Goal: Transaction & Acquisition: Purchase product/service

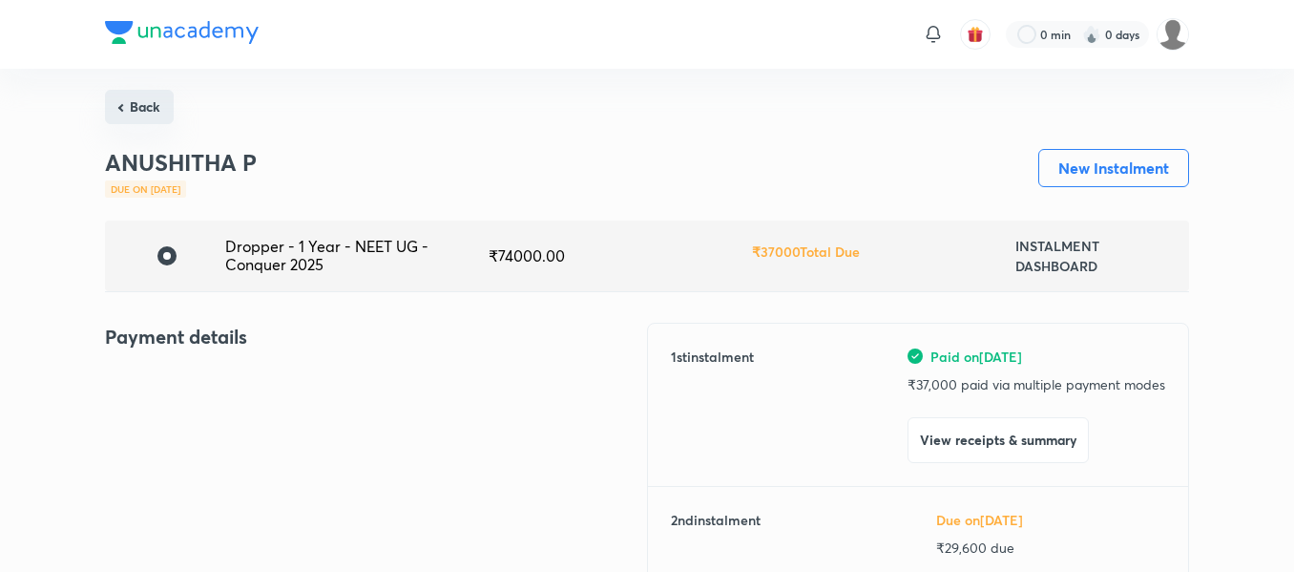
click at [162, 115] on button "Back" at bounding box center [139, 107] width 69 height 34
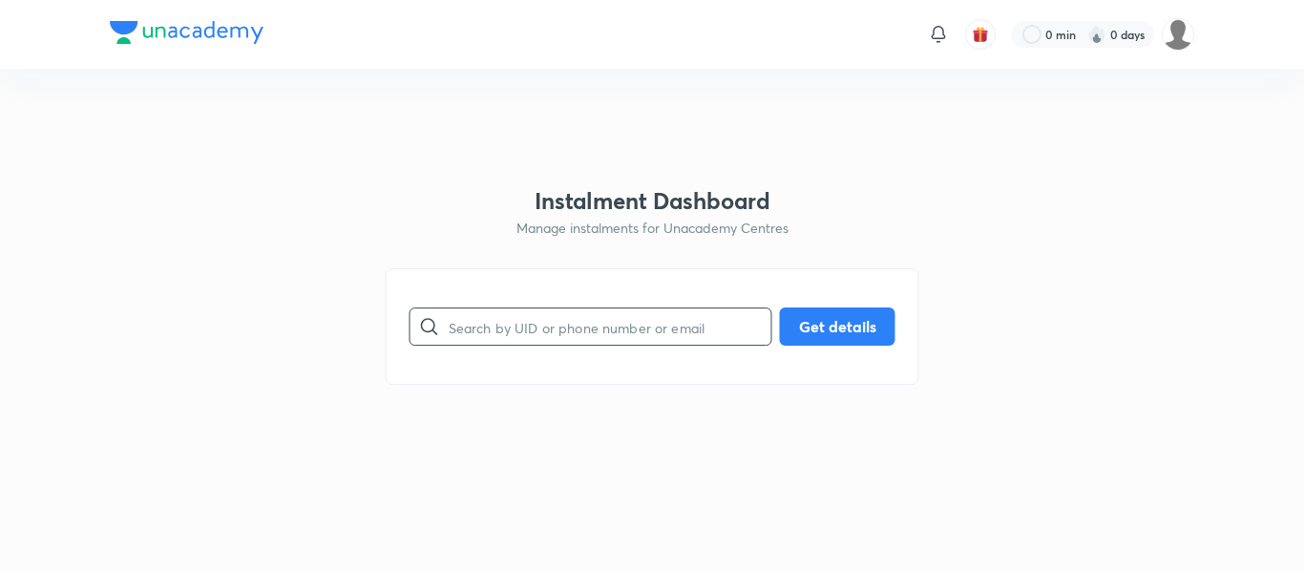
click at [509, 323] on input "text" at bounding box center [610, 327] width 323 height 49
paste input "[EMAIL_ADDRESS][DOMAIN_NAME]"
type input "[EMAIL_ADDRESS][DOMAIN_NAME]"
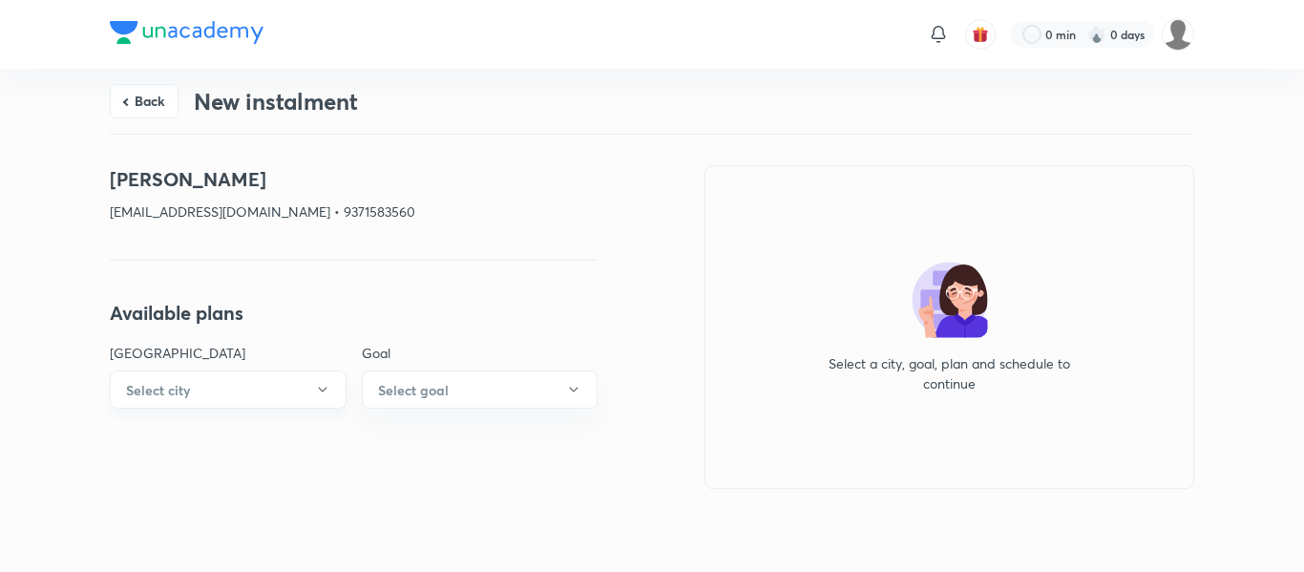
click at [278, 389] on button "Select city" at bounding box center [228, 389] width 237 height 38
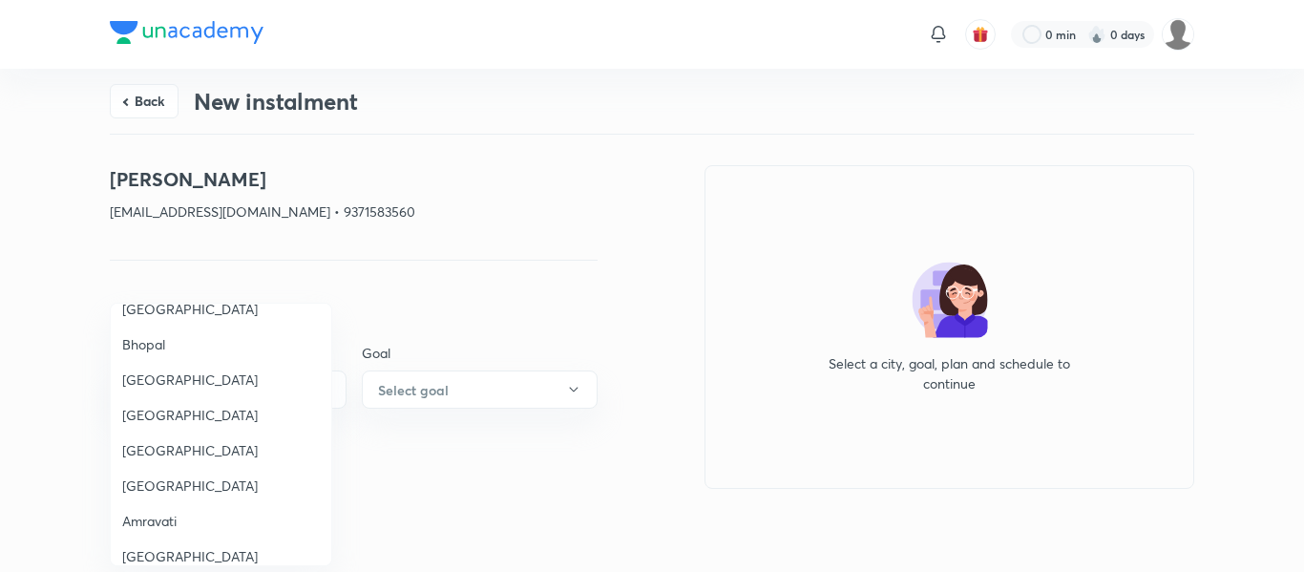
scroll to position [515, 0]
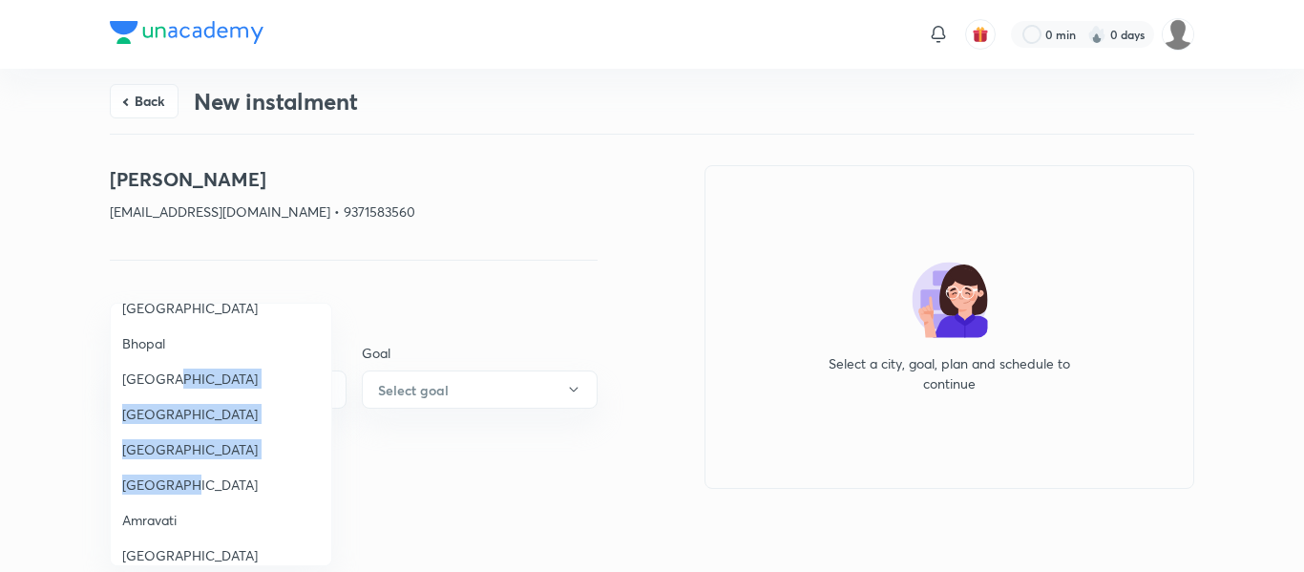
drag, startPoint x: 190, startPoint y: 472, endPoint x: 271, endPoint y: 358, distance: 139.6
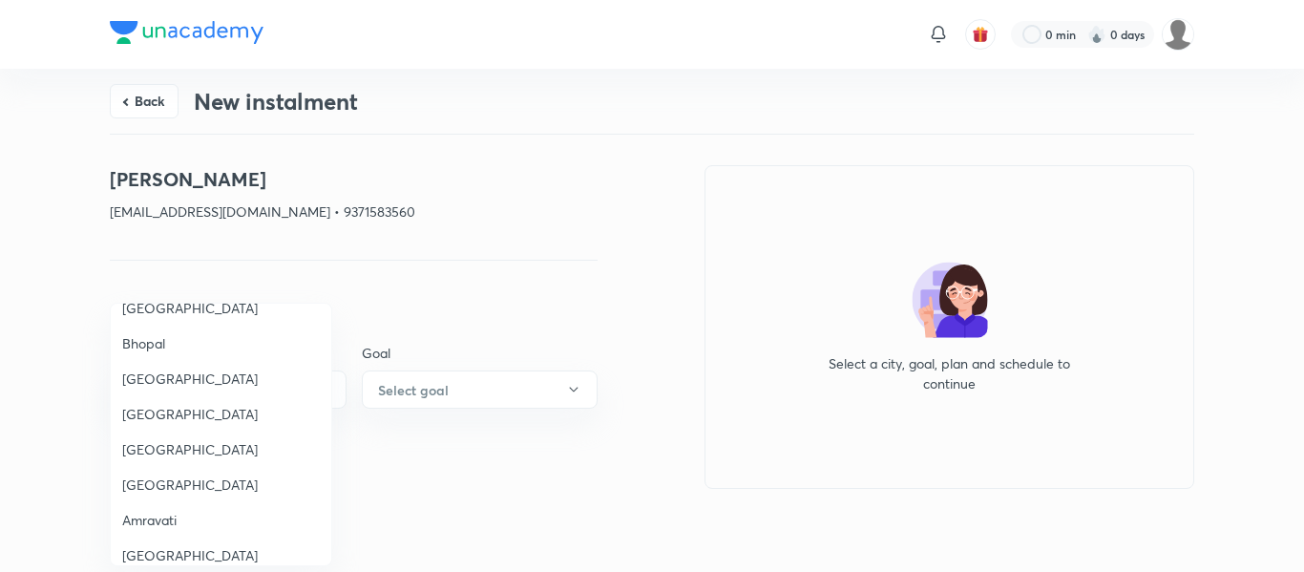
click at [136, 87] on div at bounding box center [652, 286] width 1304 height 572
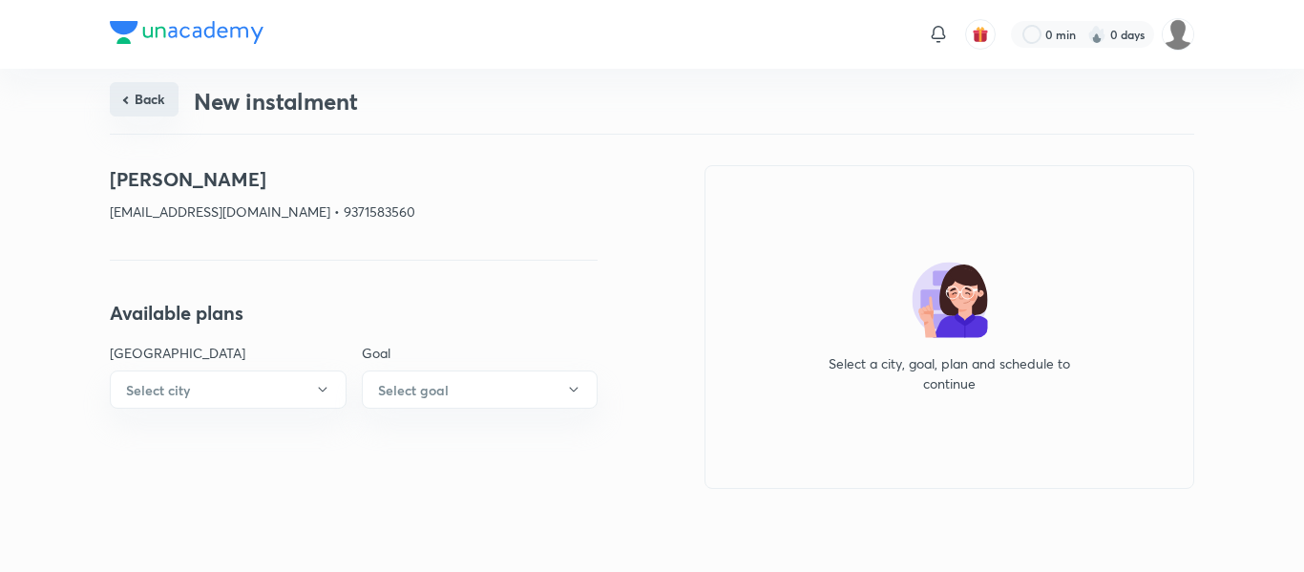
click at [144, 95] on button "Back" at bounding box center [144, 99] width 69 height 34
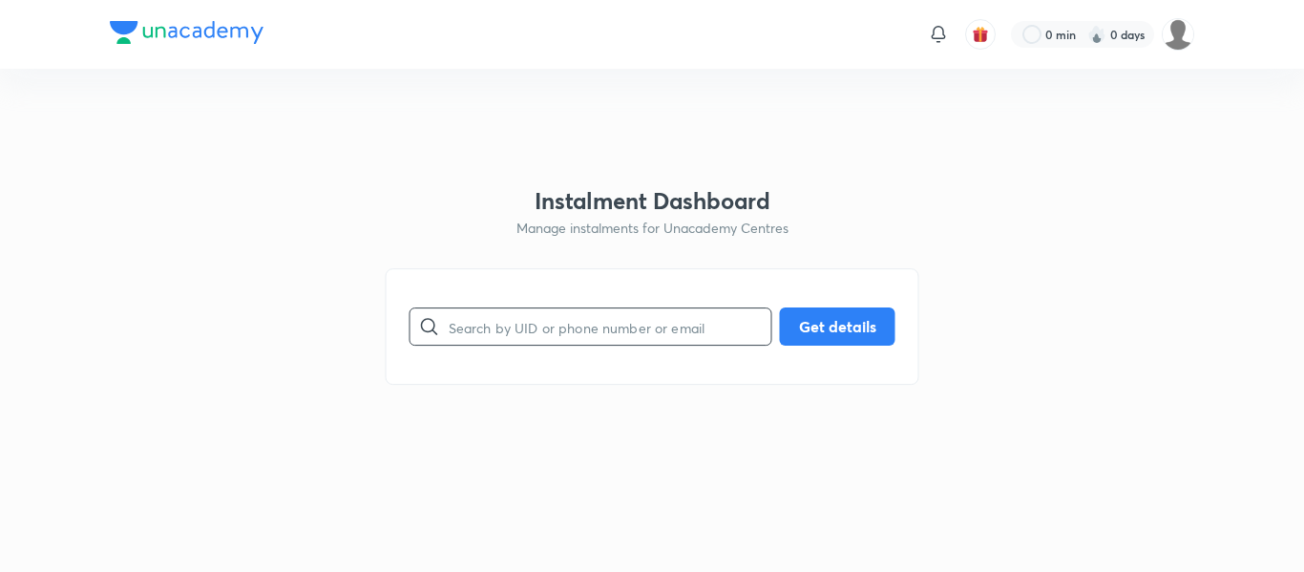
click at [468, 340] on input "text" at bounding box center [610, 327] width 323 height 49
paste input "[EMAIL_ADDRESS][DOMAIN_NAME]"
type input "[EMAIL_ADDRESS][DOMAIN_NAME]"
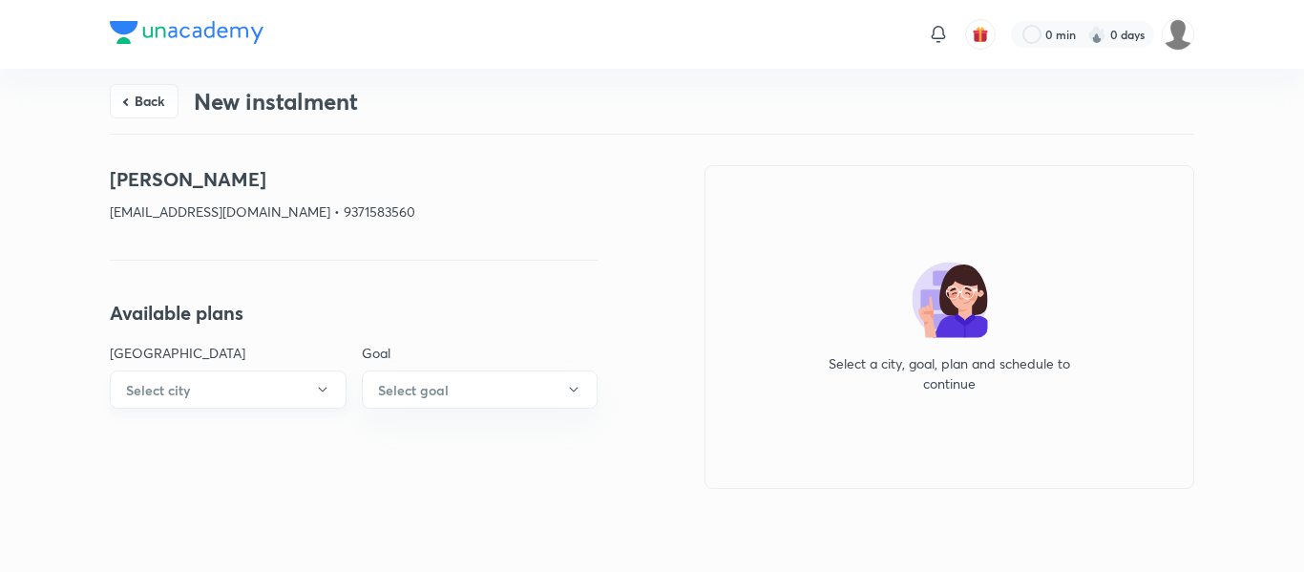
click at [310, 387] on button "Select city" at bounding box center [228, 389] width 237 height 38
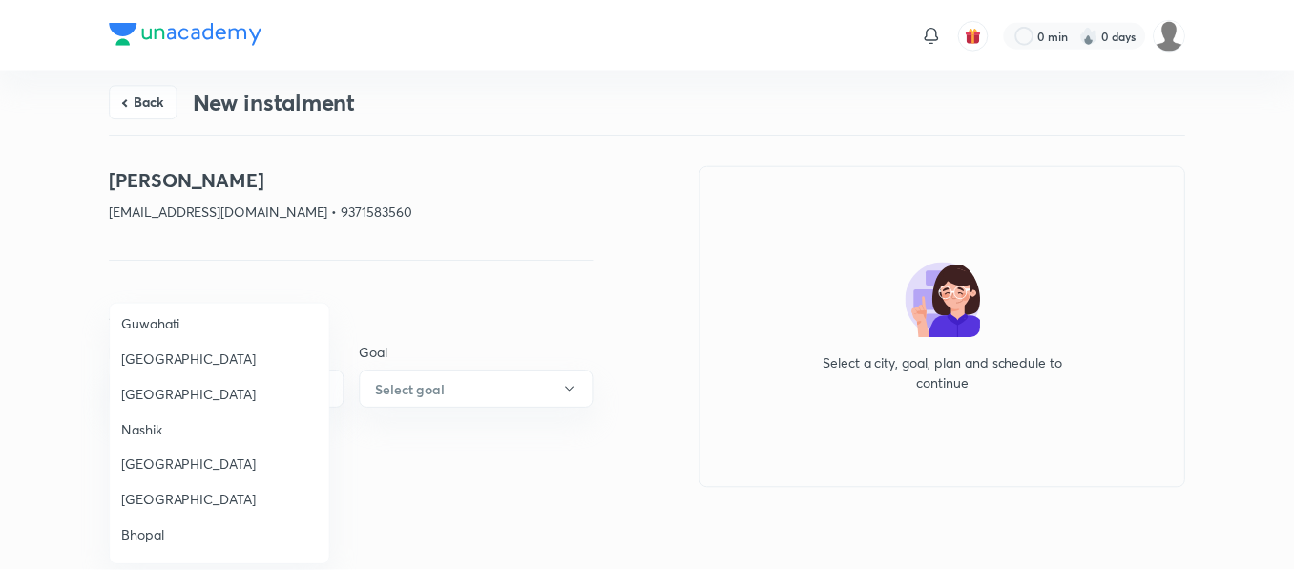
scroll to position [324, 0]
click at [171, 437] on span "Nashik" at bounding box center [221, 429] width 198 height 20
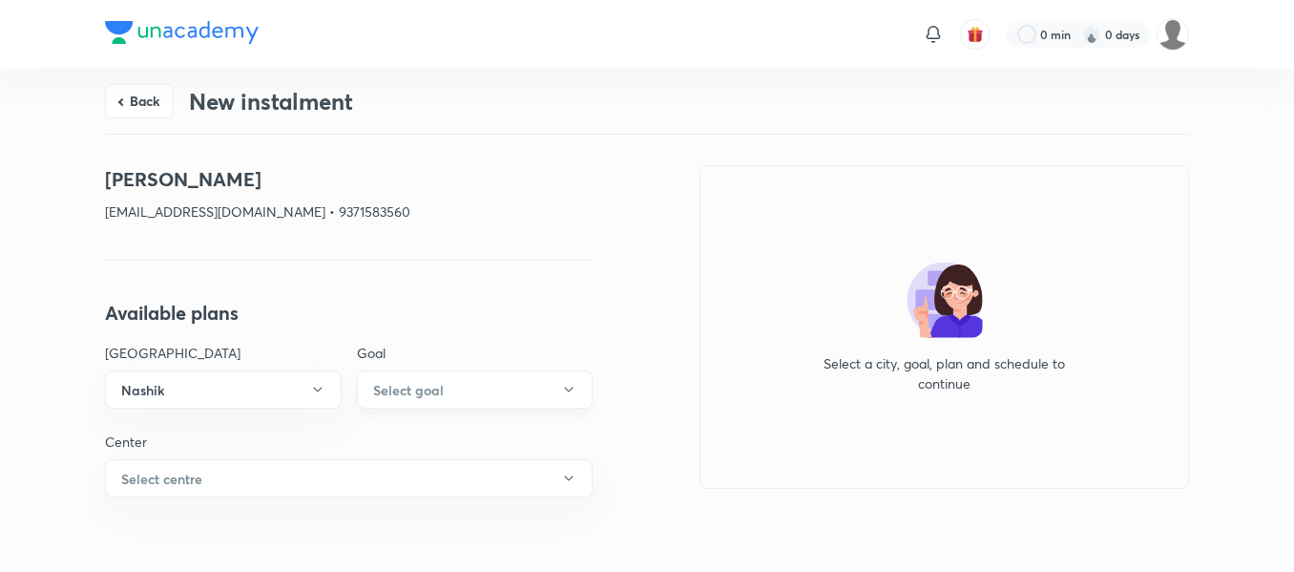
click at [400, 393] on h6 "Select goal" at bounding box center [408, 390] width 71 height 20
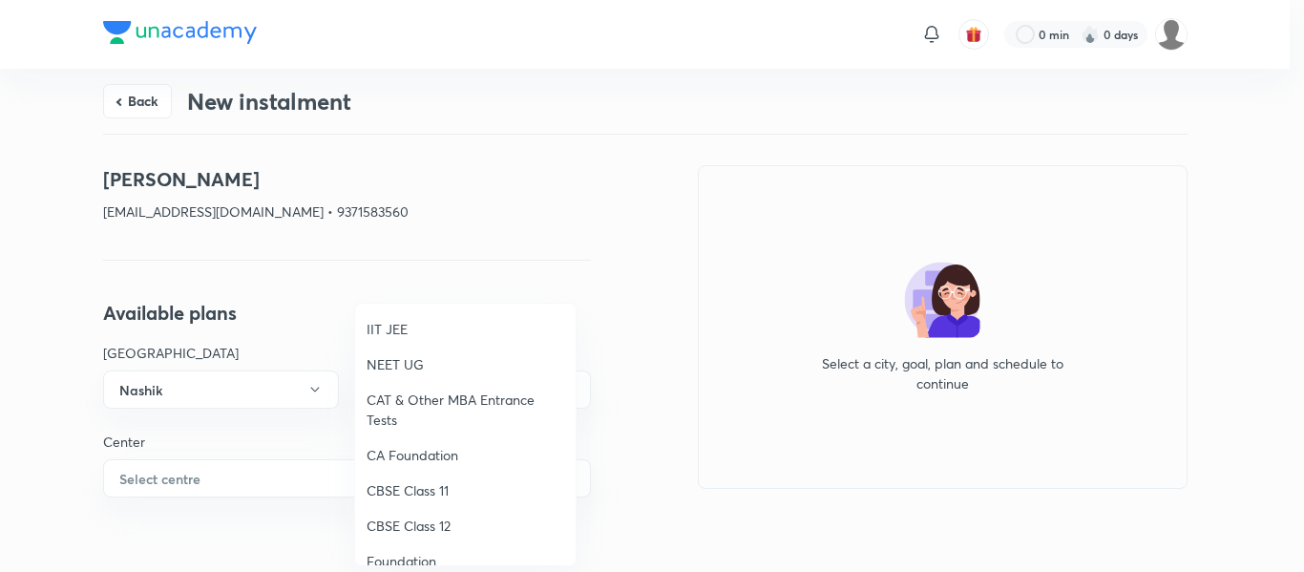
click at [392, 329] on span "IIT JEE" at bounding box center [466, 329] width 198 height 20
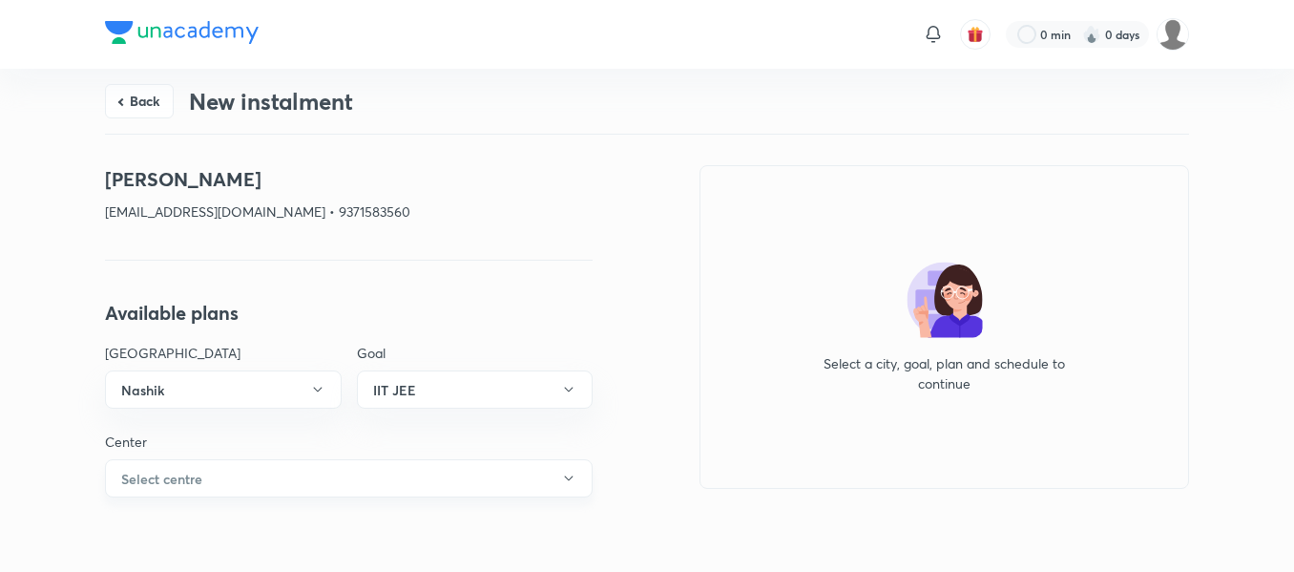
click at [297, 474] on button "Select centre" at bounding box center [349, 478] width 488 height 38
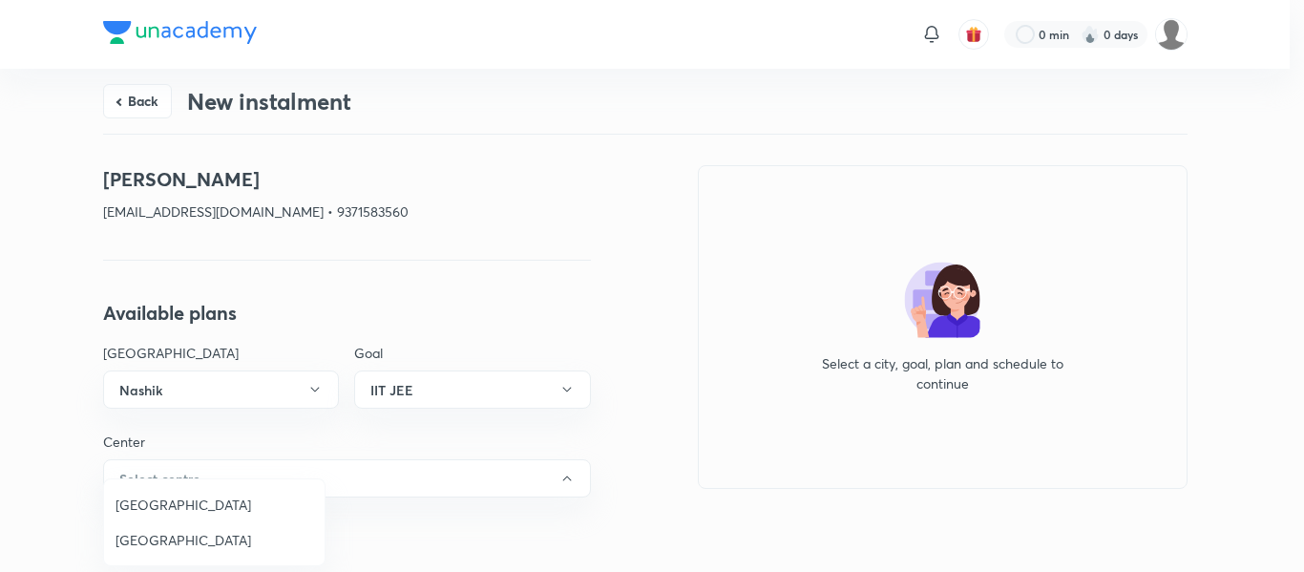
click at [186, 510] on span "[GEOGRAPHIC_DATA]" at bounding box center [215, 504] width 198 height 20
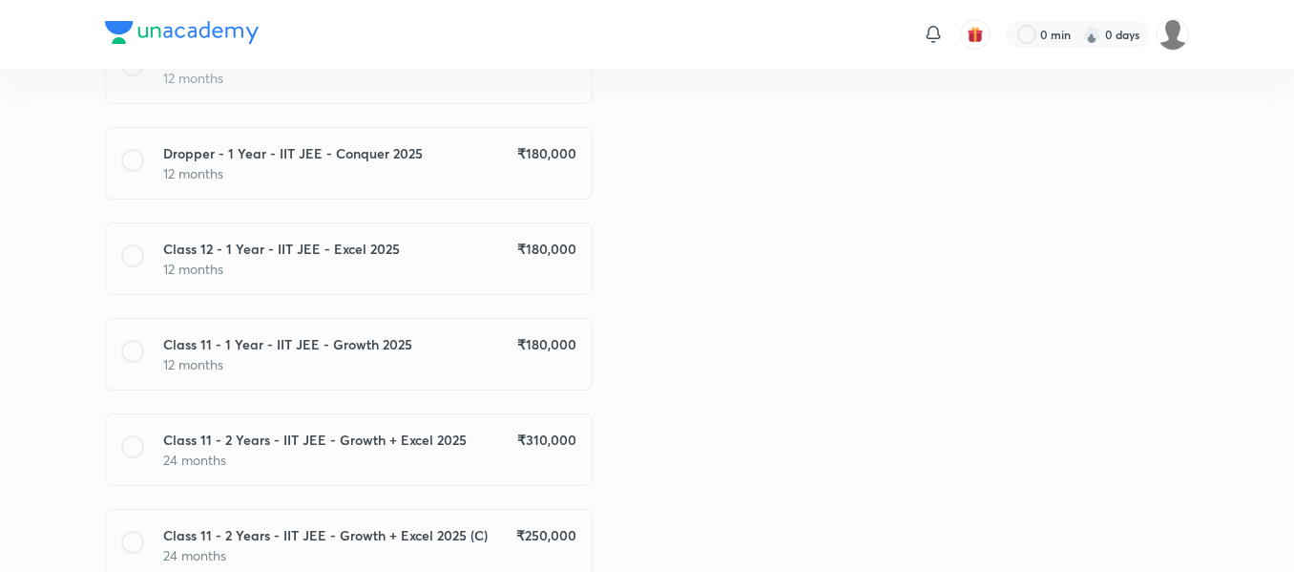
scroll to position [956, 0]
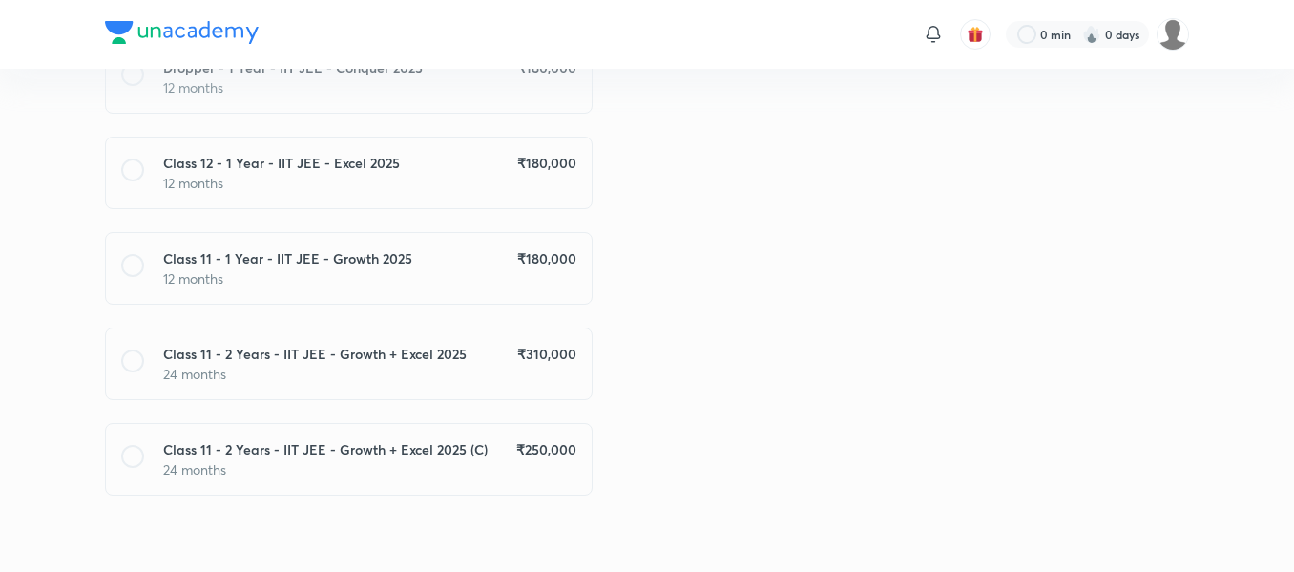
click at [533, 358] on h6 "₹ 310,000" at bounding box center [546, 354] width 59 height 20
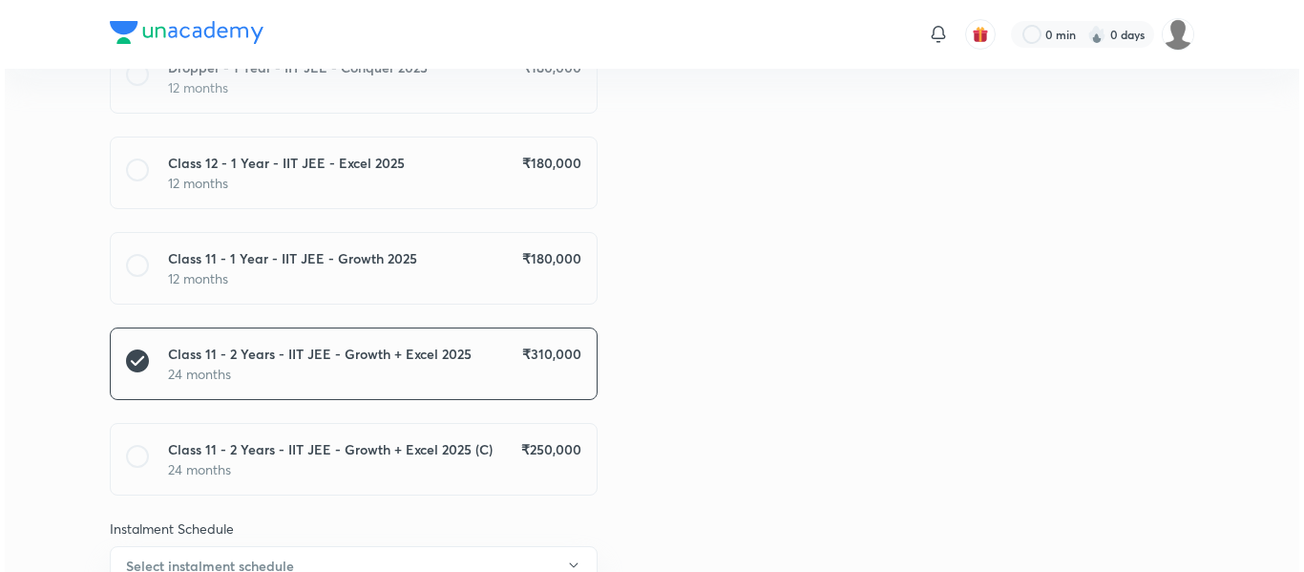
scroll to position [1045, 0]
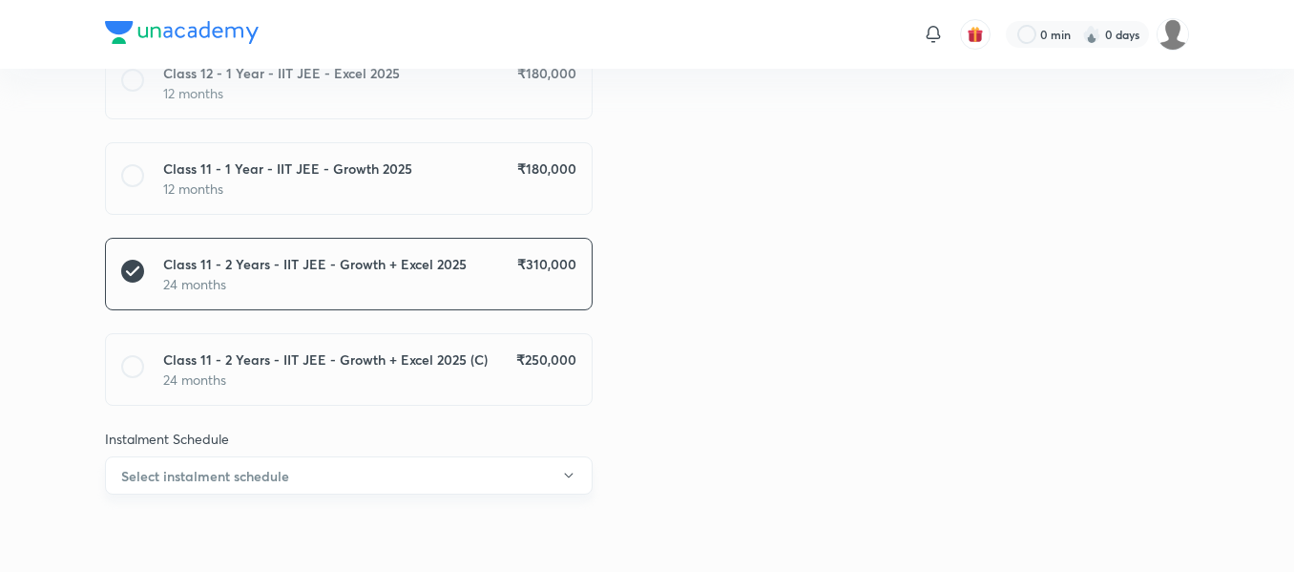
click at [530, 456] on button "Select instalment schedule" at bounding box center [349, 475] width 488 height 38
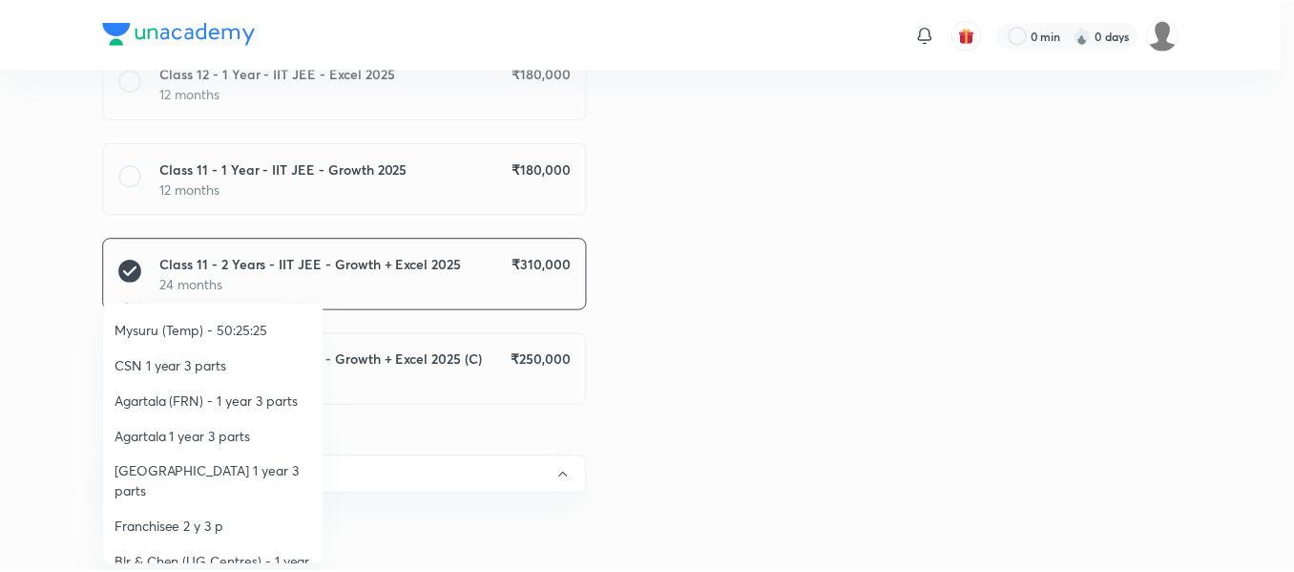
scroll to position [443, 0]
click at [221, 516] on span "Franchisee 2 y 3 p" at bounding box center [215, 526] width 198 height 20
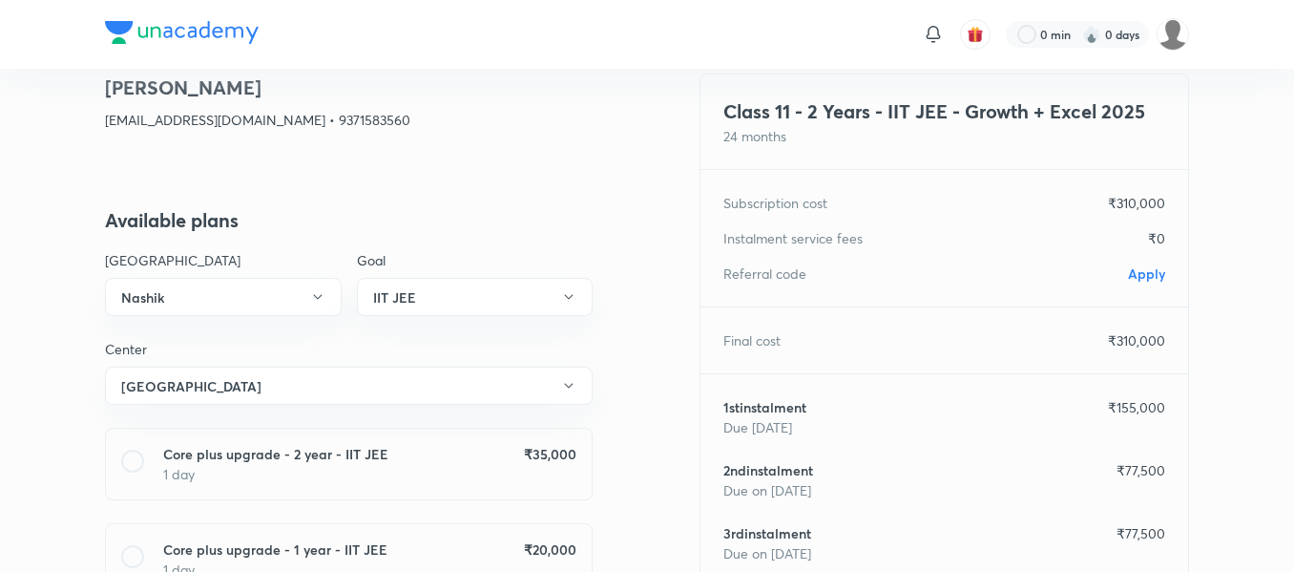
scroll to position [0, 0]
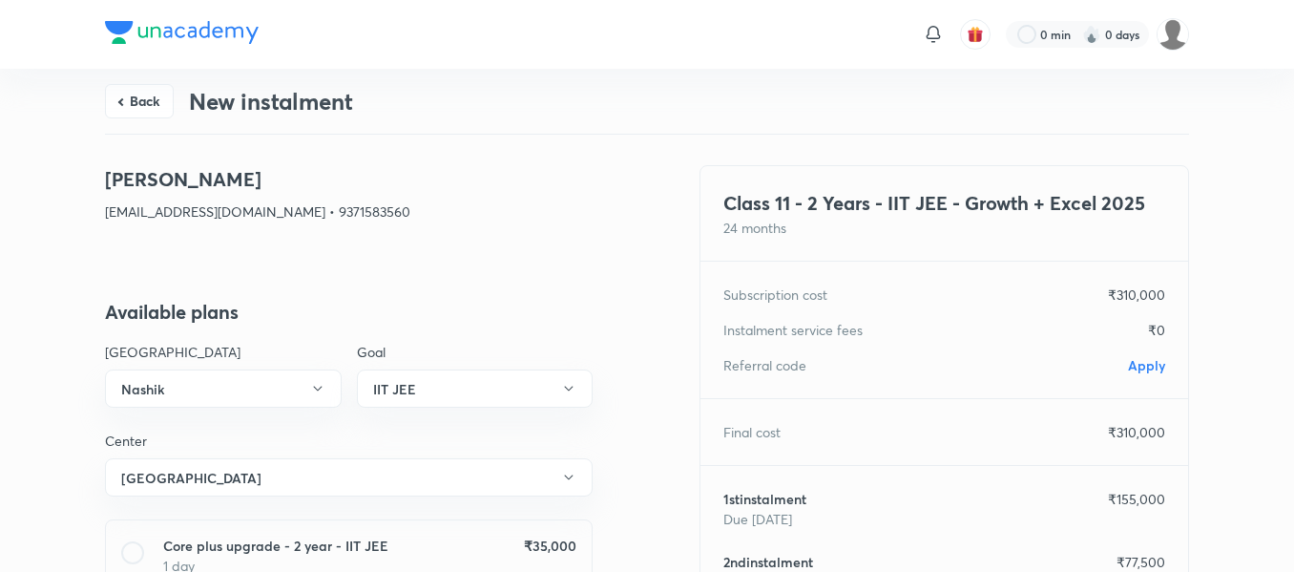
click at [1136, 367] on span "Apply" at bounding box center [1146, 365] width 37 height 18
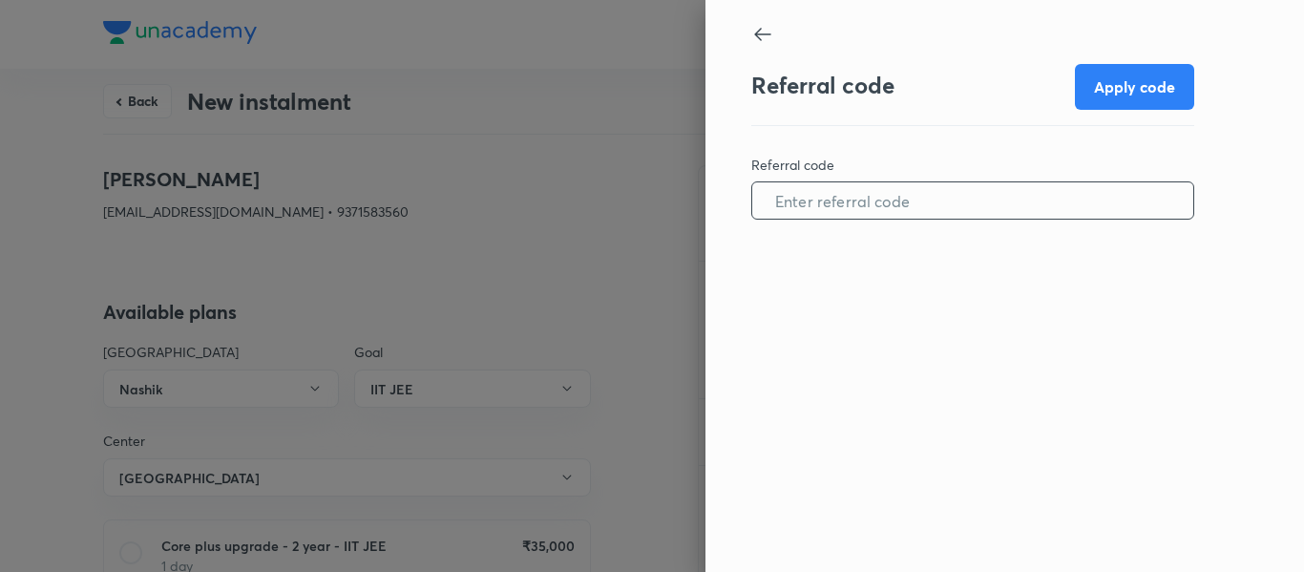
click at [967, 217] on input "text" at bounding box center [972, 201] width 441 height 49
paste input "NASH10740G1CSI"
type input "NASH10740G1CSI"
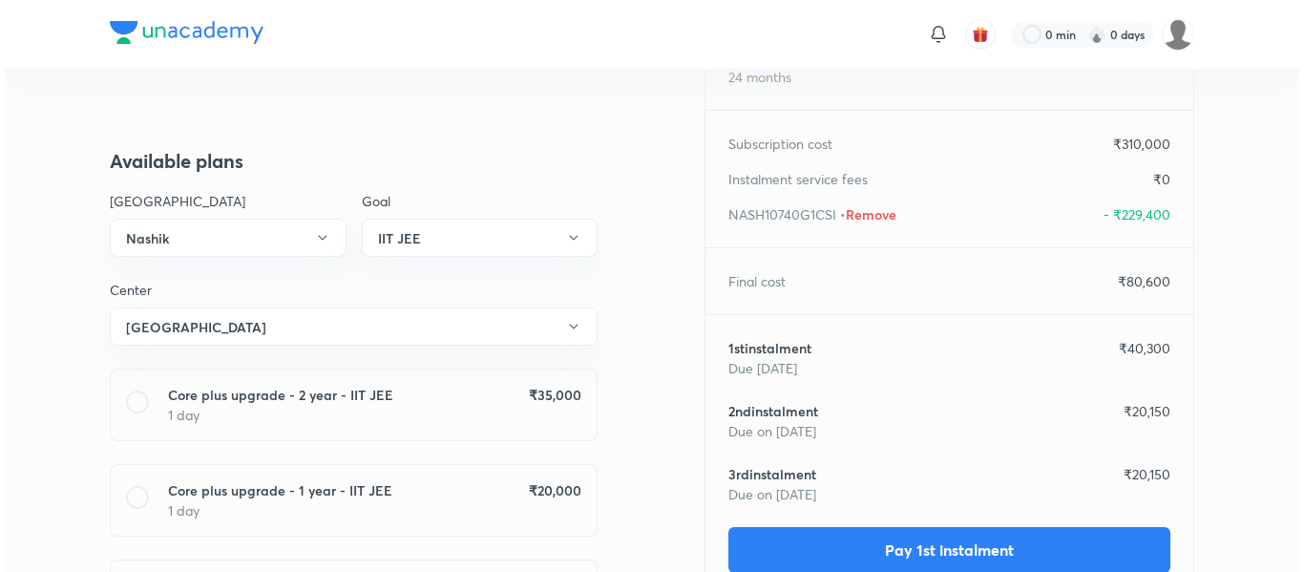
scroll to position [171, 0]
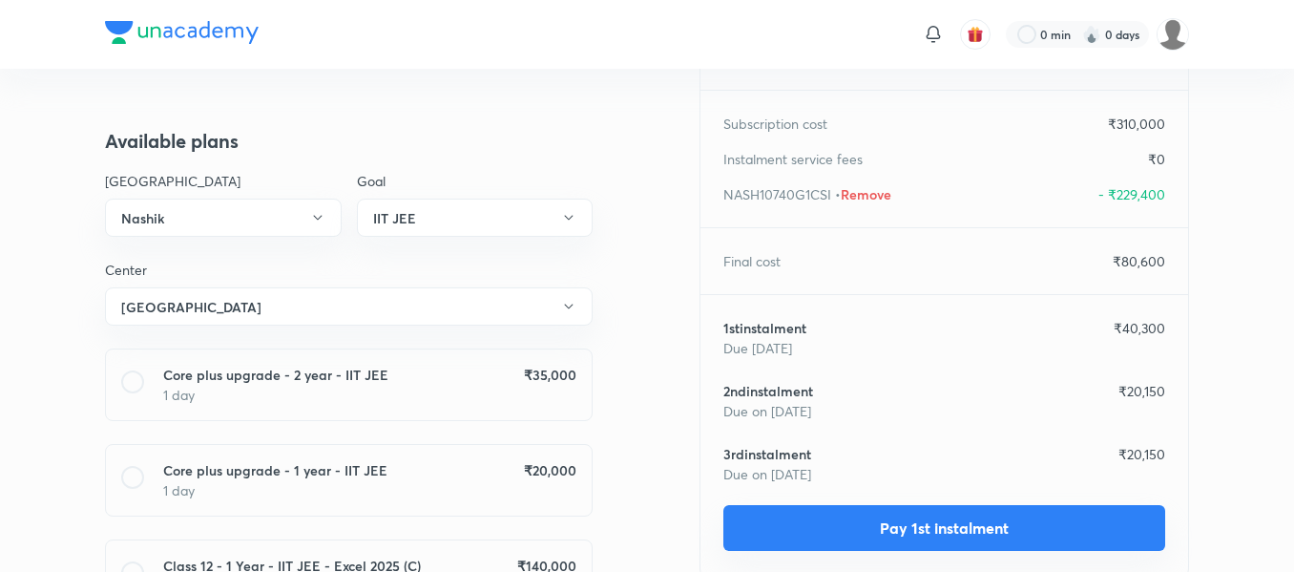
click at [842, 516] on button "Pay 1st instalment" at bounding box center [945, 528] width 442 height 46
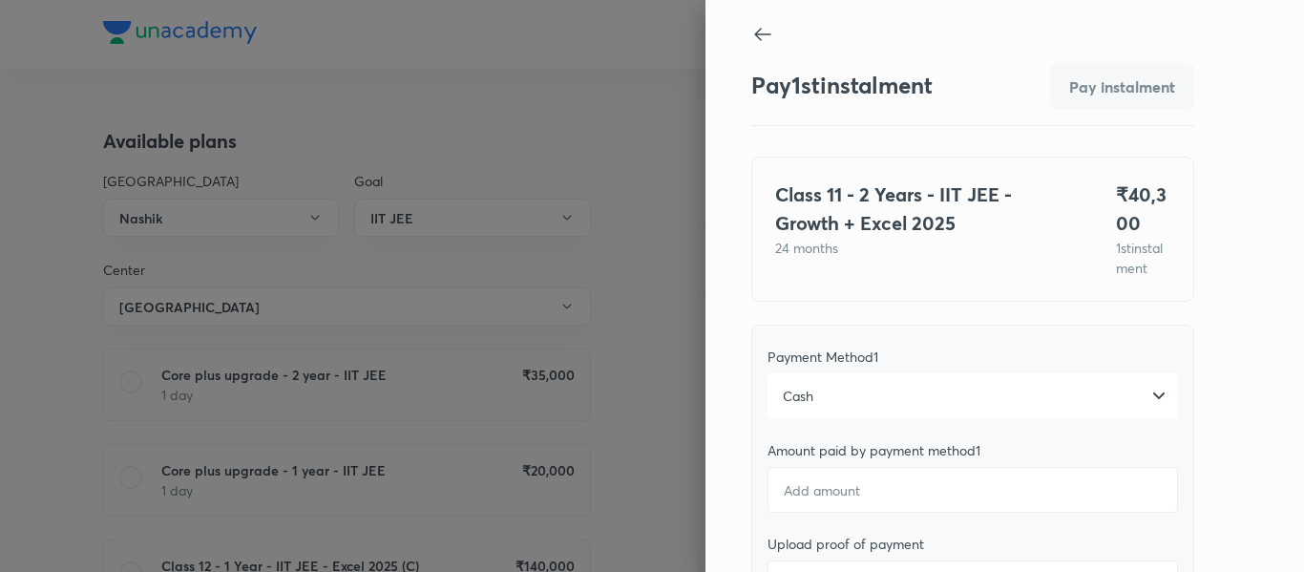
click at [896, 402] on div "Cash" at bounding box center [972, 396] width 410 height 46
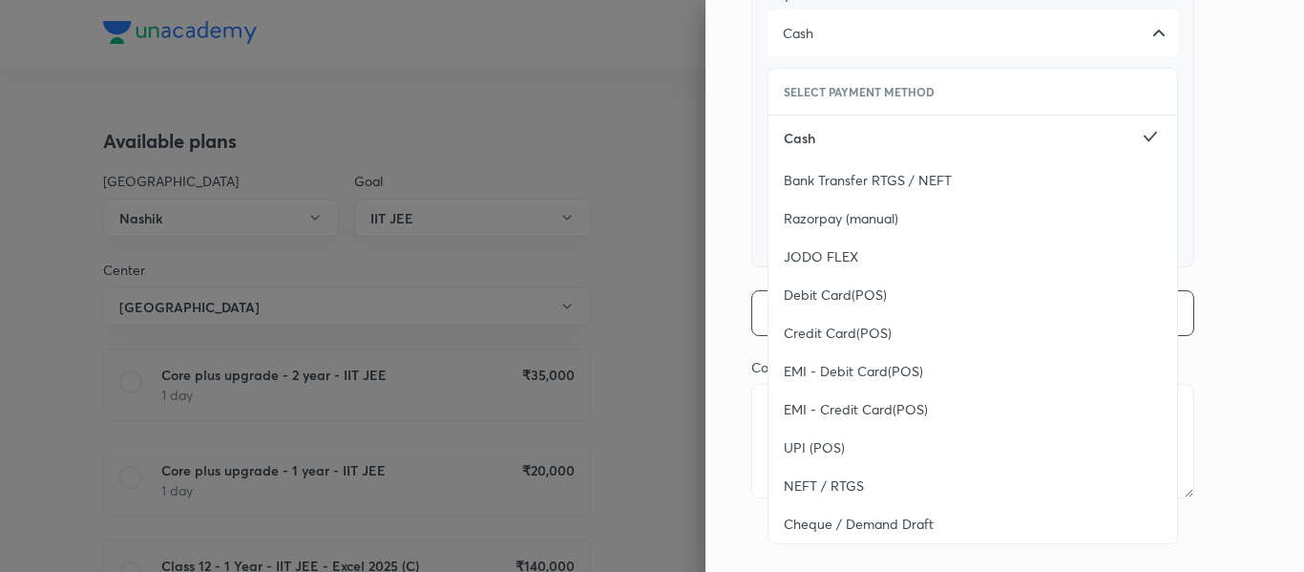
scroll to position [389, 0]
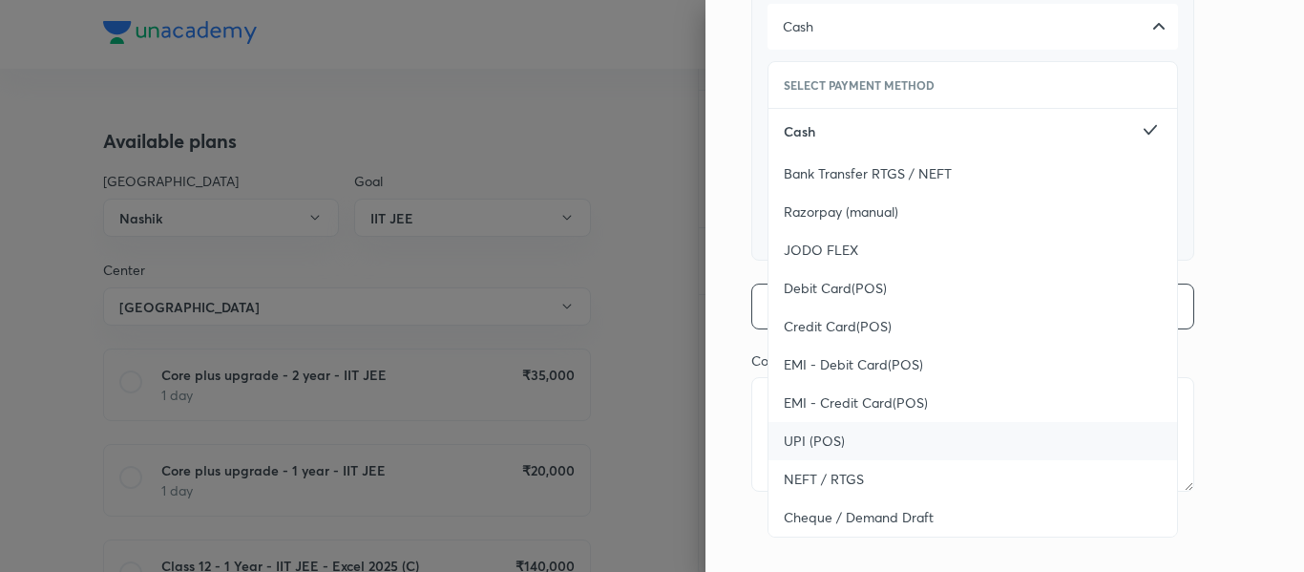
click at [869, 430] on div "UPI (POS)" at bounding box center [972, 441] width 409 height 38
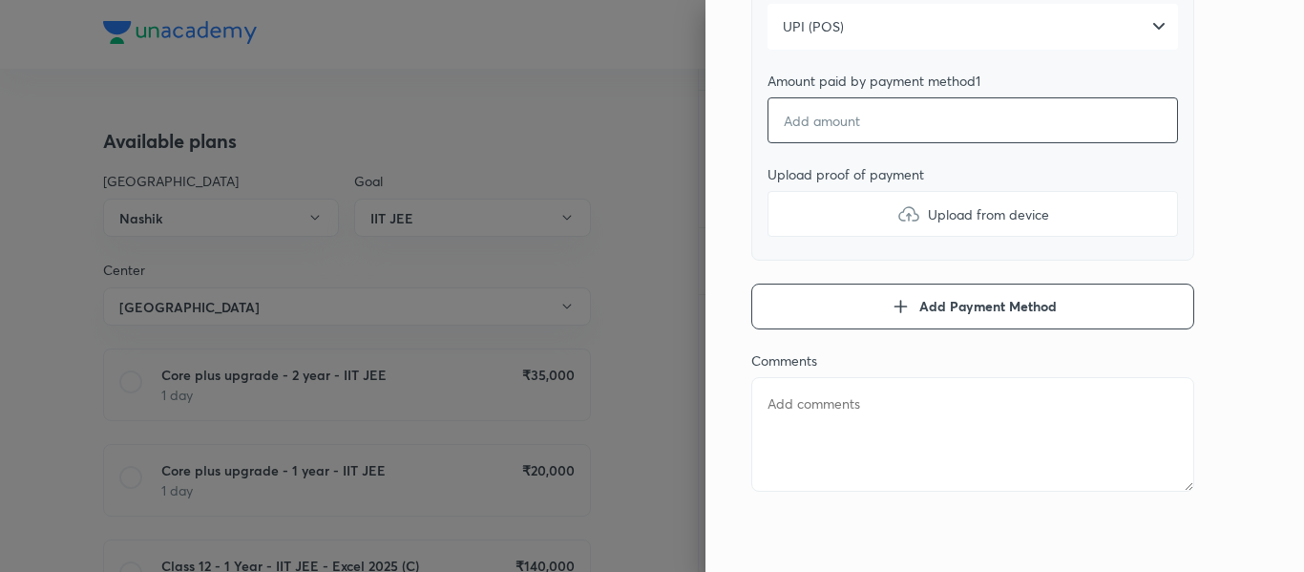
click at [824, 138] on input "number" at bounding box center [972, 120] width 410 height 46
type textarea "x"
type input "1"
type textarea "x"
type input "10"
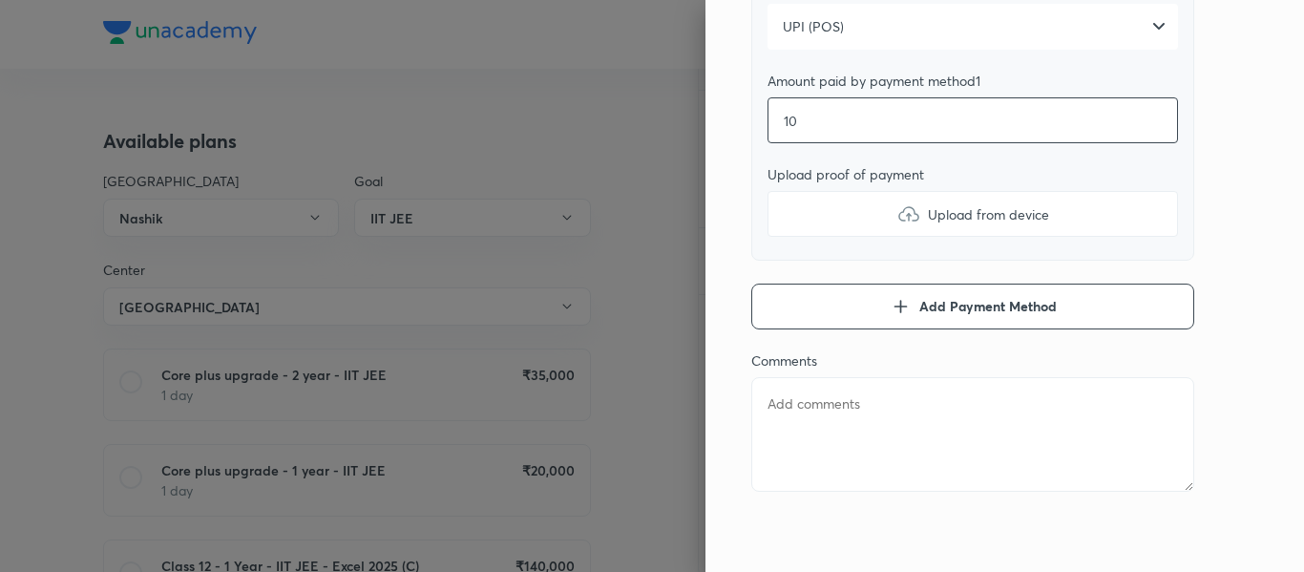
type textarea "x"
type input "100"
type textarea "x"
type input "1000"
type textarea "x"
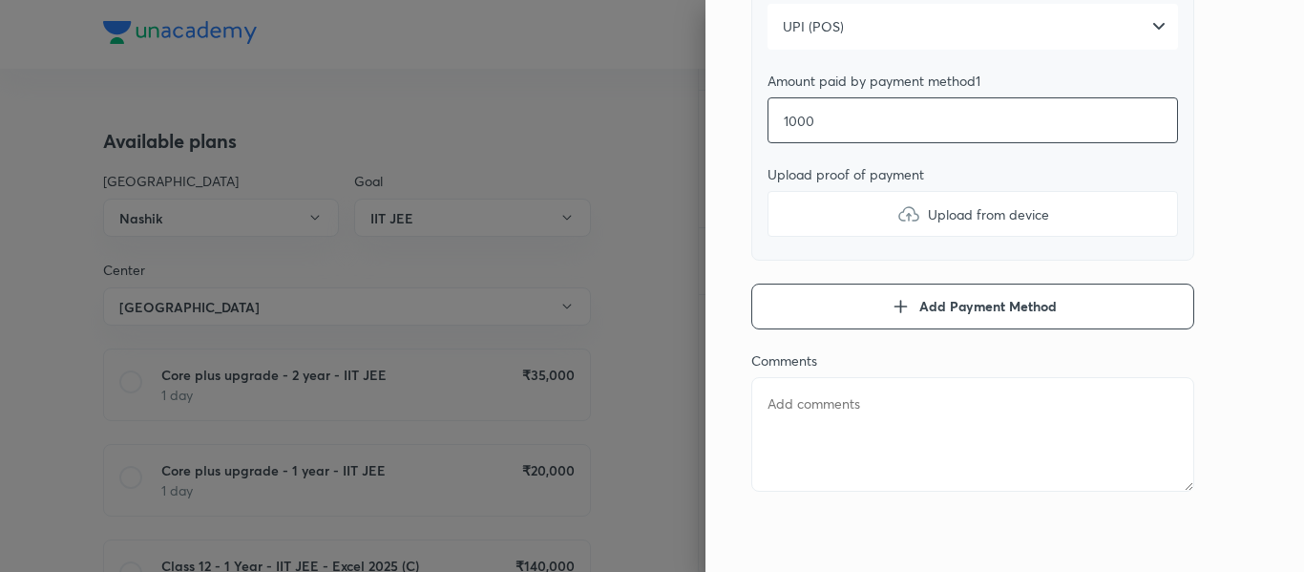
type input "10000"
type textarea "x"
type input "10000"
click at [835, 209] on label "Upload from device" at bounding box center [972, 214] width 410 height 46
click at [0, 0] on input "Upload from device" at bounding box center [0, 0] width 0 height 0
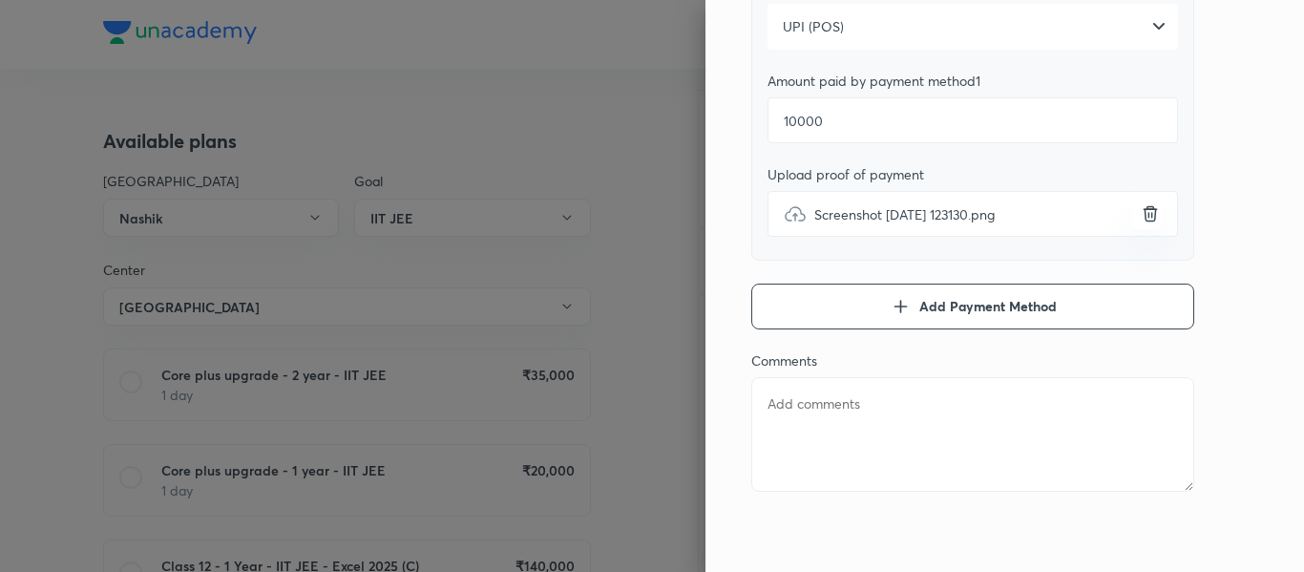
click at [878, 433] on textarea at bounding box center [972, 434] width 443 height 115
click at [853, 320] on button "Add Payment Method" at bounding box center [972, 307] width 443 height 46
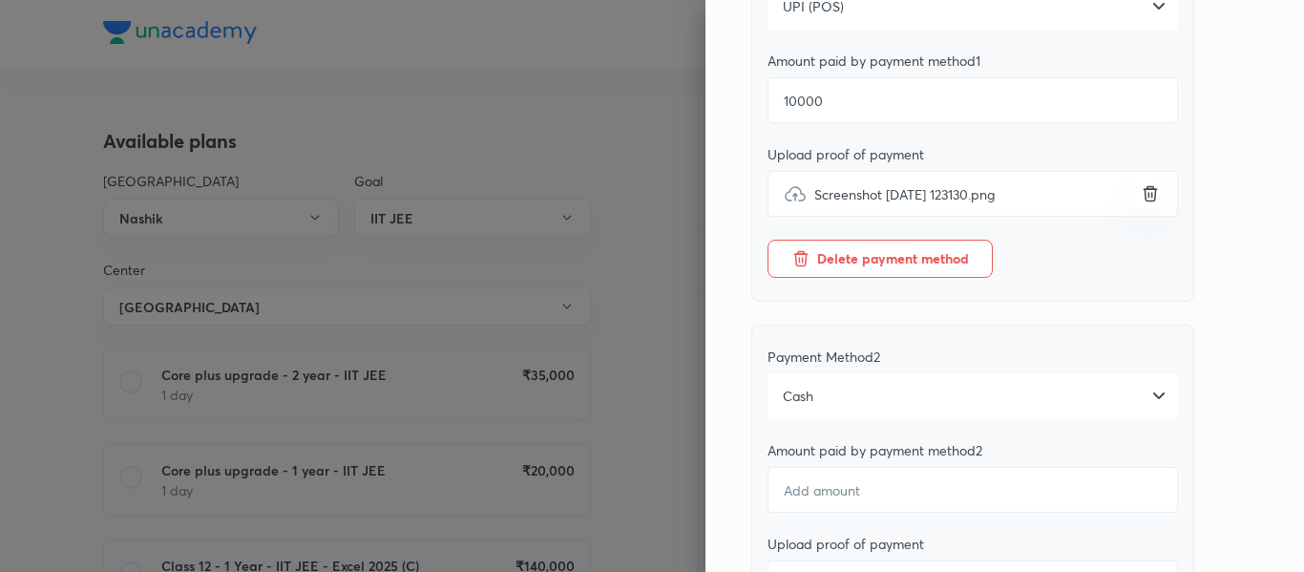
click at [888, 413] on div "Cash" at bounding box center [972, 396] width 410 height 46
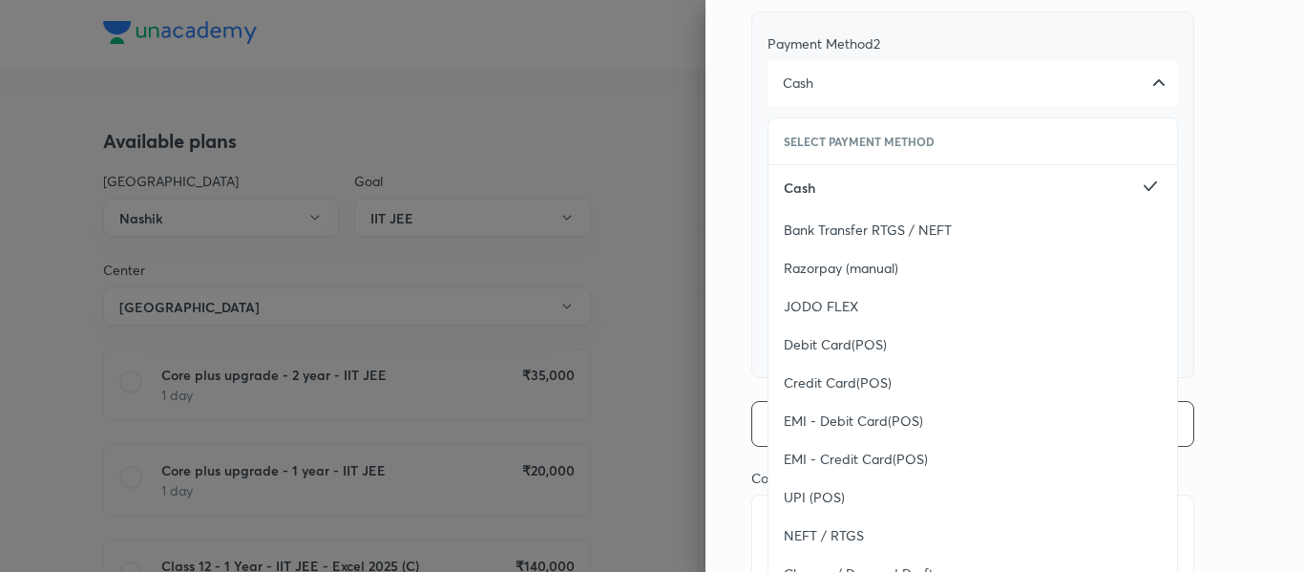
scroll to position [800, 0]
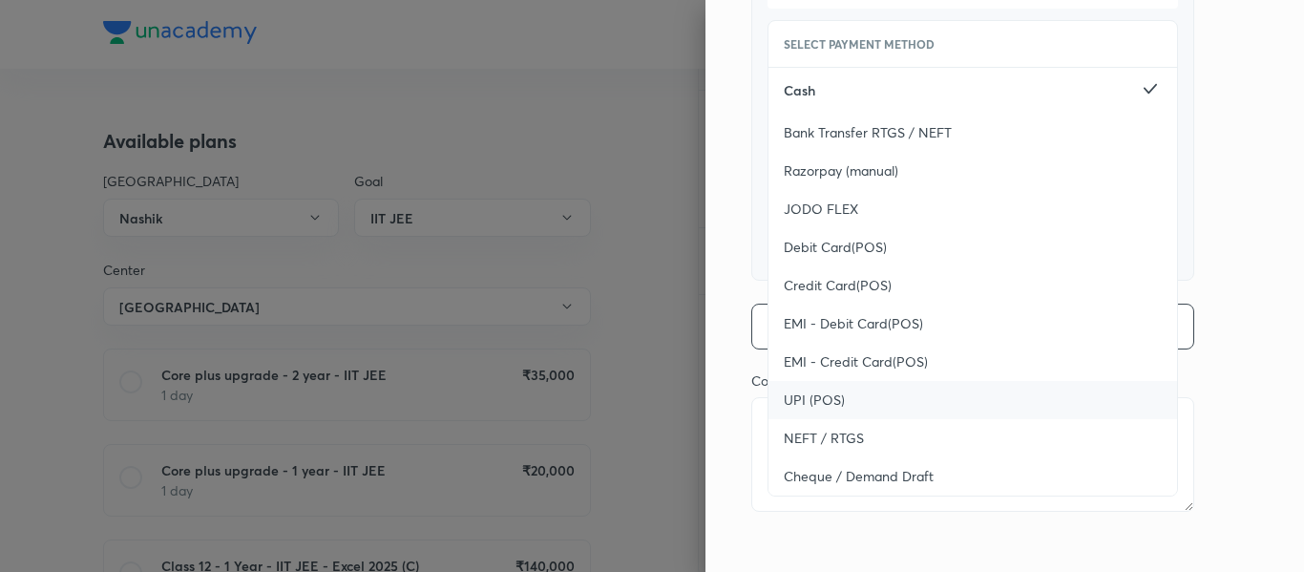
click at [863, 419] on div "UPI (POS)" at bounding box center [972, 400] width 409 height 38
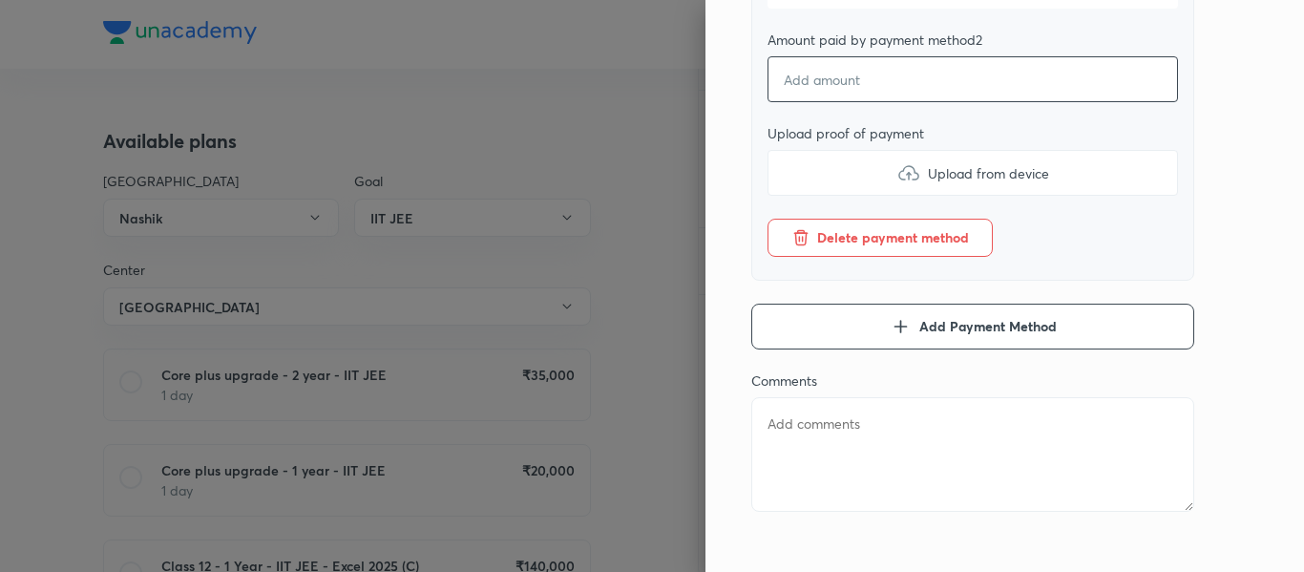
click at [841, 102] on input "number" at bounding box center [972, 79] width 410 height 46
type textarea "x"
type input "1"
type textarea "x"
type input "10"
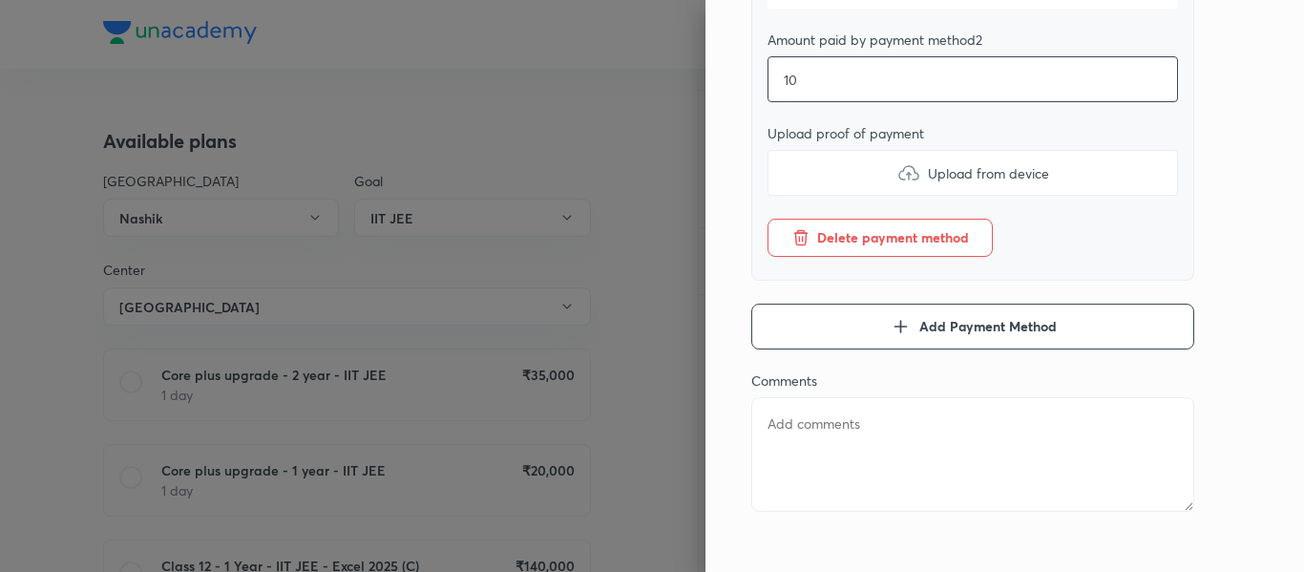
type textarea "x"
type input "100"
type textarea "x"
type input "1000"
type textarea "x"
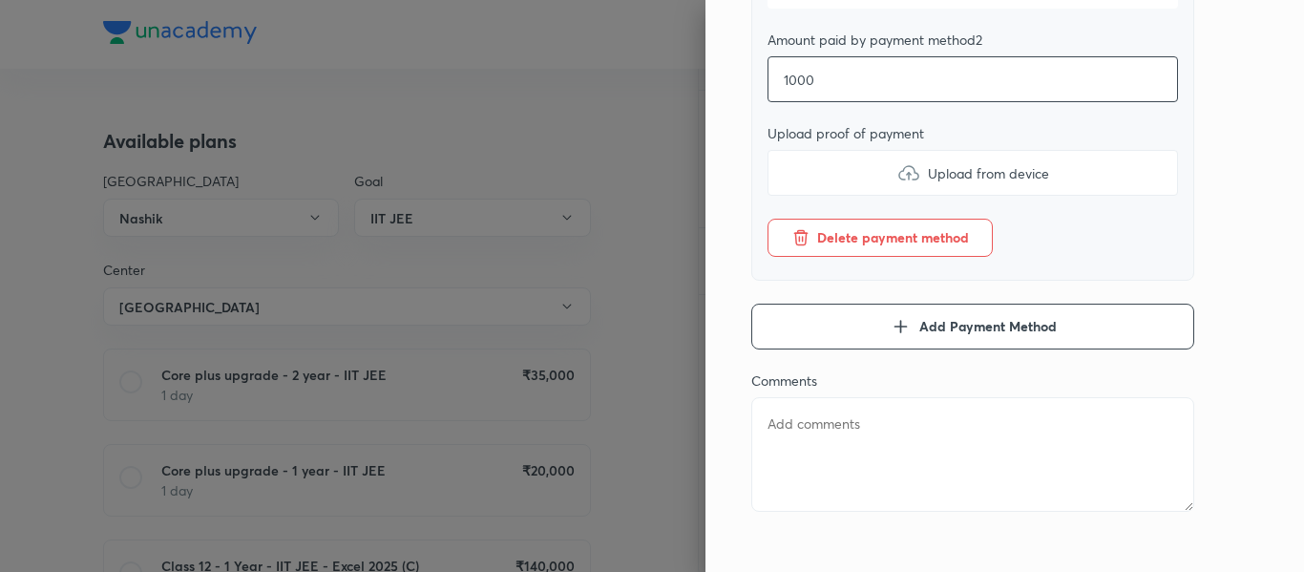
type input "10000"
type textarea "x"
type input "10000"
click at [837, 190] on label "Upload from device" at bounding box center [972, 173] width 410 height 46
click at [0, 0] on input "Upload from device" at bounding box center [0, 0] width 0 height 0
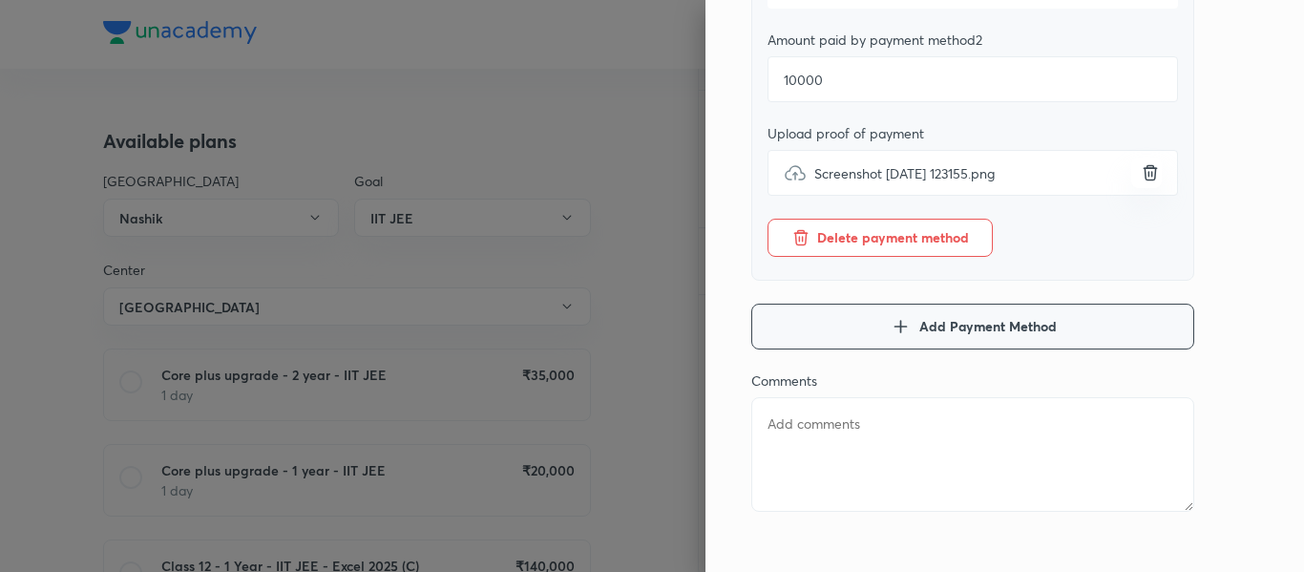
click at [889, 338] on icon "button" at bounding box center [900, 326] width 23 height 23
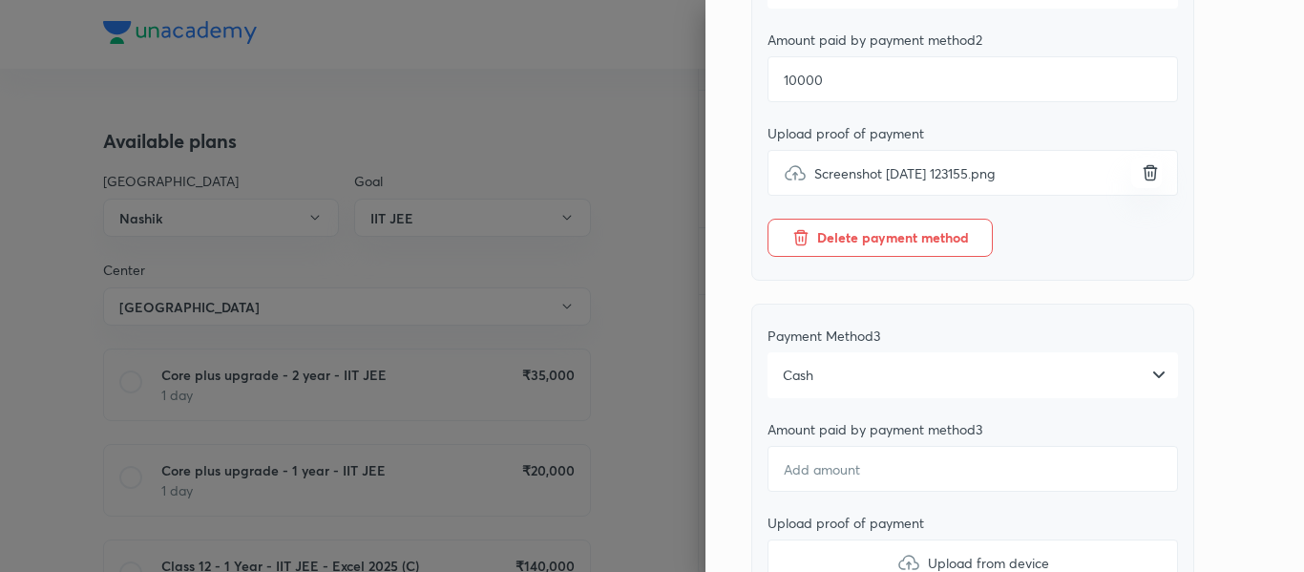
click at [858, 395] on div "Cash" at bounding box center [972, 375] width 410 height 46
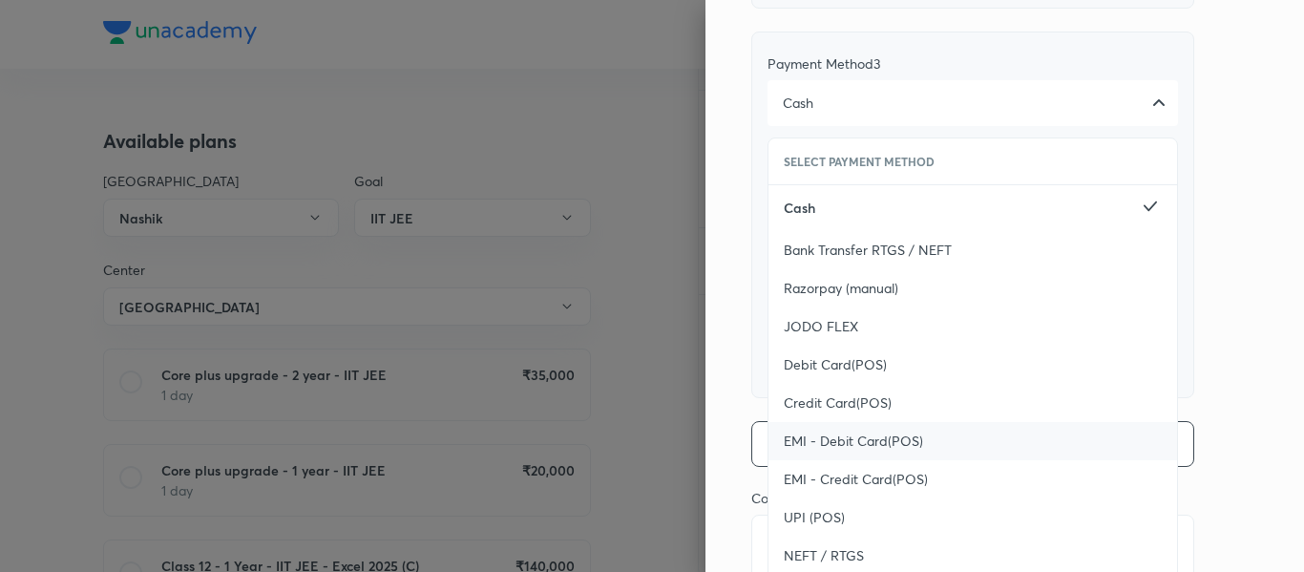
scroll to position [1073, 0]
click at [807, 526] on span "UPI (POS)" at bounding box center [814, 516] width 61 height 19
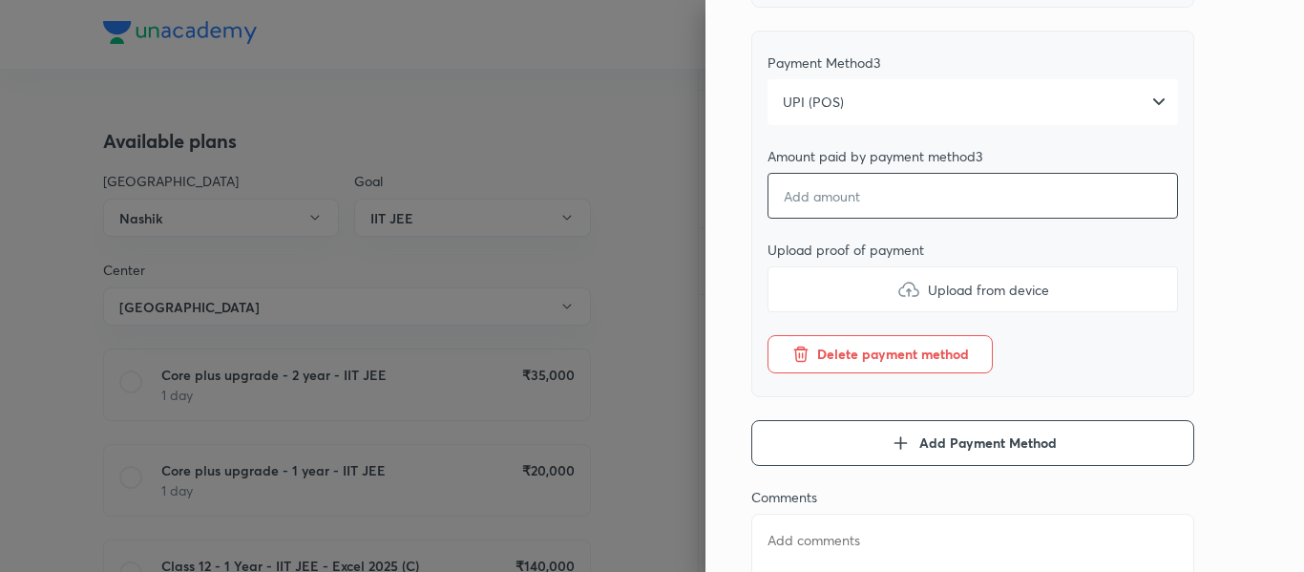
click at [823, 219] on input "number" at bounding box center [972, 196] width 410 height 46
type textarea "x"
type input "2"
type textarea "x"
type input "20"
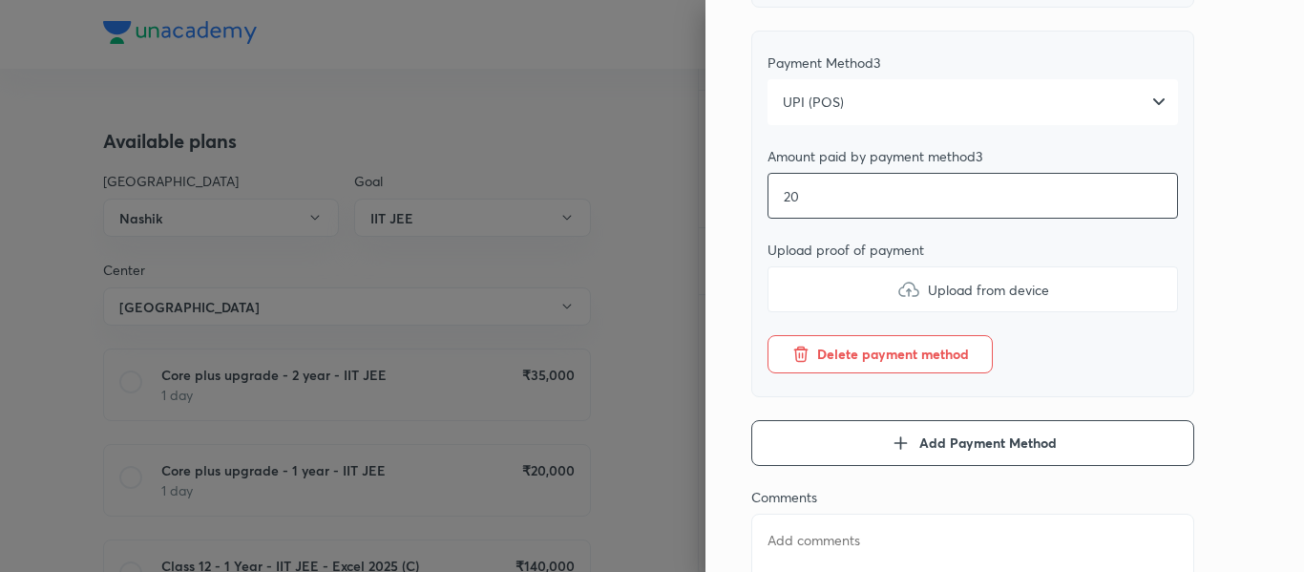
type textarea "x"
type input "200"
type textarea "x"
type input "2000"
type textarea "x"
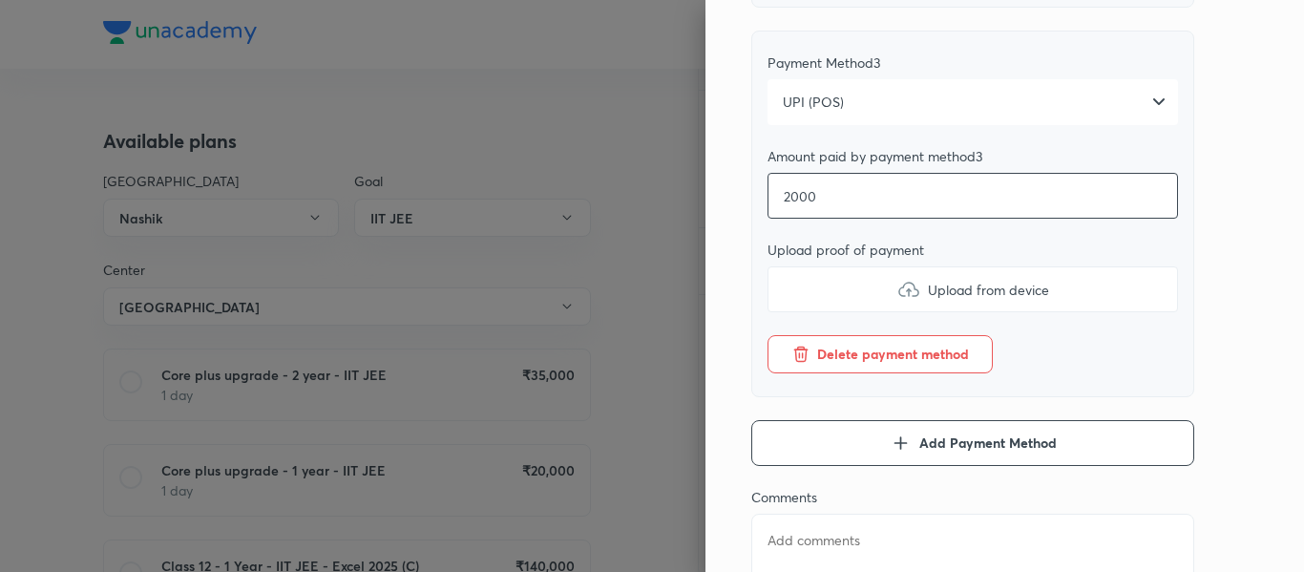
type input "20000"
type textarea "x"
type input "20000"
click at [831, 312] on label "Upload from device" at bounding box center [972, 289] width 410 height 46
click at [0, 0] on input "Upload from device" at bounding box center [0, 0] width 0 height 0
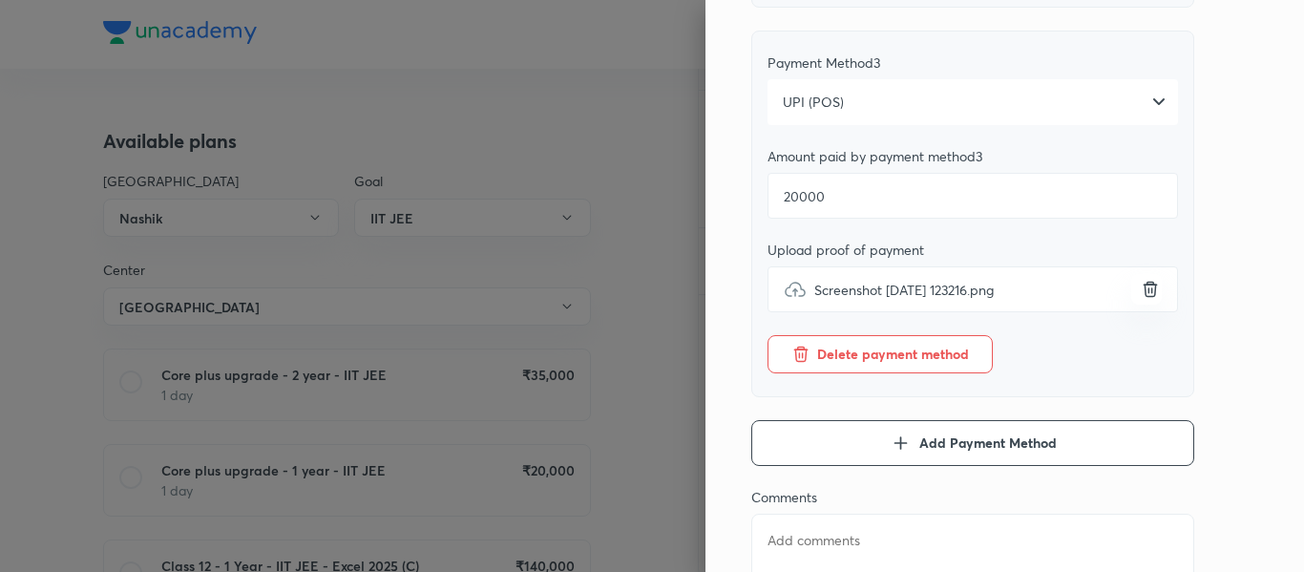
scroll to position [1229, 0]
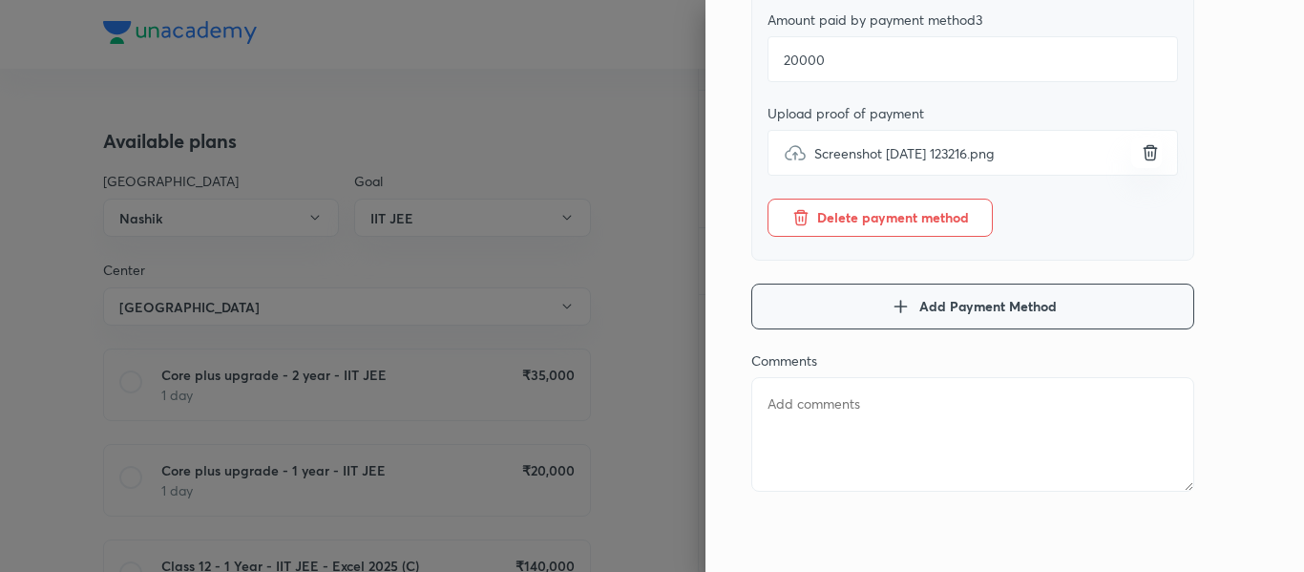
click at [831, 284] on button "Add Payment Method" at bounding box center [972, 307] width 443 height 46
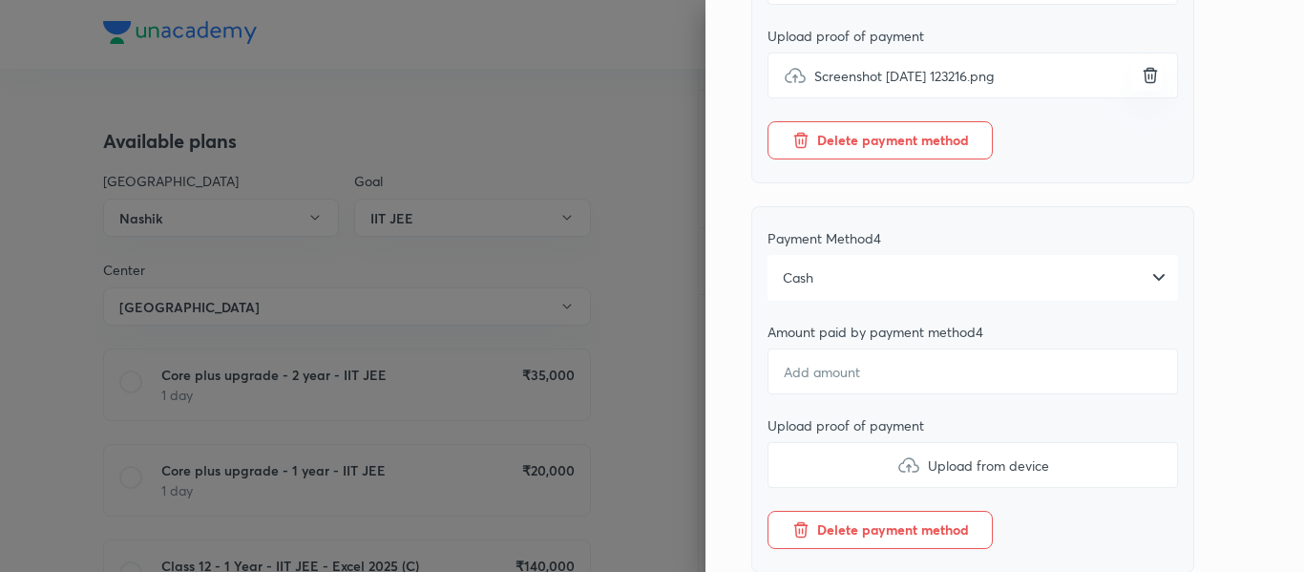
scroll to position [1292, 0]
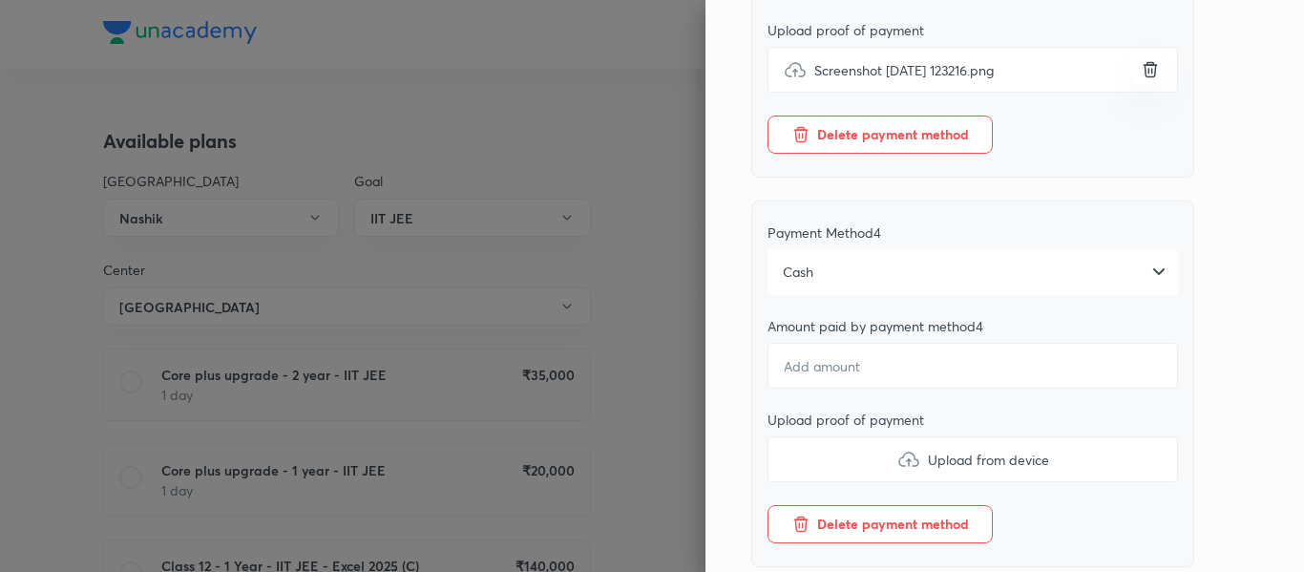
click at [875, 285] on div "Cash" at bounding box center [972, 272] width 410 height 46
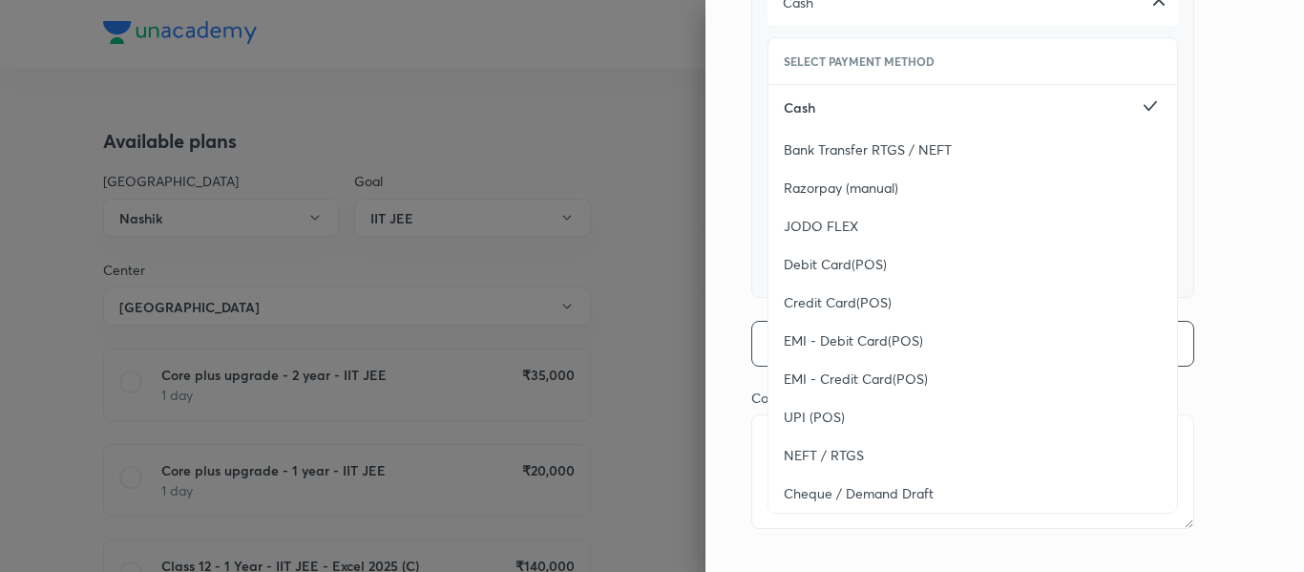
scroll to position [1579, 0]
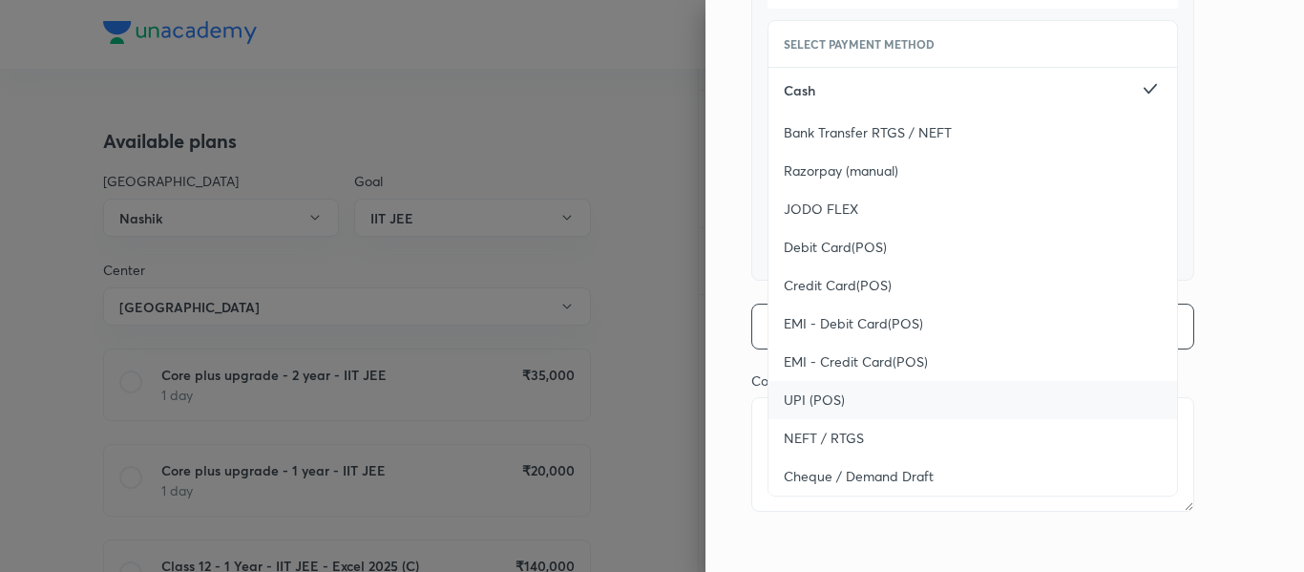
click at [842, 414] on div "UPI (POS)" at bounding box center [972, 400] width 409 height 38
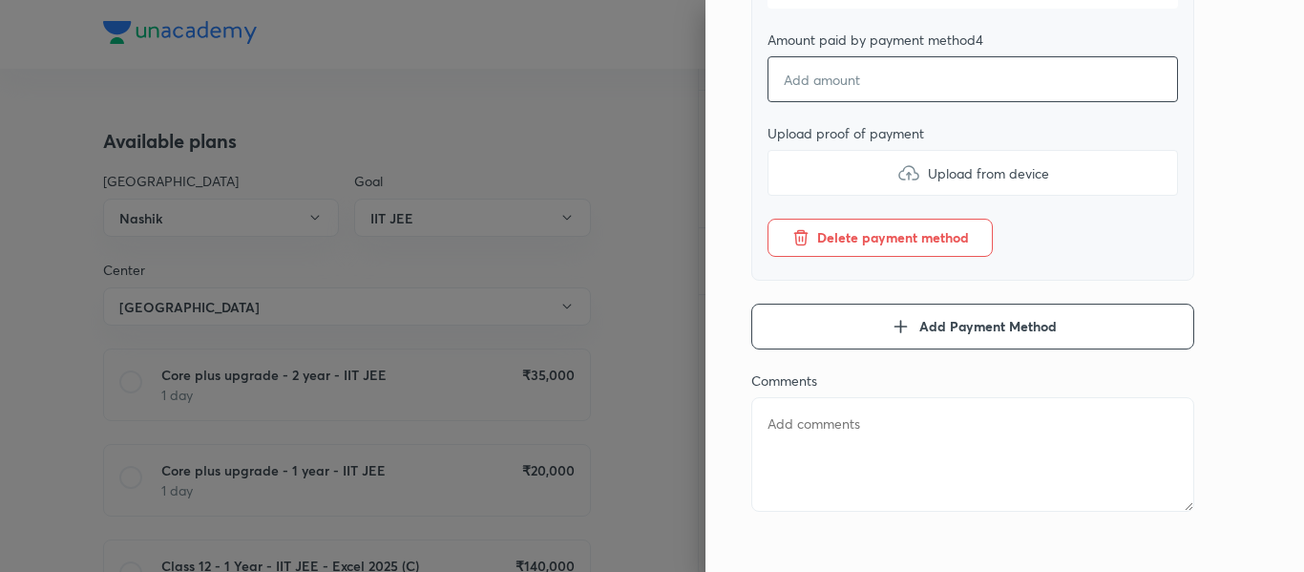
click at [795, 102] on input "number" at bounding box center [972, 79] width 410 height 46
type textarea "x"
type input "3"
type textarea "x"
type input "30"
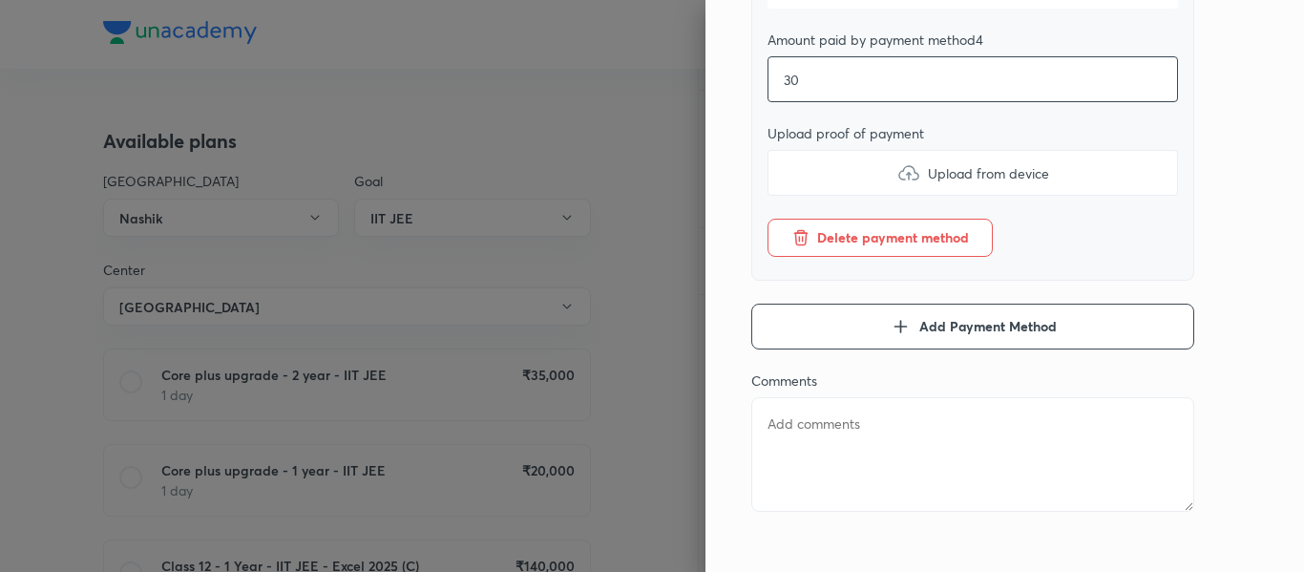
type textarea "x"
type input "300"
type textarea "x"
type input "300"
click at [801, 183] on label "Upload from device" at bounding box center [972, 173] width 410 height 46
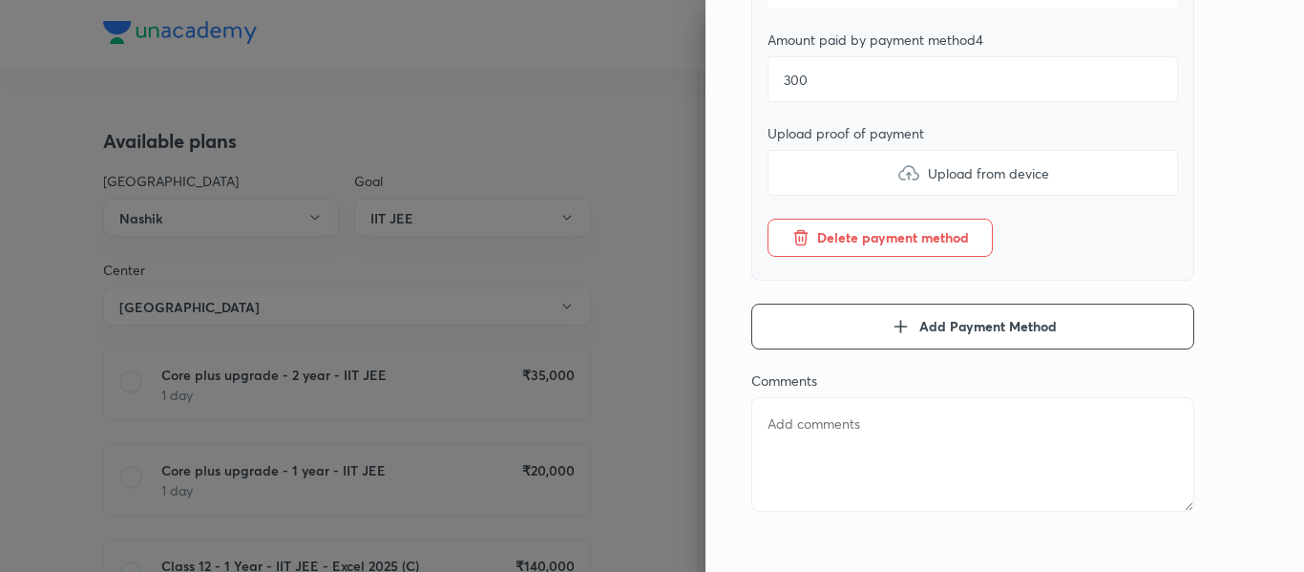
click at [0, 0] on input "Upload from device" at bounding box center [0, 0] width 0 height 0
type textarea "x"
click at [861, 469] on textarea at bounding box center [972, 454] width 443 height 115
type textarea "1"
type textarea "x"
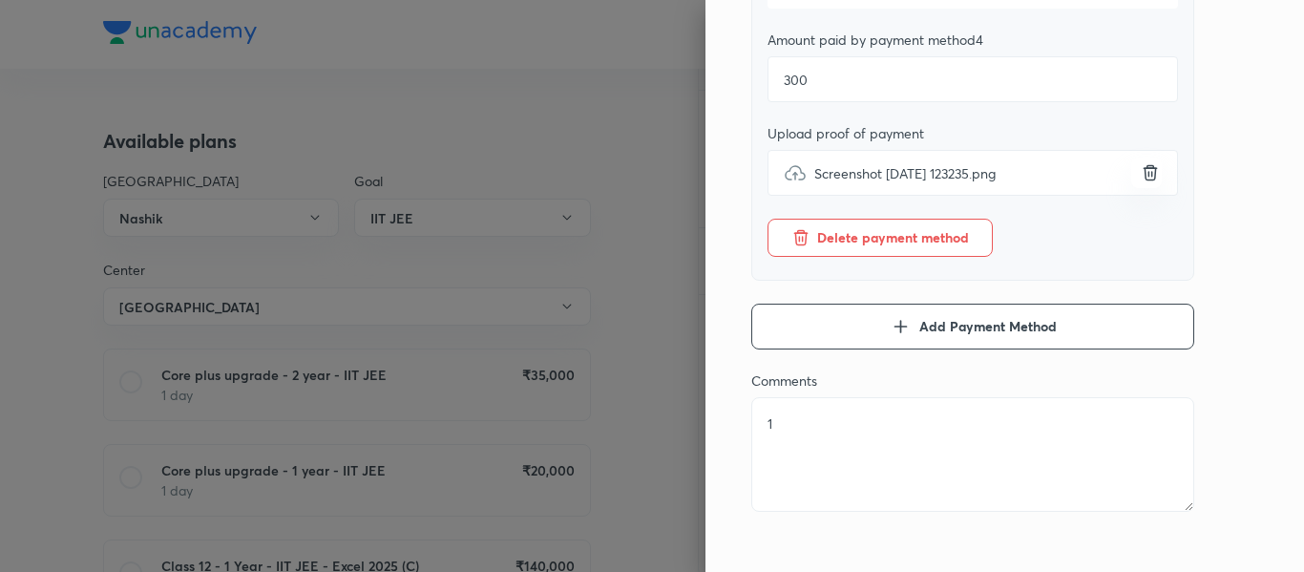
type textarea "1s"
type textarea "x"
type textarea "1st"
type textarea "x"
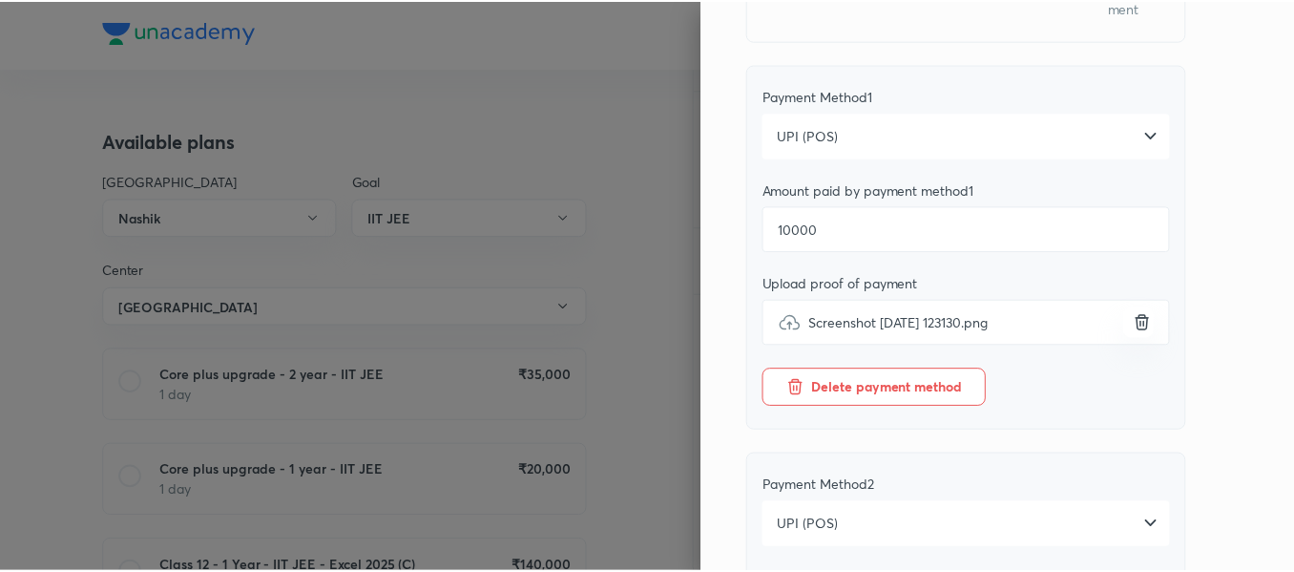
scroll to position [0, 0]
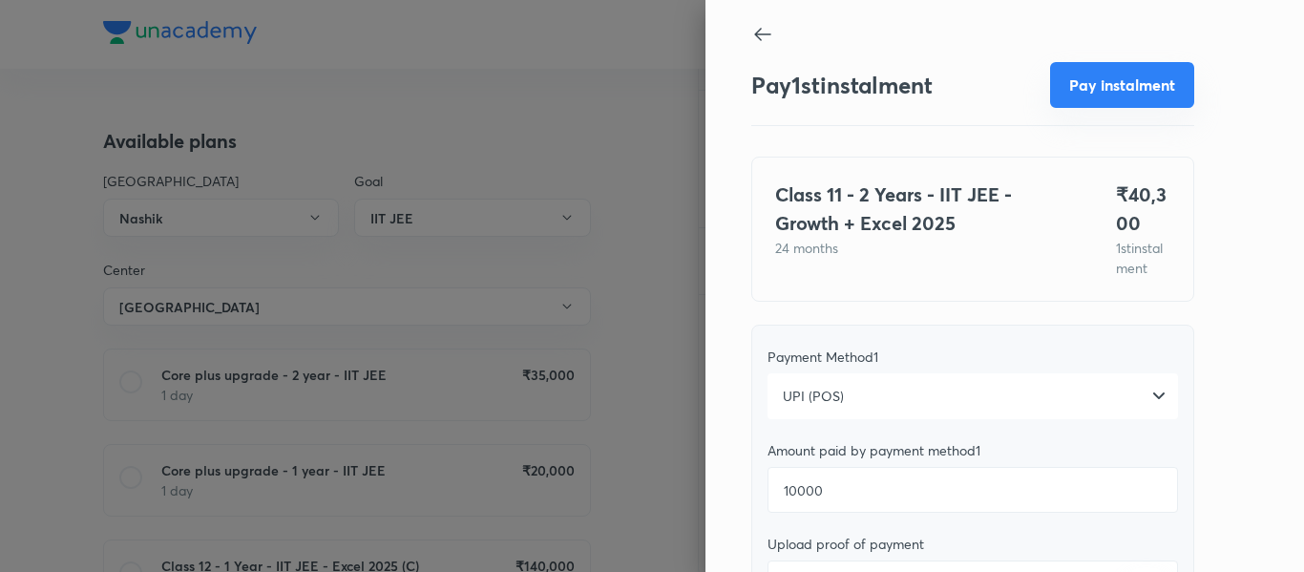
type textarea "1st"
click at [1086, 84] on button "Pay instalment" at bounding box center [1122, 85] width 144 height 46
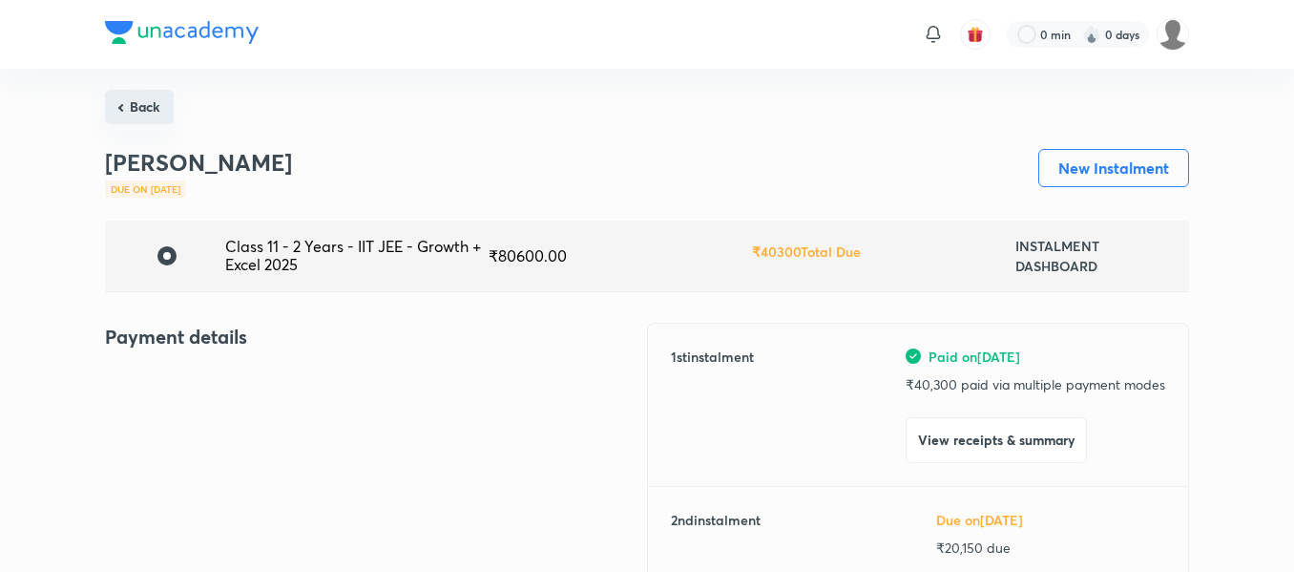
click at [151, 105] on button "Back" at bounding box center [139, 107] width 69 height 34
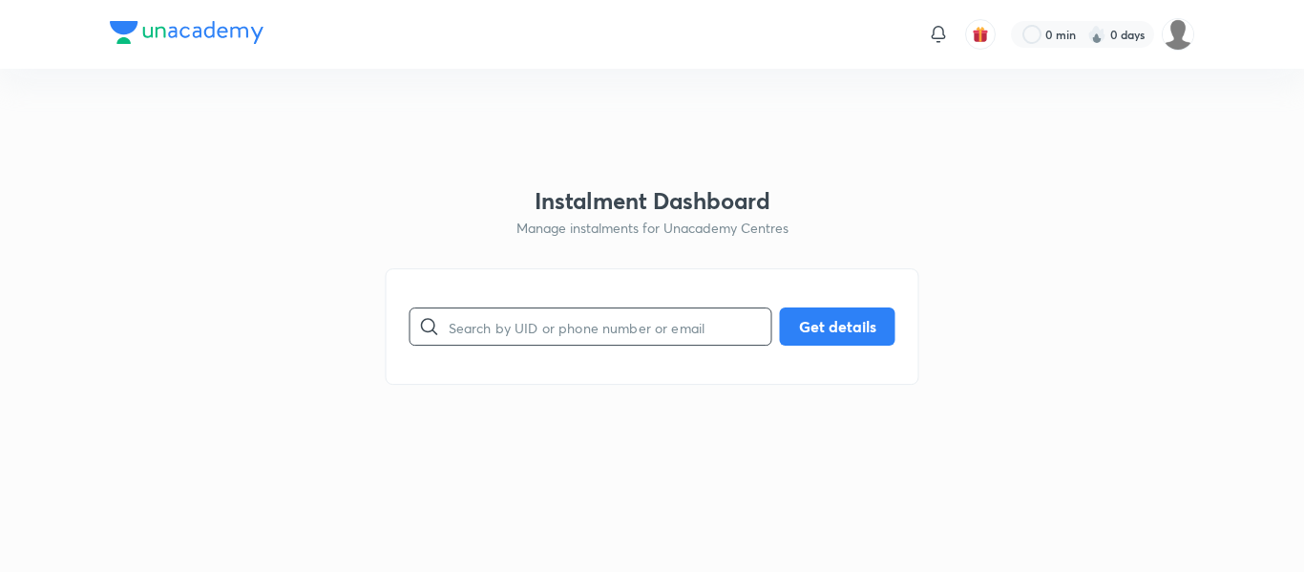
click at [512, 326] on input "text" at bounding box center [610, 327] width 323 height 49
paste input "[EMAIL_ADDRESS][DOMAIN_NAME]"
type input "[EMAIL_ADDRESS][DOMAIN_NAME]"
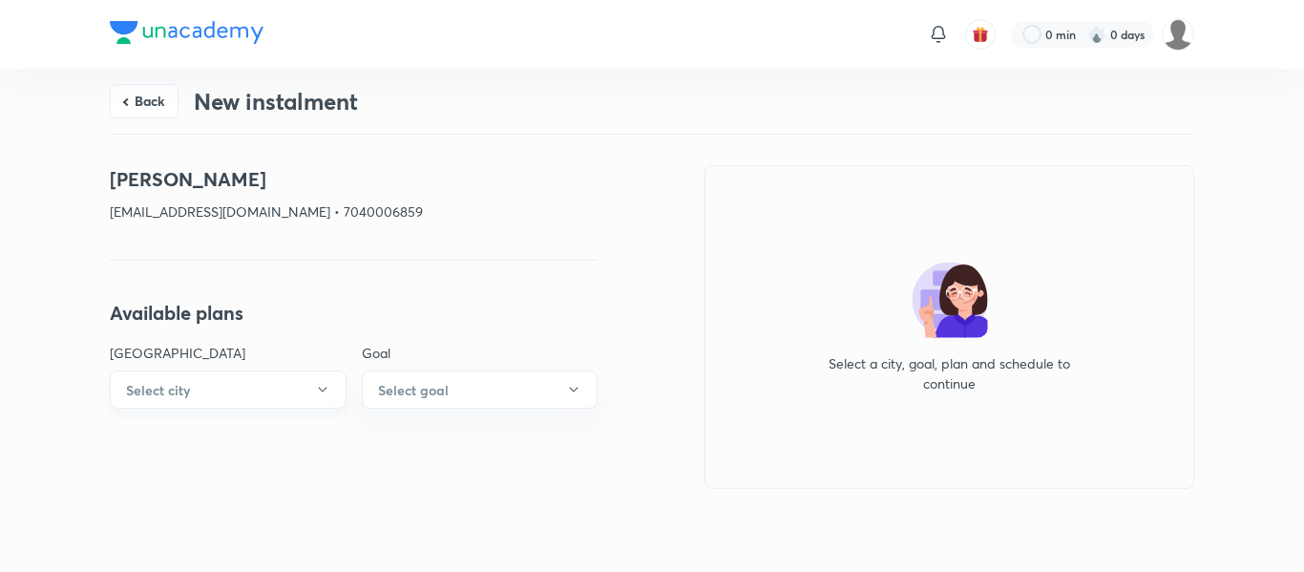
click at [336, 385] on button "Select city" at bounding box center [228, 389] width 237 height 38
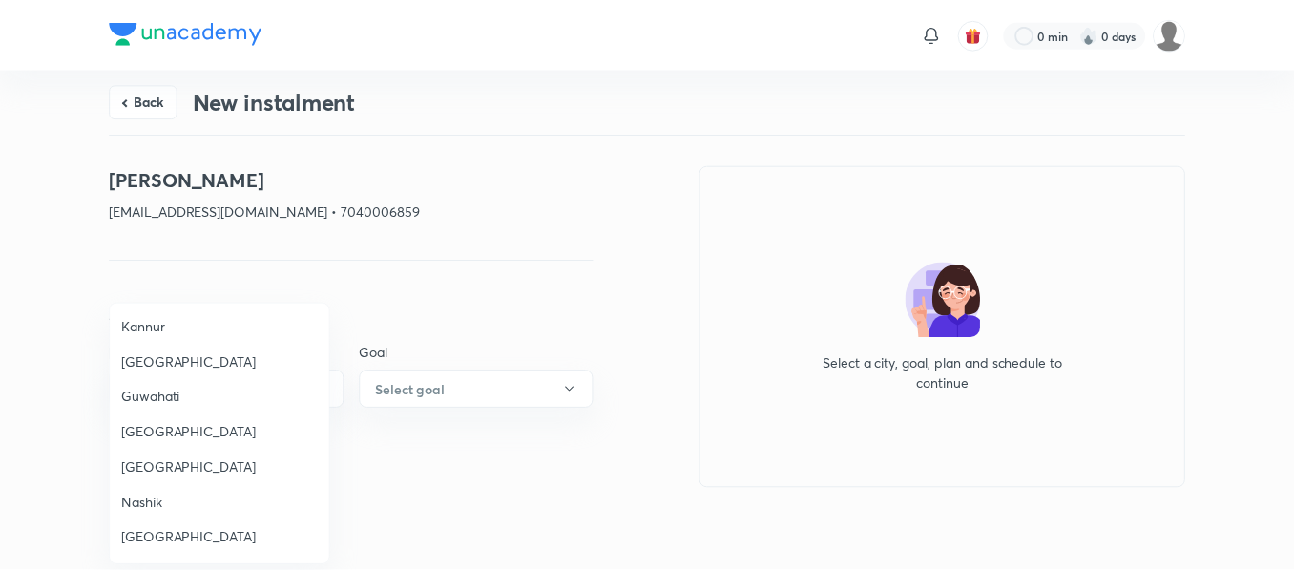
scroll to position [263, 0]
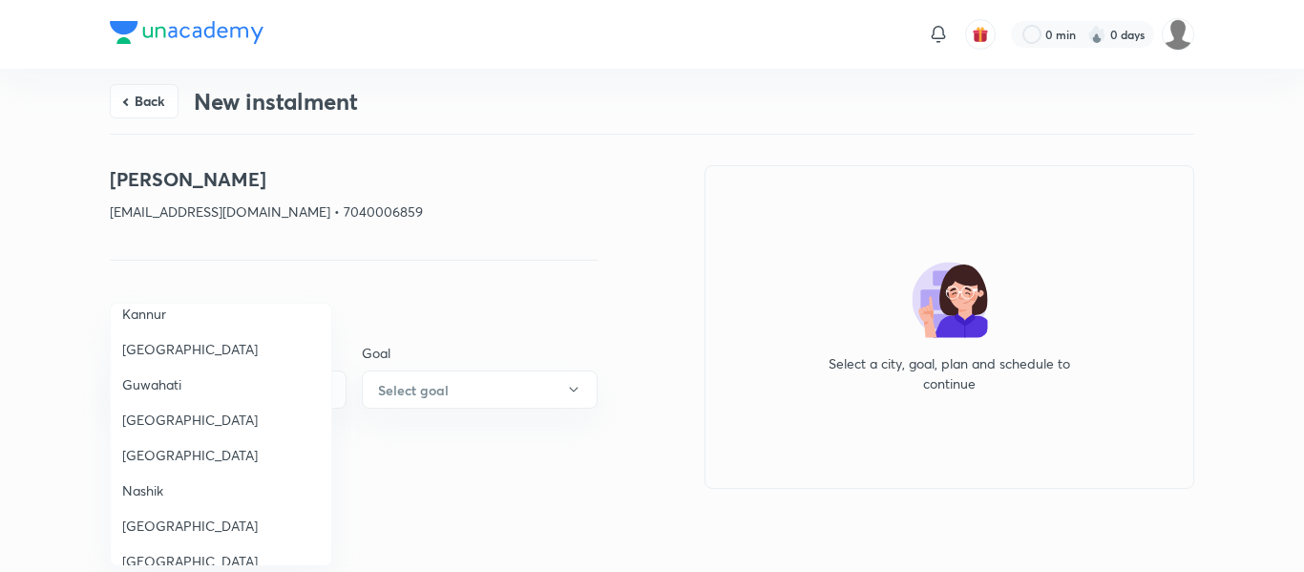
click at [177, 484] on span "Nashik" at bounding box center [221, 490] width 198 height 20
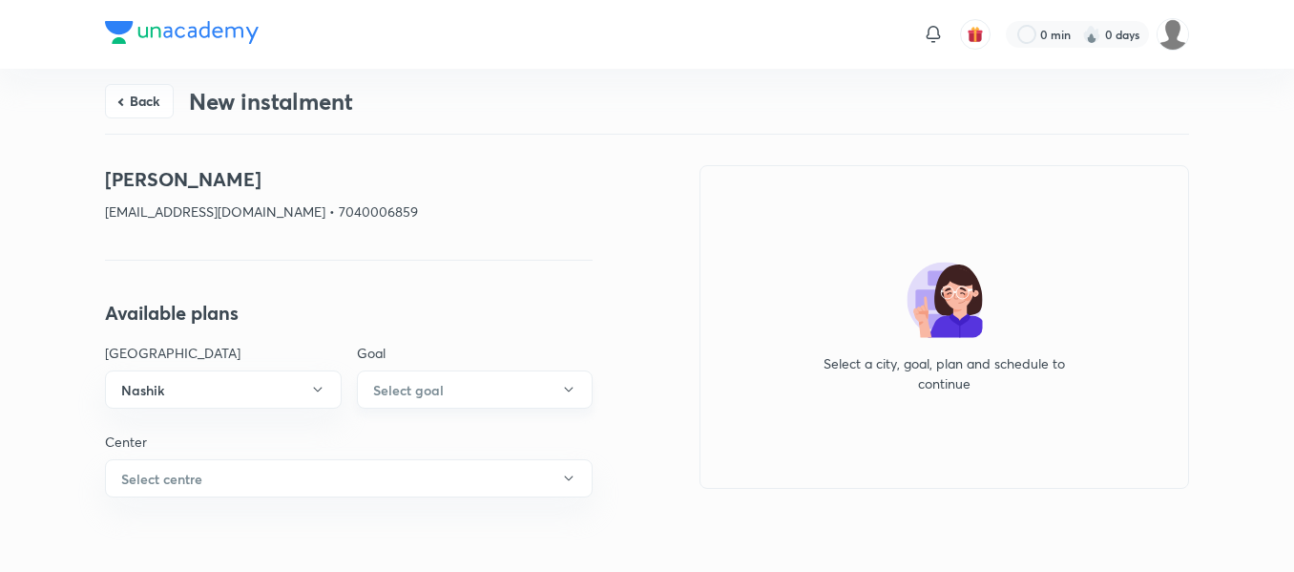
click at [394, 385] on h6 "Select goal" at bounding box center [408, 390] width 71 height 20
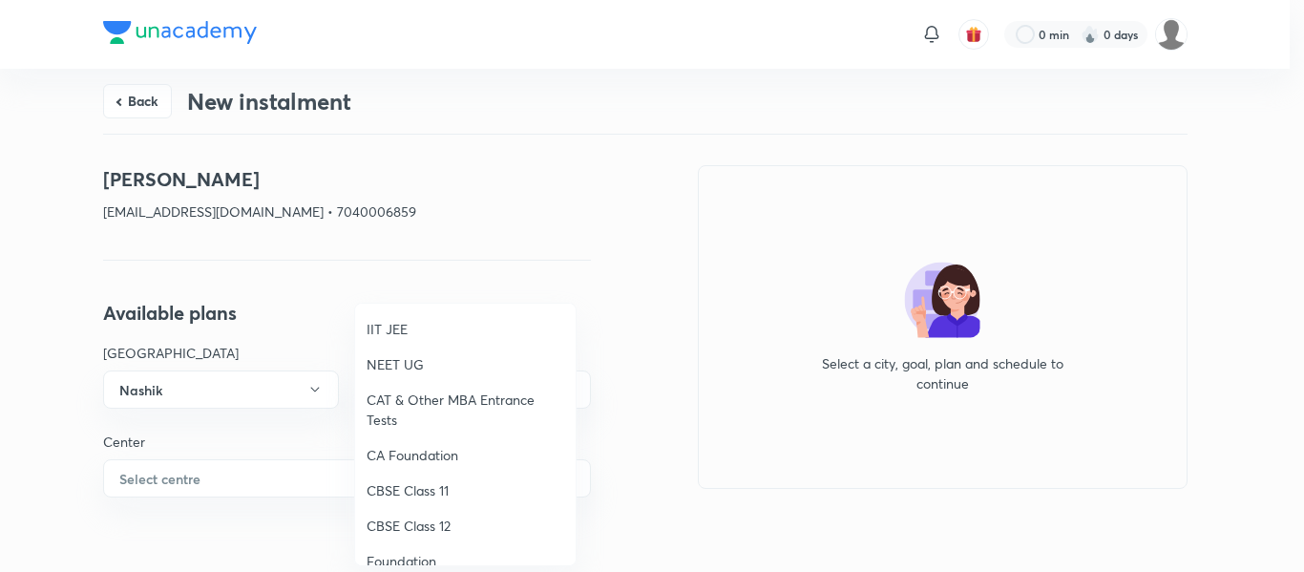
click at [412, 365] on span "NEET UG" at bounding box center [466, 364] width 198 height 20
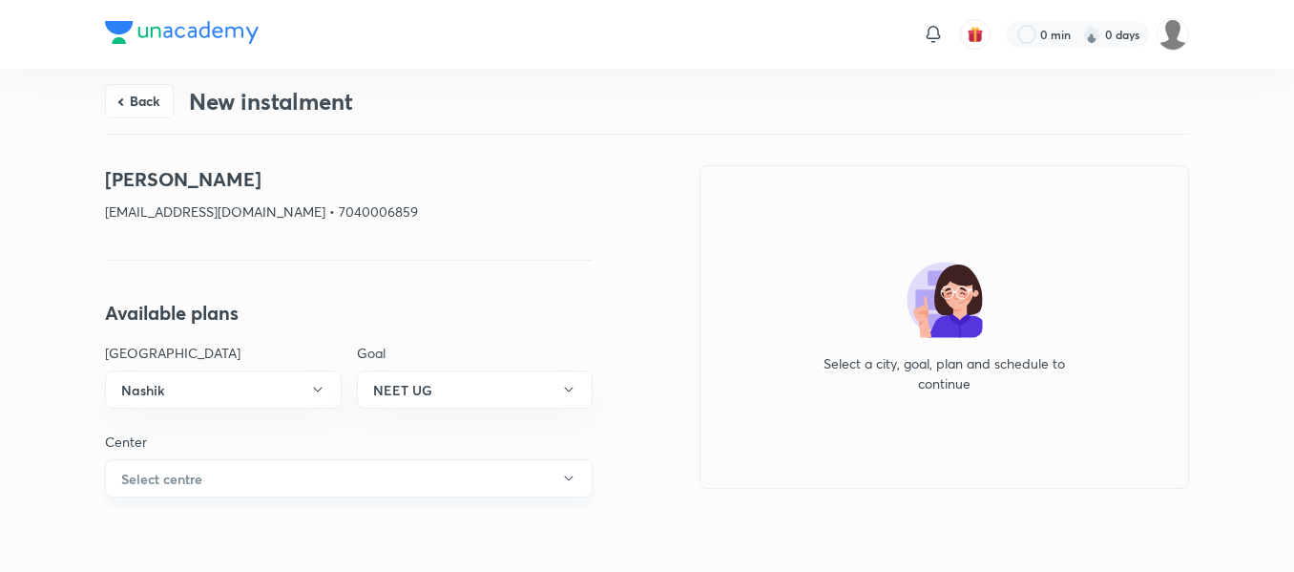
click at [273, 492] on button "Select centre" at bounding box center [349, 478] width 488 height 38
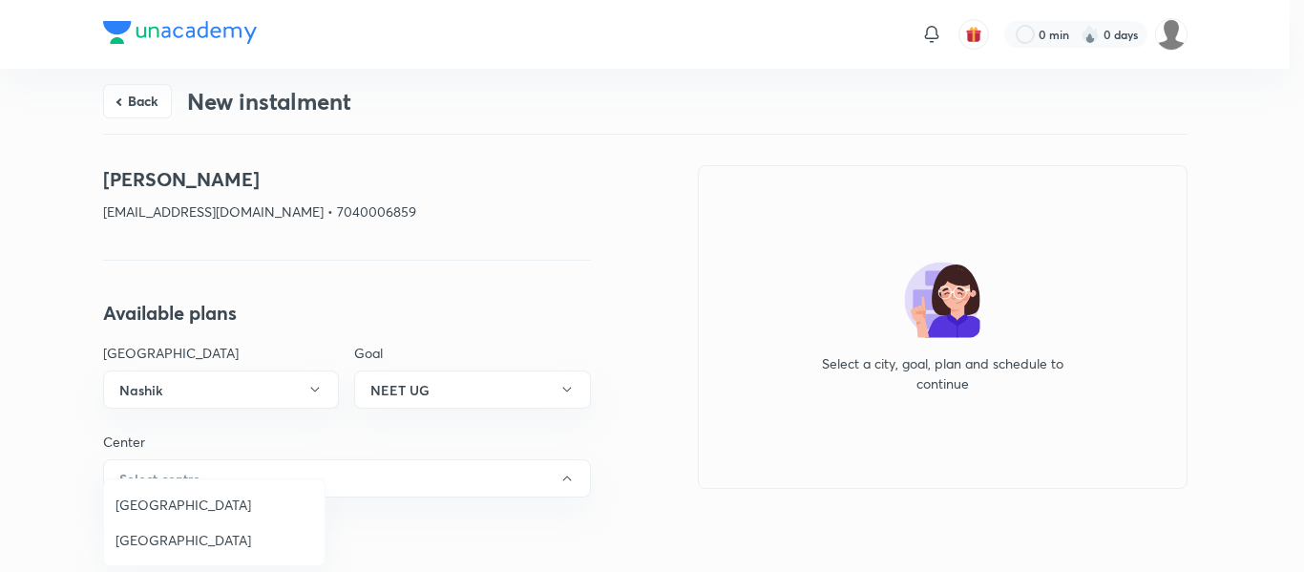
click at [189, 501] on span "[GEOGRAPHIC_DATA]" at bounding box center [215, 504] width 198 height 20
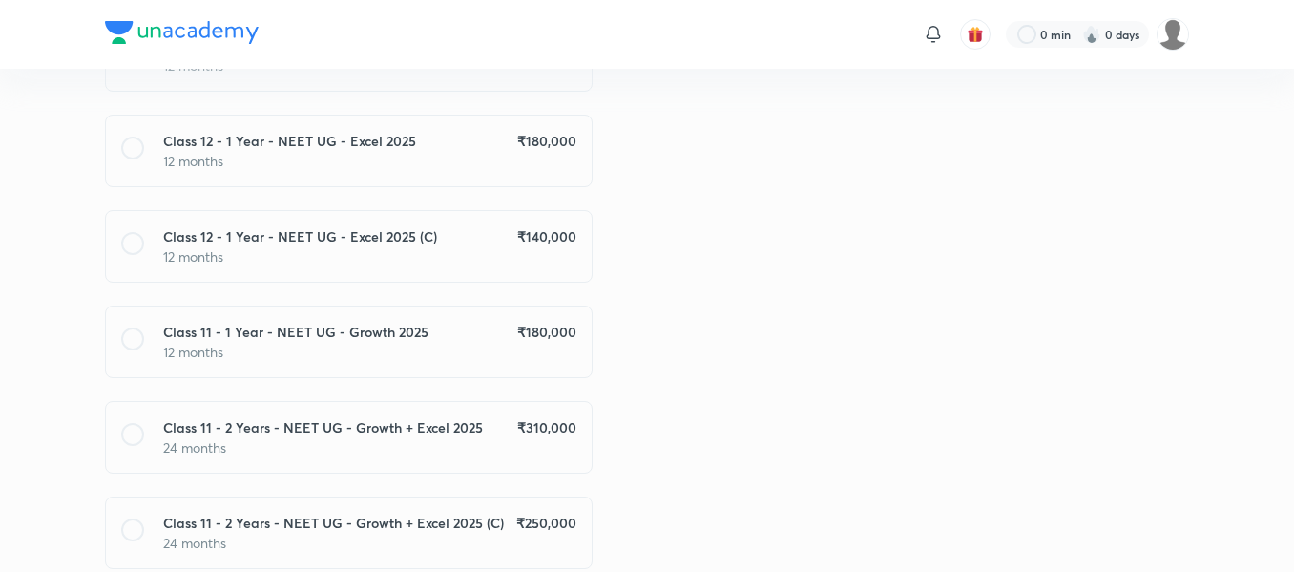
scroll to position [956, 0]
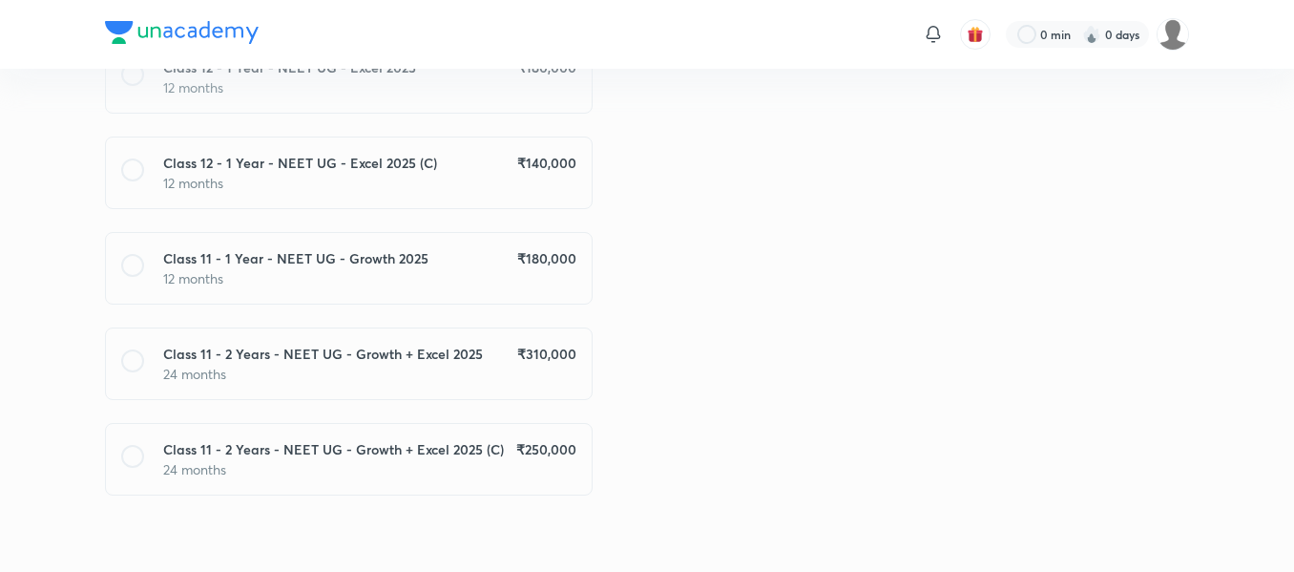
click at [564, 365] on p "24 months" at bounding box center [369, 374] width 413 height 20
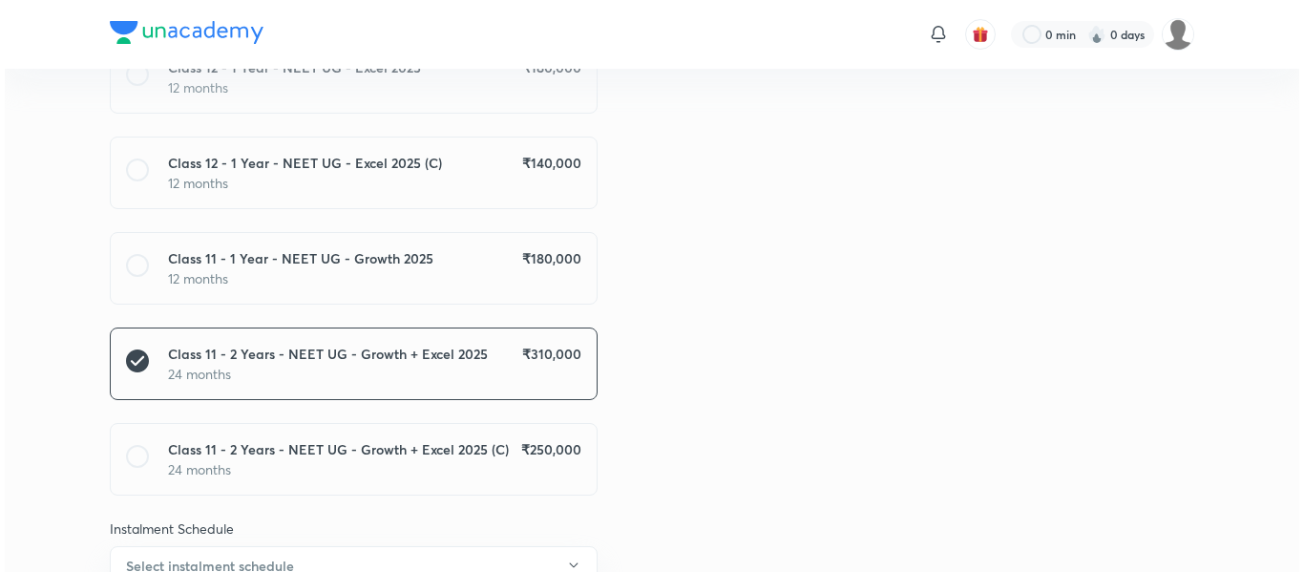
scroll to position [1045, 0]
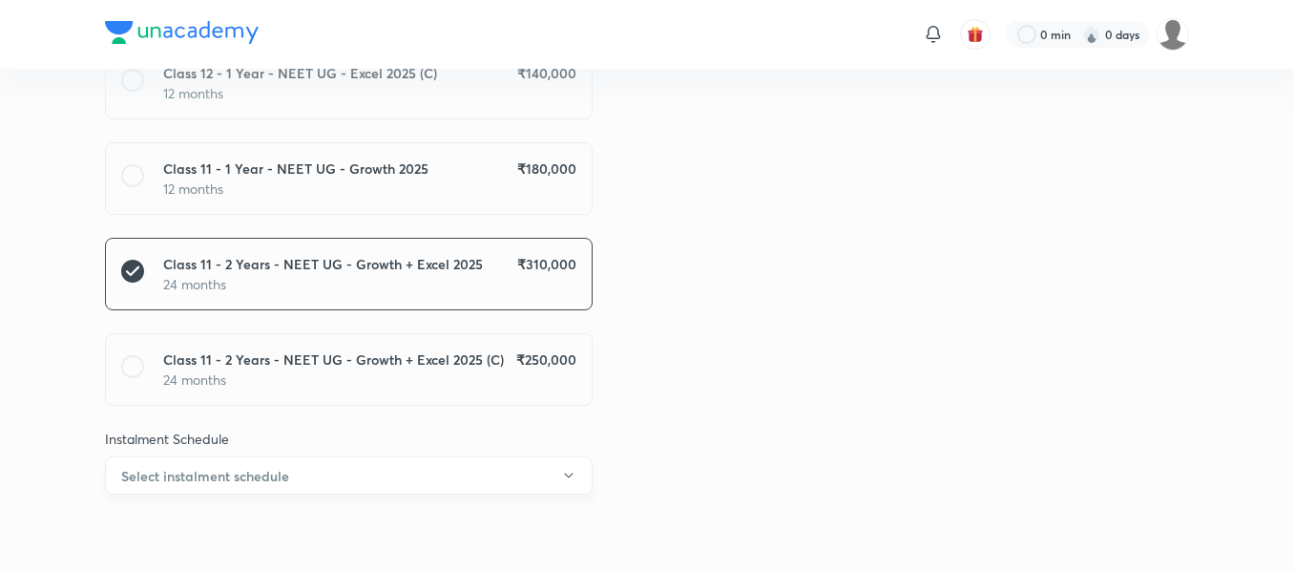
click at [424, 462] on button "Select instalment schedule" at bounding box center [349, 475] width 488 height 38
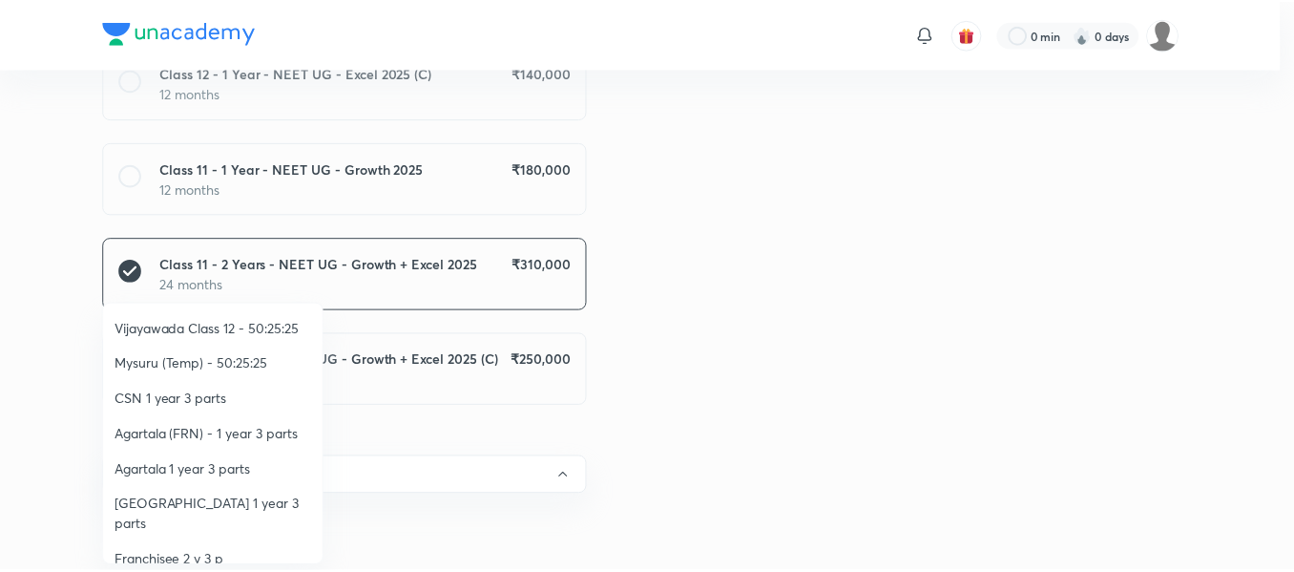
scroll to position [429, 0]
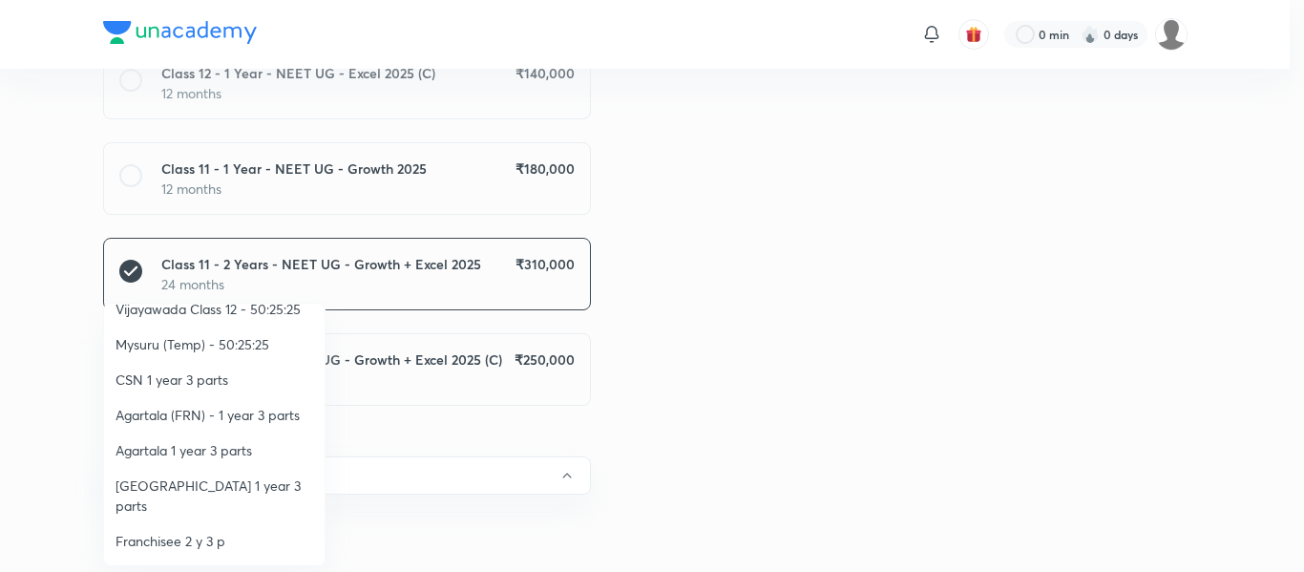
click at [191, 531] on span "Franchisee 2 y 3 p" at bounding box center [215, 541] width 198 height 20
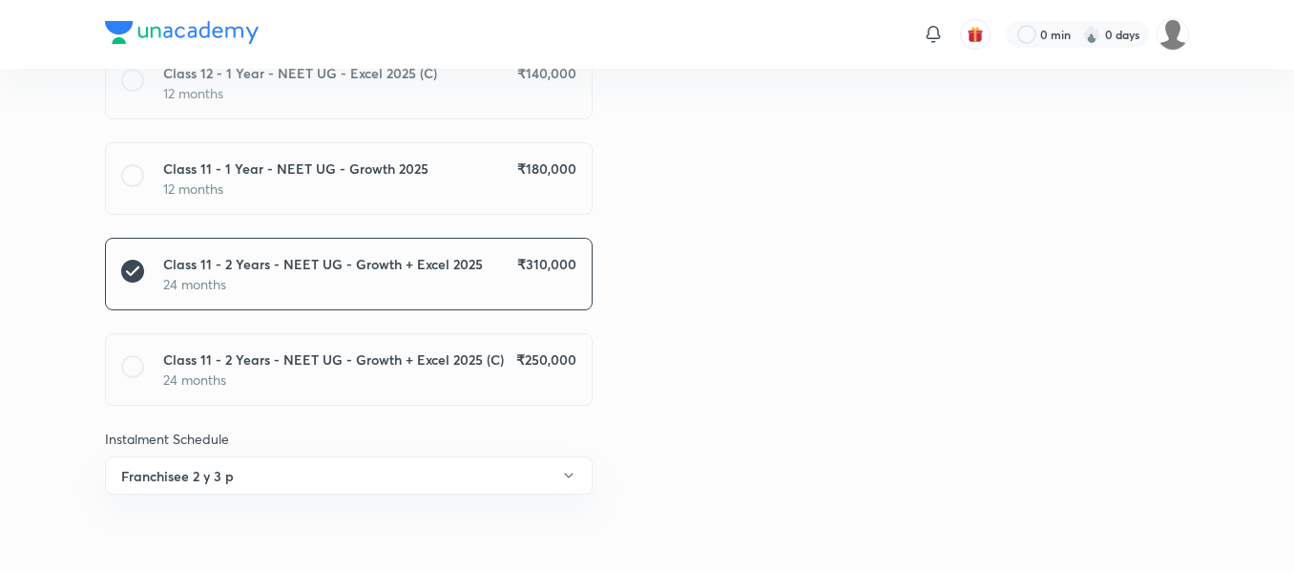
scroll to position [0, 0]
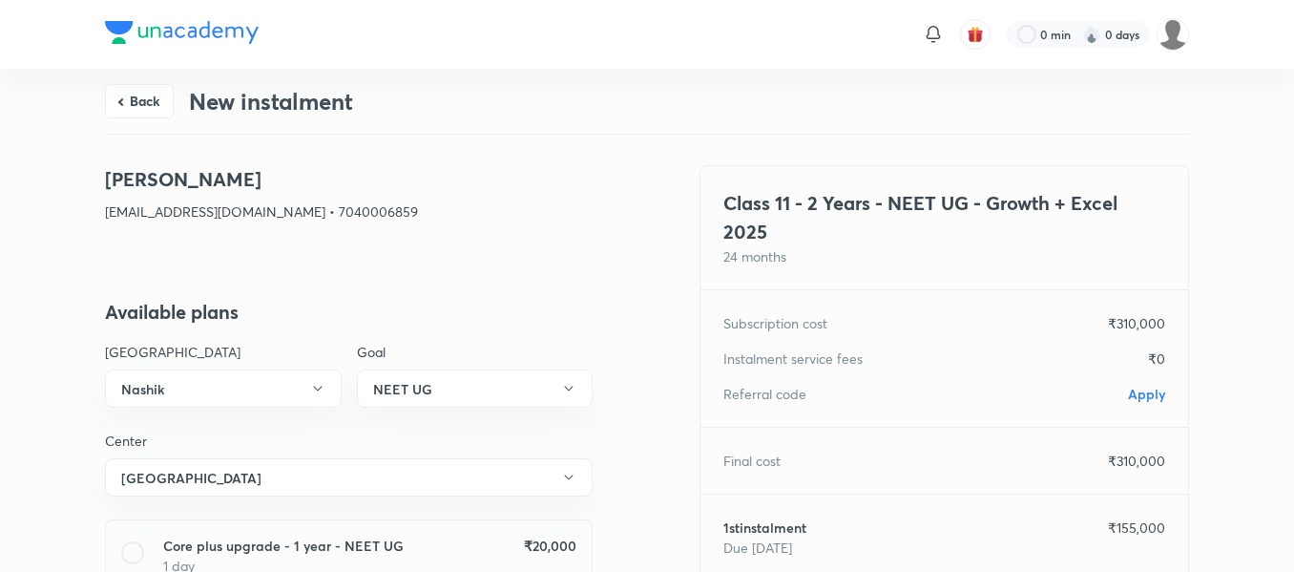
click at [1138, 398] on span "Apply" at bounding box center [1146, 394] width 37 height 18
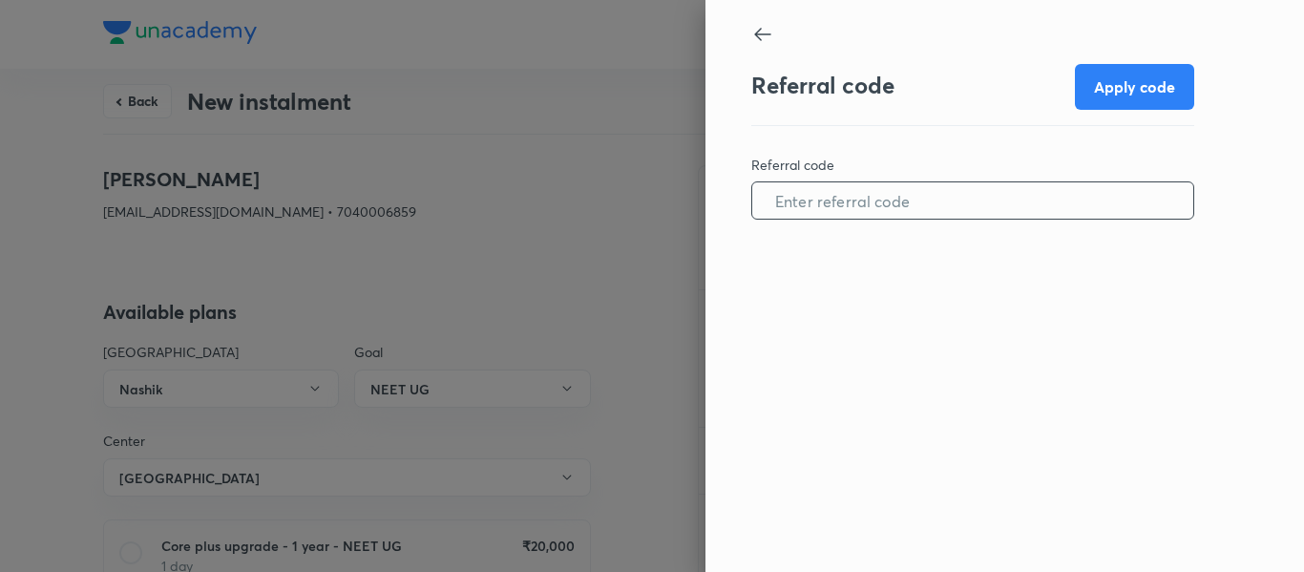
click at [971, 183] on input "text" at bounding box center [972, 201] width 441 height 49
paste input "NASH107425MTZX"
type input "NASH107425MTZX"
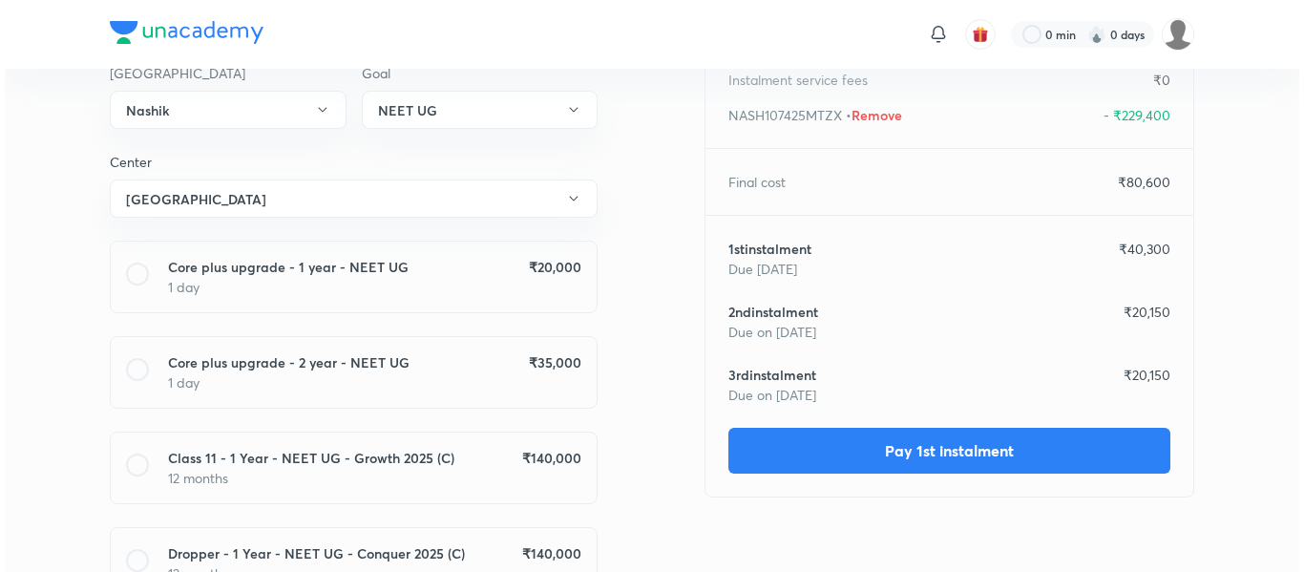
scroll to position [294, 0]
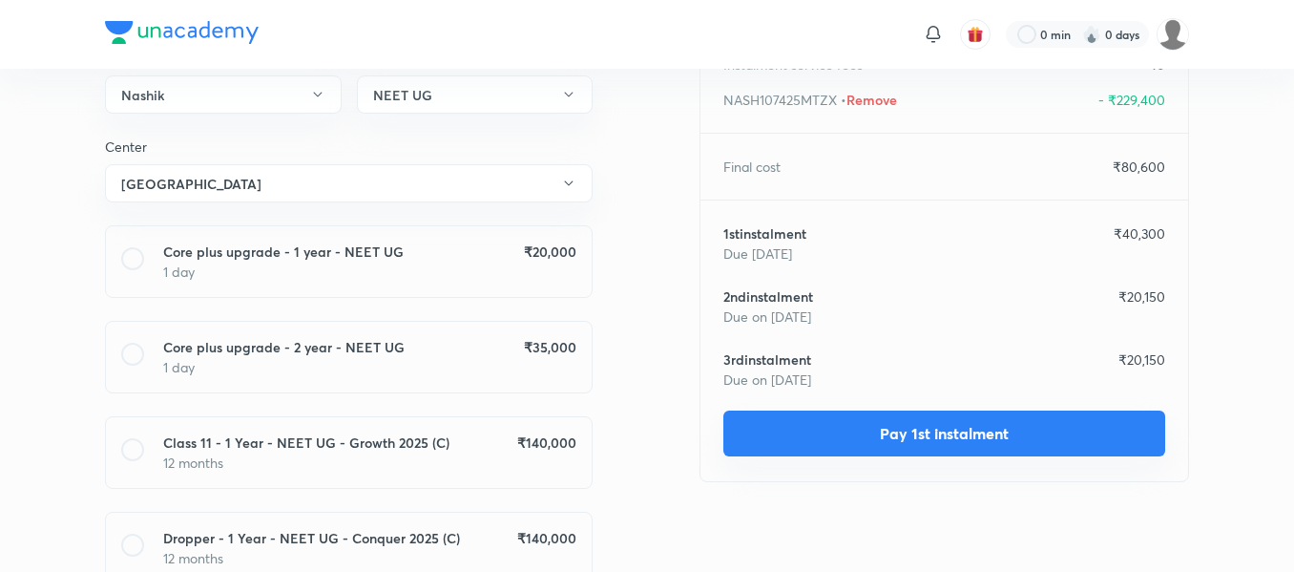
click at [883, 419] on button "Pay 1st instalment" at bounding box center [945, 433] width 442 height 46
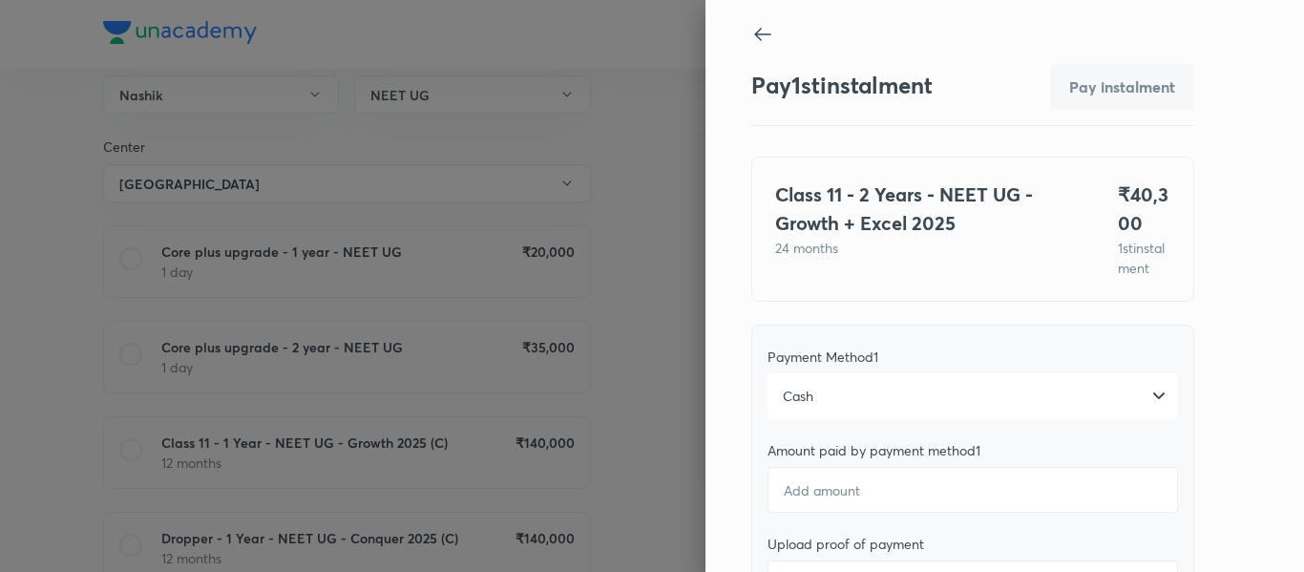
click at [825, 419] on div "Cash" at bounding box center [972, 396] width 410 height 46
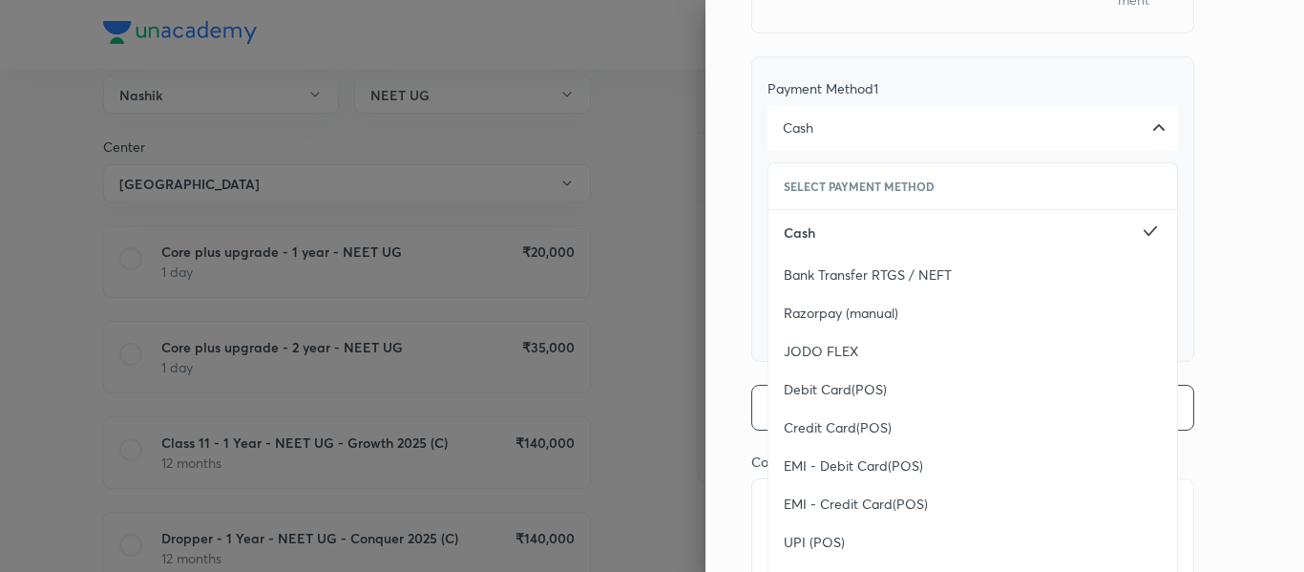
scroll to position [313, 0]
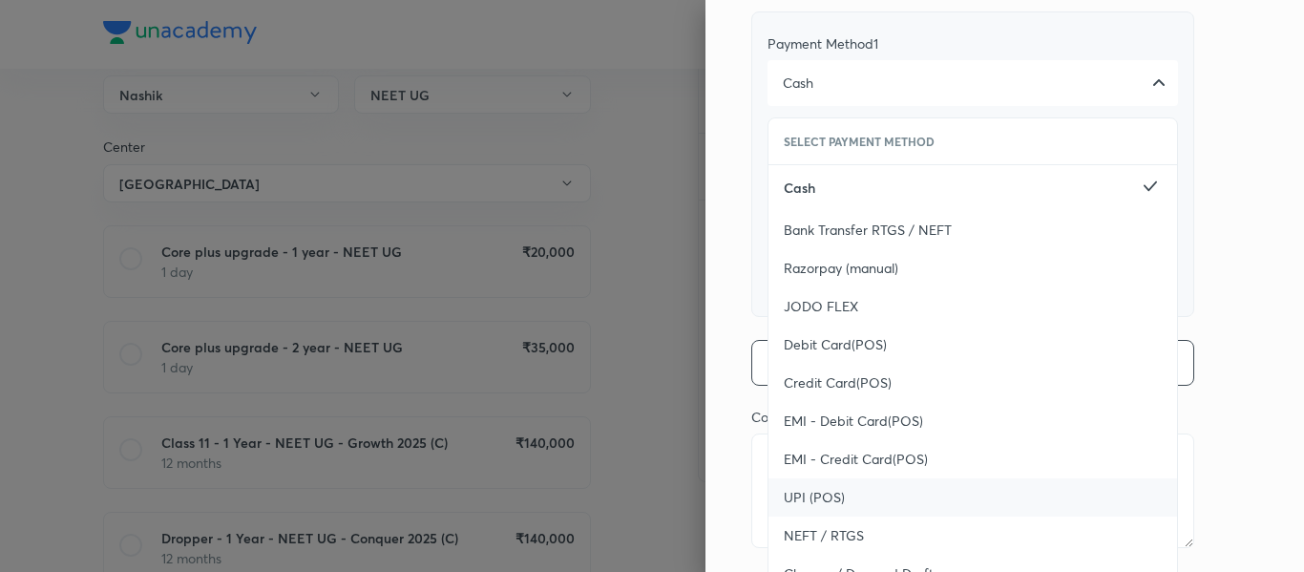
click at [802, 507] on span "UPI (POS)" at bounding box center [814, 497] width 61 height 19
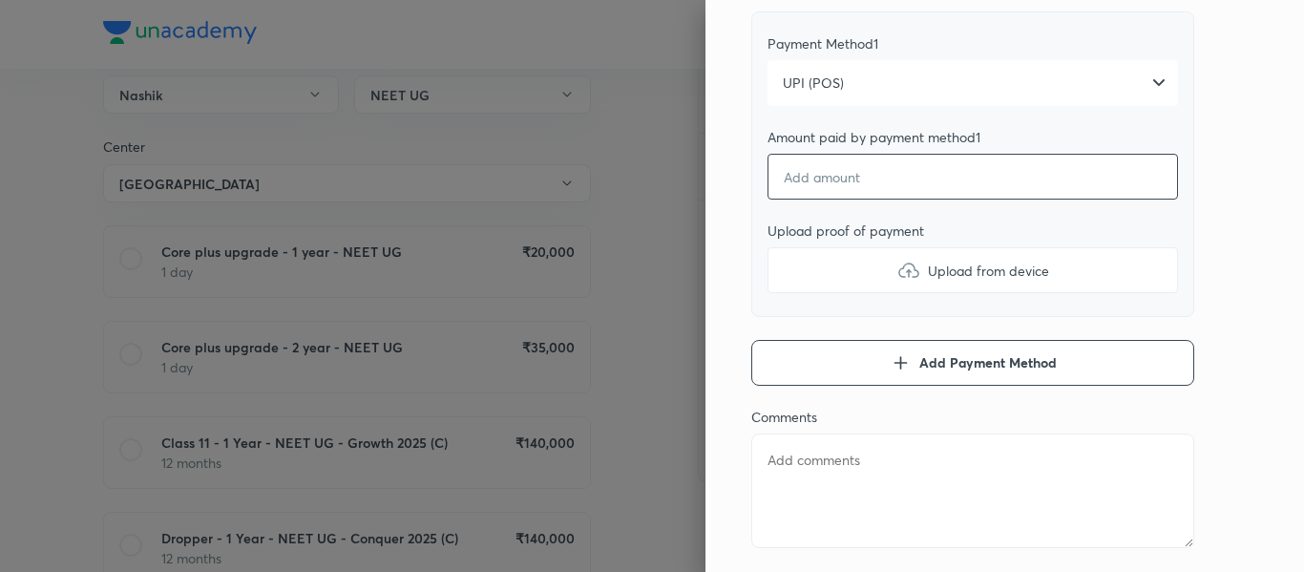
click at [810, 200] on input "number" at bounding box center [972, 177] width 410 height 46
type textarea "x"
type input "1"
type textarea "x"
type input "14"
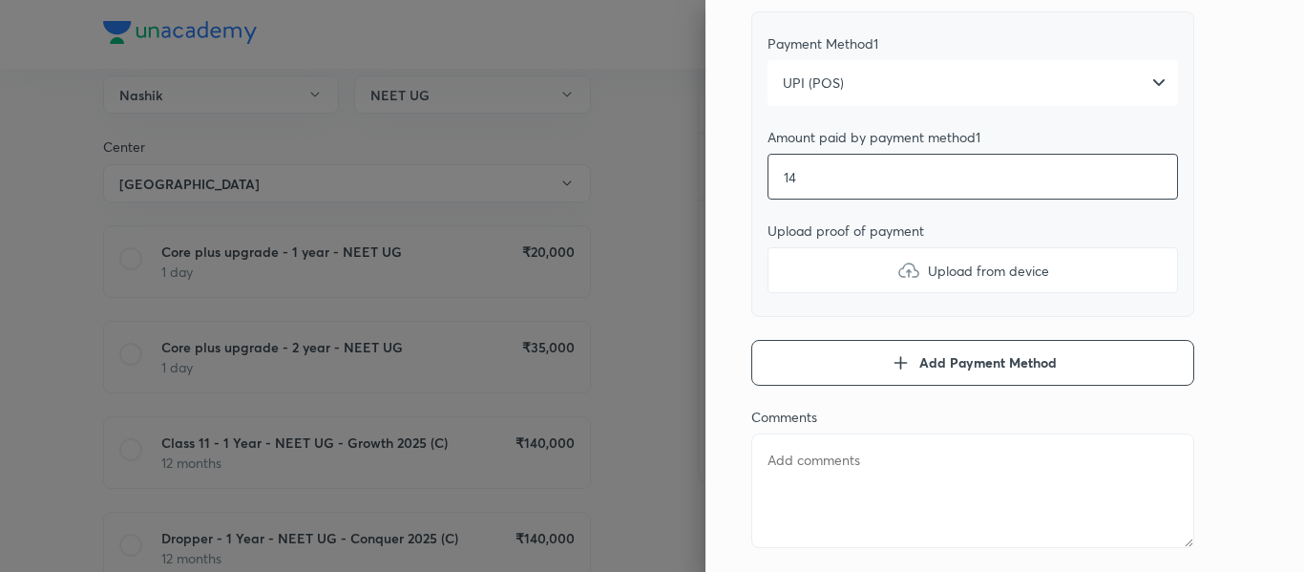
type textarea "x"
type input "149"
type textarea "x"
type input "1498"
type textarea "x"
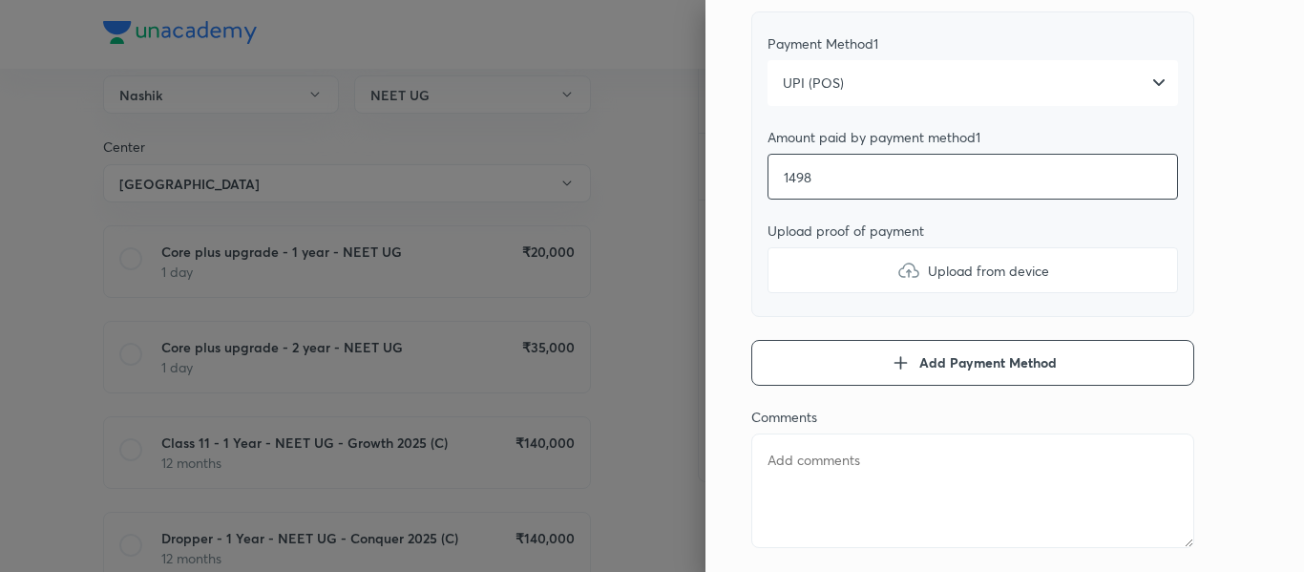
type input "14980"
type textarea "x"
type input "14980"
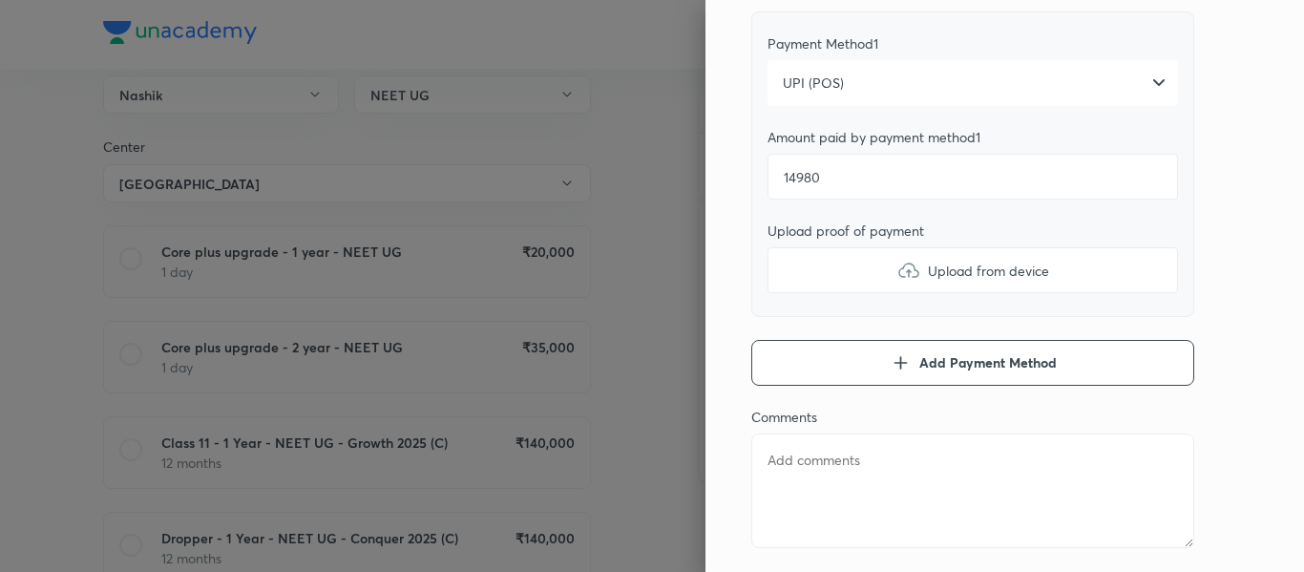
click at [809, 293] on label "Upload from device" at bounding box center [972, 270] width 410 height 46
click at [0, 0] on input "Upload from device" at bounding box center [0, 0] width 0 height 0
click at [832, 377] on button "Add Payment Method" at bounding box center [972, 363] width 443 height 46
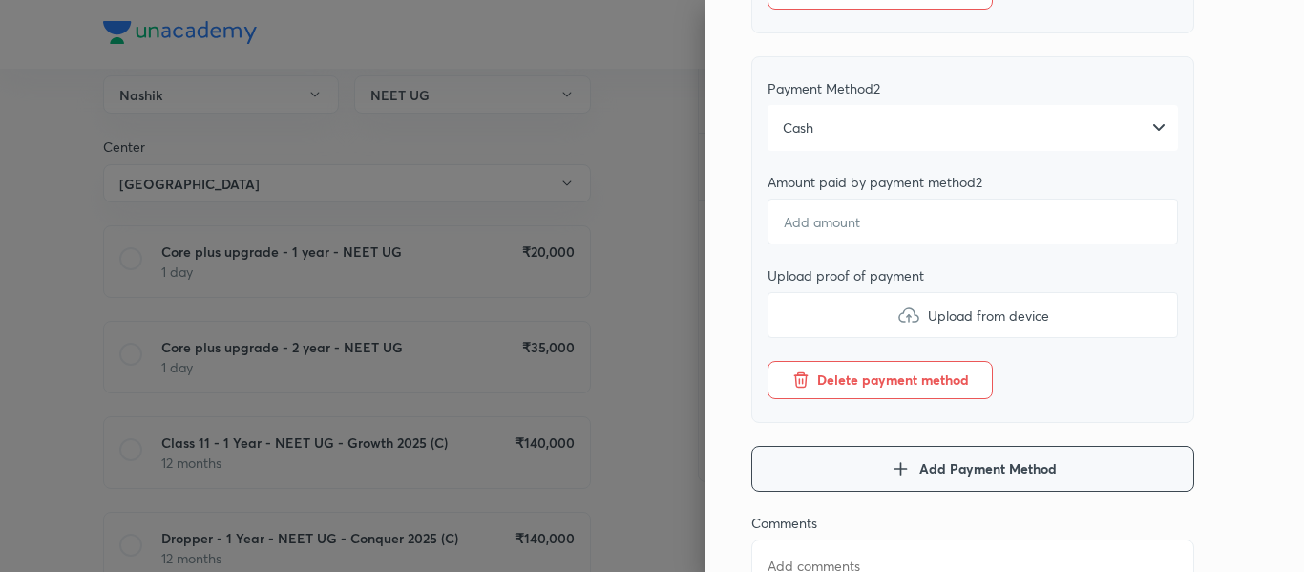
scroll to position [659, 0]
click at [816, 150] on div "Cash" at bounding box center [972, 127] width 410 height 46
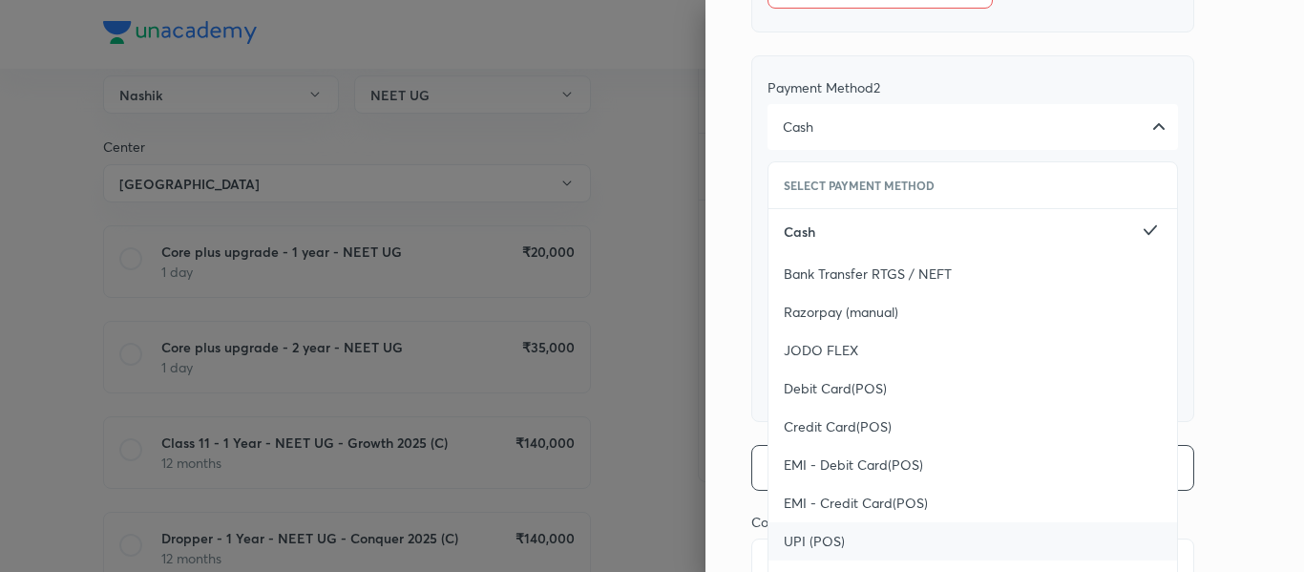
click at [816, 548] on div "UPI (POS)" at bounding box center [972, 541] width 409 height 38
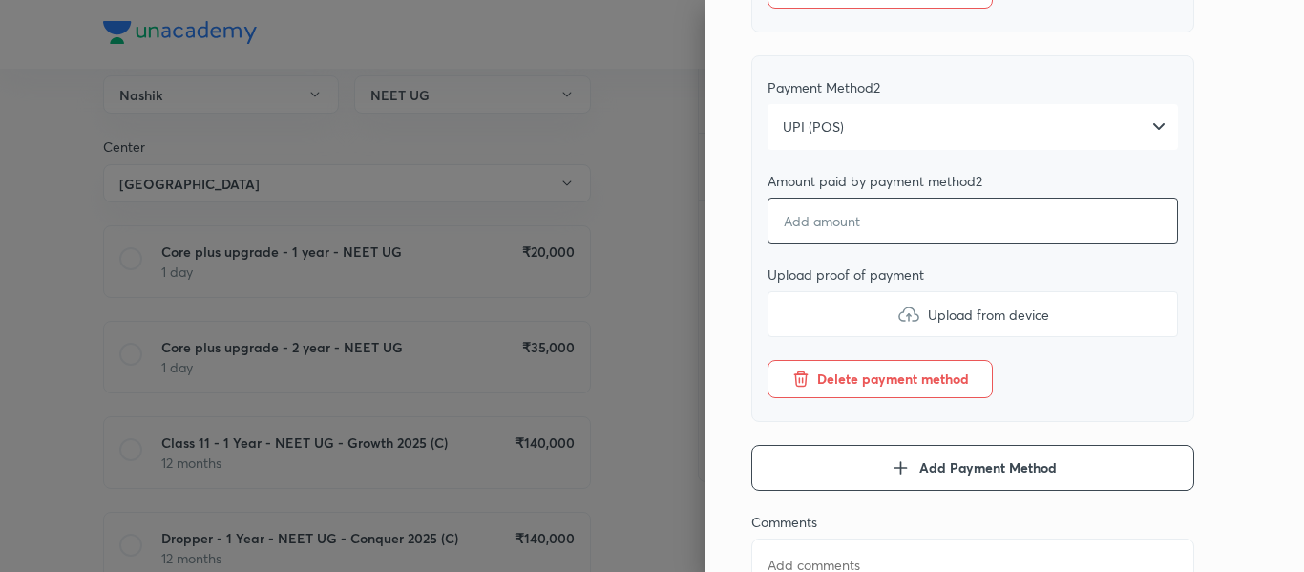
click at [796, 243] on input "number" at bounding box center [972, 221] width 410 height 46
type textarea "x"
type input "3"
type textarea "x"
type input "32"
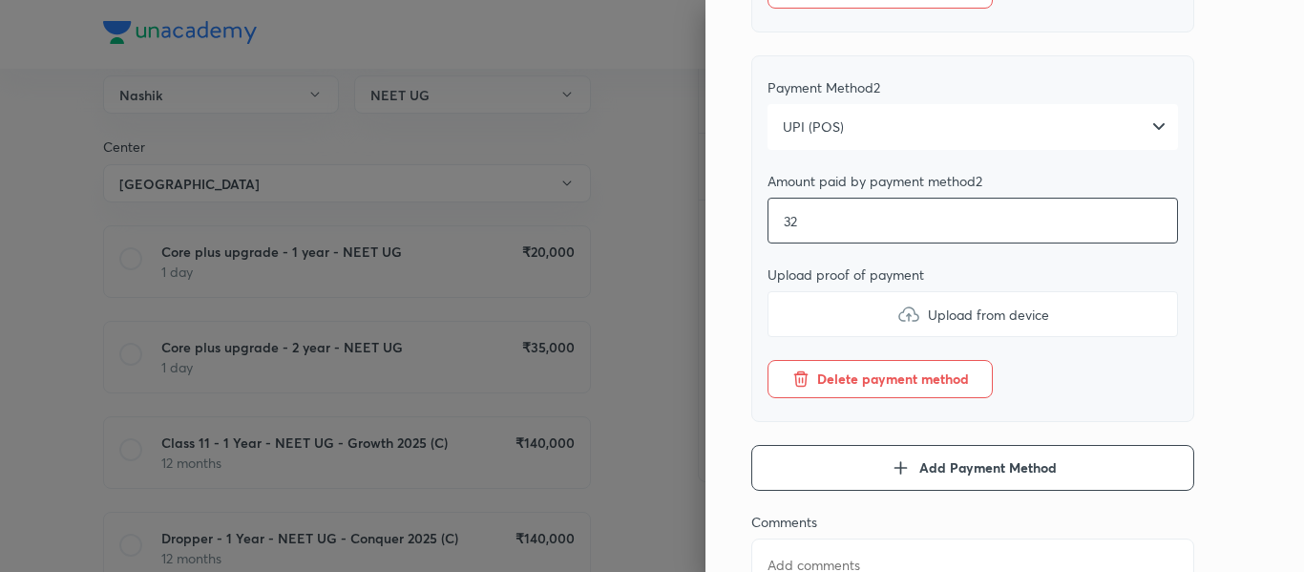
type textarea "x"
type input "320"
type textarea "x"
type input "320"
click at [806, 336] on label "Upload from device" at bounding box center [972, 314] width 410 height 46
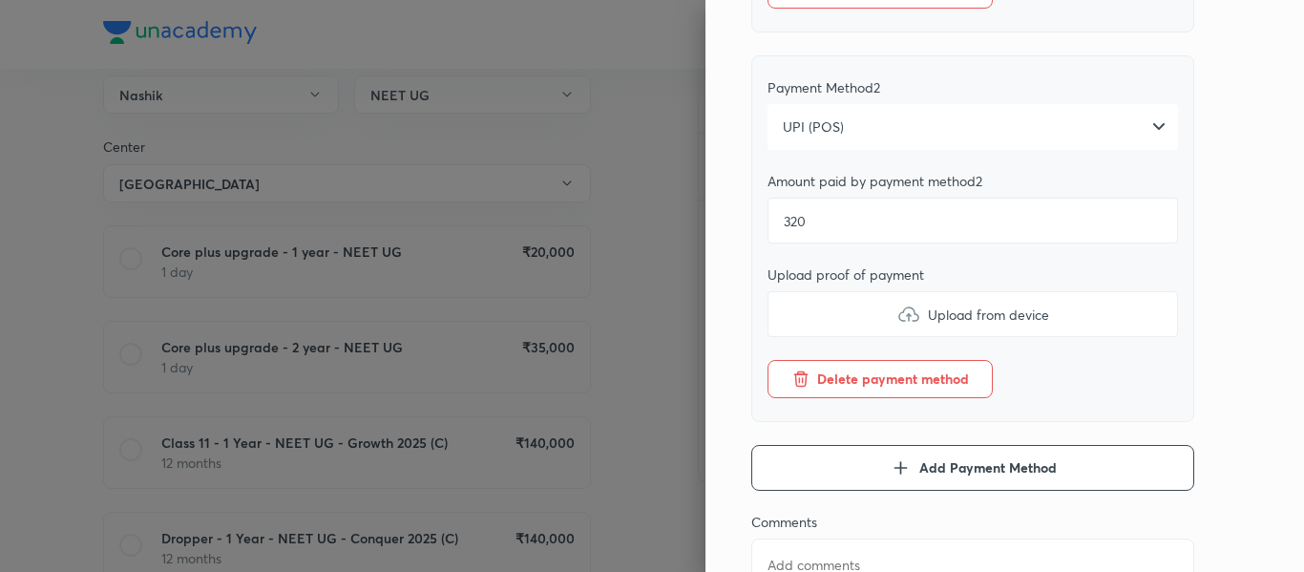
click at [0, 0] on input "Upload from device" at bounding box center [0, 0] width 0 height 0
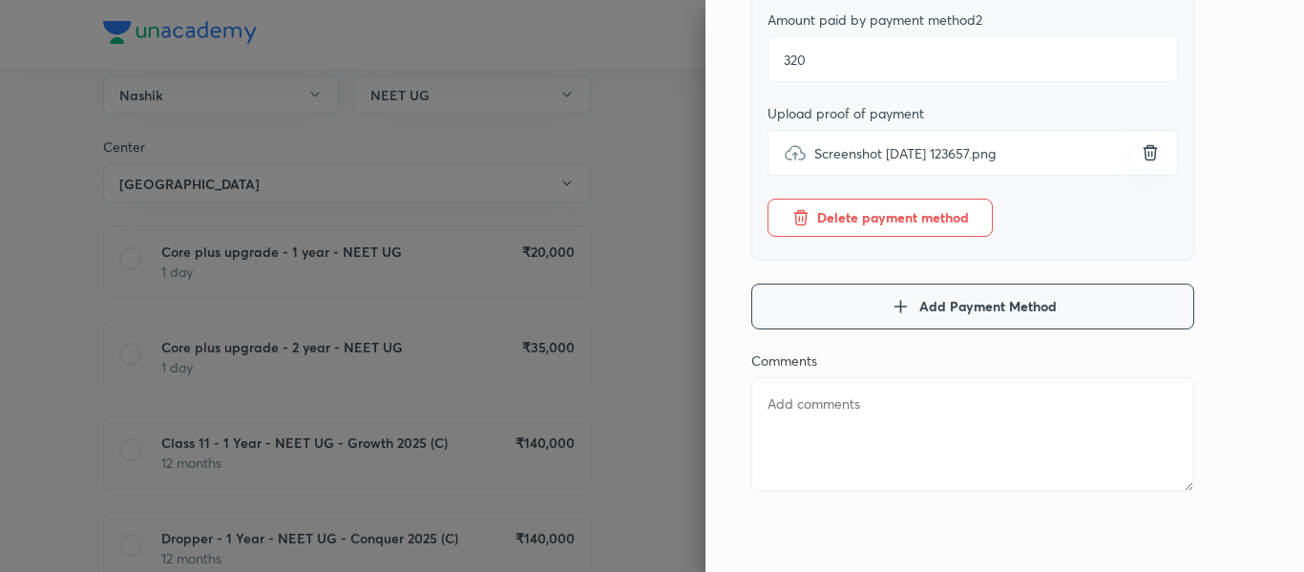
click at [833, 312] on button "Add Payment Method" at bounding box center [972, 307] width 443 height 46
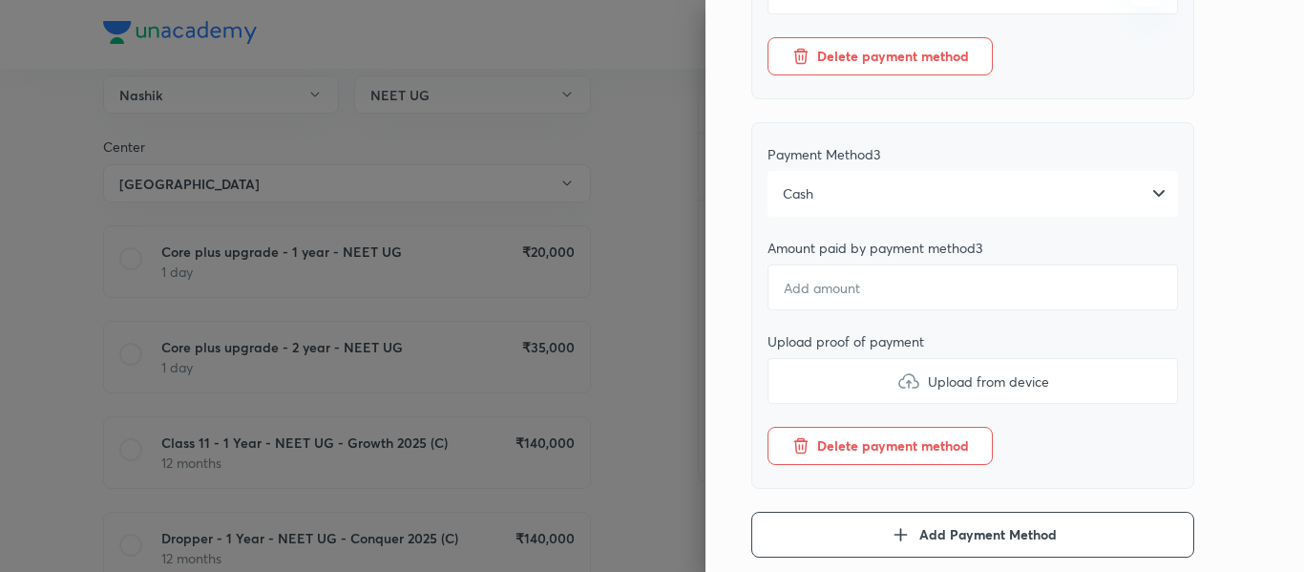
click at [819, 217] on div "Cash" at bounding box center [972, 194] width 410 height 46
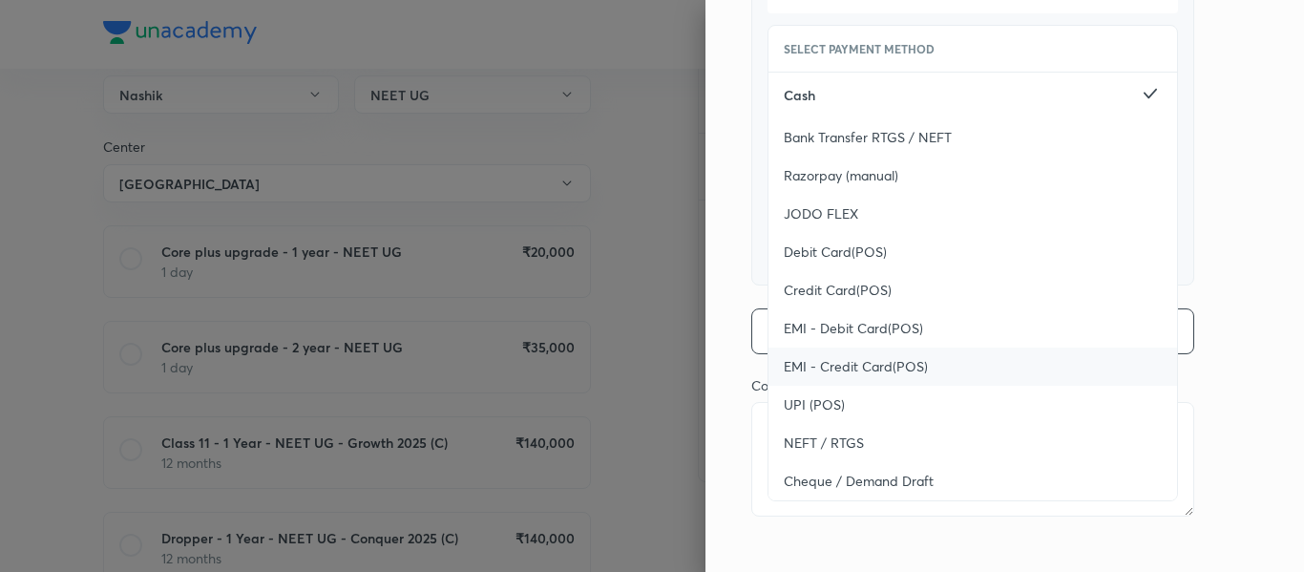
scroll to position [1196, 0]
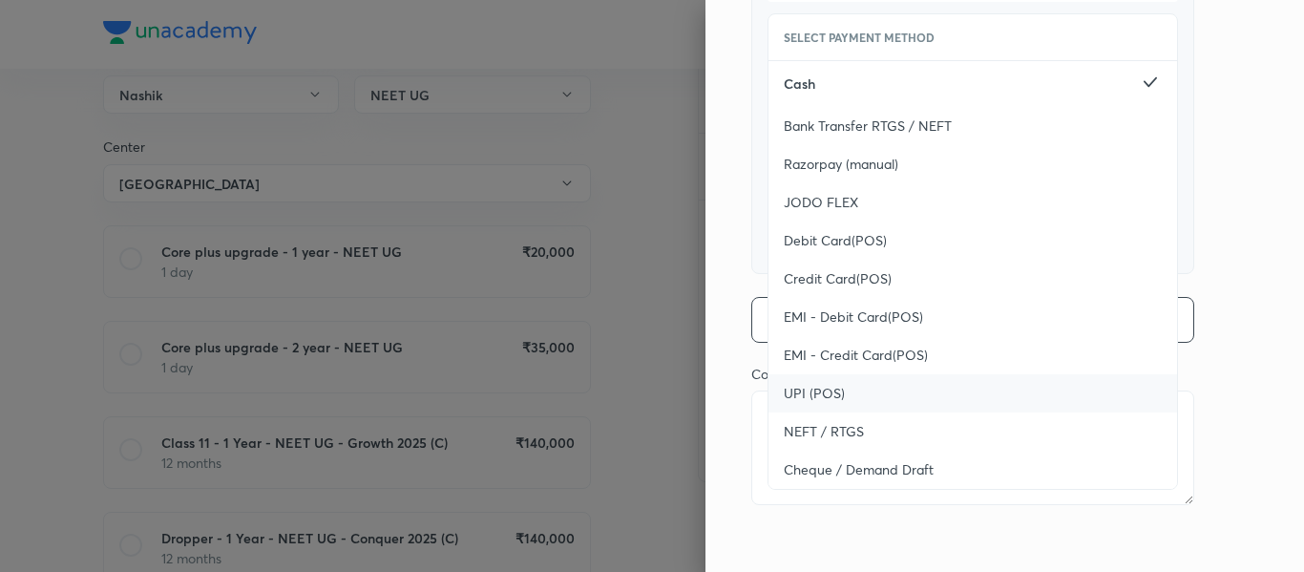
click at [803, 403] on span "UPI (POS)" at bounding box center [814, 393] width 61 height 19
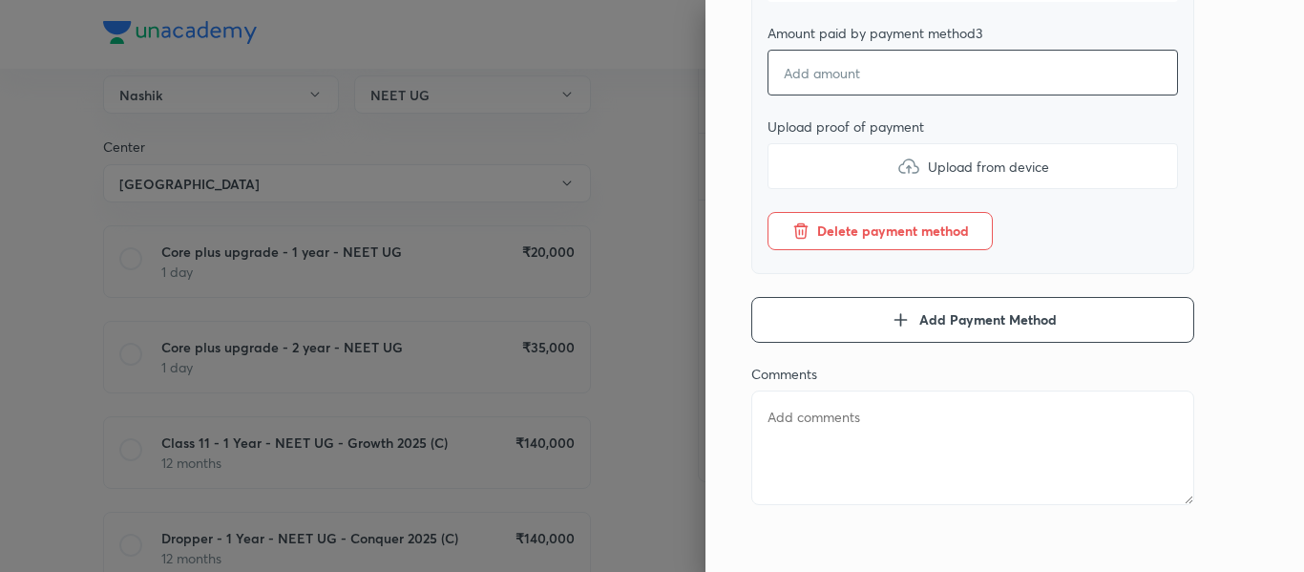
click at [798, 95] on input "number" at bounding box center [972, 73] width 410 height 46
type textarea "x"
type input "2"
type textarea "x"
type input "25"
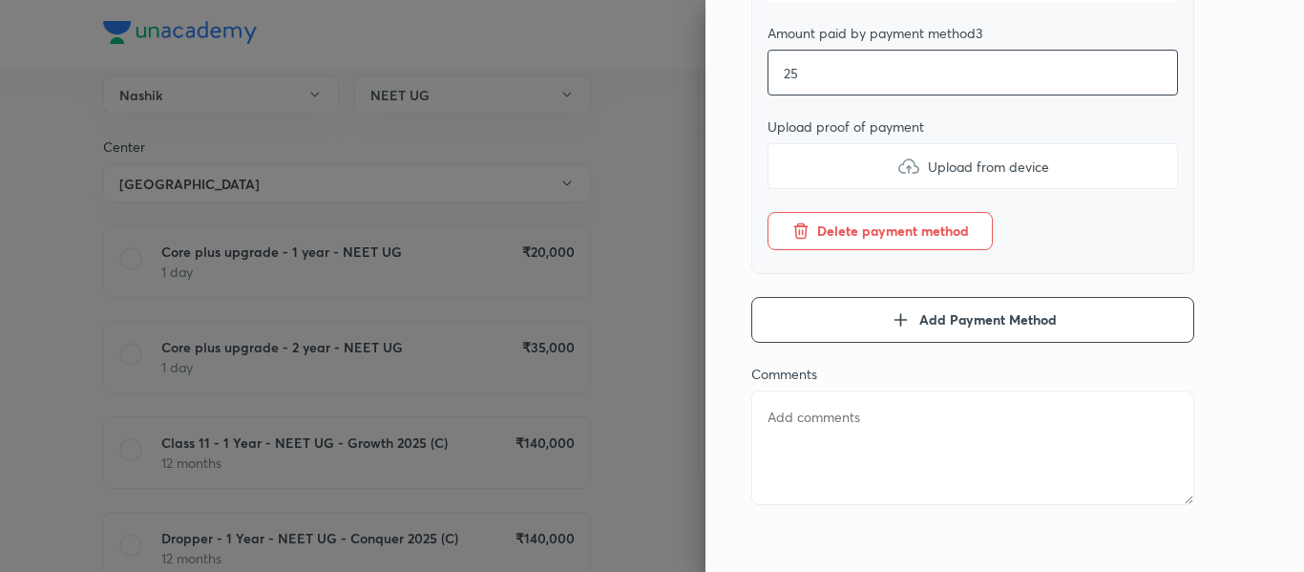
type textarea "x"
type input "250"
type textarea "x"
type input "2500"
type textarea "x"
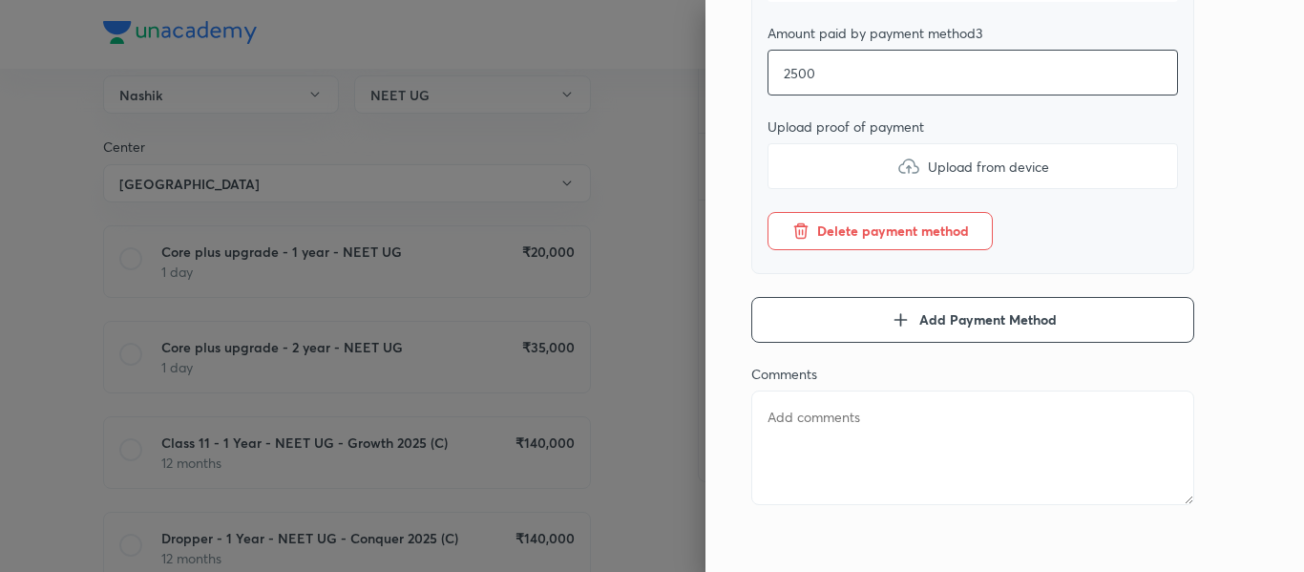
type input "25000"
type textarea "x"
type input "25000"
click at [812, 171] on label "Upload from device" at bounding box center [972, 166] width 410 height 46
click at [0, 0] on input "Upload from device" at bounding box center [0, 0] width 0 height 0
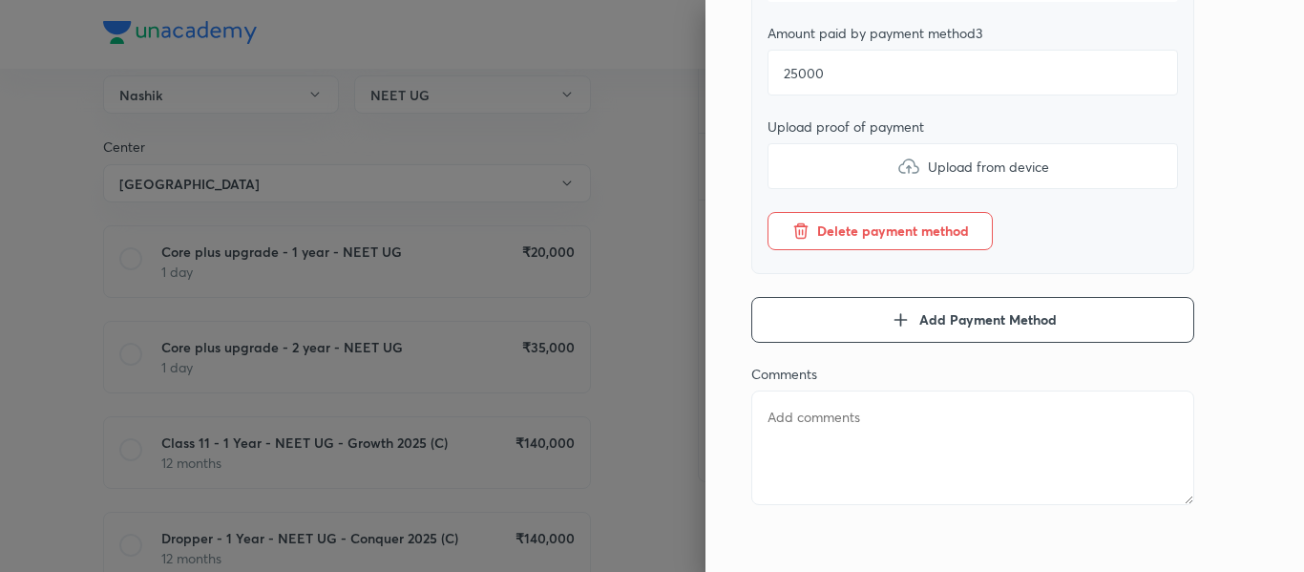
type textarea "x"
click at [800, 420] on textarea at bounding box center [972, 447] width 443 height 115
type textarea "2"
type textarea "x"
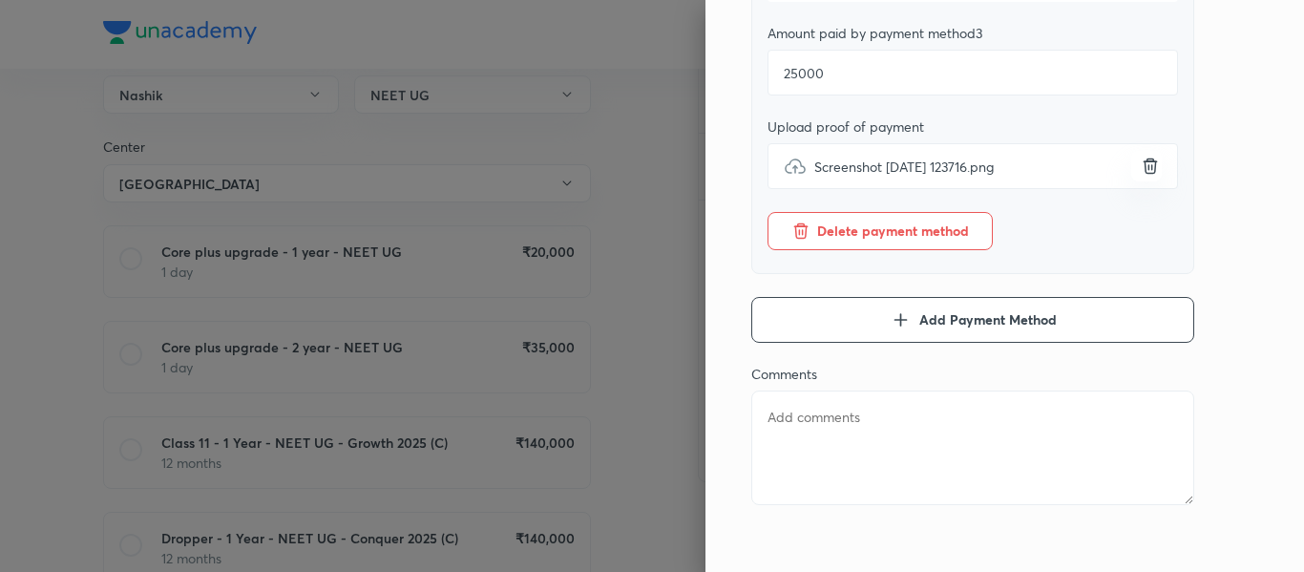
type textarea "1"
type textarea "x"
type textarea "1s"
type textarea "x"
type textarea "1st"
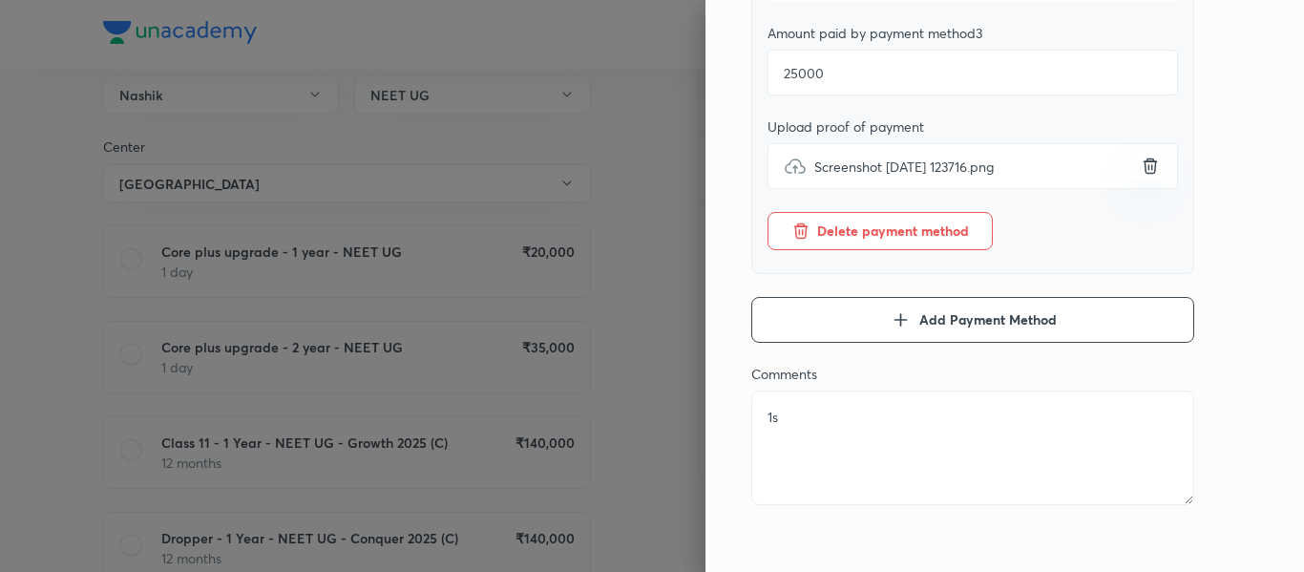
type textarea "x"
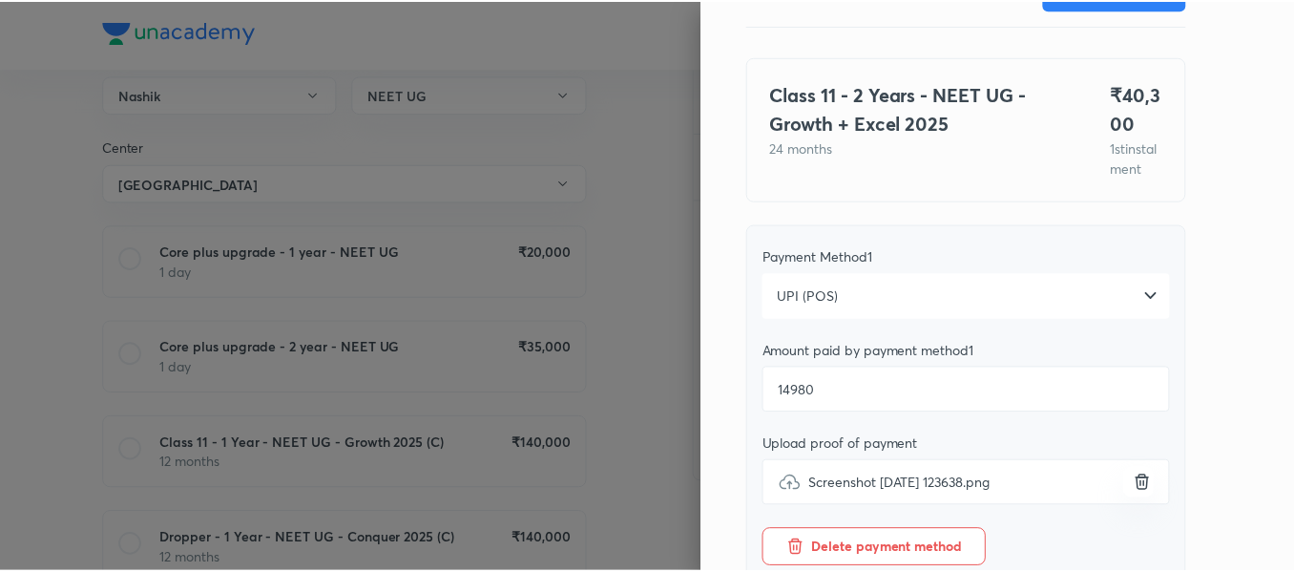
scroll to position [0, 0]
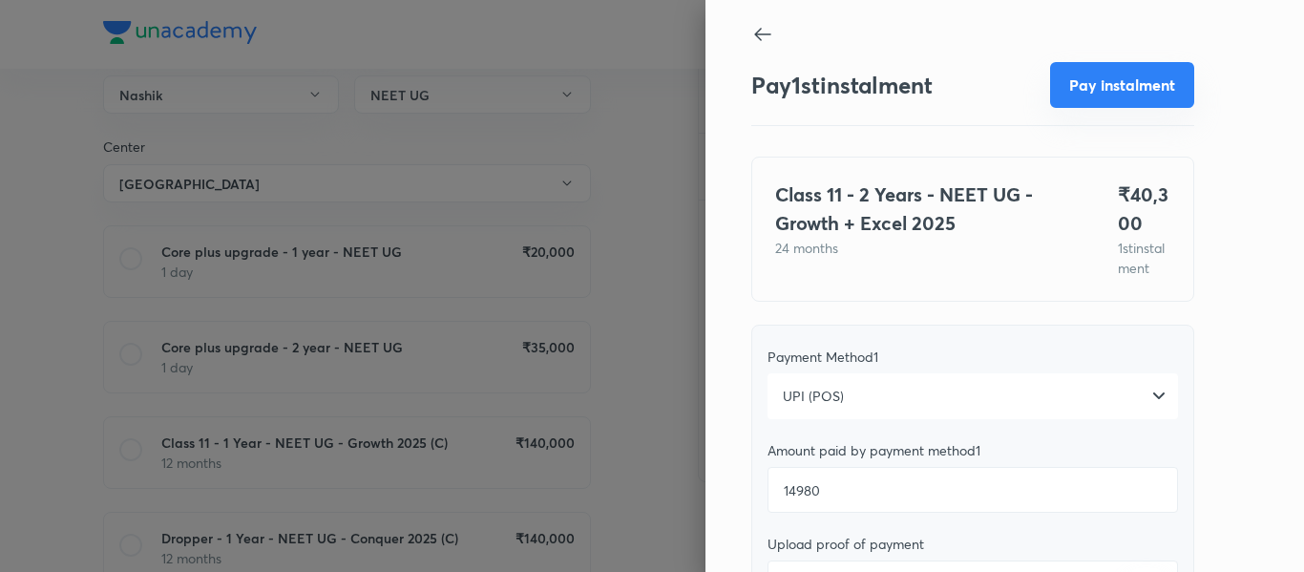
type textarea "1st"
click at [1080, 90] on button "Pay instalment" at bounding box center [1122, 85] width 144 height 46
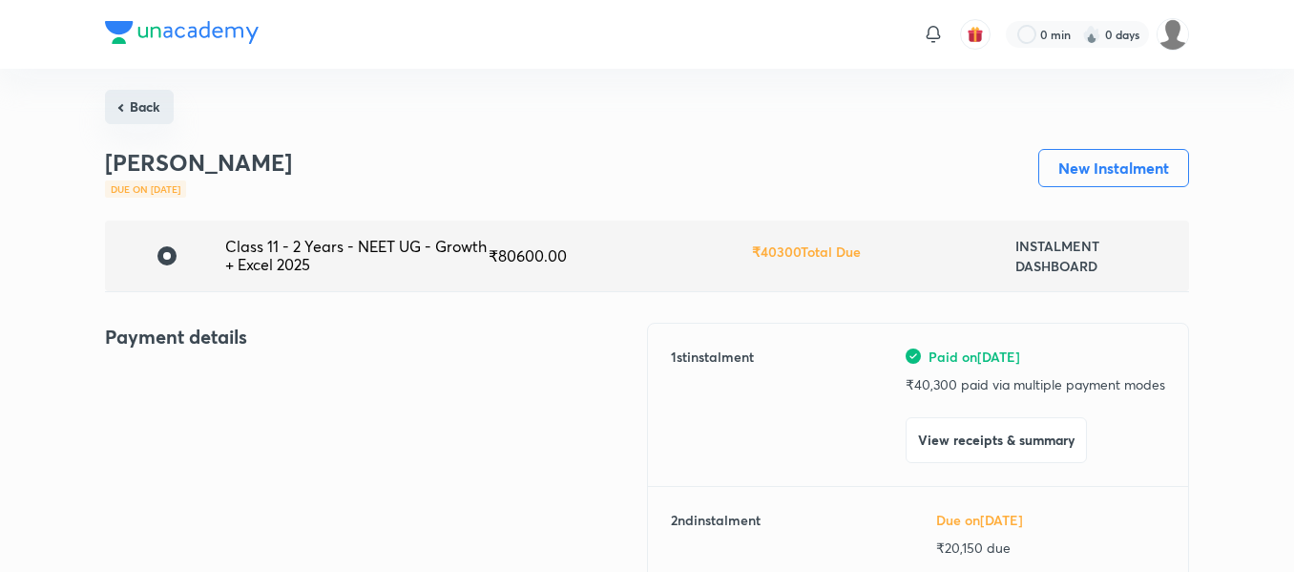
click at [162, 102] on button "Back" at bounding box center [139, 107] width 69 height 34
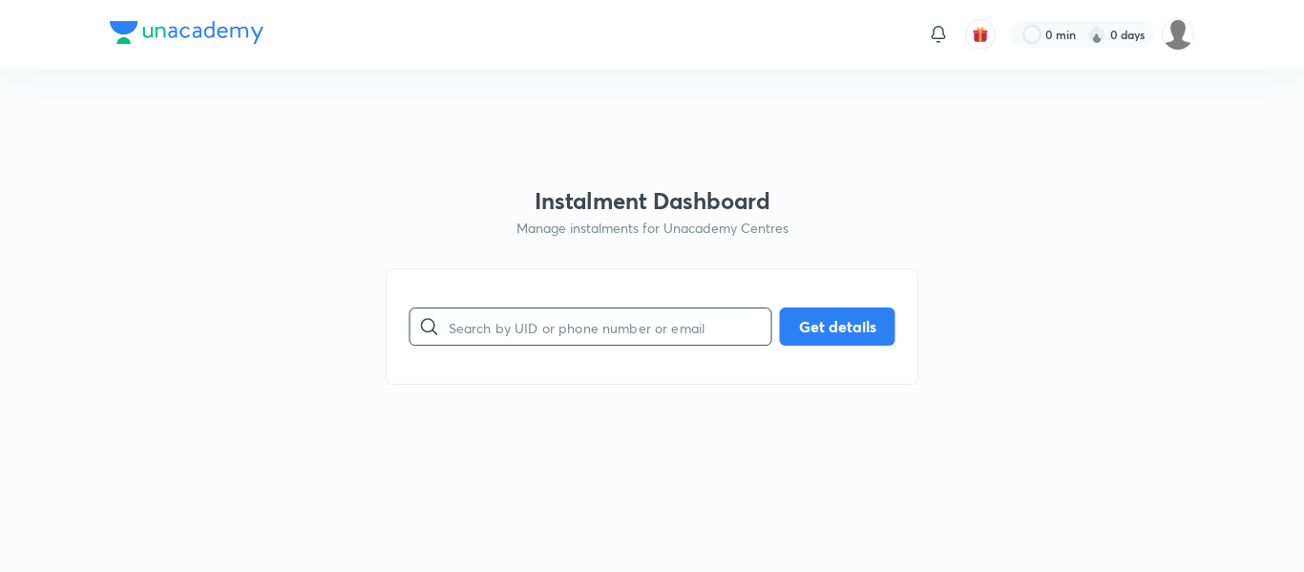
click at [453, 319] on input "text" at bounding box center [610, 327] width 323 height 49
paste input "[EMAIL_ADDRESS][DOMAIN_NAME]"
type input "[EMAIL_ADDRESS][DOMAIN_NAME]"
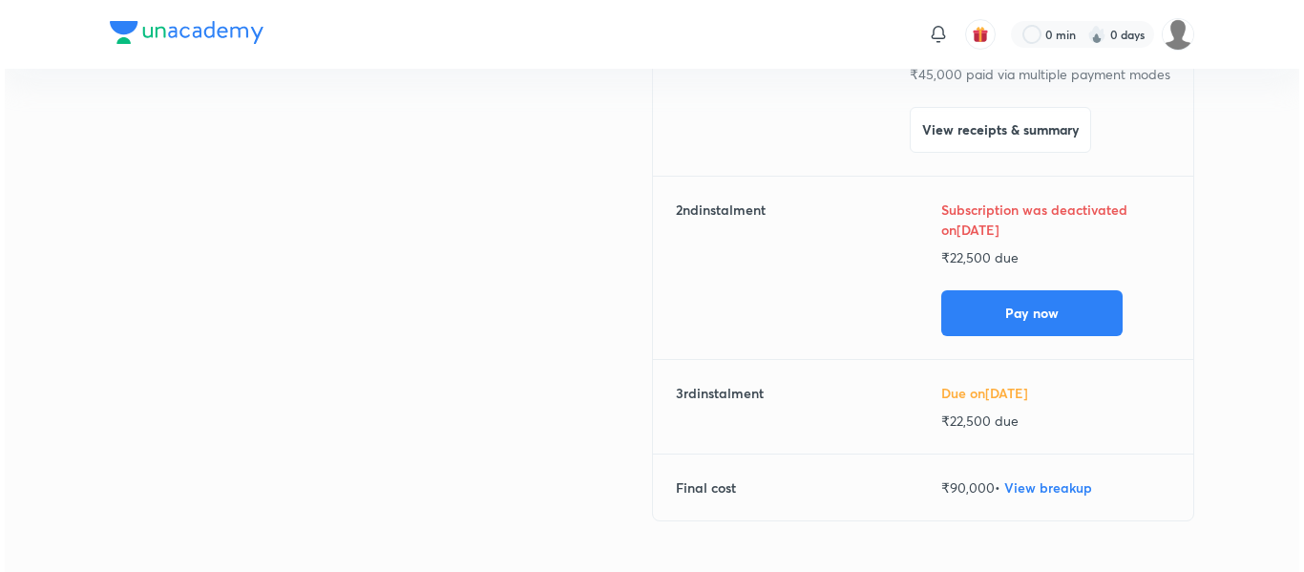
scroll to position [315, 0]
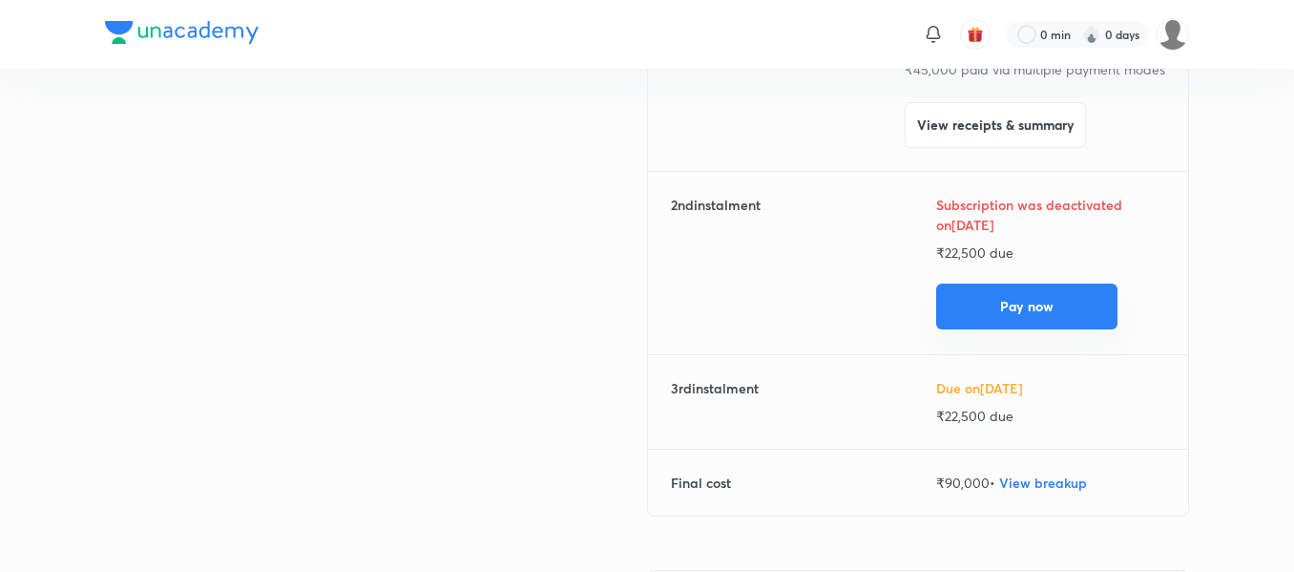
click at [968, 298] on button "Pay now" at bounding box center [1026, 307] width 181 height 46
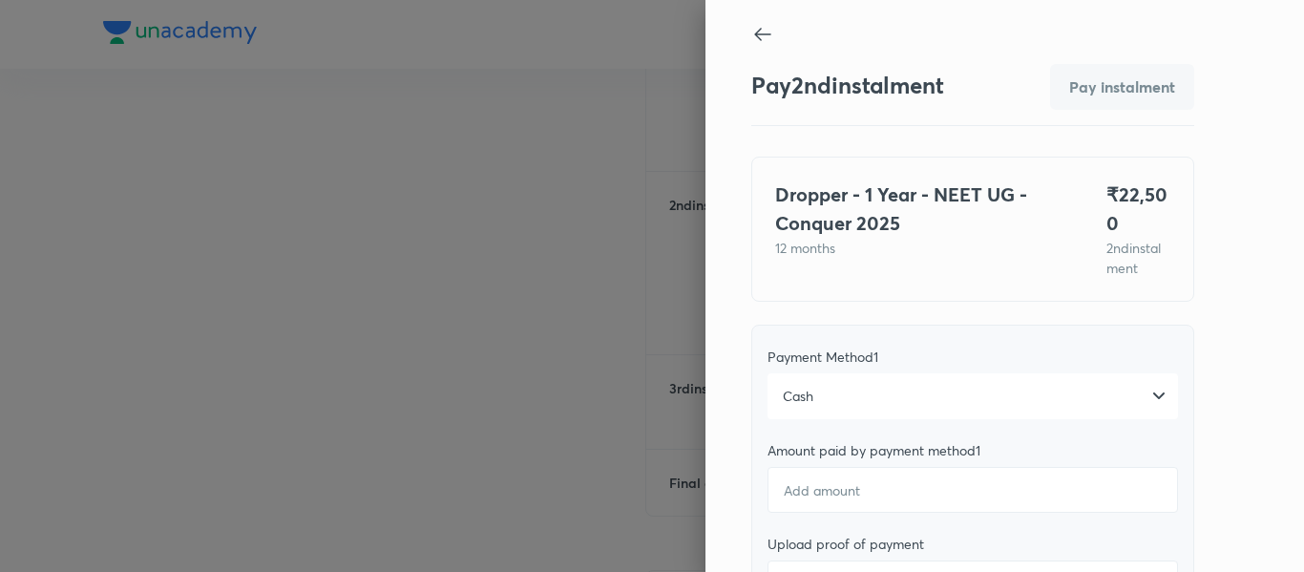
click at [956, 408] on div "Cash" at bounding box center [972, 396] width 410 height 46
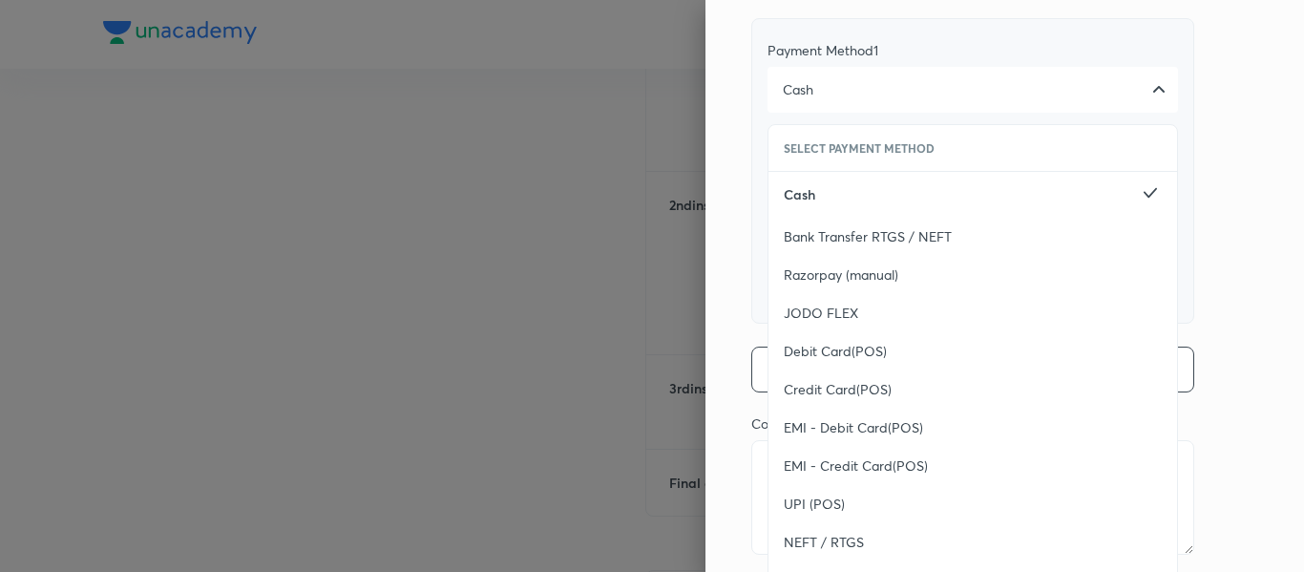
scroll to position [343, 0]
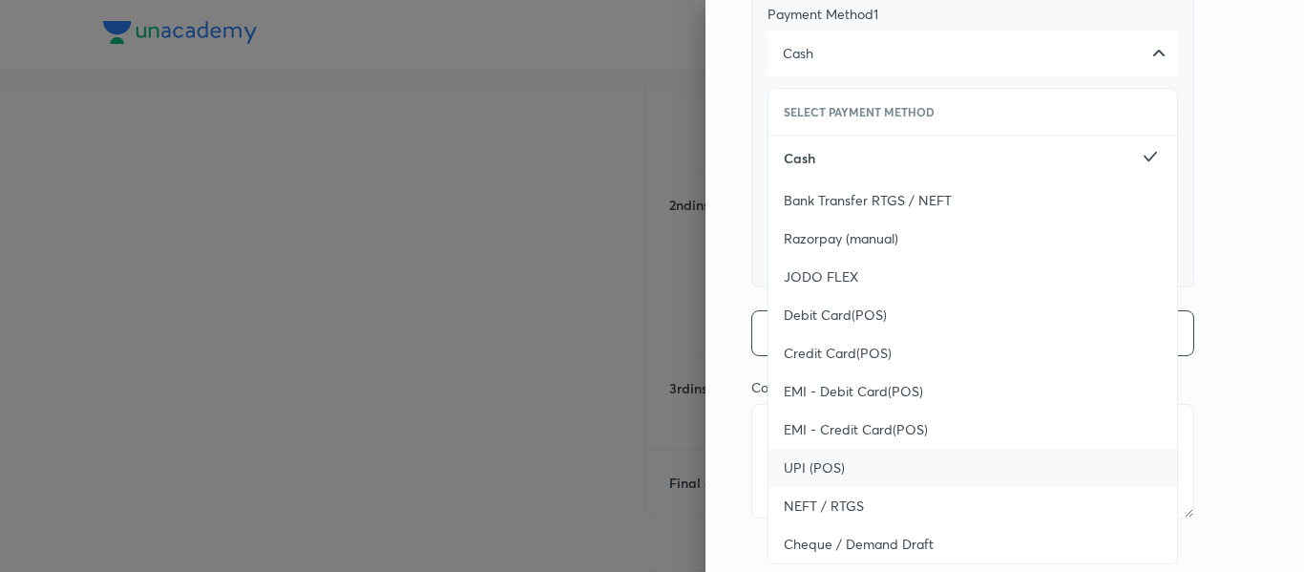
click at [902, 465] on div "UPI (POS)" at bounding box center [972, 468] width 409 height 38
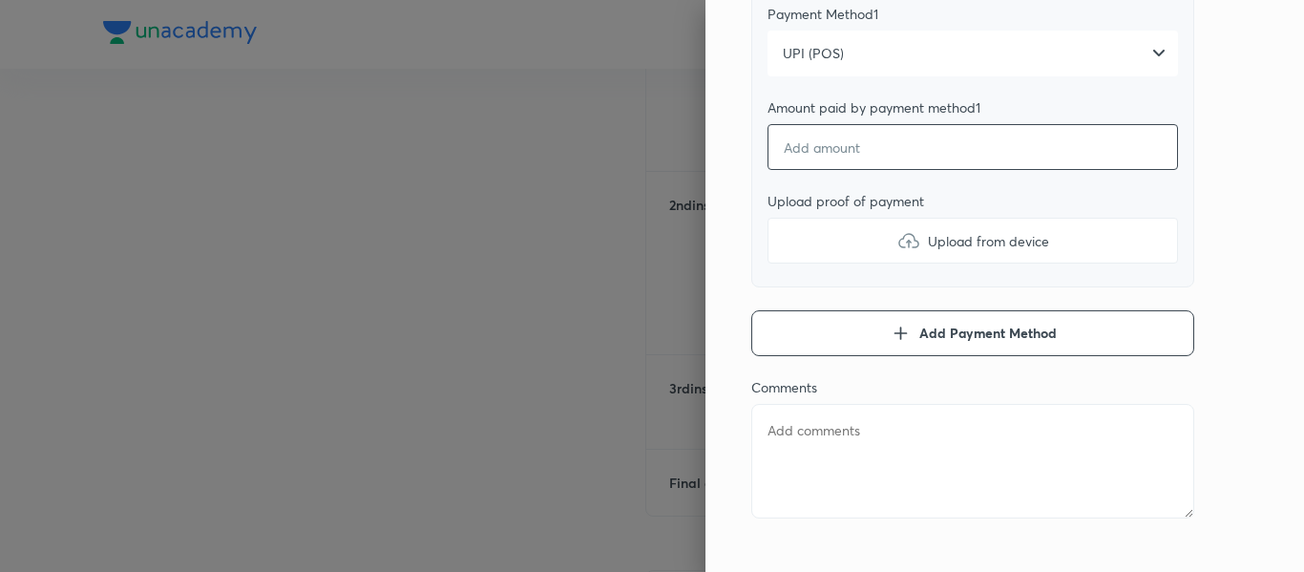
click at [803, 153] on input "number" at bounding box center [972, 147] width 410 height 46
type textarea "x"
type input "2"
type textarea "x"
type input "22"
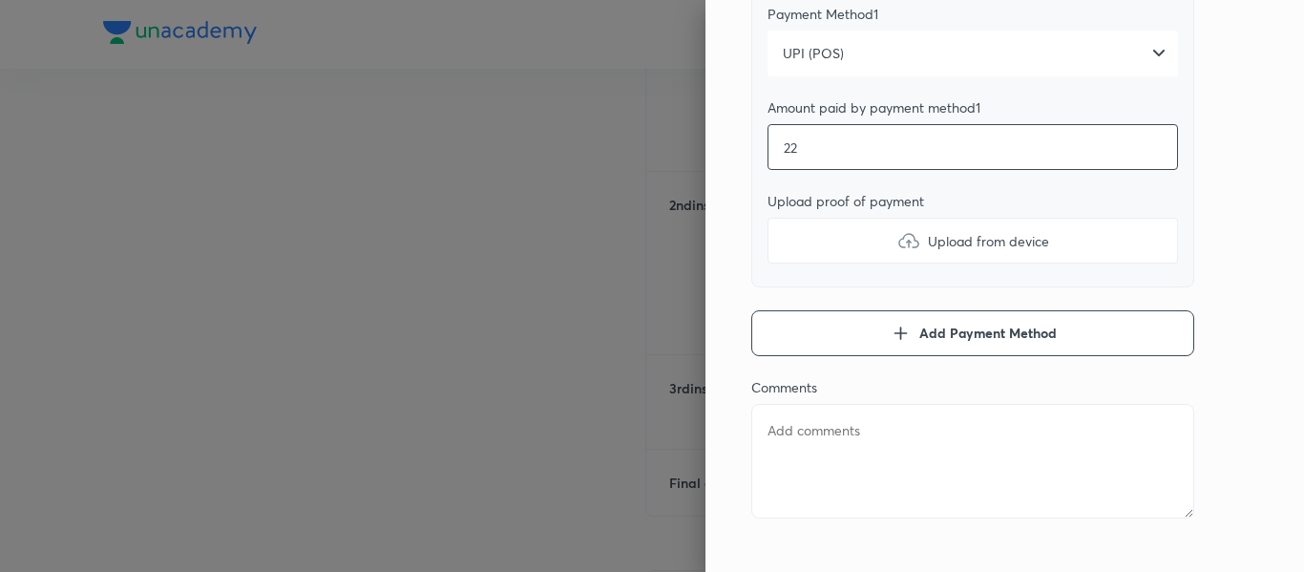
type textarea "x"
type input "225"
type textarea "x"
type input "2250"
type textarea "x"
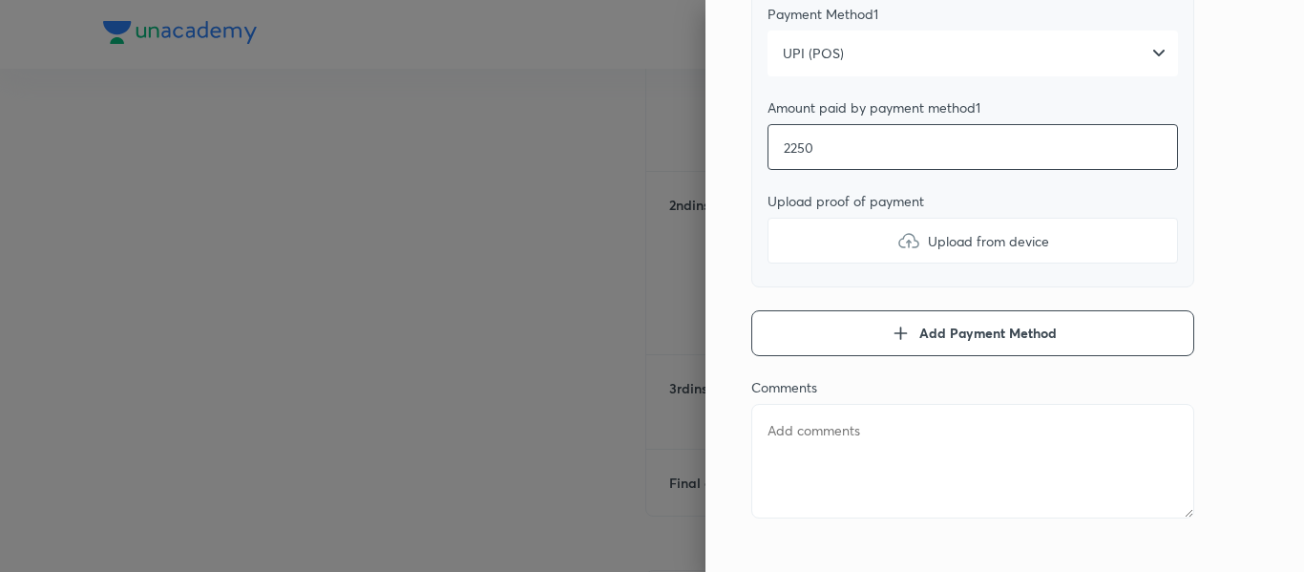
type input "22500"
type textarea "x"
type input "22500"
click at [809, 237] on label "Upload from device" at bounding box center [972, 241] width 410 height 46
click at [0, 0] on input "Upload from device" at bounding box center [0, 0] width 0 height 0
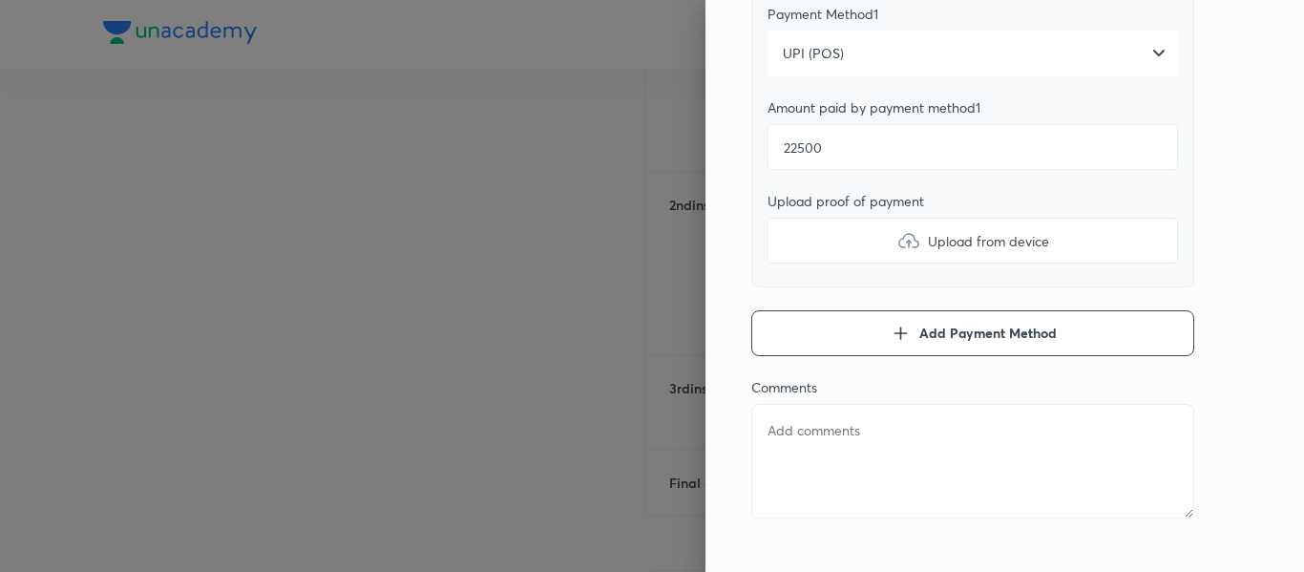
type textarea "x"
click at [864, 472] on textarea at bounding box center [972, 461] width 443 height 115
type textarea "2"
type textarea "x"
type textarea "2n"
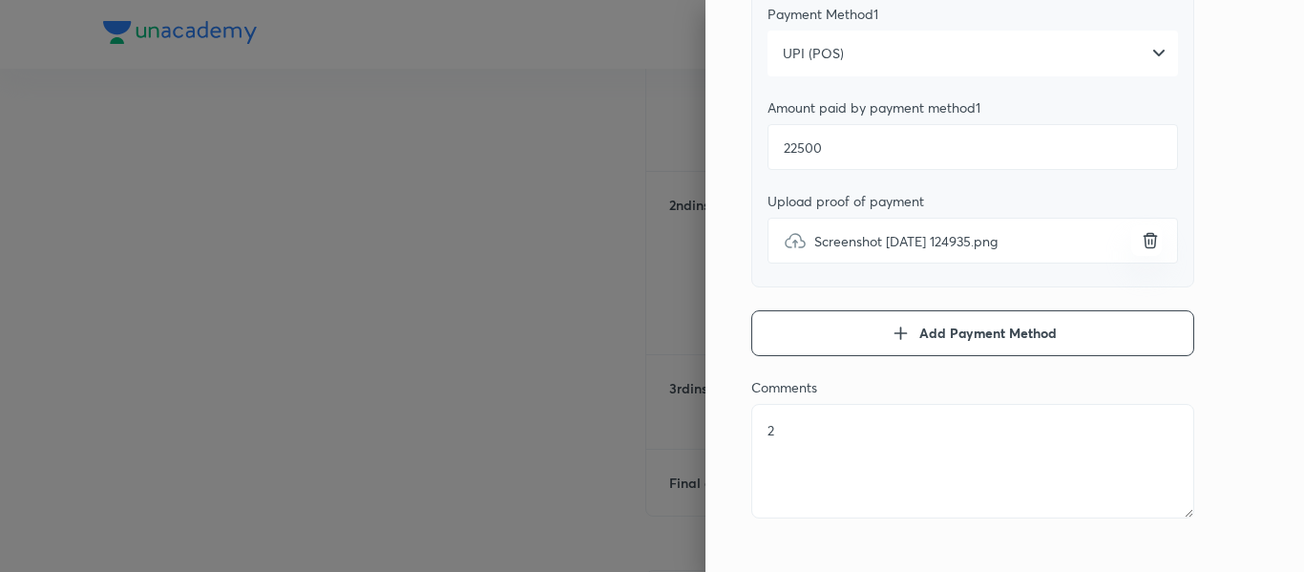
type textarea "x"
type textarea "2nd"
type textarea "x"
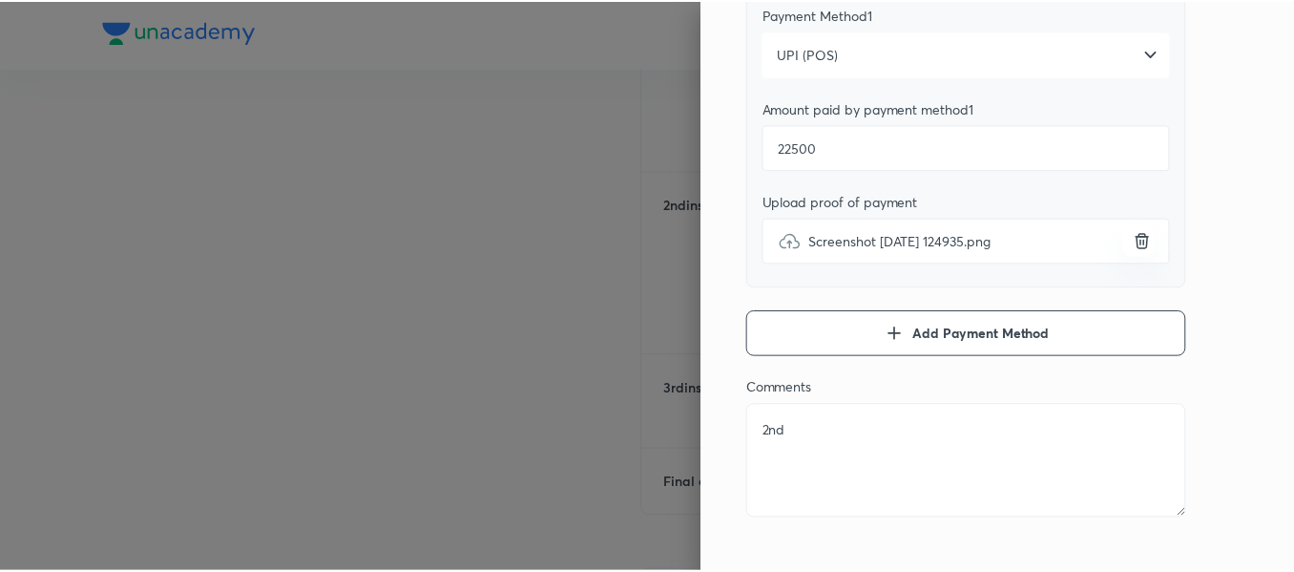
scroll to position [0, 0]
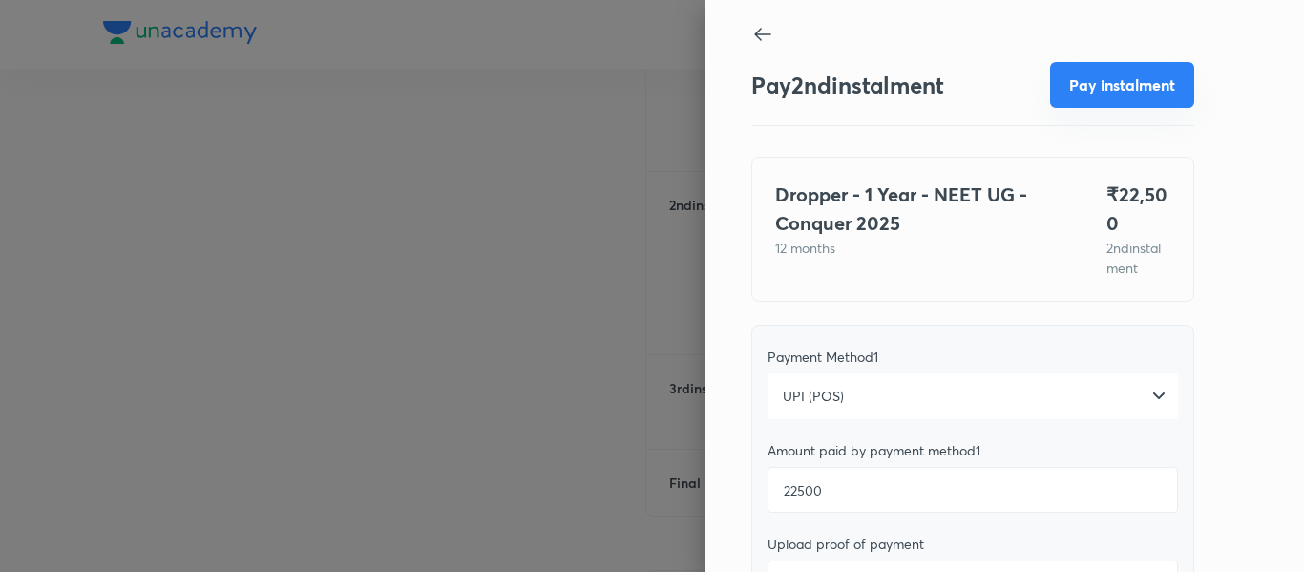
type textarea "2nd"
click at [1087, 74] on button "Pay instalment" at bounding box center [1122, 85] width 144 height 46
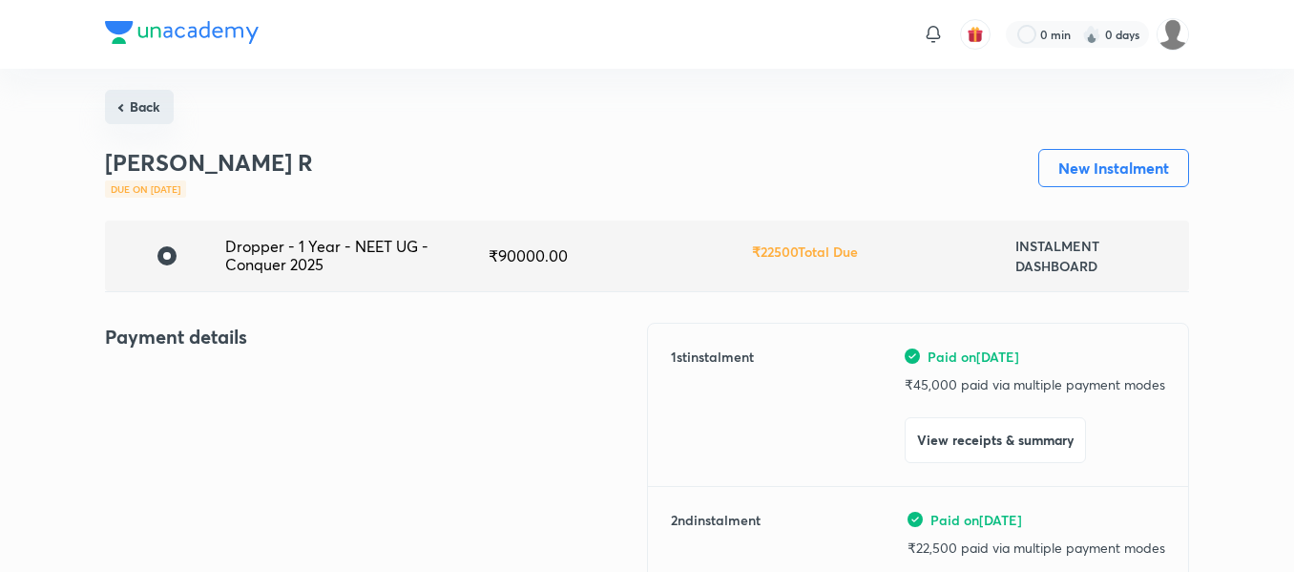
click at [139, 118] on button "Back" at bounding box center [139, 107] width 69 height 34
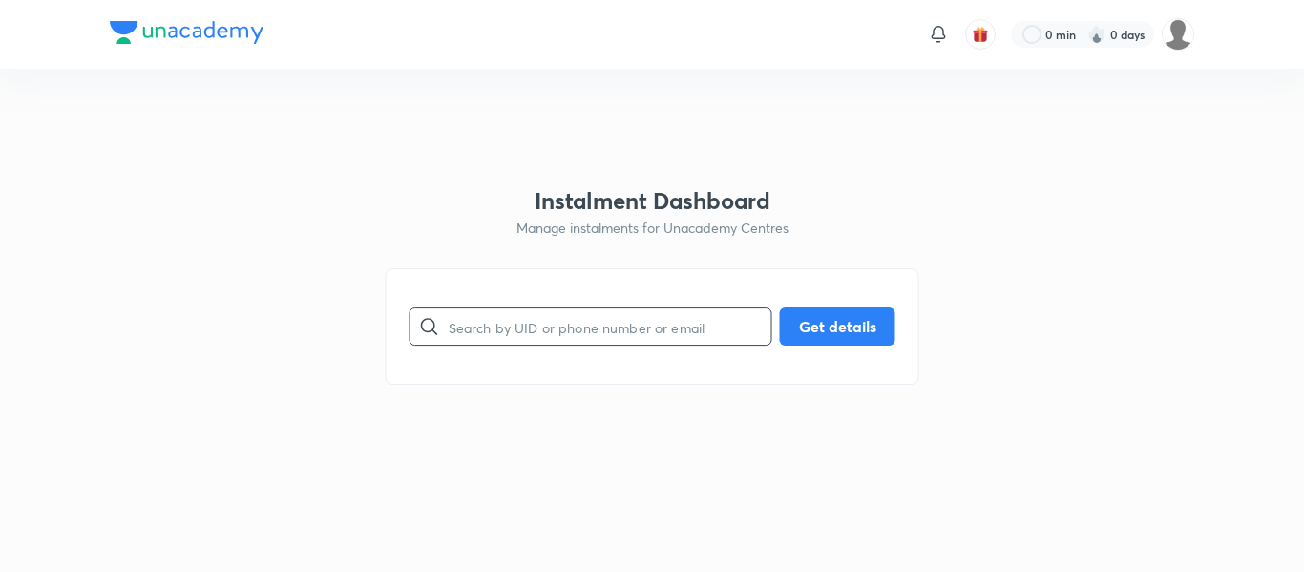
click at [505, 337] on input "text" at bounding box center [610, 327] width 323 height 49
paste input "[EMAIL_ADDRESS][DOMAIN_NAME]"
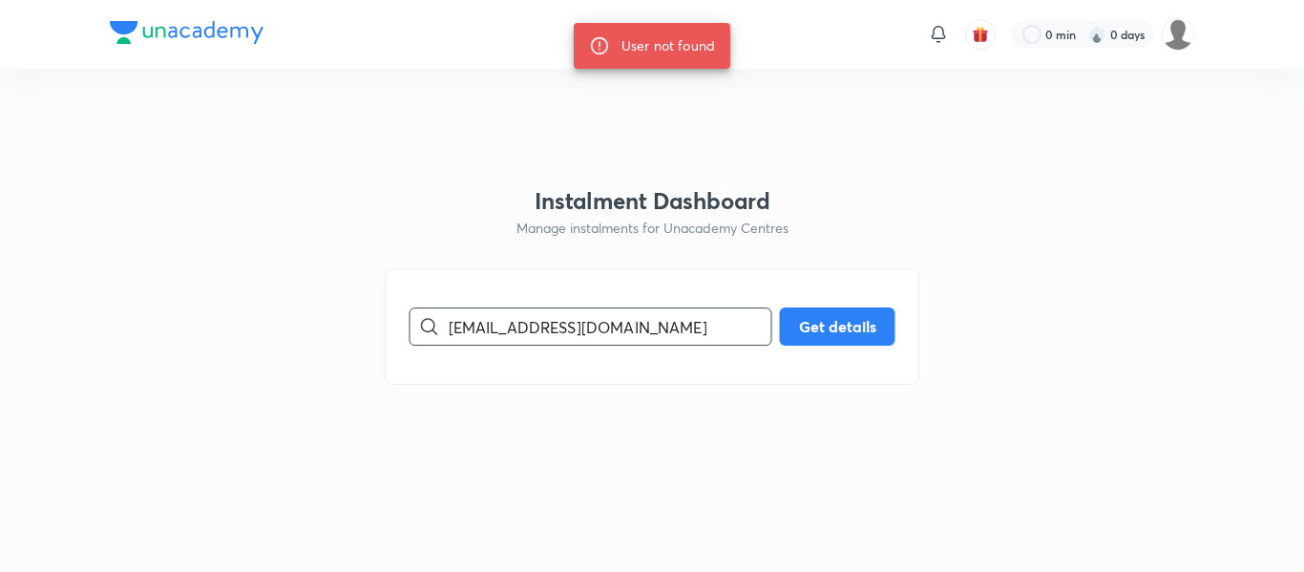
paste input "9695596851"
type input "9695596851"
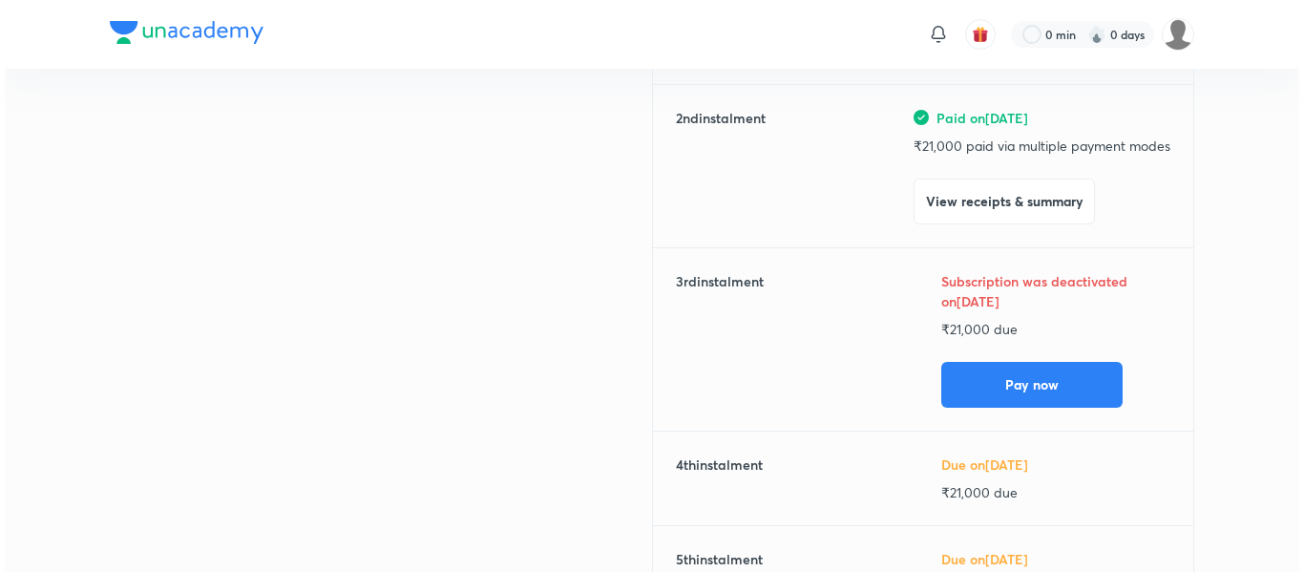
scroll to position [412, 0]
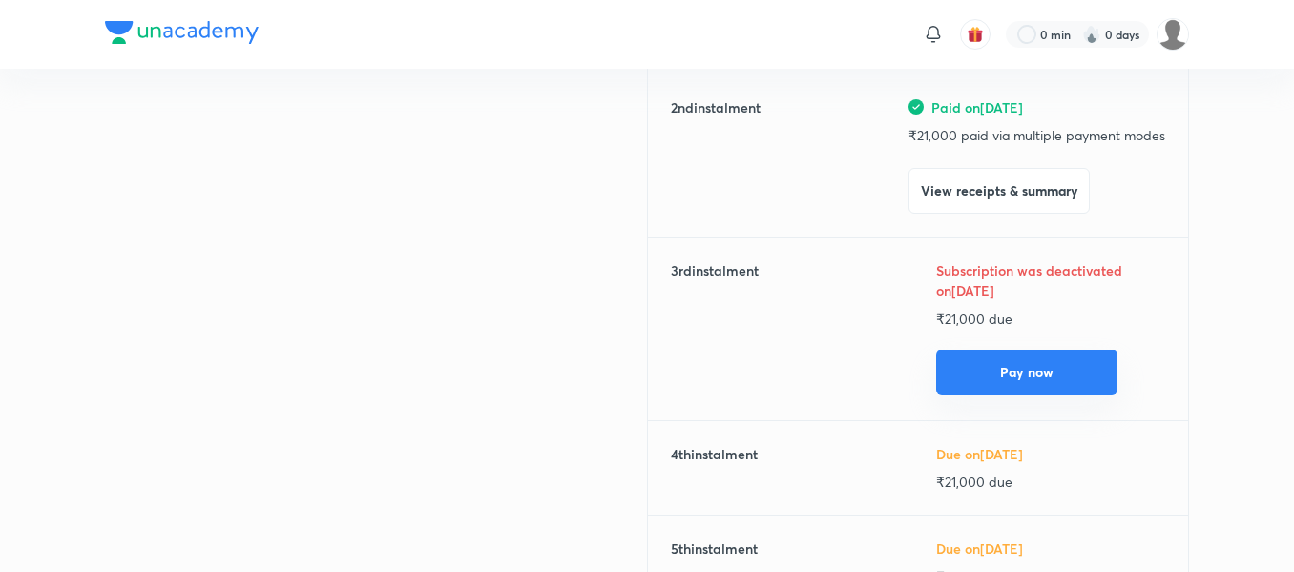
click at [970, 384] on button "Pay now" at bounding box center [1026, 372] width 181 height 46
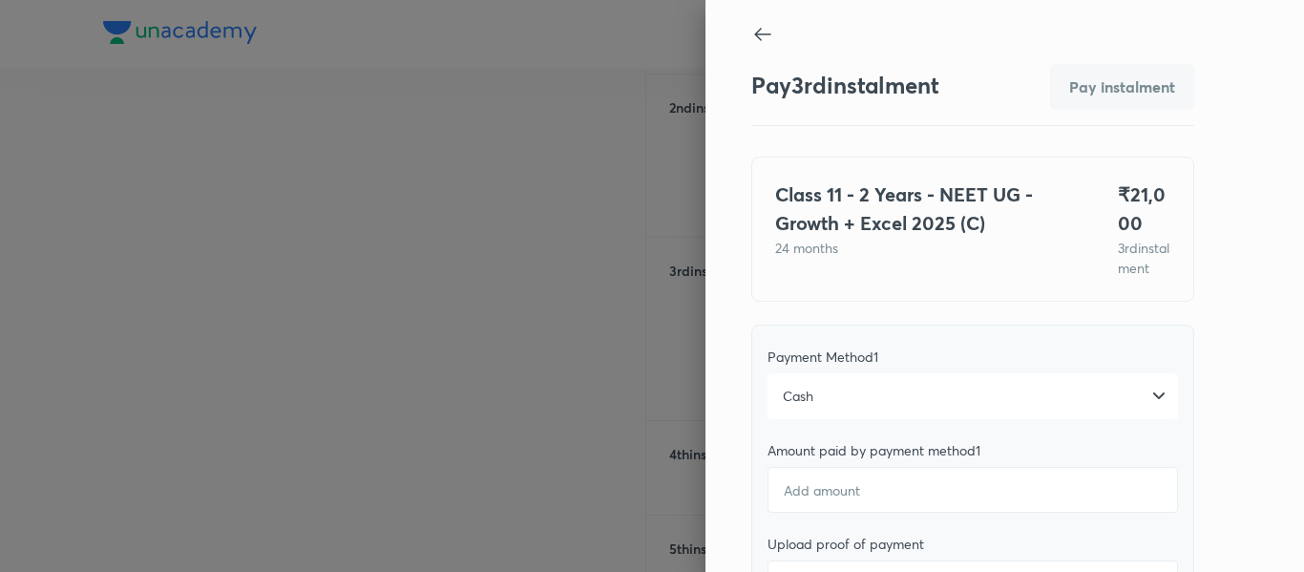
click at [830, 407] on div "Cash" at bounding box center [972, 396] width 410 height 46
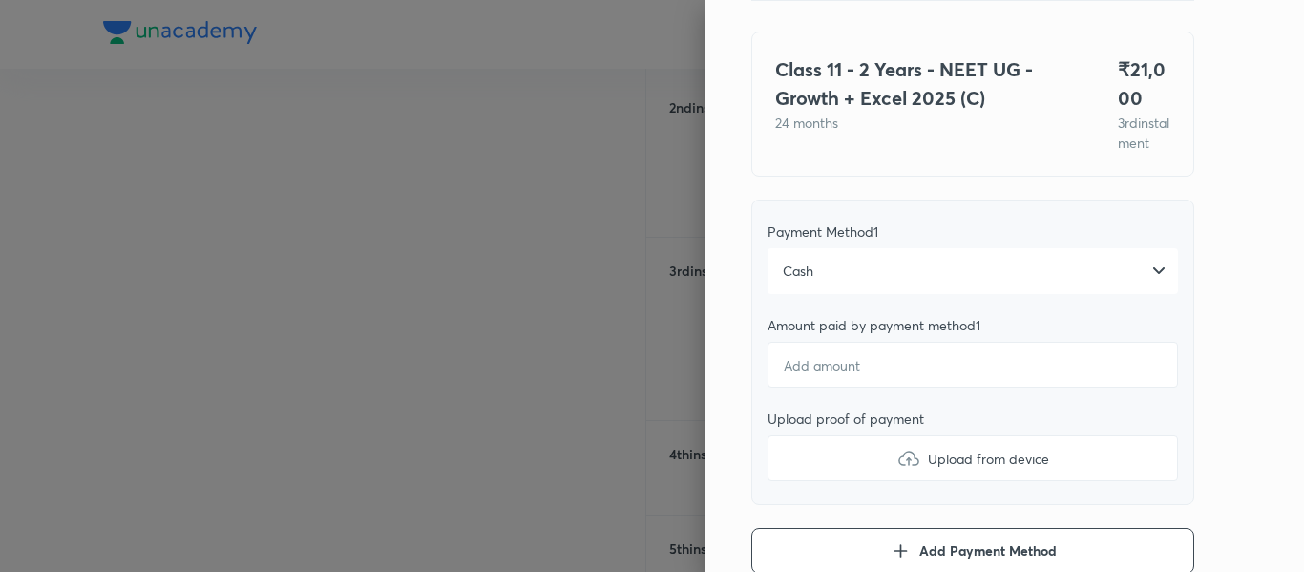
scroll to position [127, 0]
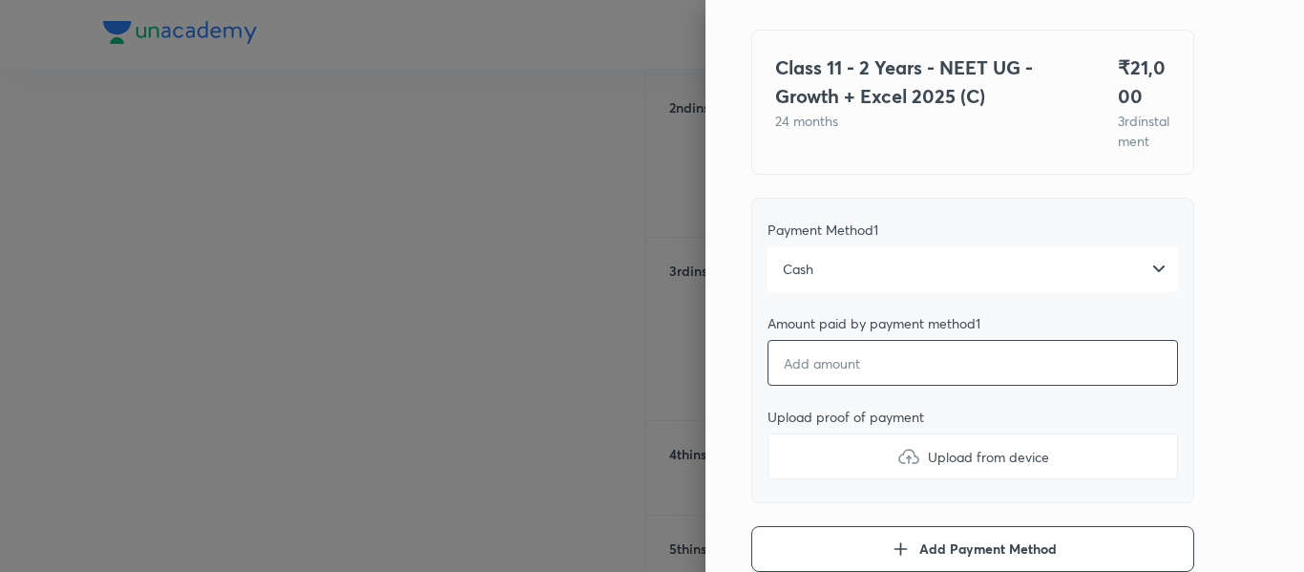
click at [802, 368] on input "number" at bounding box center [972, 363] width 410 height 46
type textarea "x"
type input "1"
type textarea "x"
type input "17"
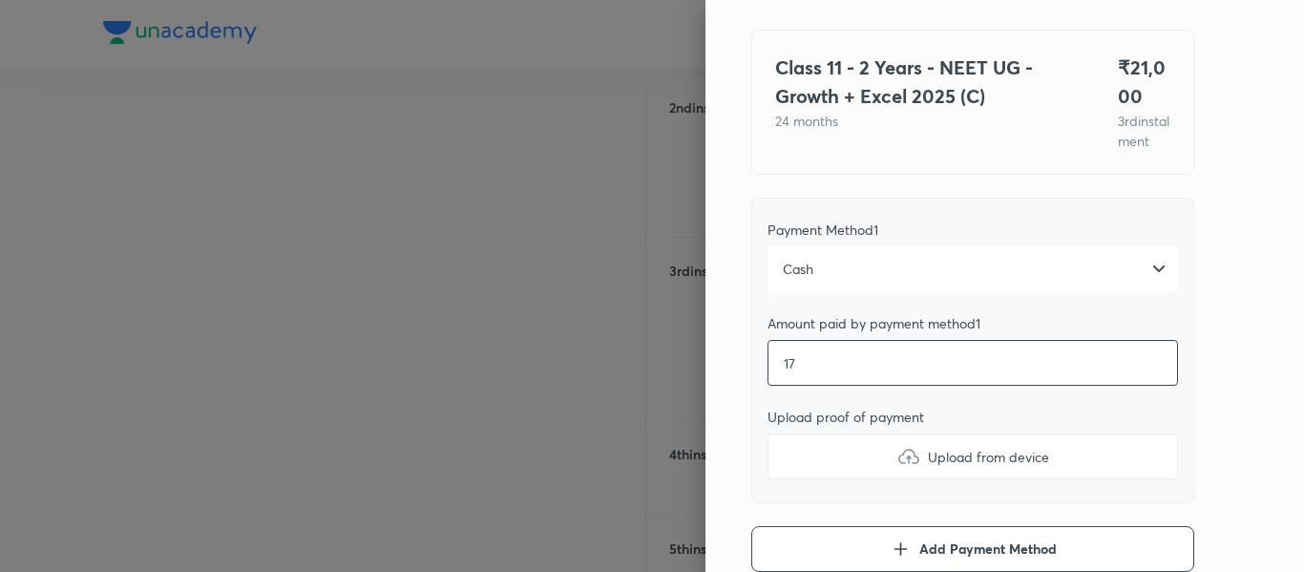
type textarea "x"
type input "171"
type textarea "x"
type input "1710"
type textarea "x"
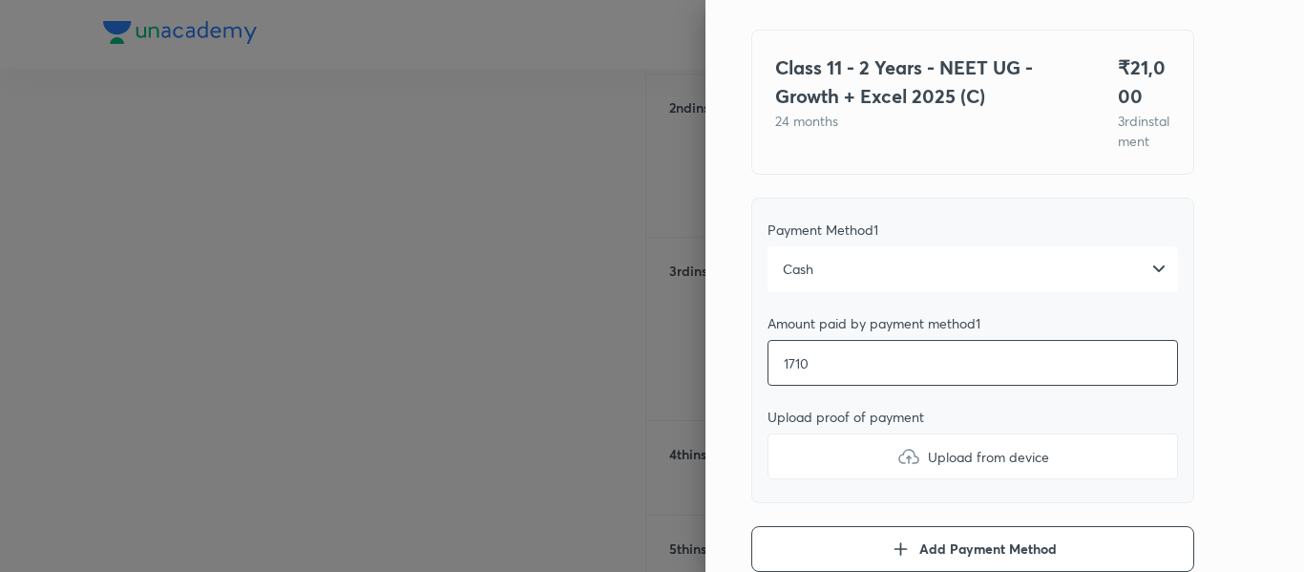
type input "17100"
type textarea "x"
type input "17100"
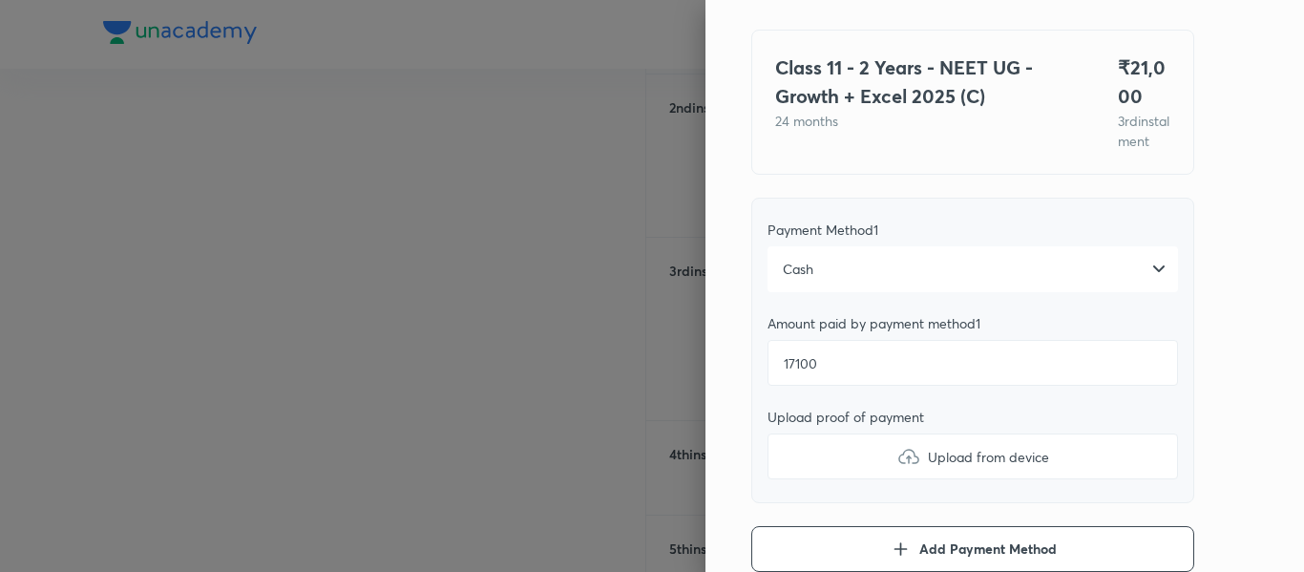
click at [795, 464] on label "Upload from device" at bounding box center [972, 456] width 410 height 46
click at [0, 0] on input "Upload from device" at bounding box center [0, 0] width 0 height 0
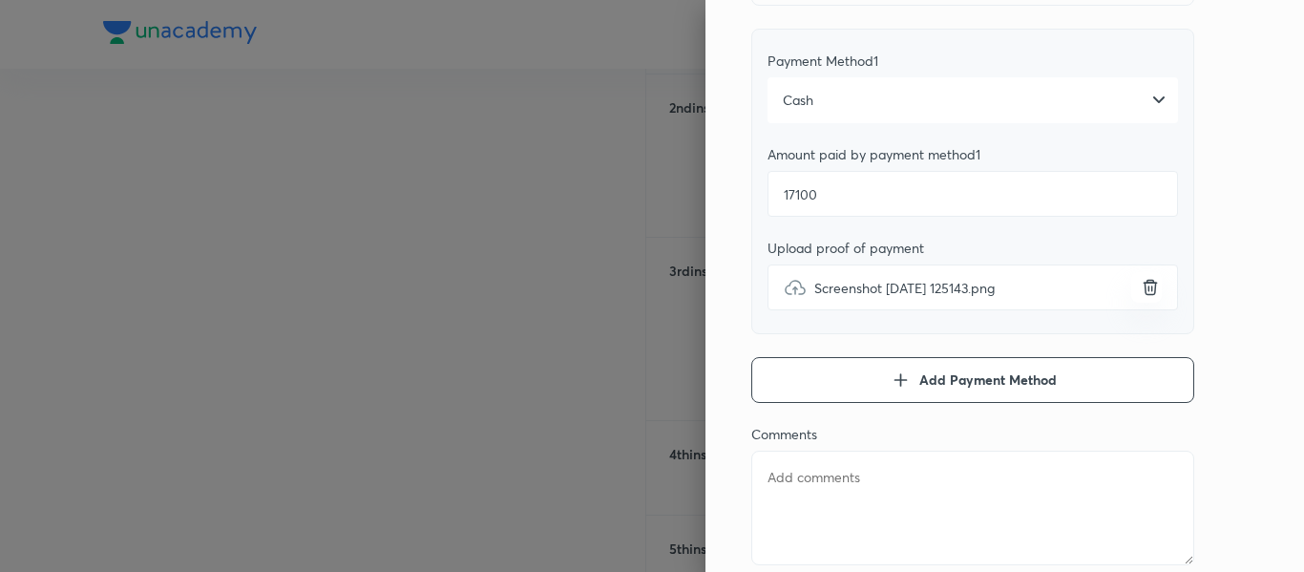
scroll to position [389, 0]
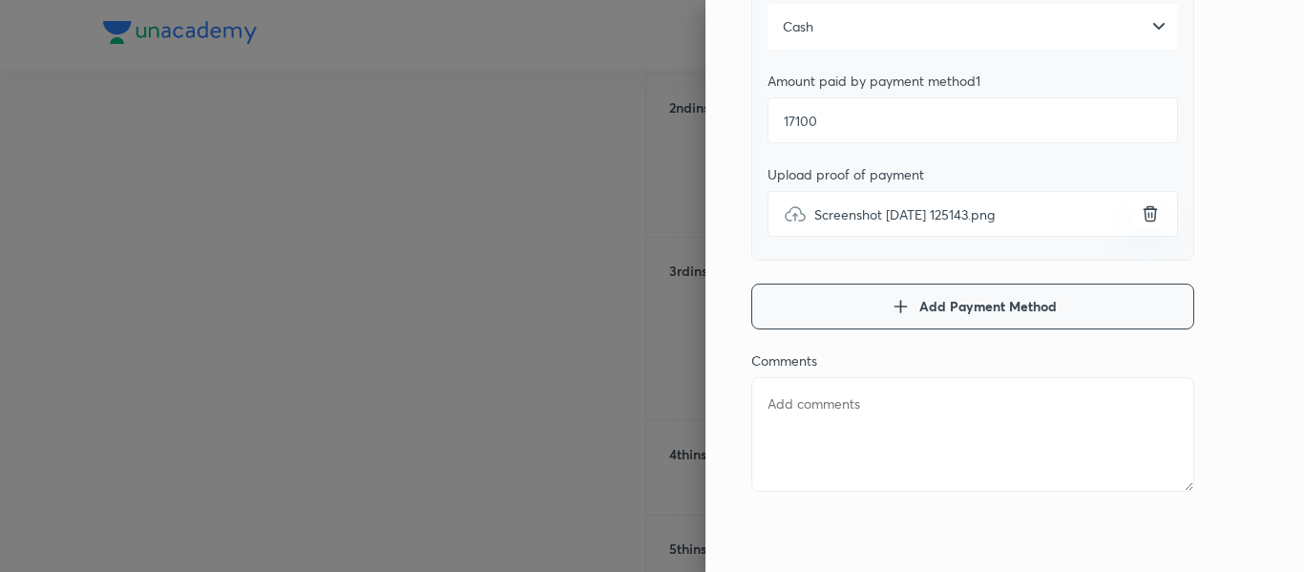
click at [850, 311] on button "Add Payment Method" at bounding box center [972, 307] width 443 height 46
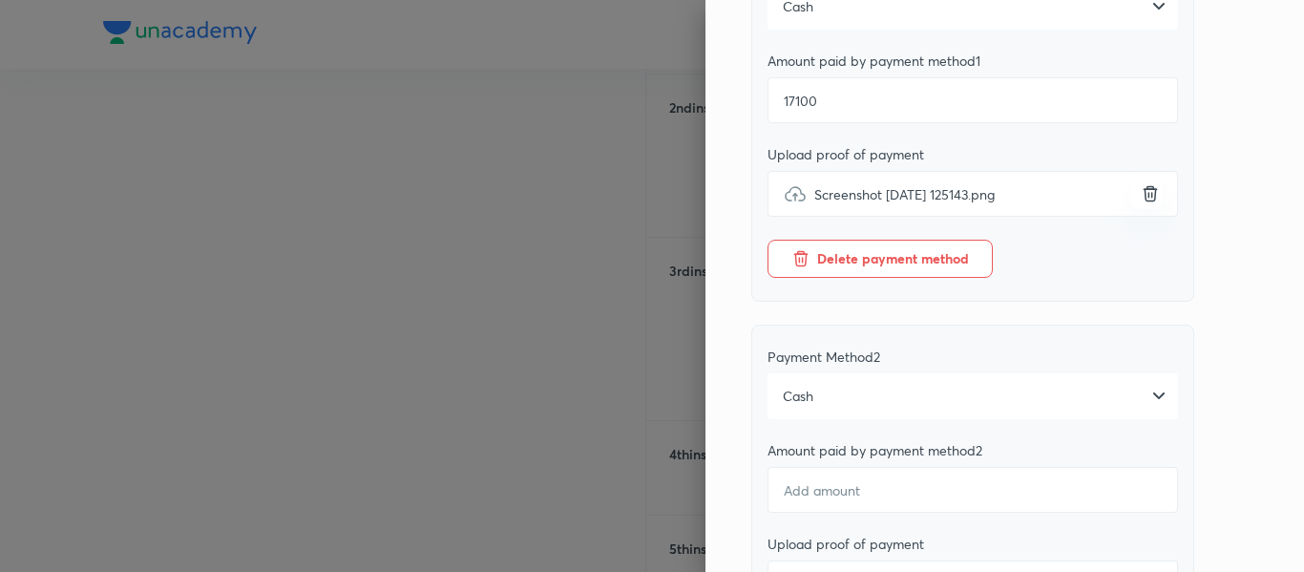
click at [841, 407] on div "Cash" at bounding box center [972, 396] width 410 height 46
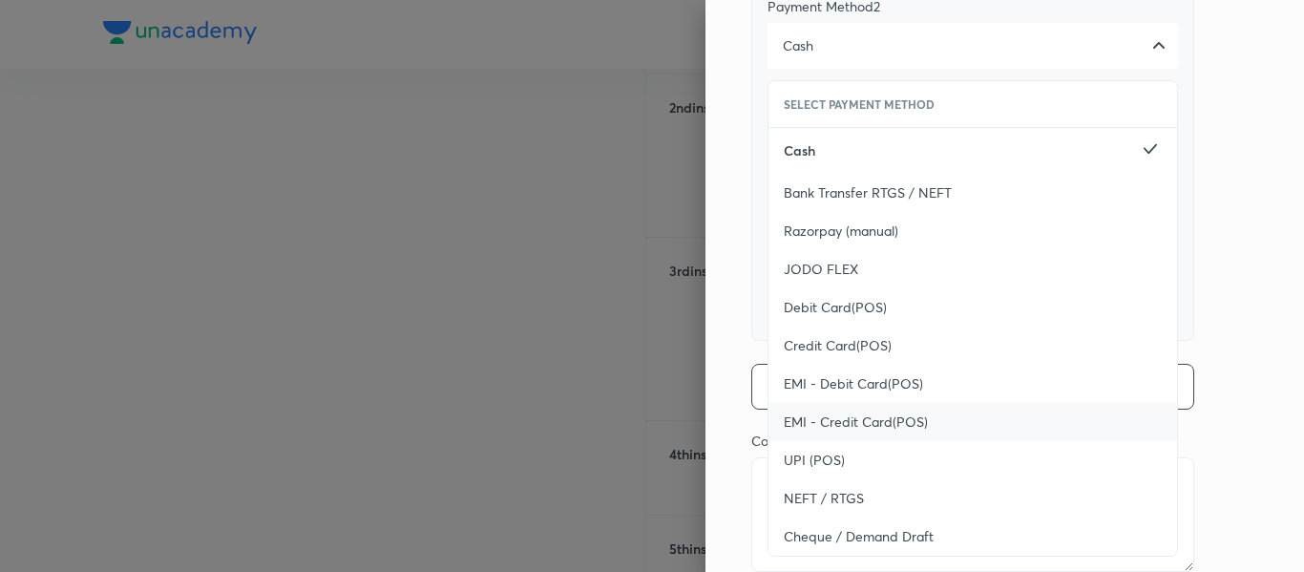
scroll to position [743, 0]
click at [811, 467] on span "UPI (POS)" at bounding box center [814, 457] width 61 height 19
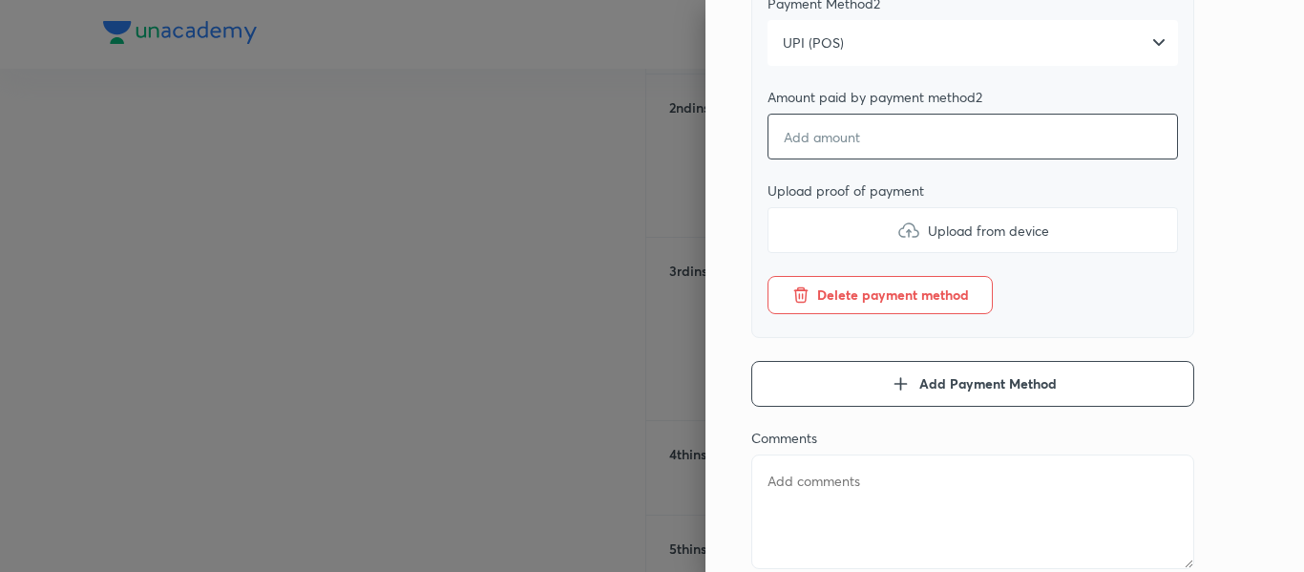
click at [826, 159] on input "number" at bounding box center [972, 137] width 410 height 46
type textarea "x"
type input "3"
type textarea "x"
type input "39"
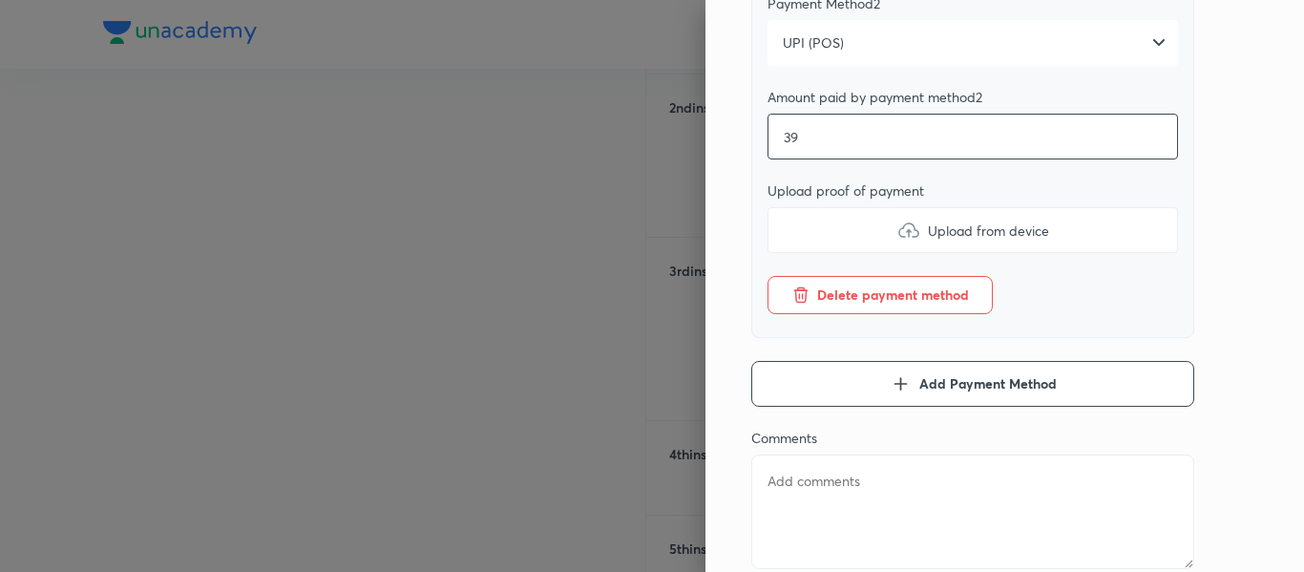
type textarea "x"
type input "390"
type textarea "x"
type input "3900"
type textarea "x"
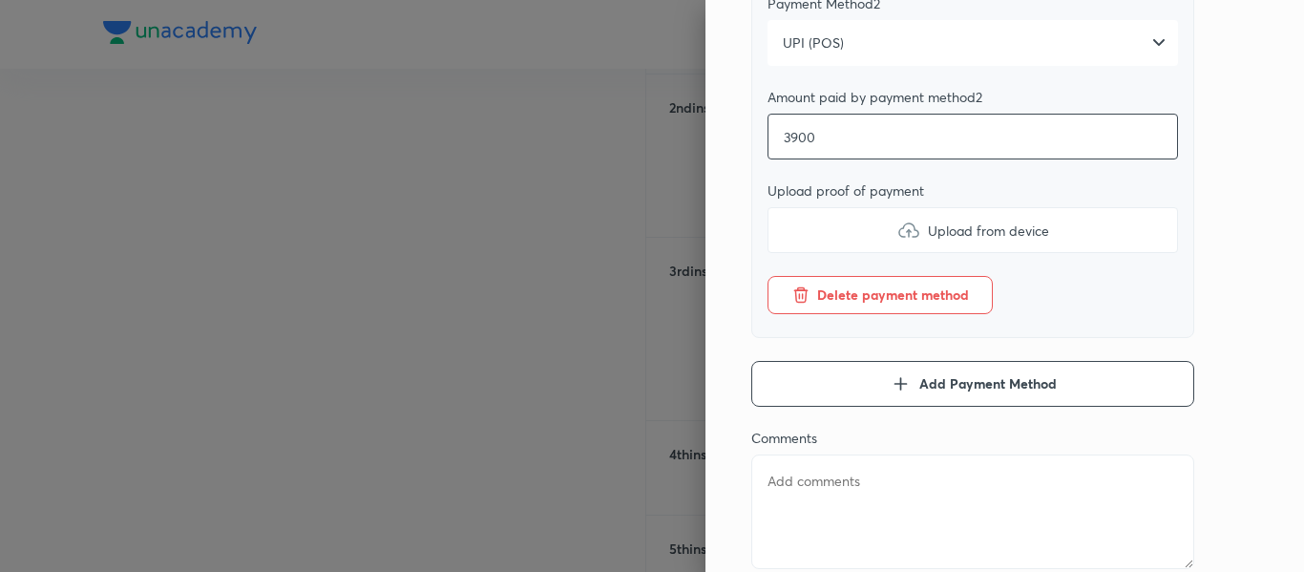
type input "3900"
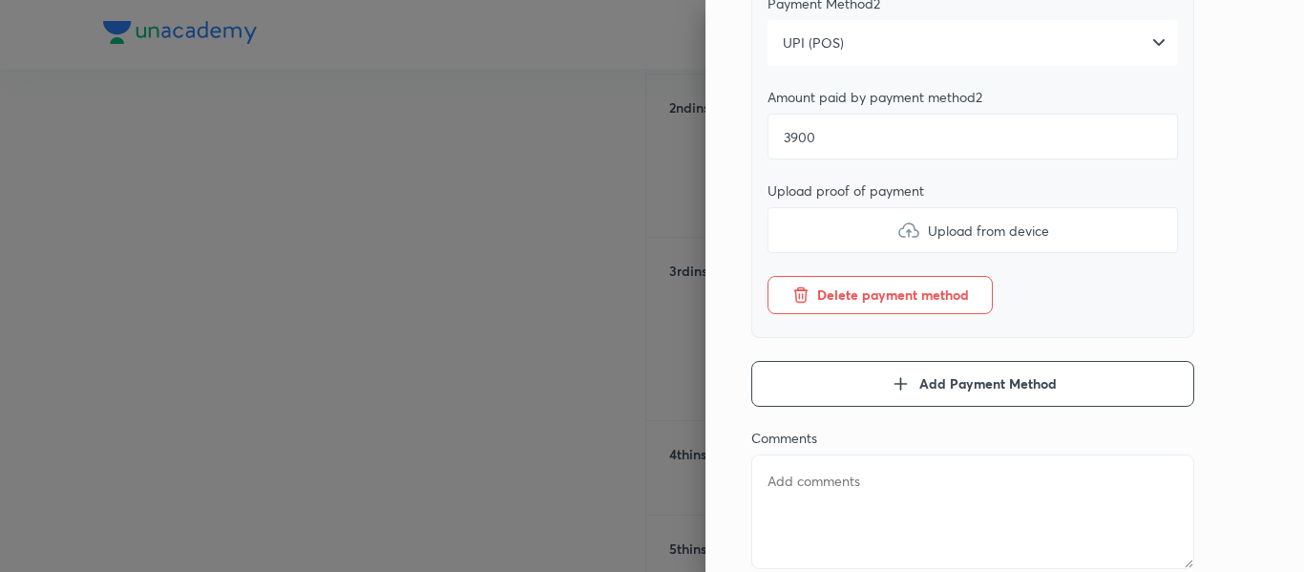
click at [816, 242] on label "Upload from device" at bounding box center [972, 230] width 410 height 46
click at [0, 0] on input "Upload from device" at bounding box center [0, 0] width 0 height 0
type textarea "x"
click at [758, 496] on textarea at bounding box center [972, 511] width 443 height 115
type textarea "2"
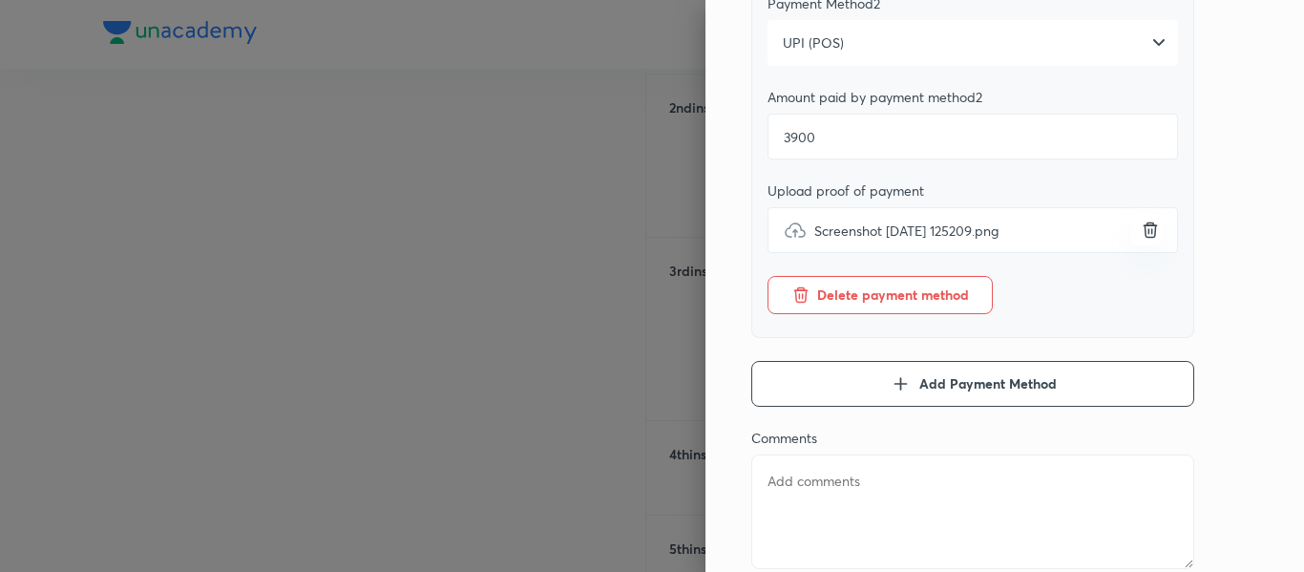
type textarea "x"
type textarea "2n"
type textarea "x"
type textarea "2nd"
type textarea "x"
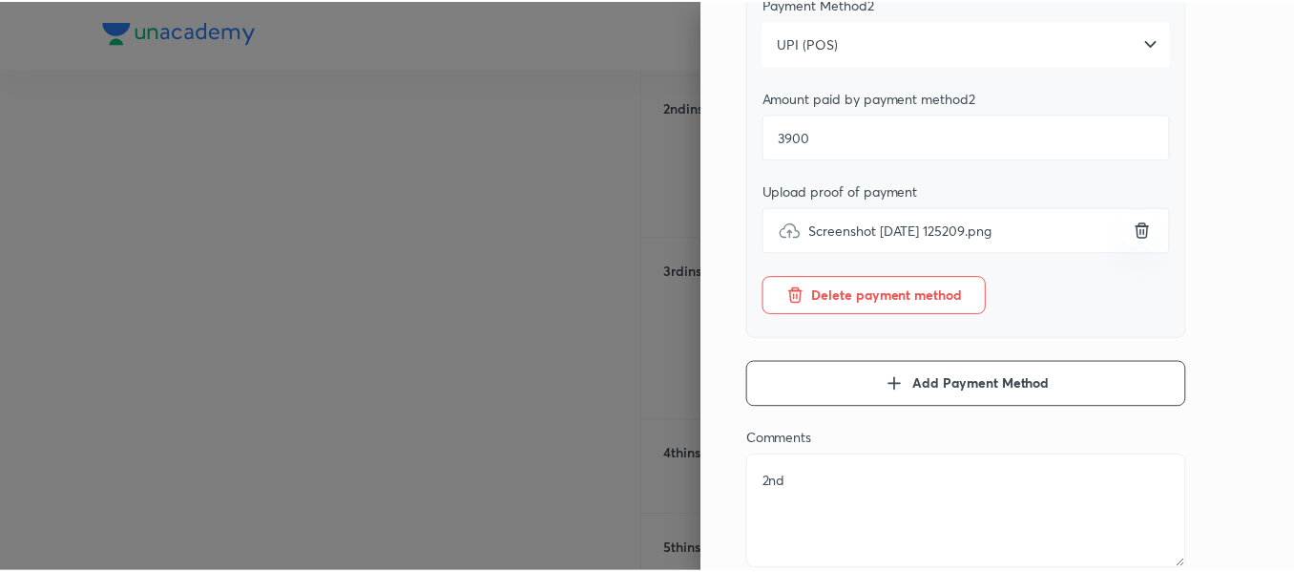
scroll to position [0, 0]
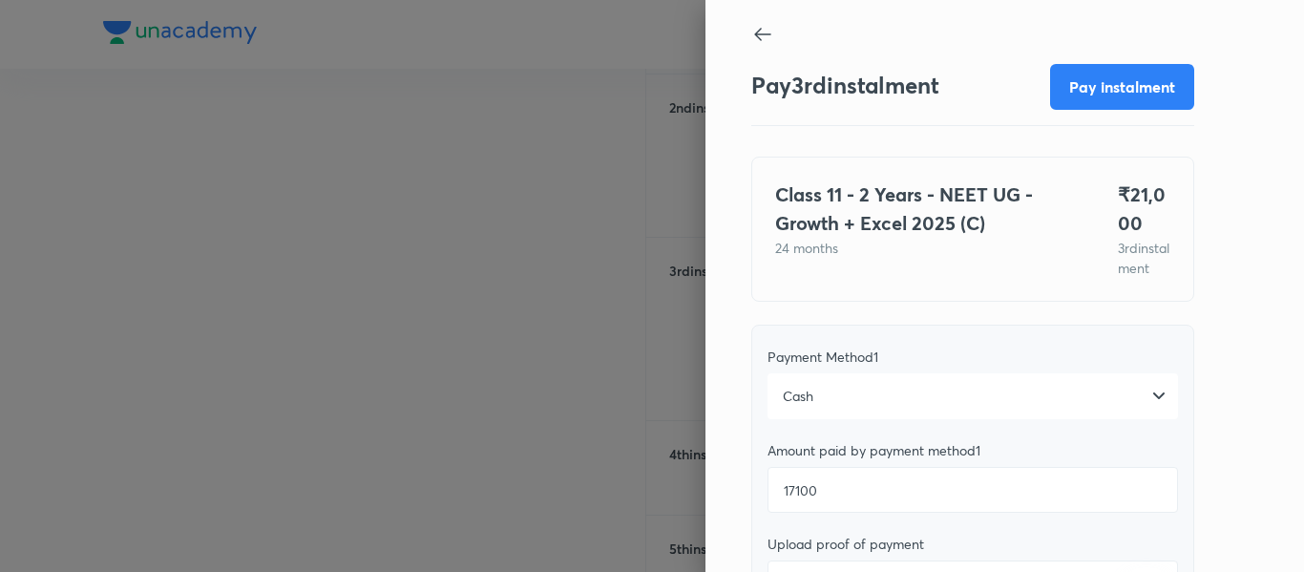
type textarea "2nd"
drag, startPoint x: 1097, startPoint y: 32, endPoint x: 1092, endPoint y: 76, distance: 45.1
click at [1092, 76] on div "Pay 3 rd instalment Pay instalment Class 11 - 2 Years - NEET UG - Growth + Exce…" at bounding box center [1004, 286] width 599 height 572
click at [1092, 76] on button "Pay instalment" at bounding box center [1122, 85] width 144 height 46
type textarea "x"
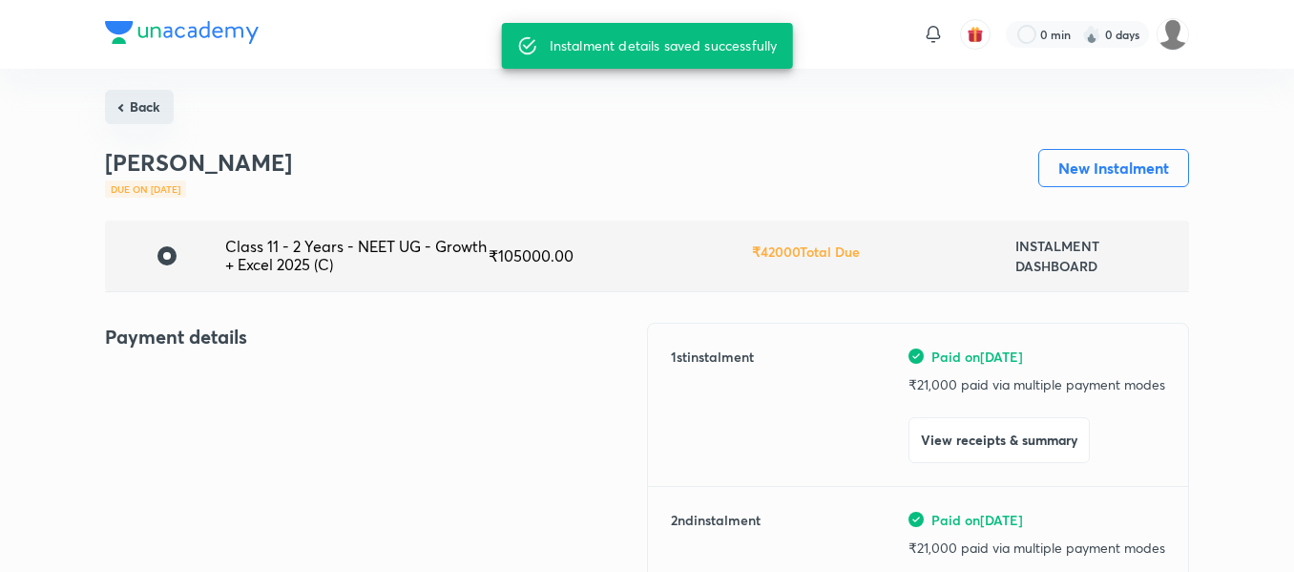
click at [151, 116] on button "Back" at bounding box center [139, 107] width 69 height 34
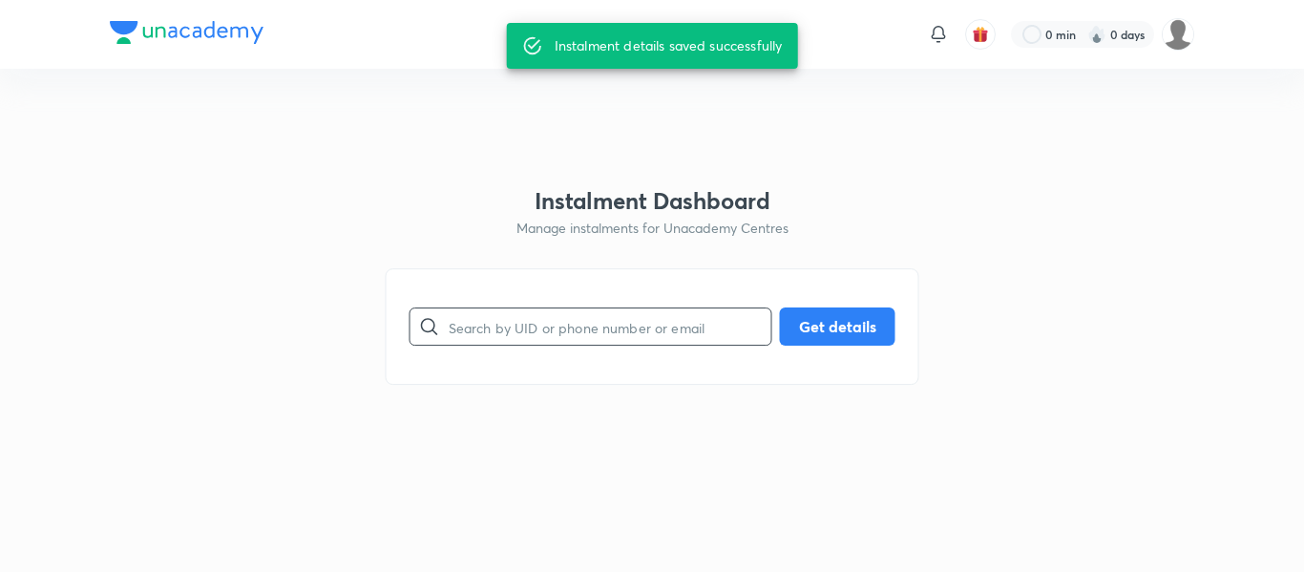
click at [529, 328] on input "text" at bounding box center [610, 327] width 323 height 49
paste input "[EMAIL_ADDRESS][DOMAIN_NAME]"
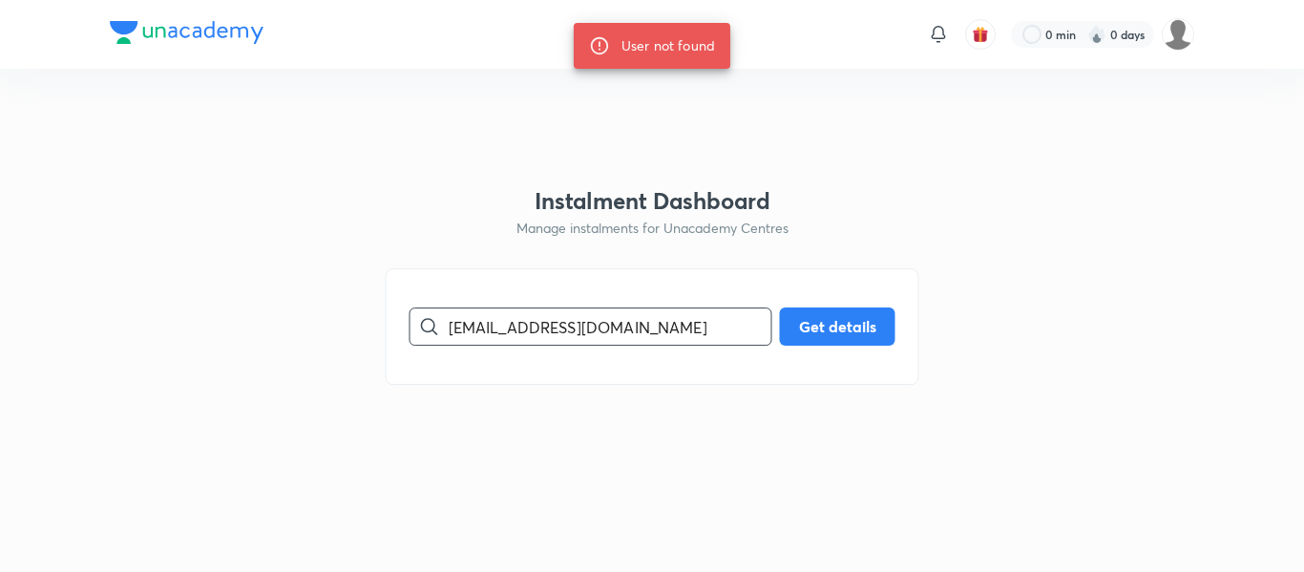
paste input "9695596851"
type input "9695596851"
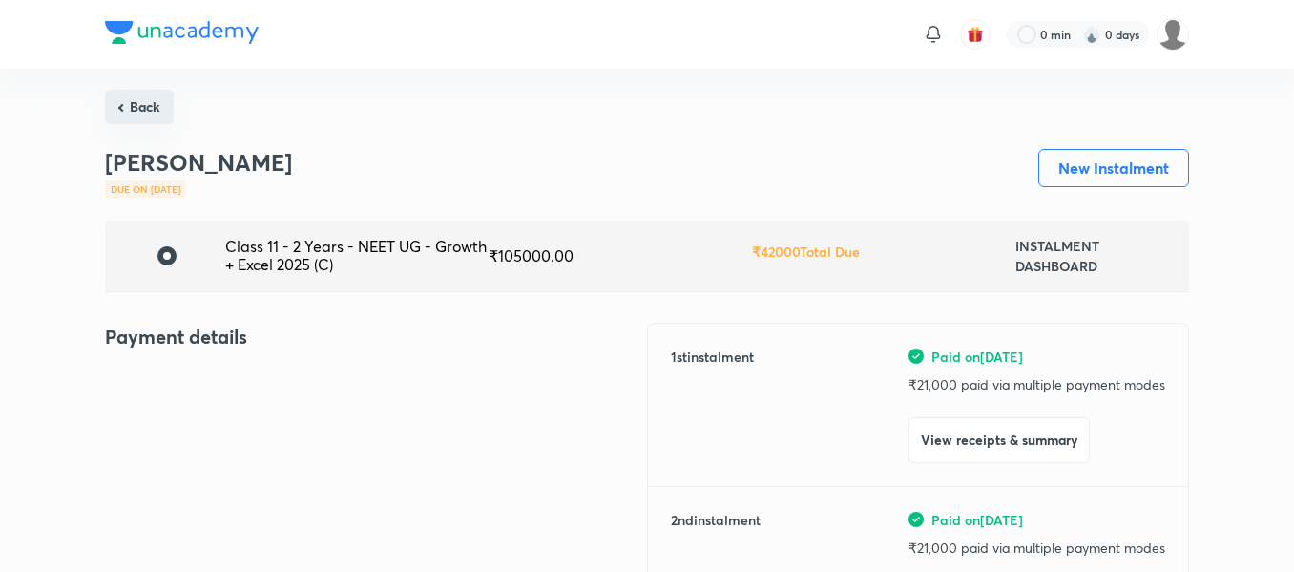
click at [168, 100] on button "Back" at bounding box center [139, 107] width 69 height 34
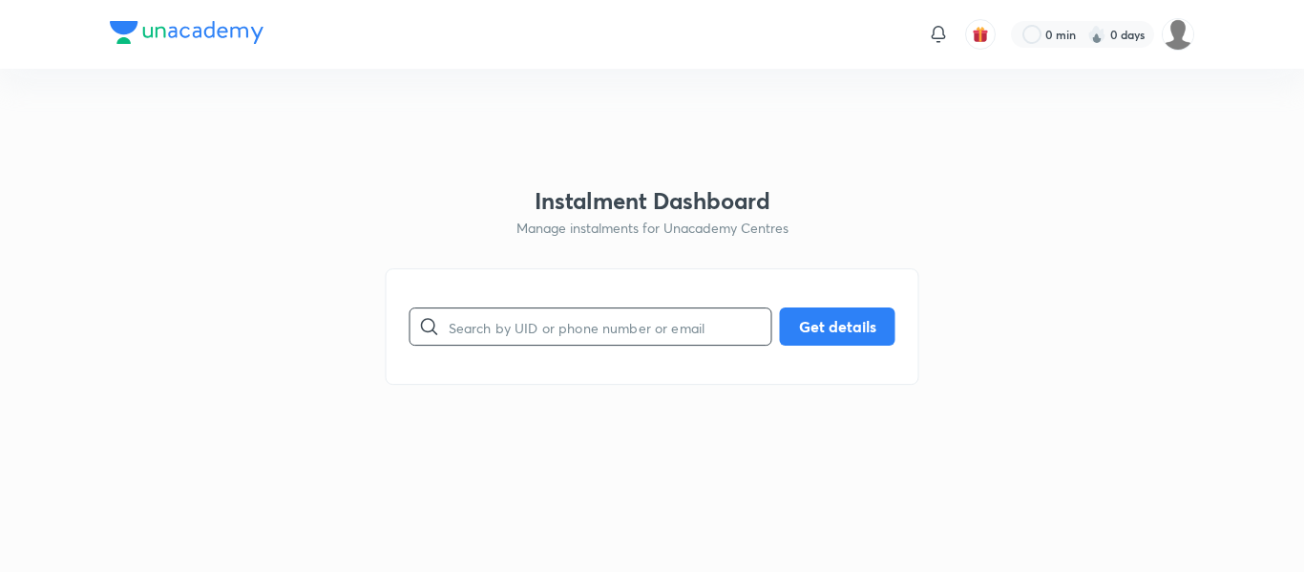
click at [494, 324] on input "text" at bounding box center [610, 327] width 323 height 49
paste input "[EMAIL_ADDRESS][DOMAIN_NAME]"
type input "[EMAIL_ADDRESS][DOMAIN_NAME]"
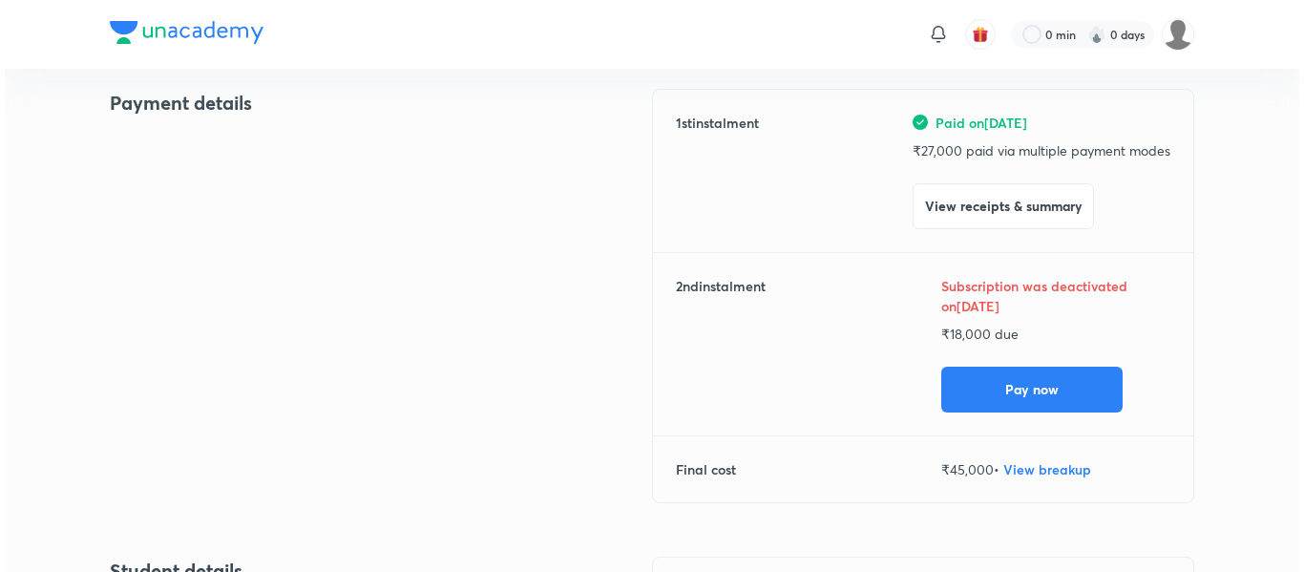
scroll to position [298, 0]
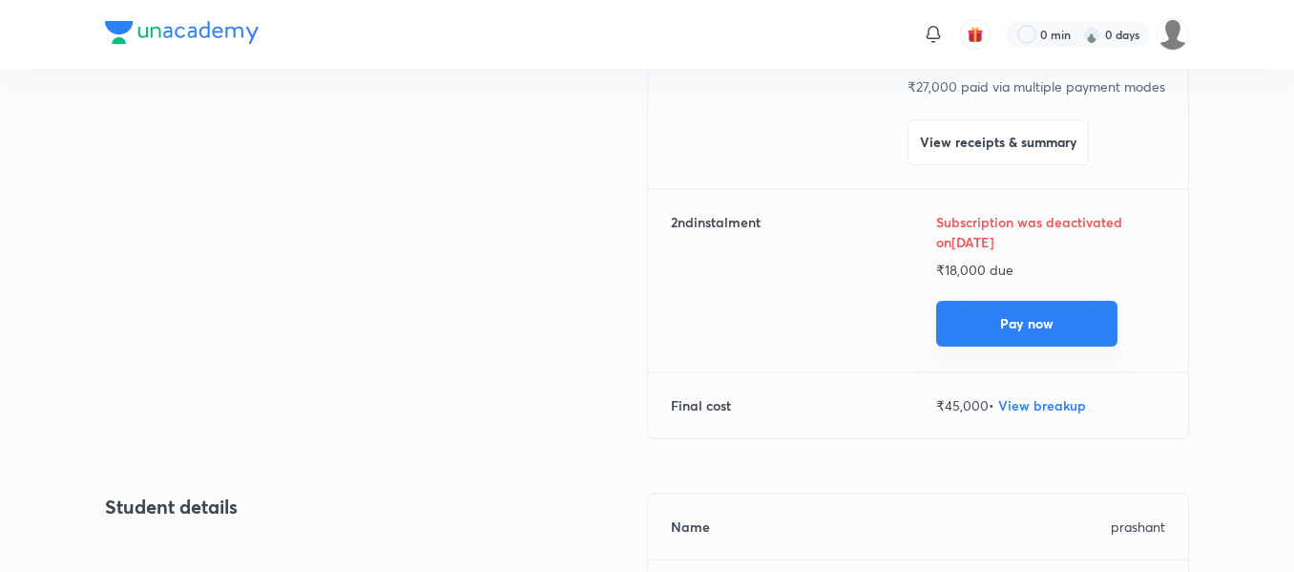
click at [973, 313] on button "Pay now" at bounding box center [1026, 324] width 181 height 46
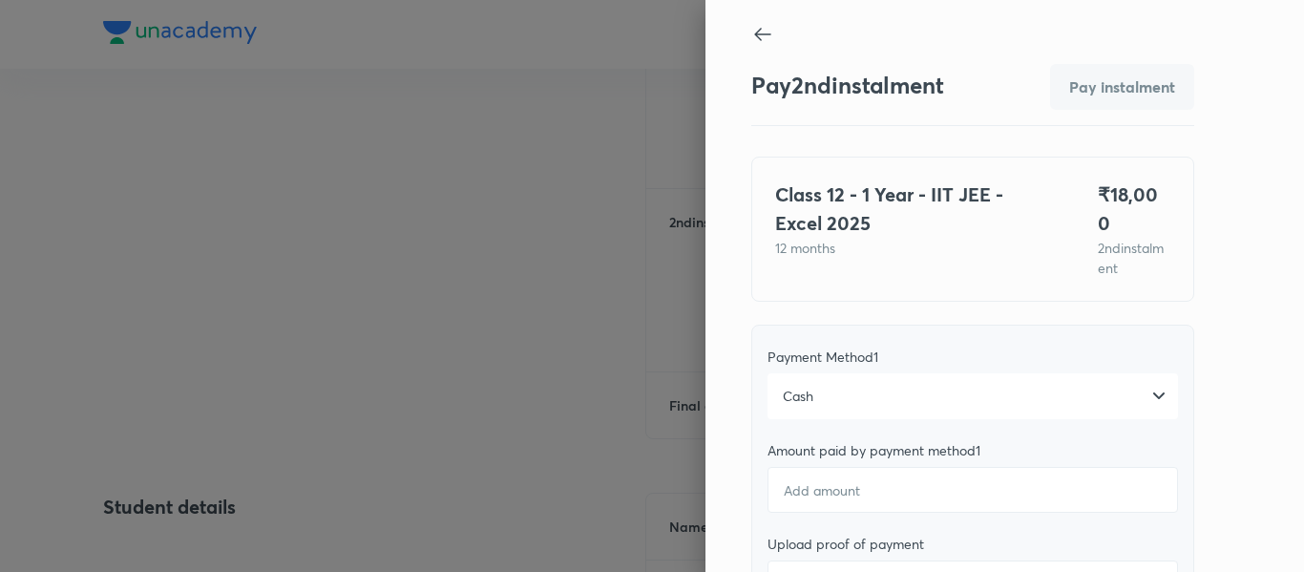
click at [820, 373] on div "Cash" at bounding box center [972, 396] width 410 height 46
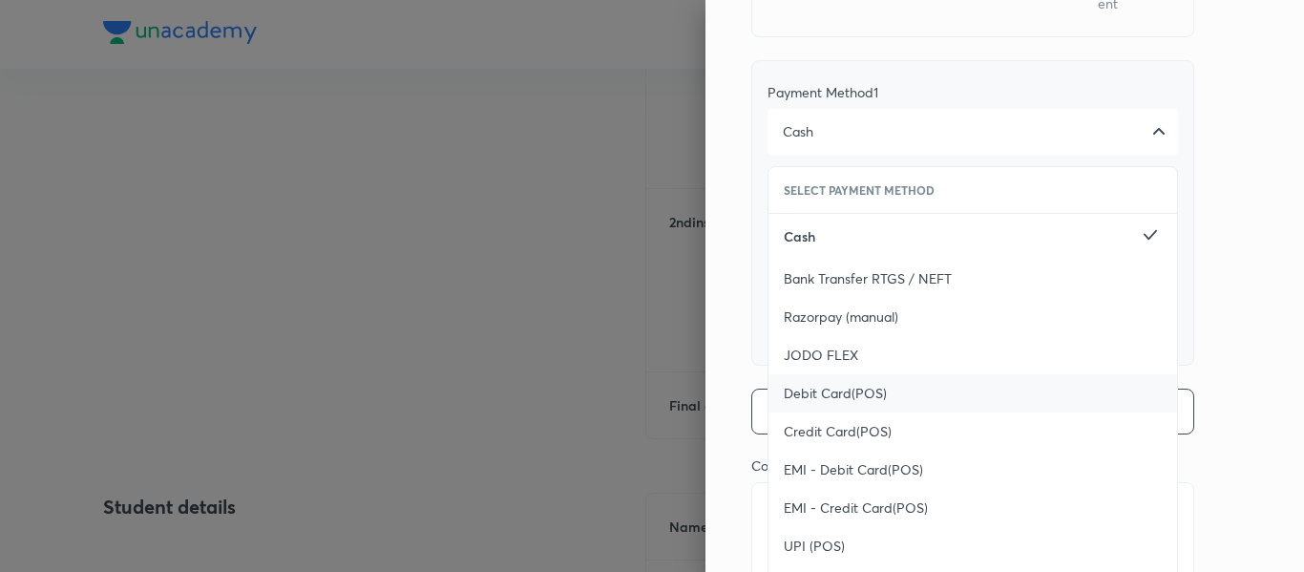
scroll to position [265, 0]
click at [811, 383] on span "Debit Card(POS)" at bounding box center [835, 392] width 103 height 19
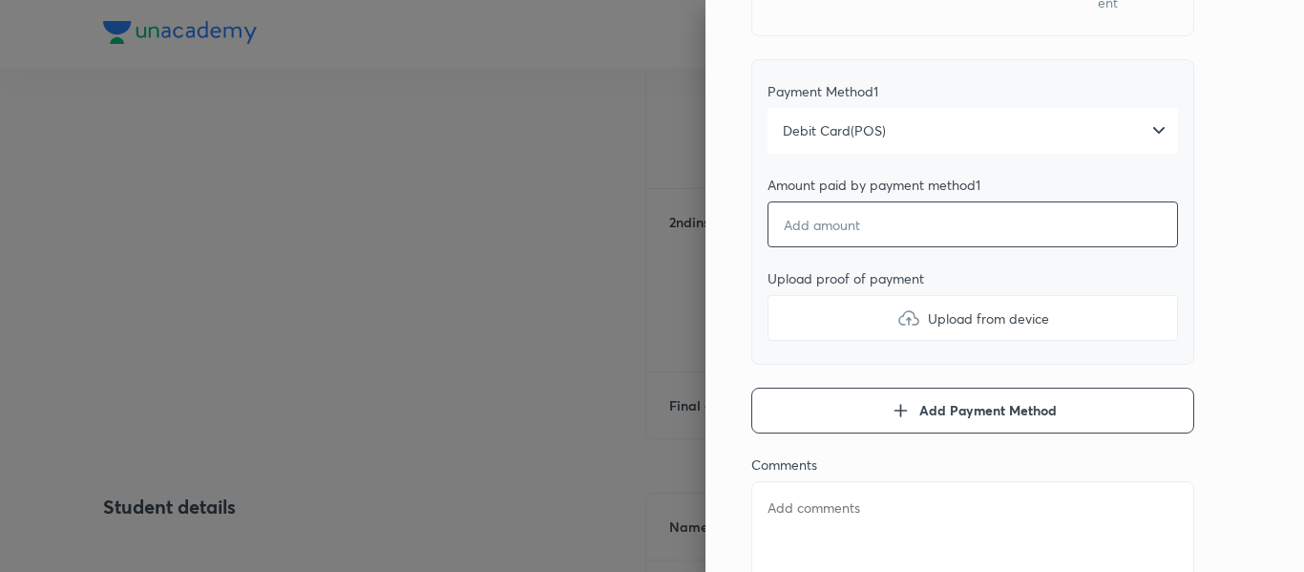
click at [799, 220] on input "number" at bounding box center [972, 224] width 410 height 46
type textarea "x"
type input "1"
type textarea "x"
type input "18"
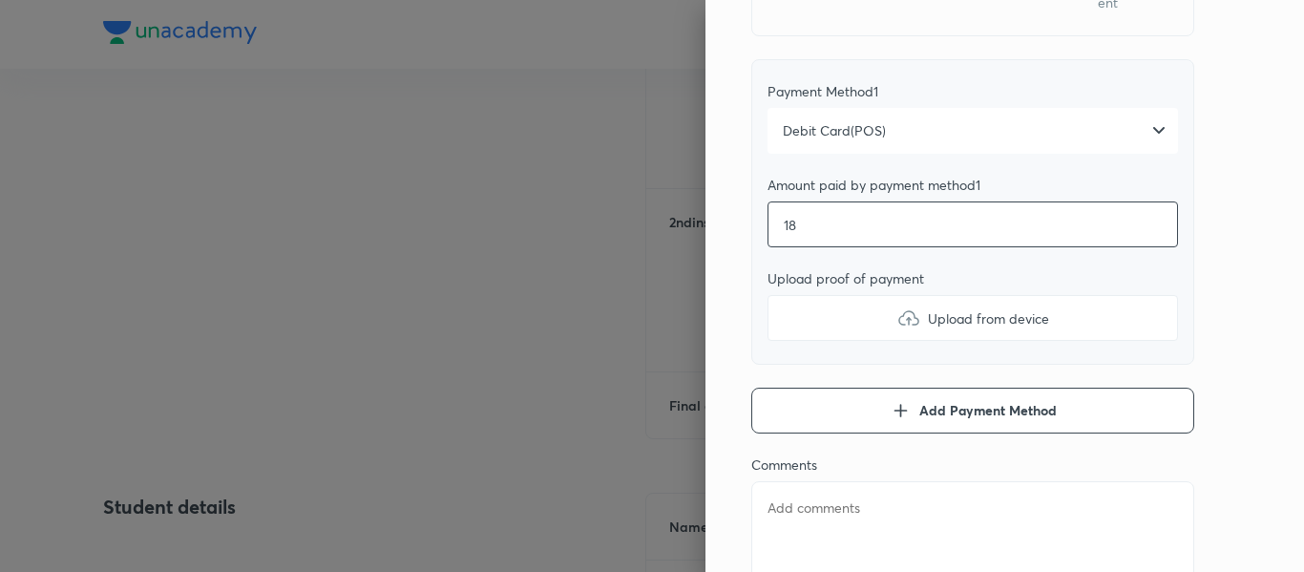
type textarea "x"
type input "180"
type textarea "x"
type input "1800"
type textarea "x"
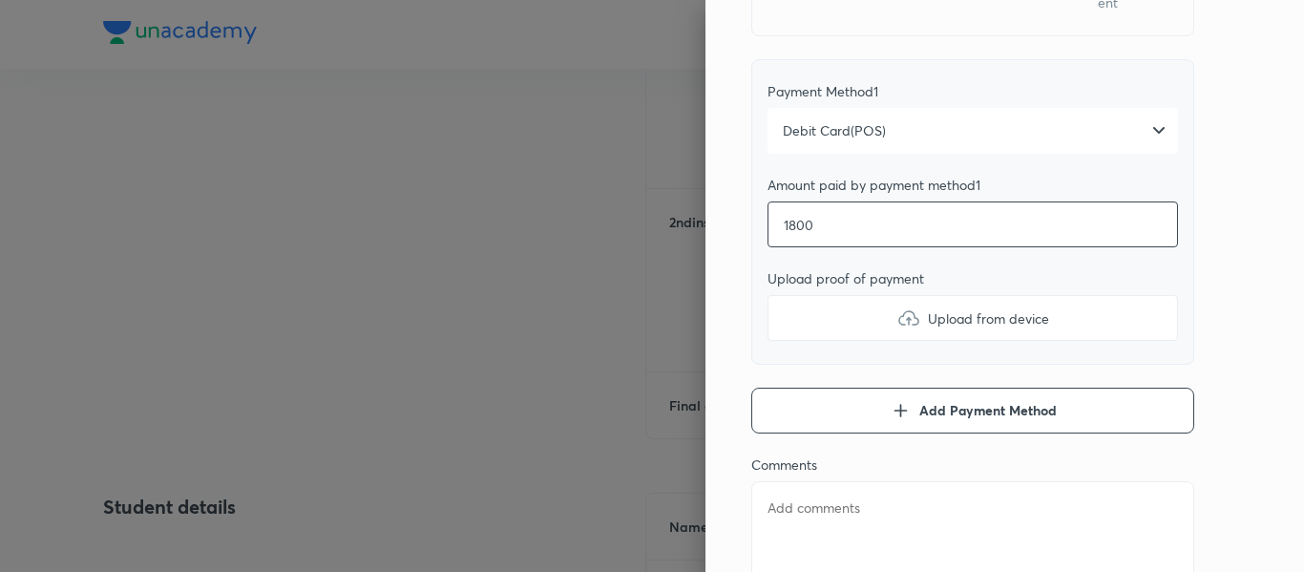
type input "18000"
type textarea "x"
type input "18000"
click at [812, 305] on label "Upload from device" at bounding box center [972, 318] width 410 height 46
click at [0, 0] on input "Upload from device" at bounding box center [0, 0] width 0 height 0
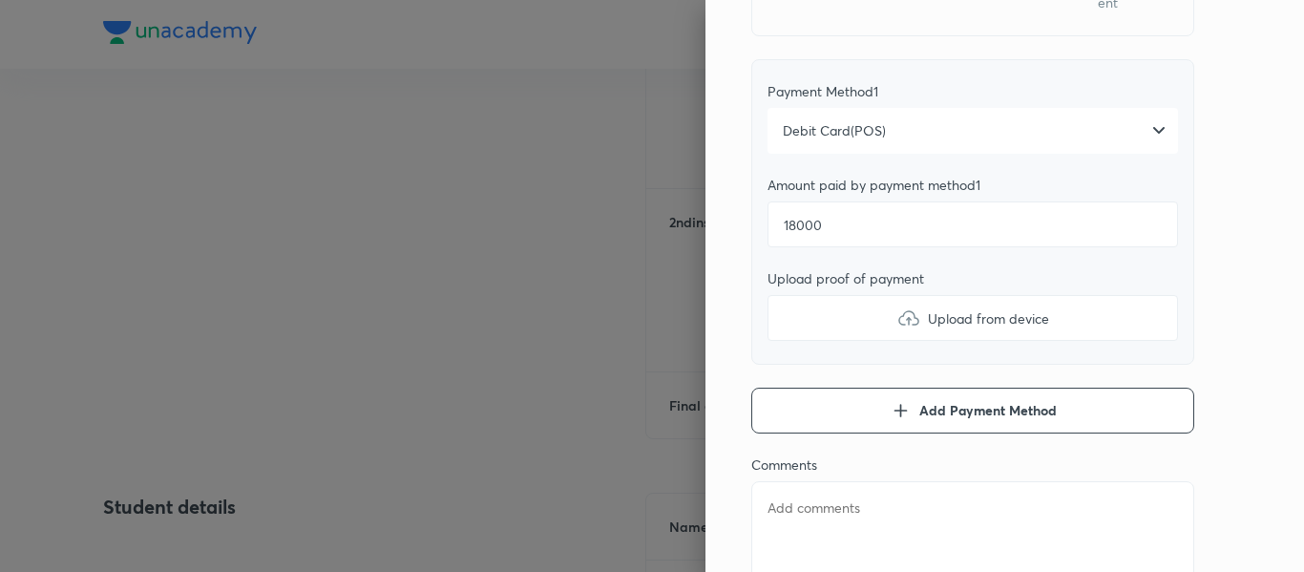
type textarea "x"
click at [801, 494] on textarea at bounding box center [972, 538] width 443 height 115
type textarea "2"
type textarea "x"
type textarea "2n"
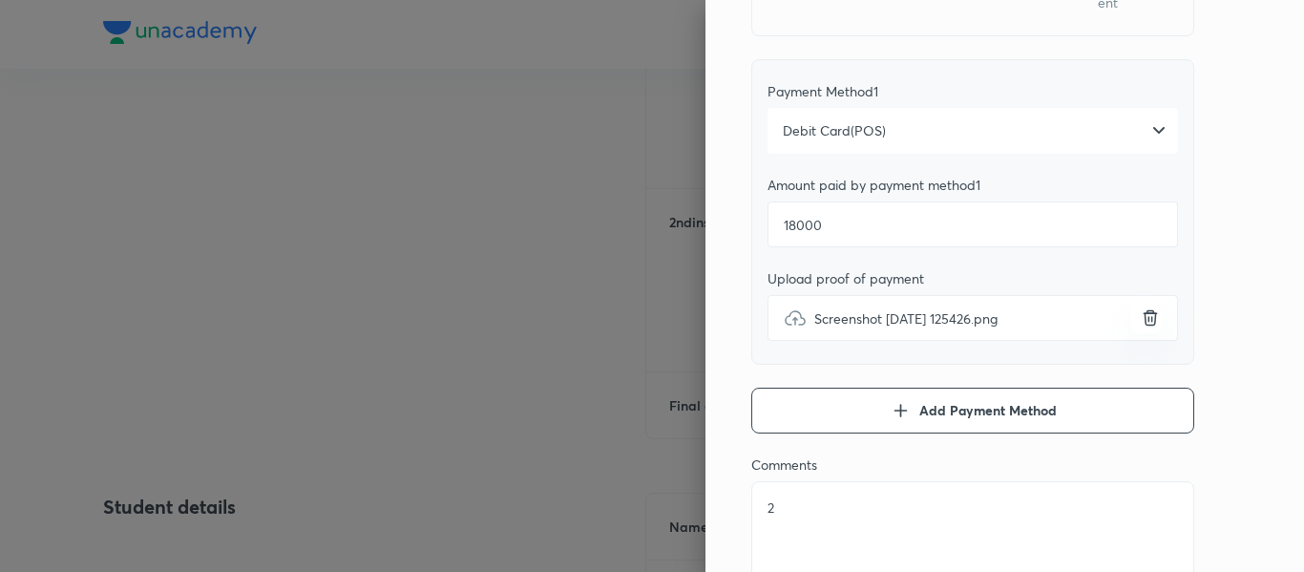
type textarea "x"
type textarea "2nd"
type textarea "x"
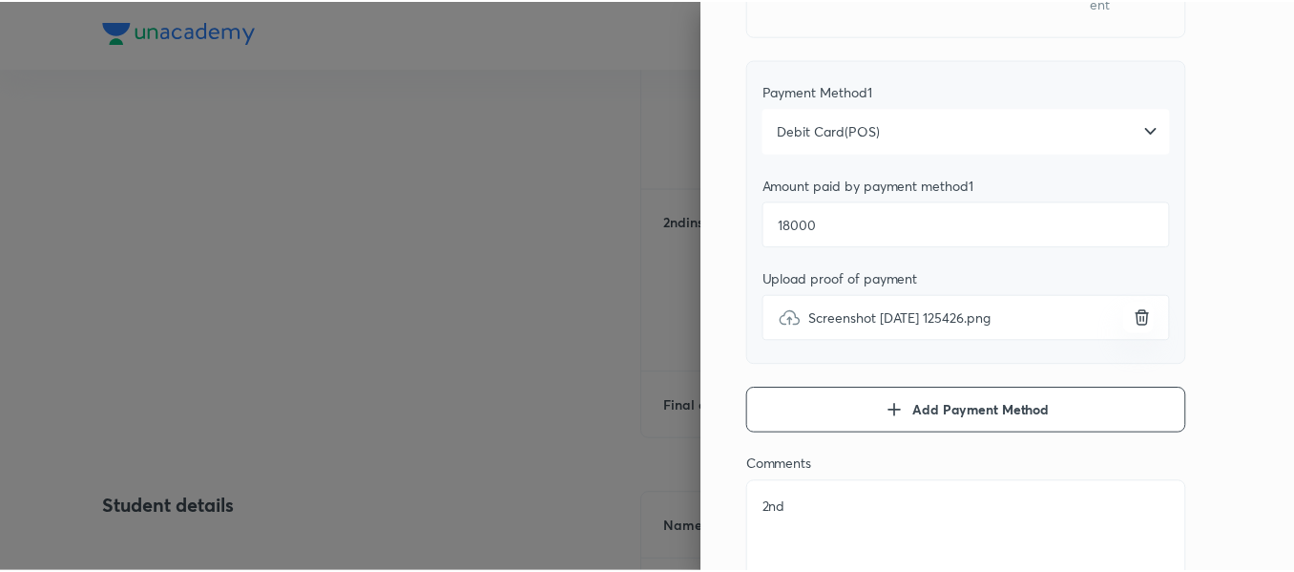
scroll to position [0, 0]
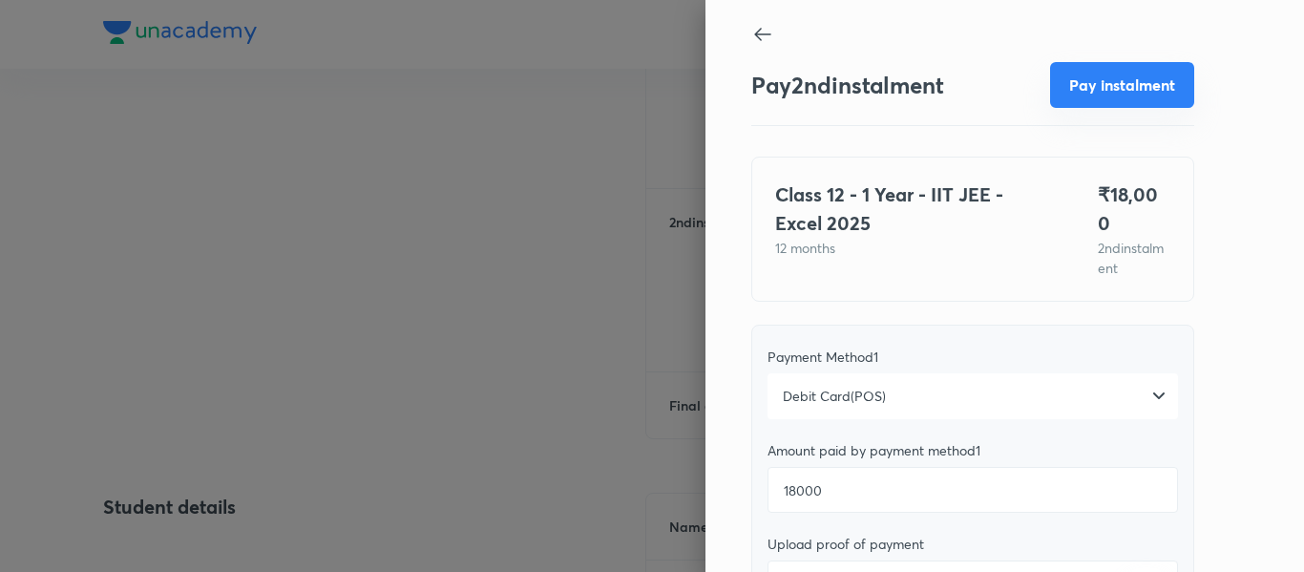
type textarea "2nd"
click at [1103, 110] on div "Pay 2 nd instalment Pay instalment" at bounding box center [972, 87] width 443 height 76
click at [1095, 93] on button "Pay instalment" at bounding box center [1122, 85] width 144 height 46
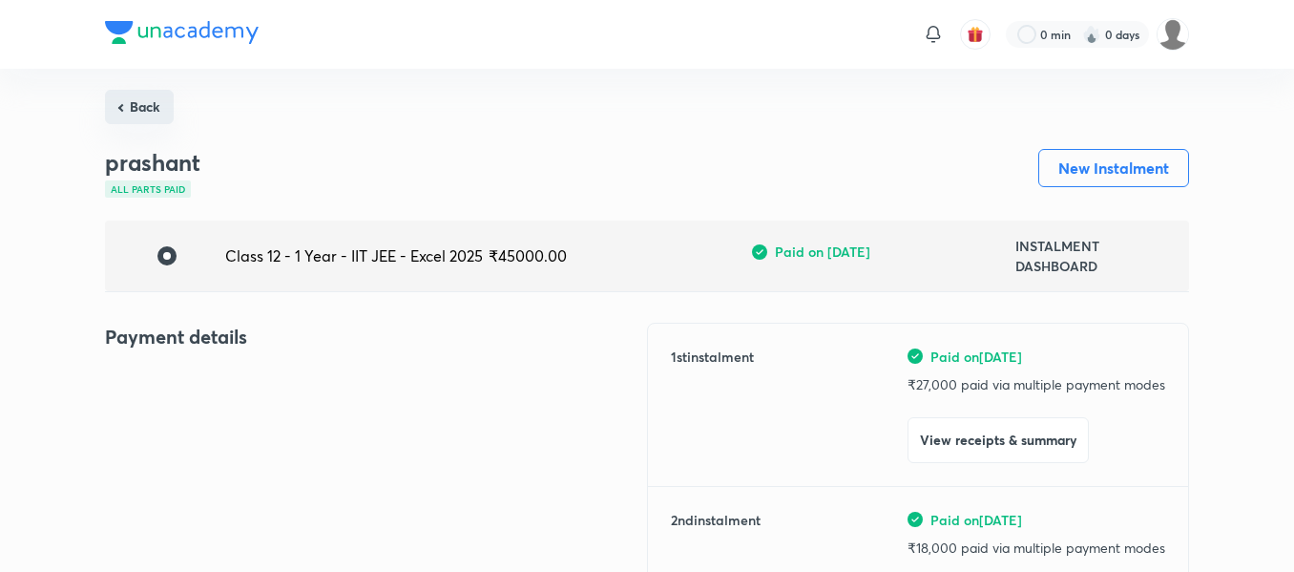
click at [127, 112] on button "Back" at bounding box center [139, 107] width 69 height 34
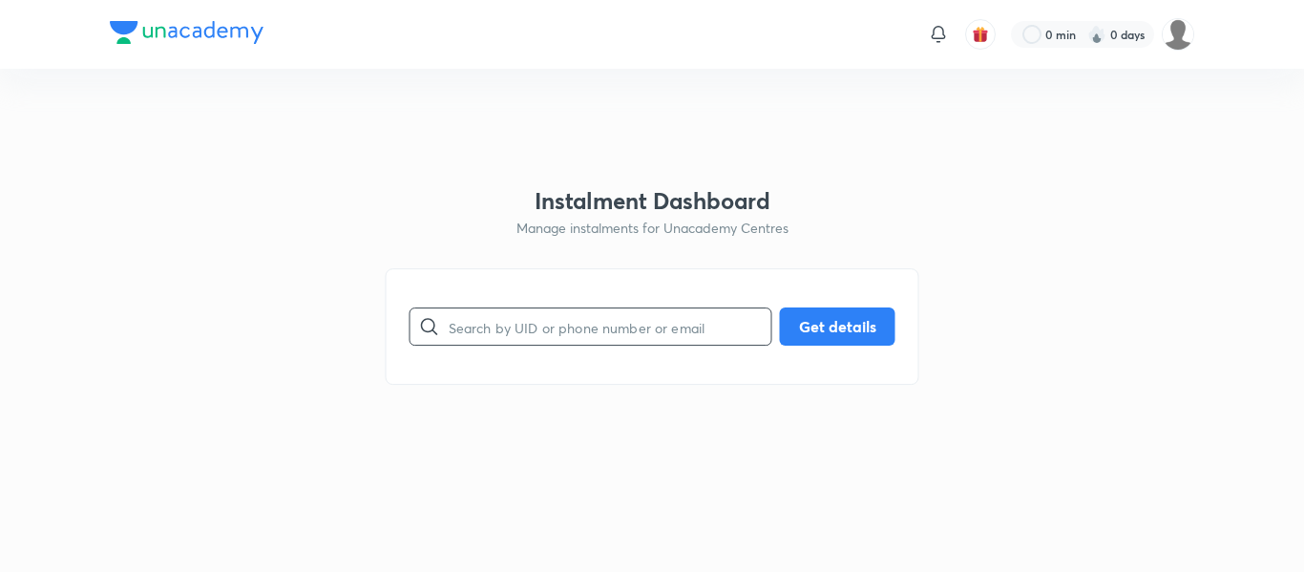
click at [463, 316] on input "text" at bounding box center [610, 327] width 323 height 49
paste input "[EMAIL_ADDRESS][DOMAIN_NAME]"
type input "[EMAIL_ADDRESS][DOMAIN_NAME]"
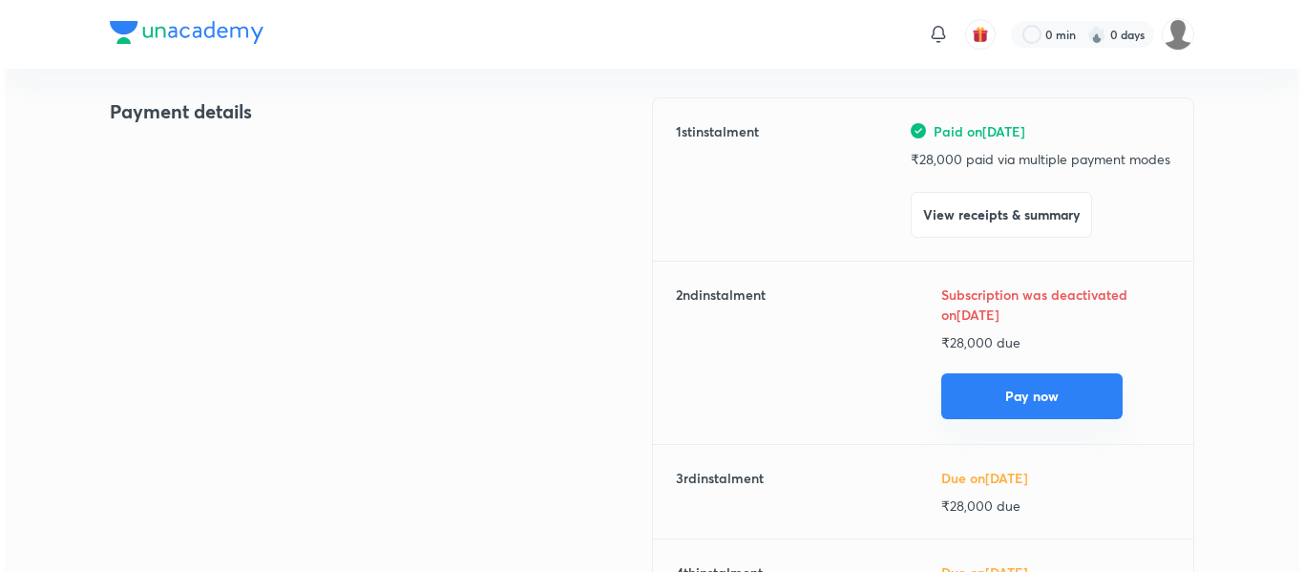
scroll to position [226, 0]
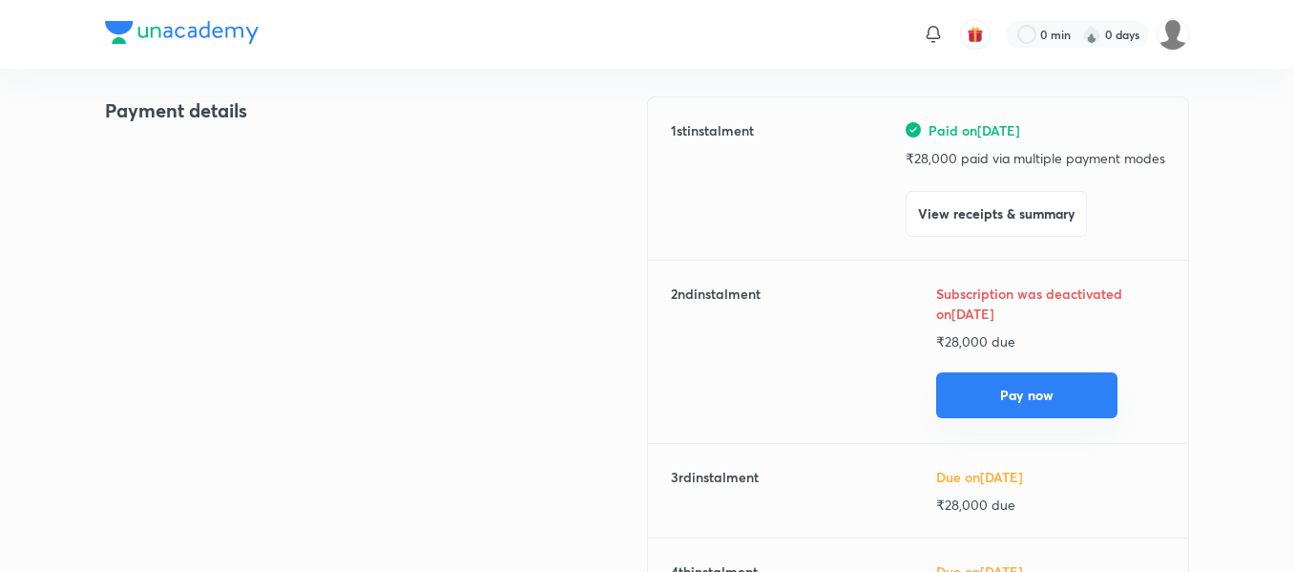
click at [974, 388] on button "Pay now" at bounding box center [1026, 395] width 181 height 46
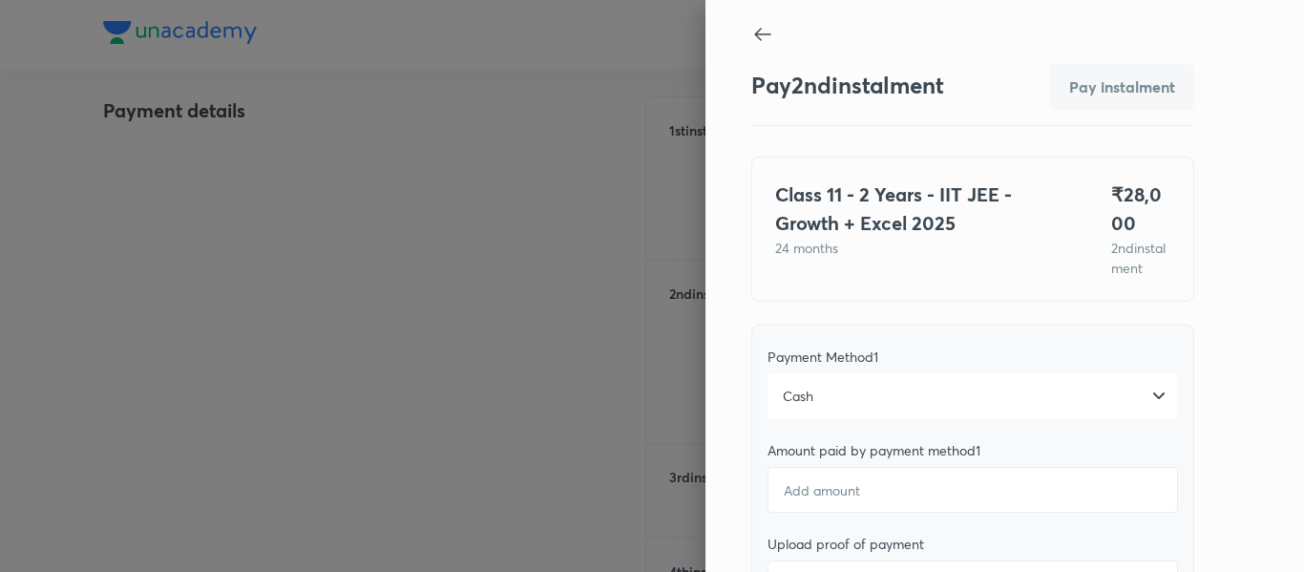
click at [829, 419] on div "Cash" at bounding box center [972, 396] width 410 height 46
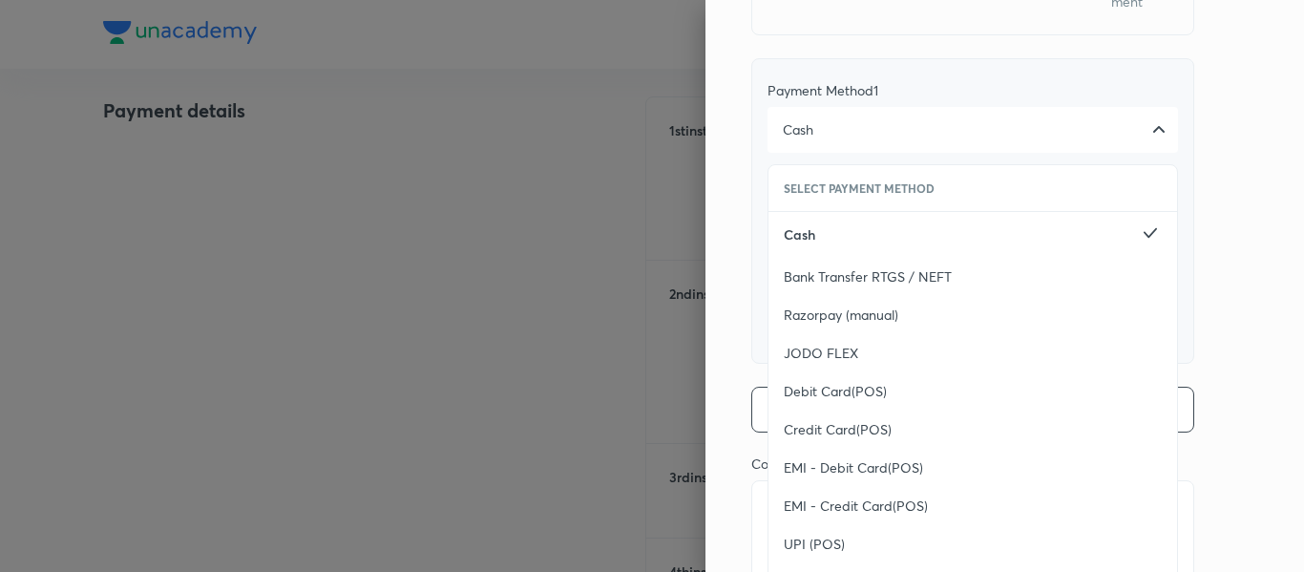
scroll to position [389, 0]
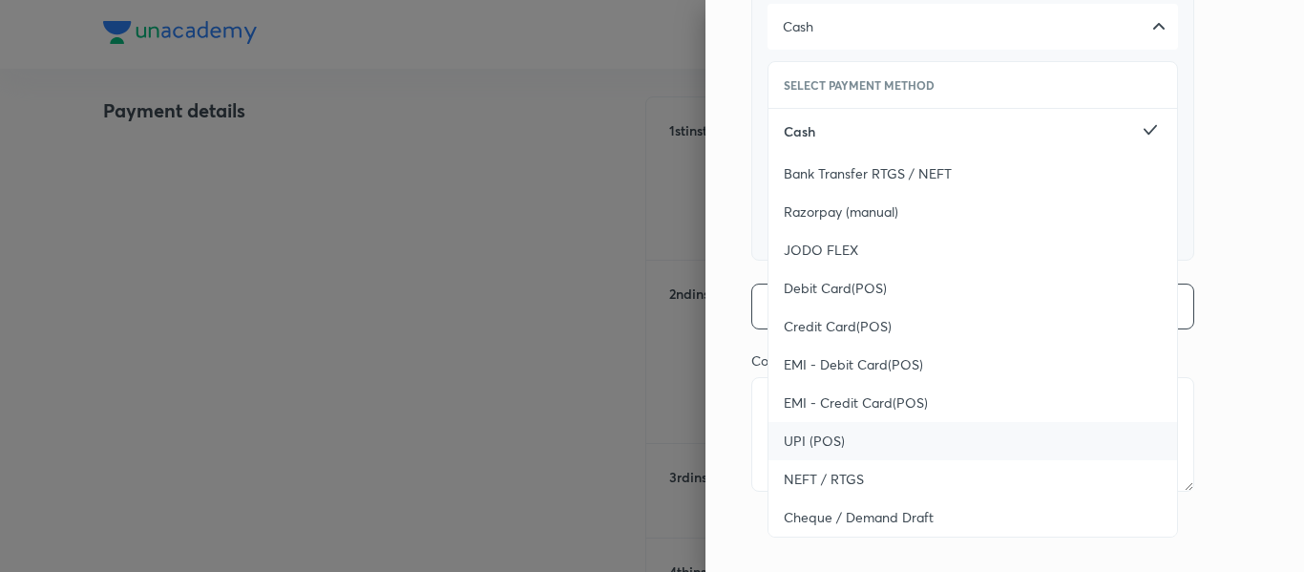
click at [820, 447] on span "UPI (POS)" at bounding box center [814, 440] width 61 height 19
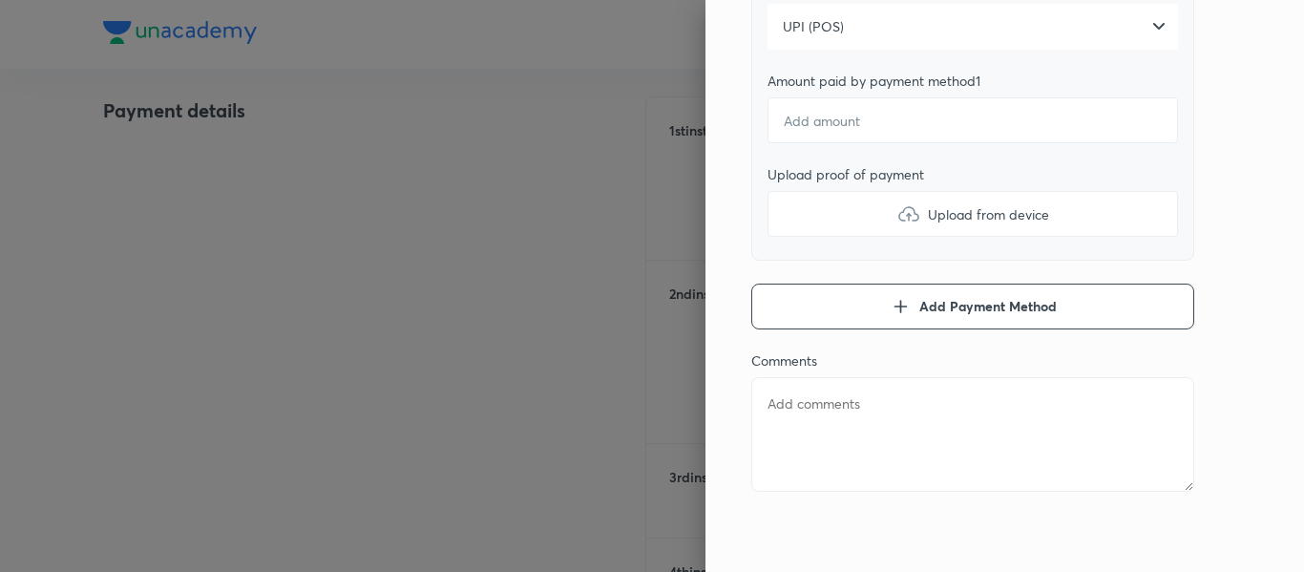
click at [823, 146] on div "Payment Method 1 UPI (POS) Amount paid by payment method 1 Upload proof of paym…" at bounding box center [972, 107] width 443 height 305
click at [818, 128] on input "number" at bounding box center [972, 120] width 410 height 46
type textarea "x"
type input "2"
type textarea "x"
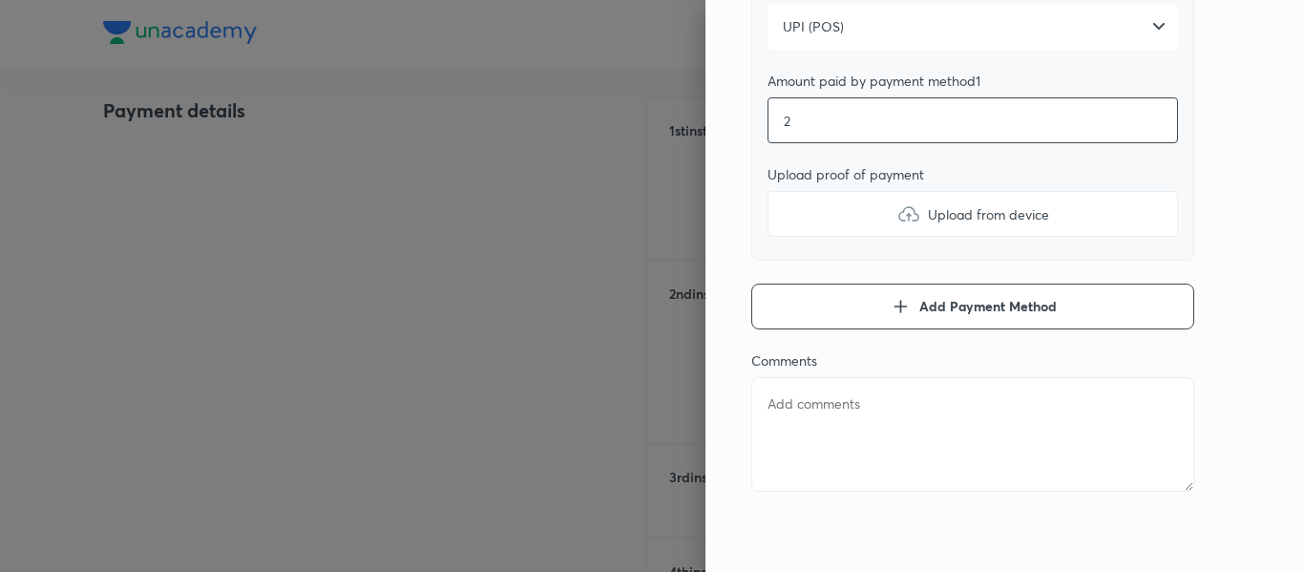
type input "28"
type textarea "x"
type input "280"
type textarea "x"
type input "2800"
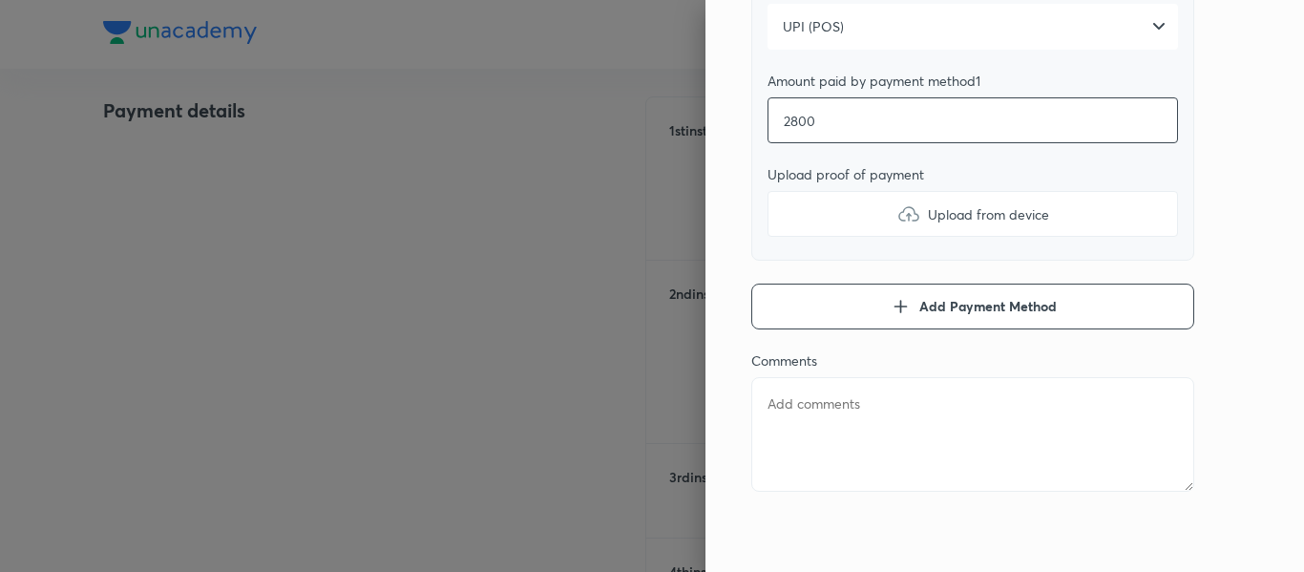
type textarea "x"
type input "28000"
type textarea "x"
type input "28000"
click at [795, 217] on label "Upload from device" at bounding box center [972, 214] width 410 height 46
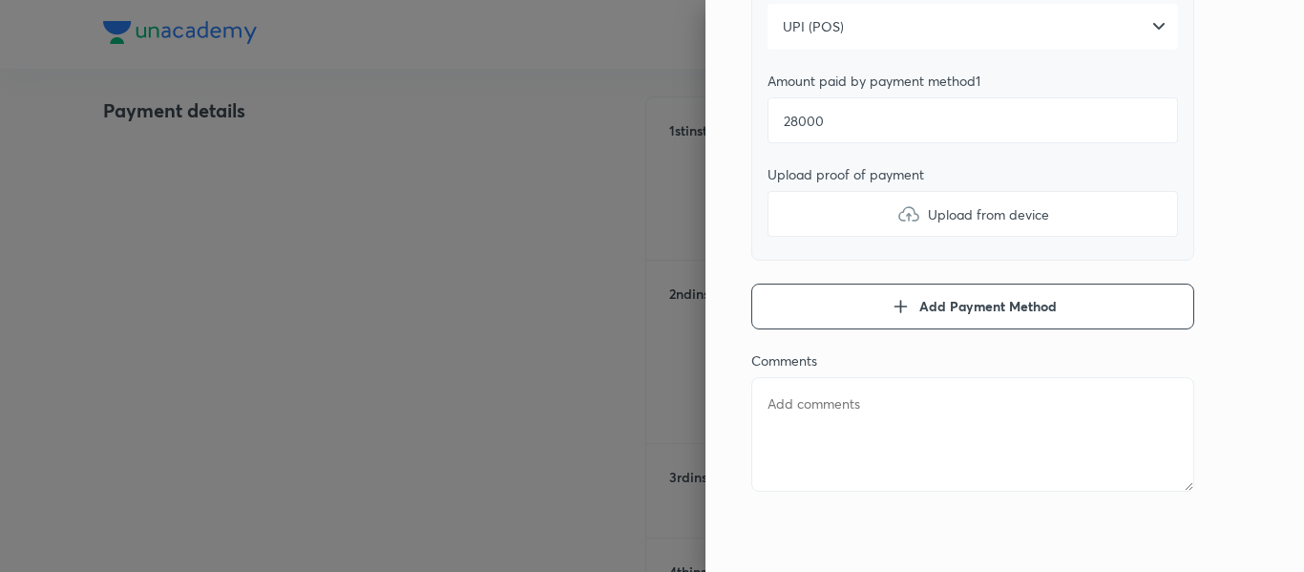
click at [0, 0] on input "Upload from device" at bounding box center [0, 0] width 0 height 0
type textarea "x"
click at [856, 428] on textarea at bounding box center [972, 434] width 443 height 115
type textarea "2"
type textarea "x"
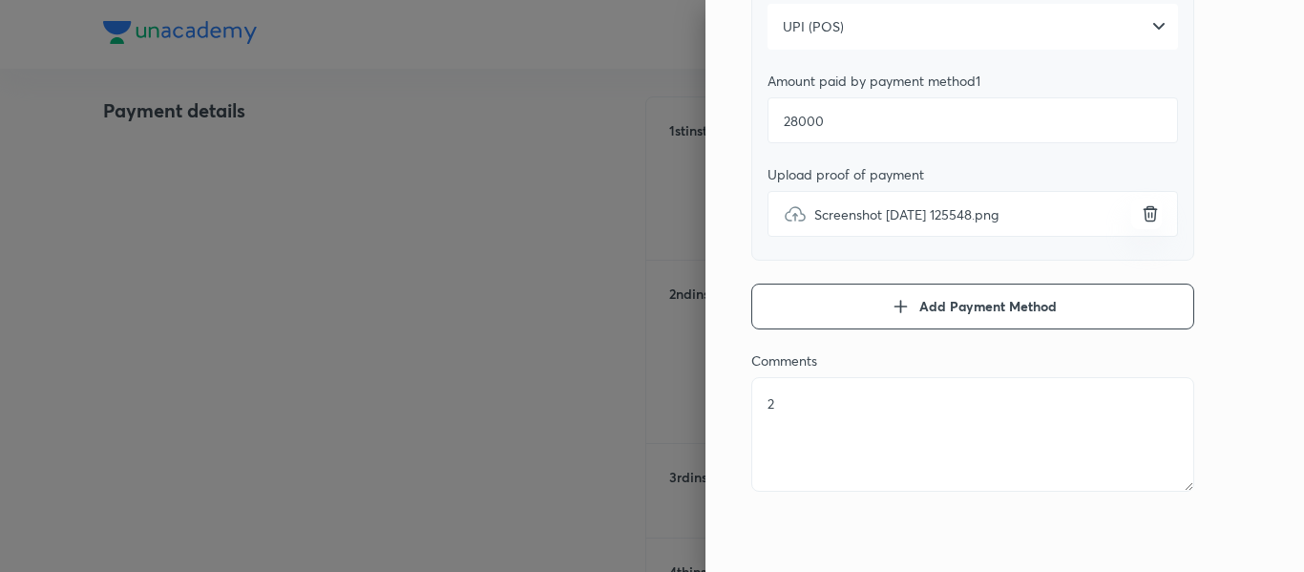
type textarea "2n"
type textarea "x"
type textarea "2nd"
type textarea "x"
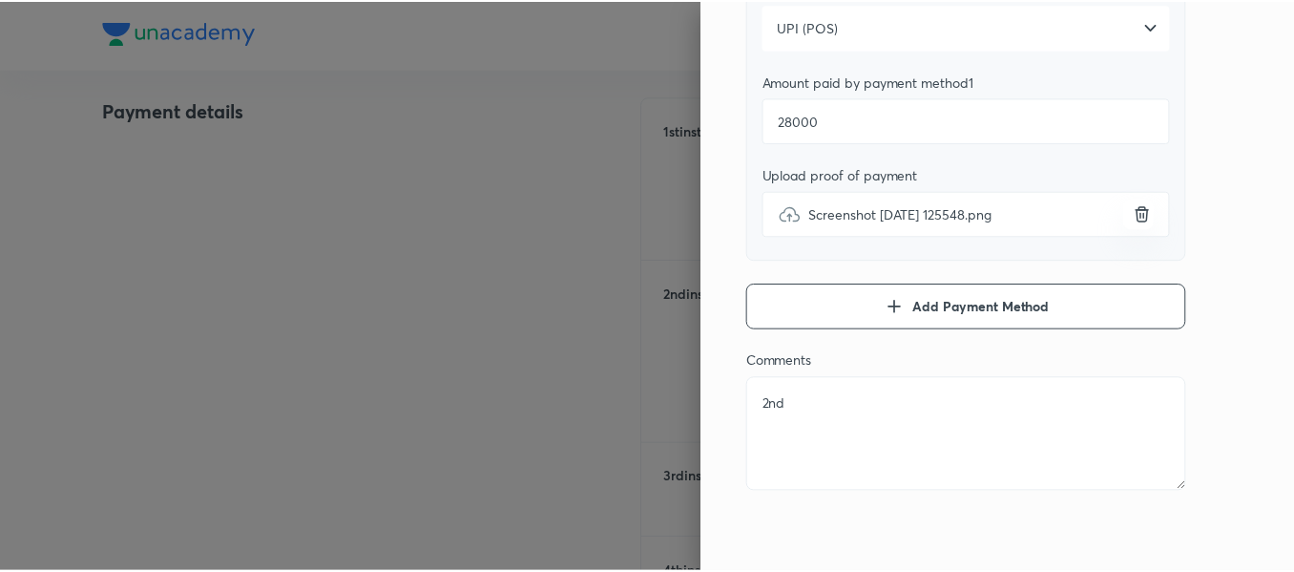
scroll to position [0, 0]
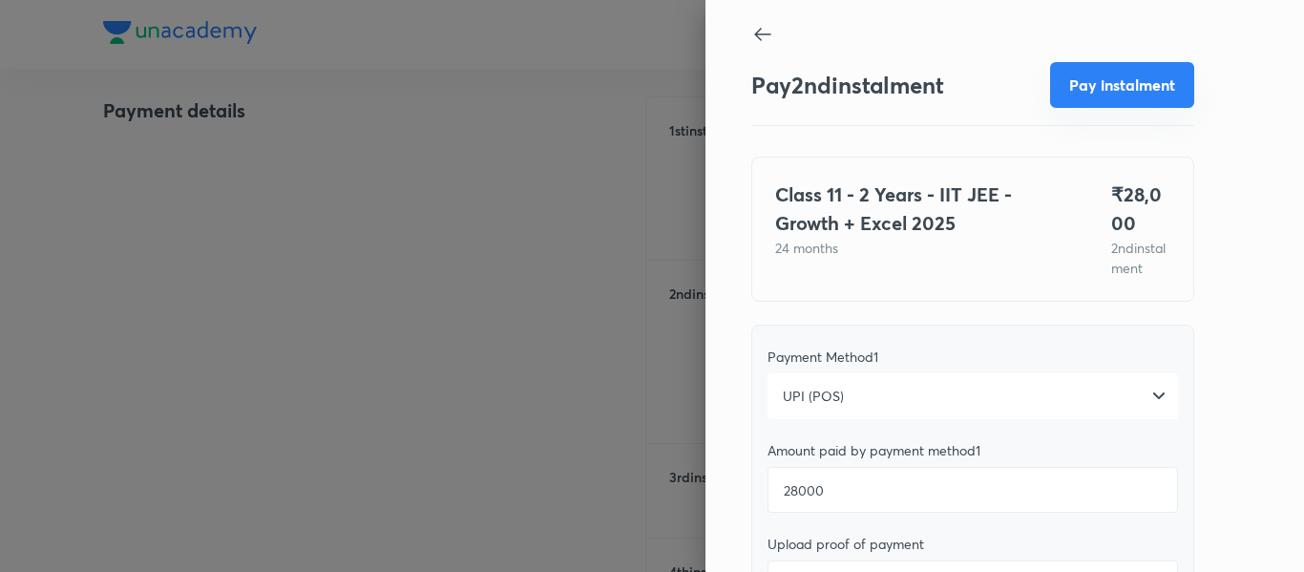
type textarea "2nd"
click at [1115, 79] on button "Pay instalment" at bounding box center [1122, 85] width 144 height 46
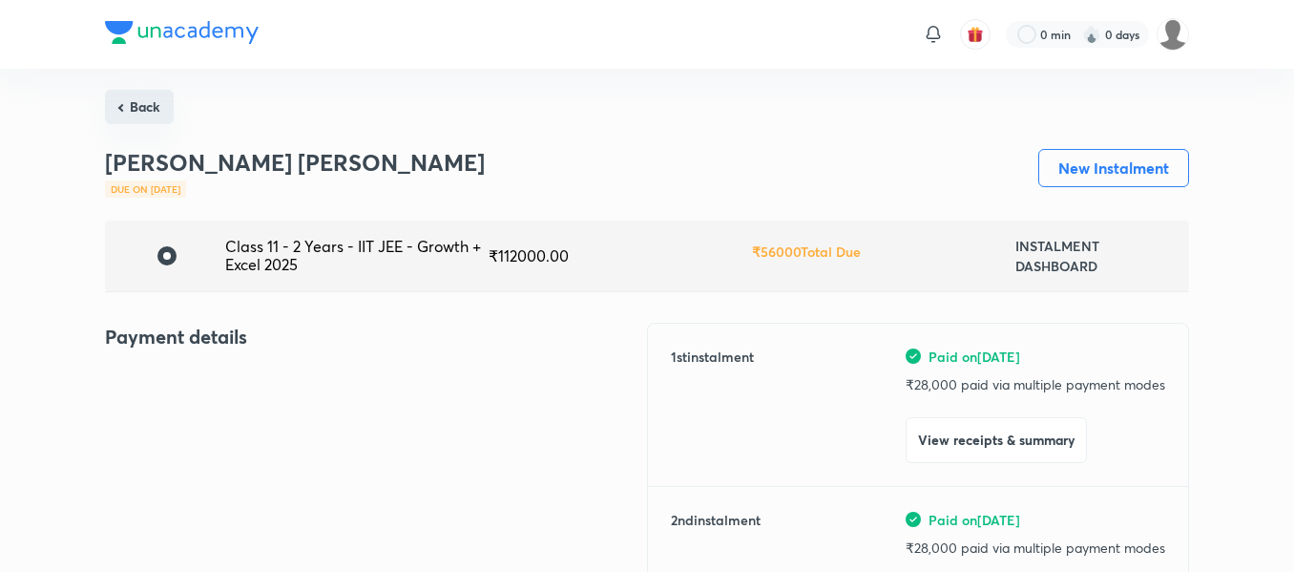
click at [128, 116] on button "Back" at bounding box center [139, 107] width 69 height 34
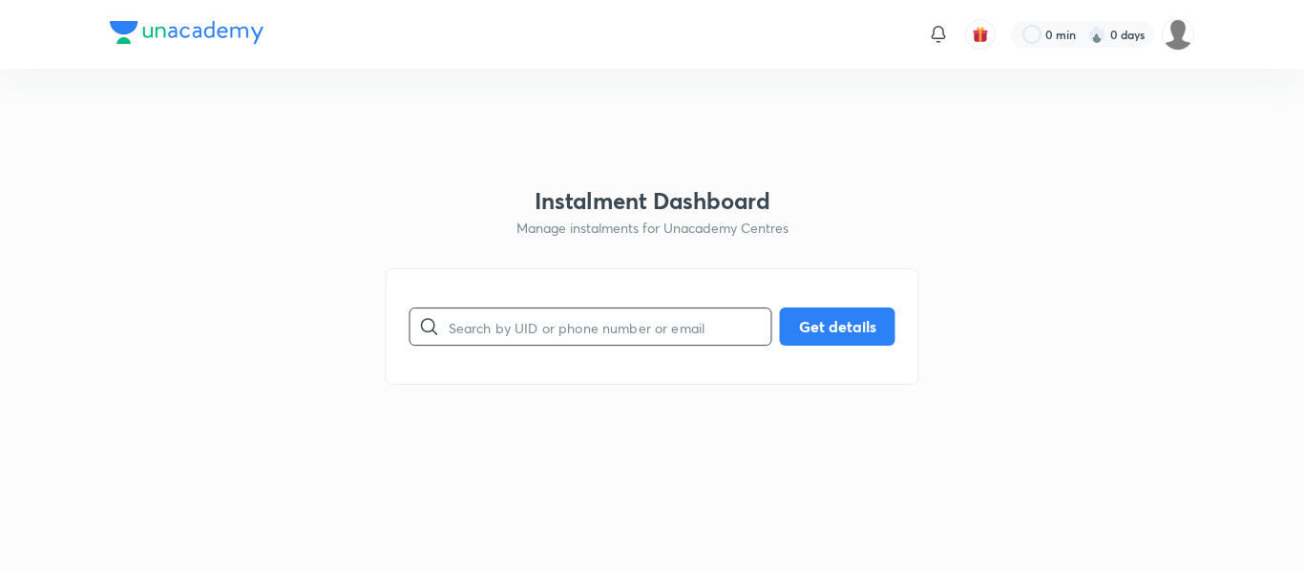
click at [594, 345] on input "text" at bounding box center [610, 327] width 323 height 49
paste input "[EMAIL_ADDRESS][DOMAIN_NAME]"
type input "[EMAIL_ADDRESS][DOMAIN_NAME]"
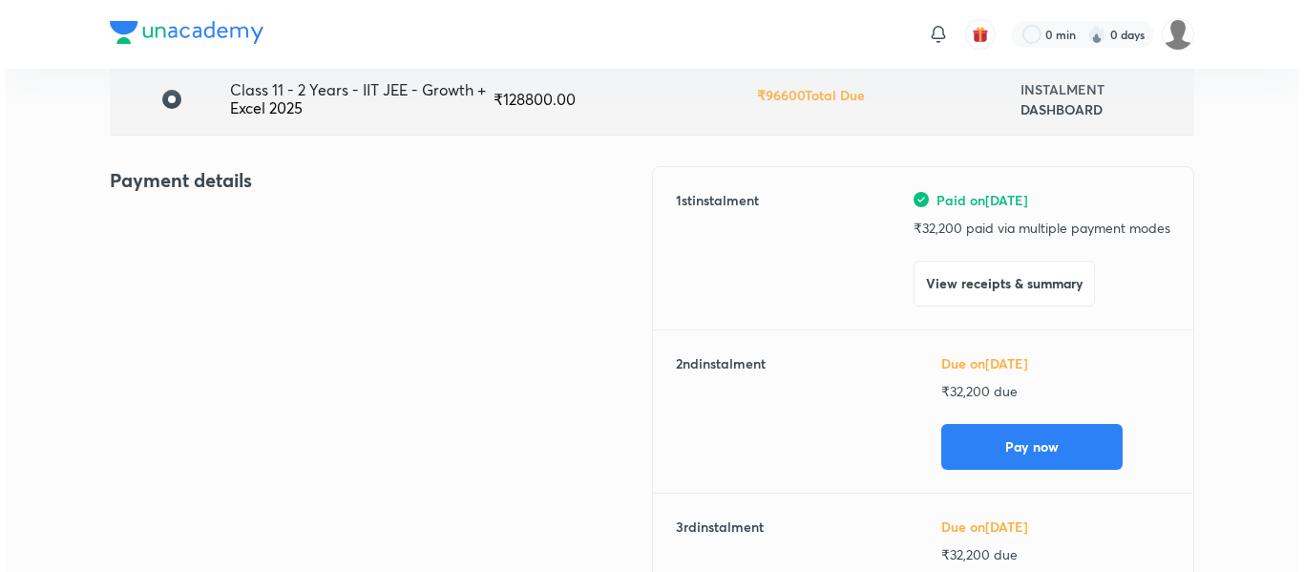
scroll to position [158, 0]
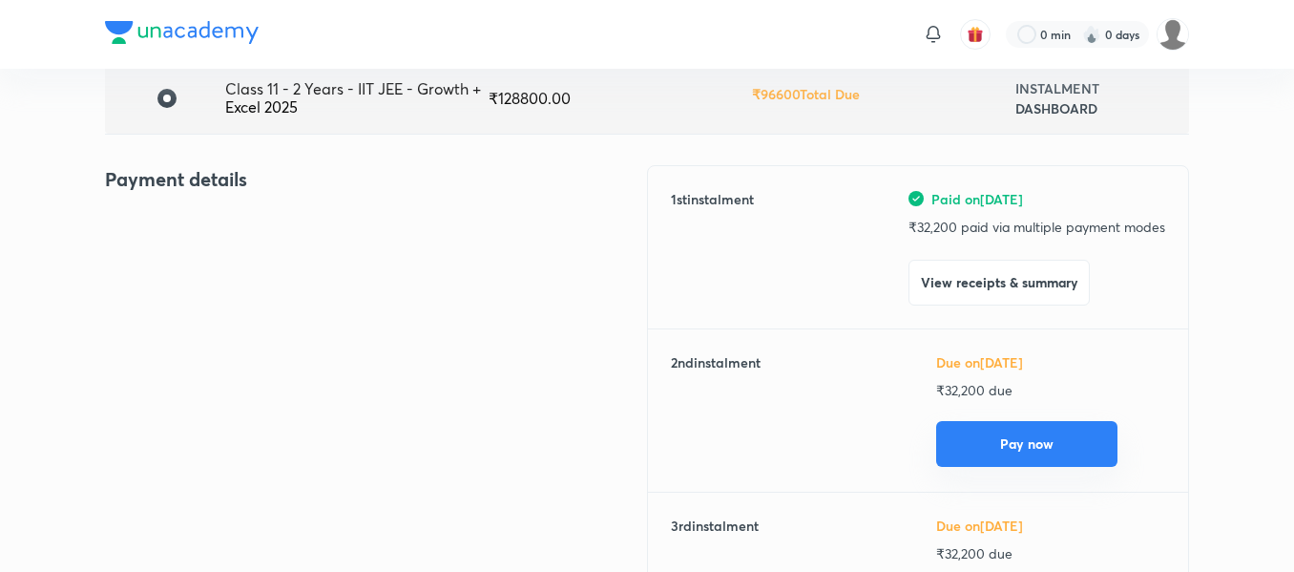
click at [974, 426] on button "Pay now" at bounding box center [1026, 444] width 181 height 46
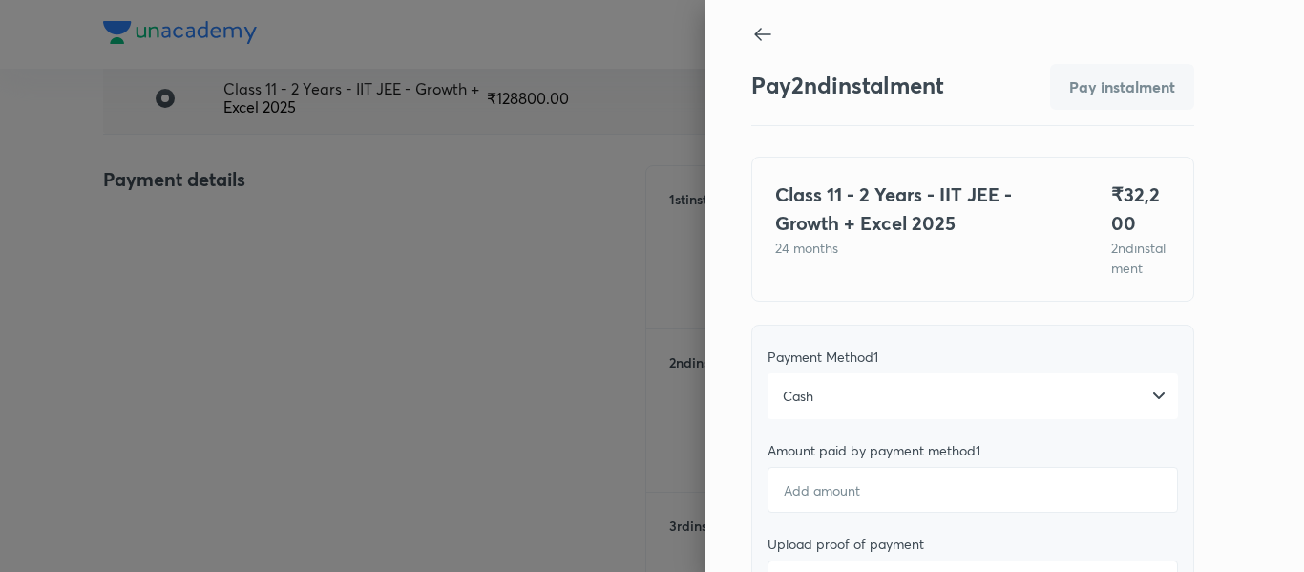
click at [974, 419] on div "Cash" at bounding box center [972, 396] width 410 height 46
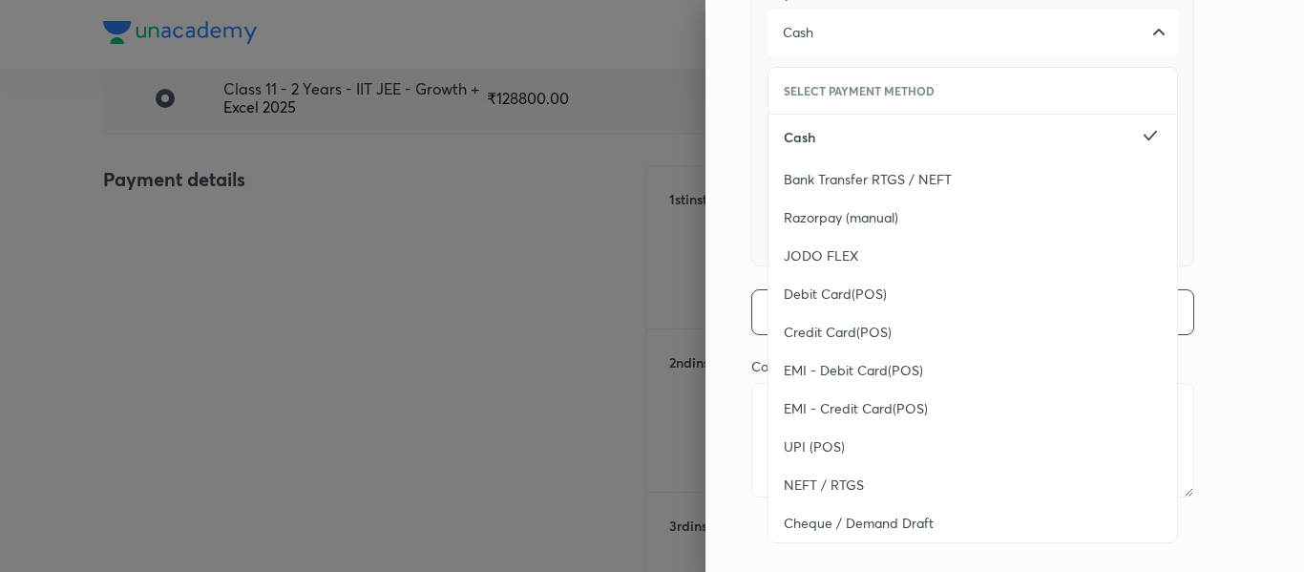
scroll to position [389, 0]
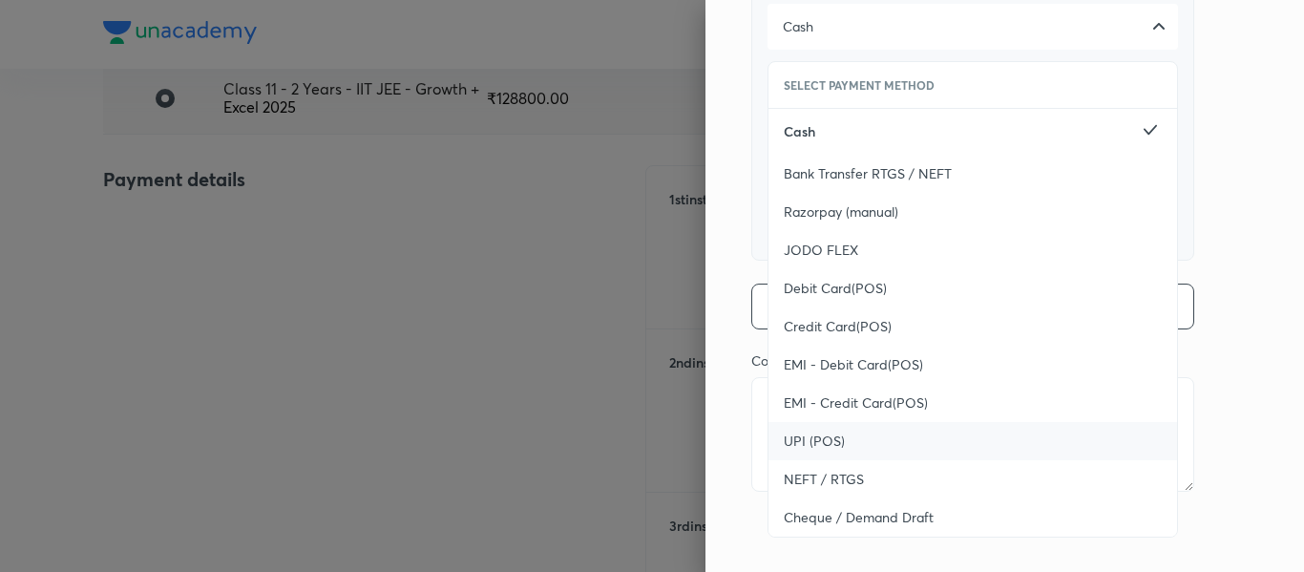
click at [860, 431] on div "UPI (POS)" at bounding box center [972, 441] width 409 height 38
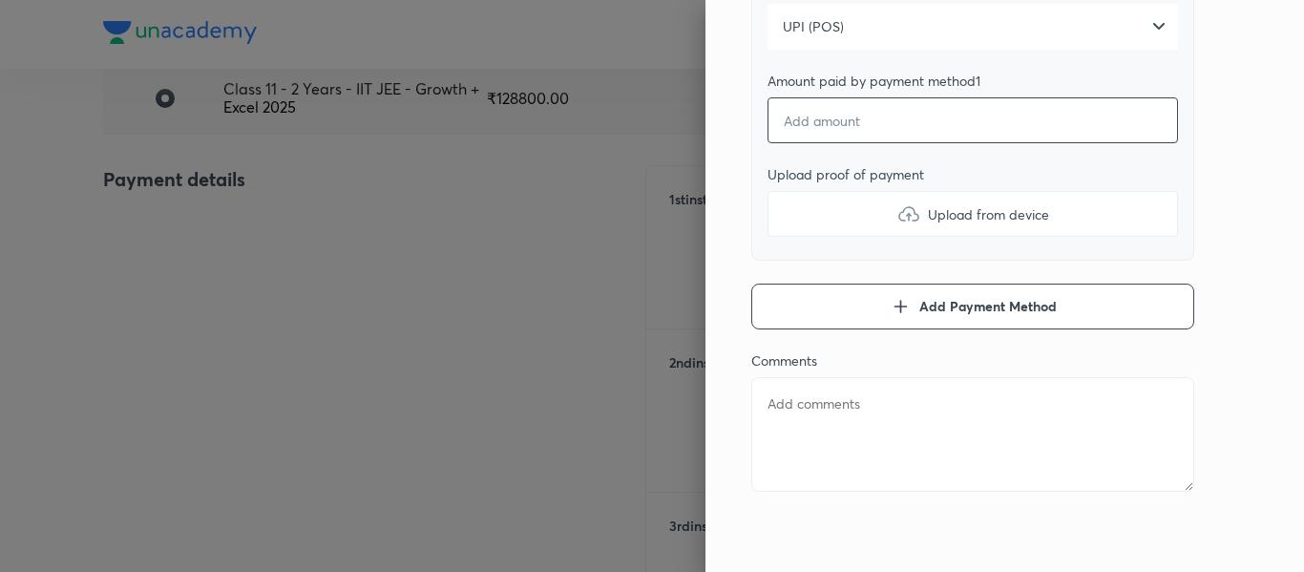
click at [807, 125] on input "number" at bounding box center [972, 120] width 410 height 46
type textarea "x"
type input "3"
click at [802, 232] on label "Upload from device" at bounding box center [972, 214] width 410 height 46
click at [0, 0] on input "Upload from device" at bounding box center [0, 0] width 0 height 0
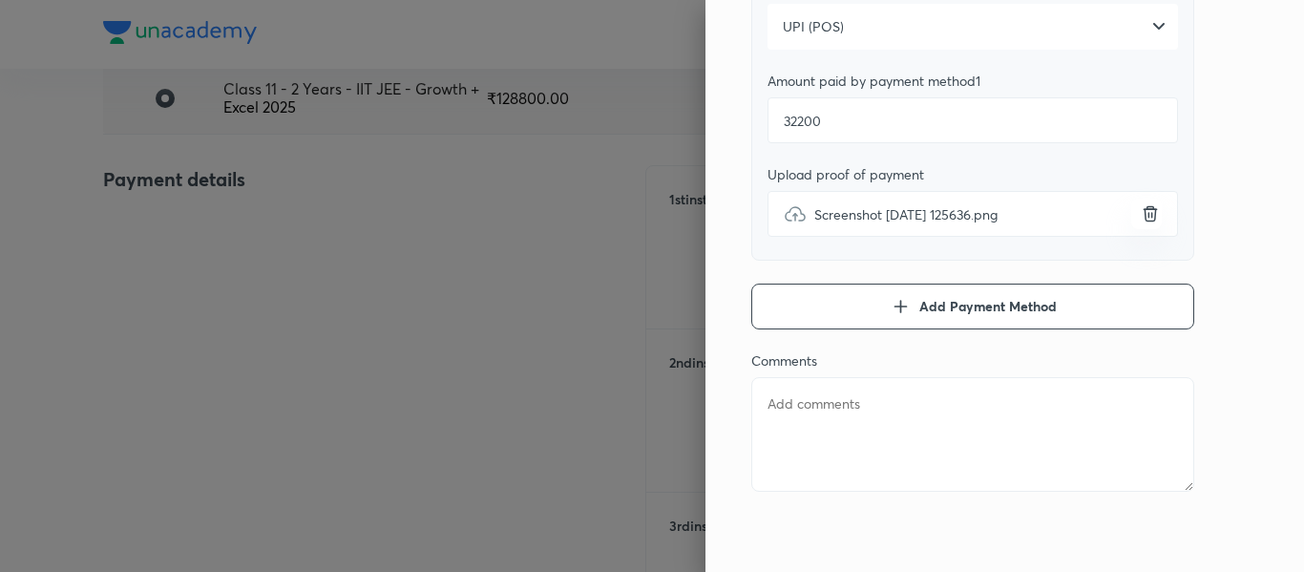
click at [843, 422] on textarea at bounding box center [972, 434] width 443 height 115
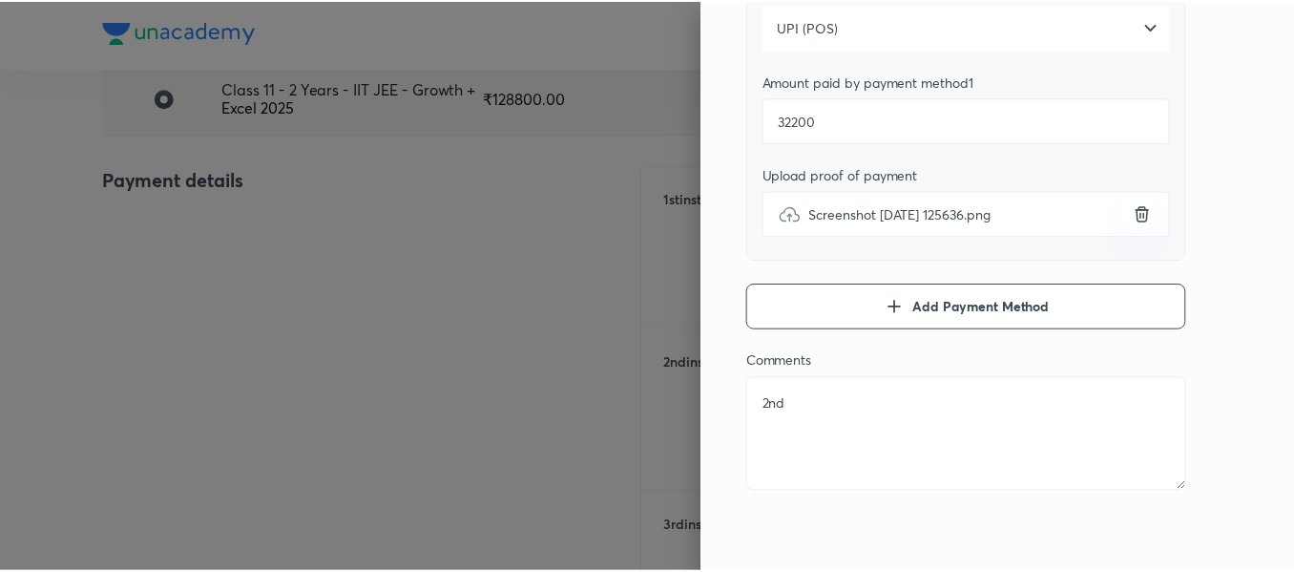
scroll to position [0, 0]
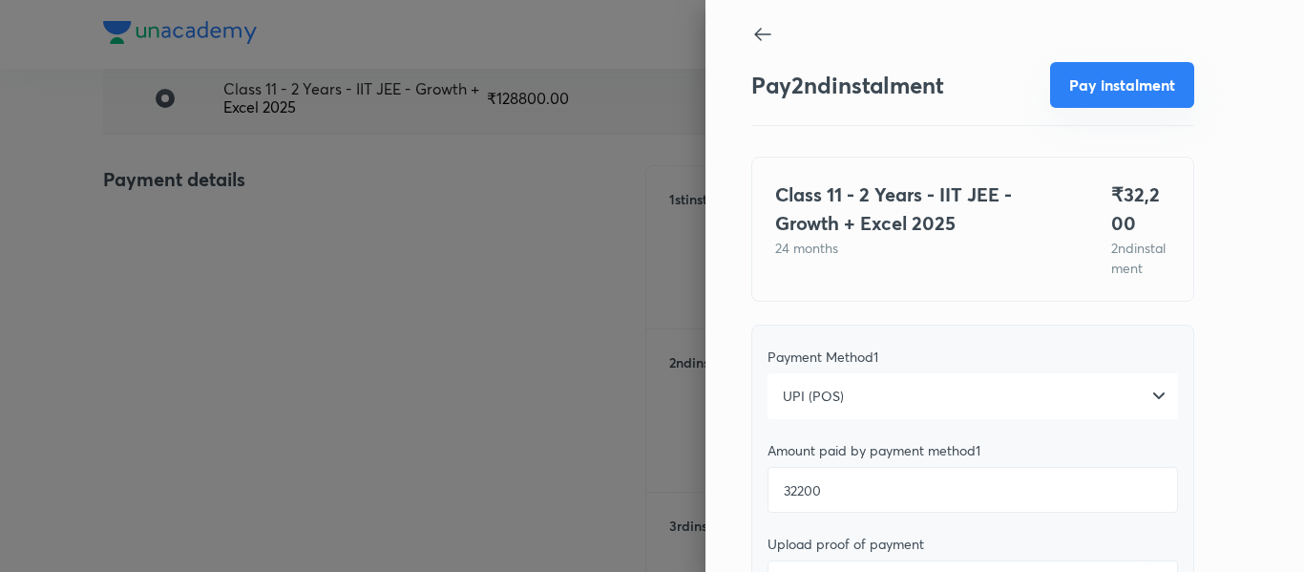
click at [1078, 96] on button "Pay instalment" at bounding box center [1122, 85] width 144 height 46
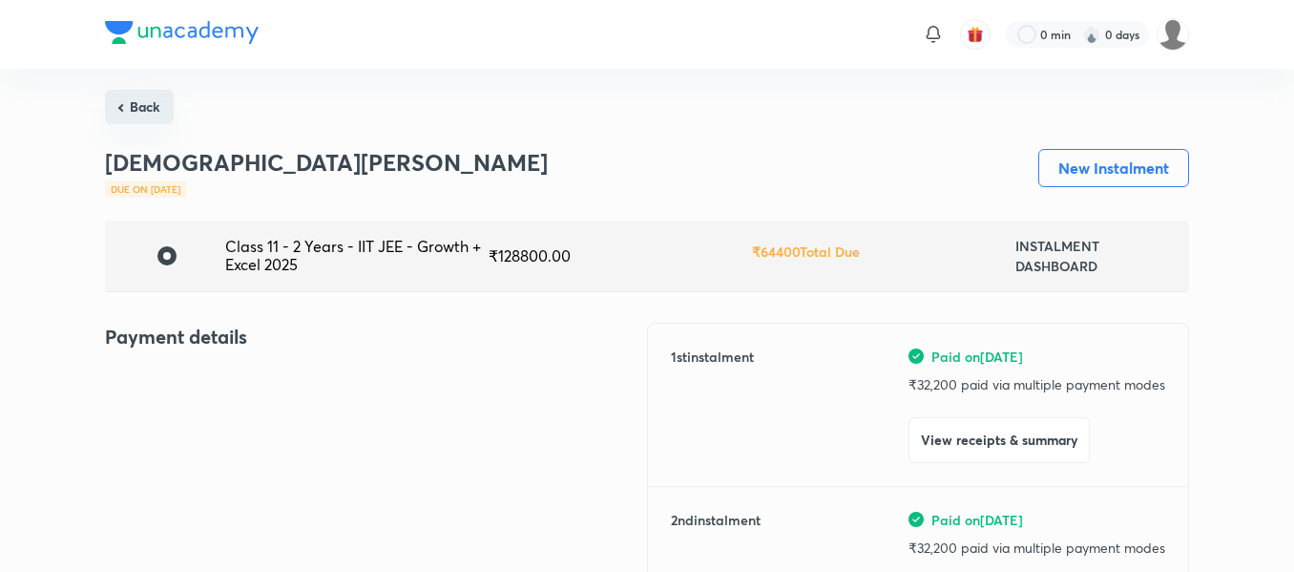
click at [128, 116] on button "Back" at bounding box center [139, 107] width 69 height 34
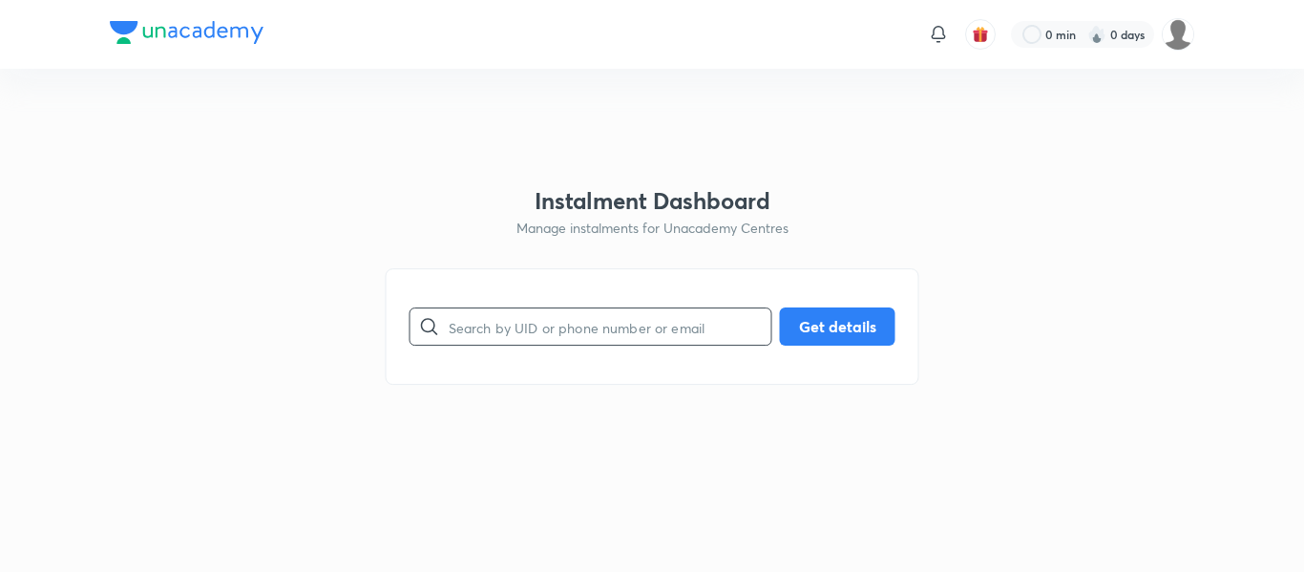
click at [527, 323] on input "text" at bounding box center [610, 327] width 323 height 49
paste input "[EMAIL_ADDRESS][DOMAIN_NAME]"
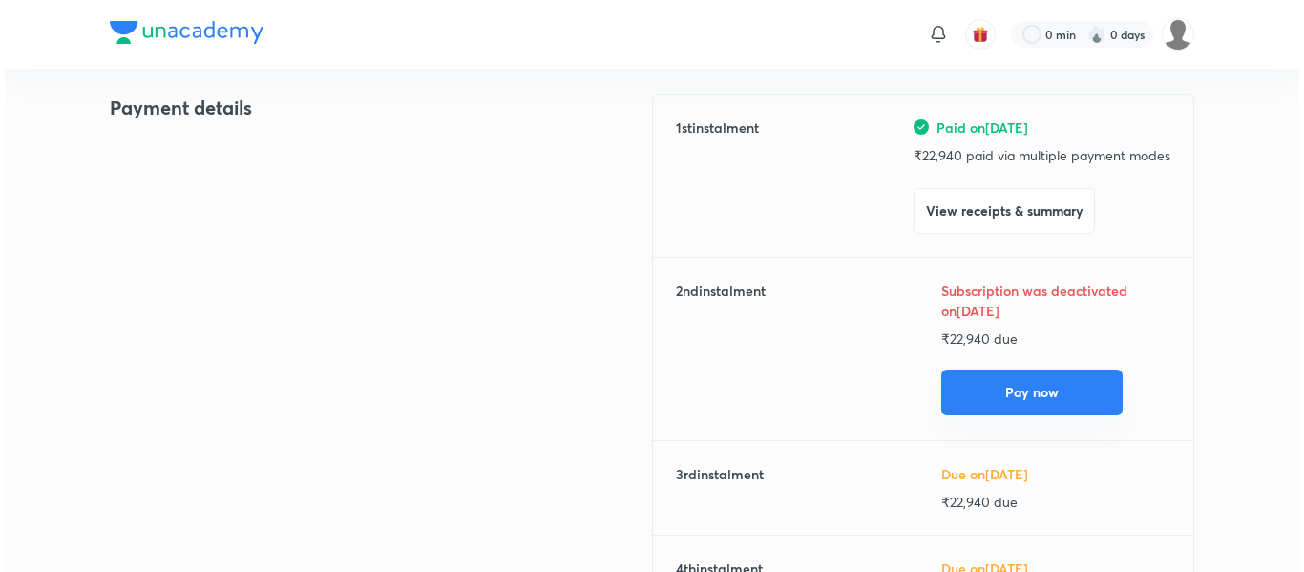
scroll to position [230, 0]
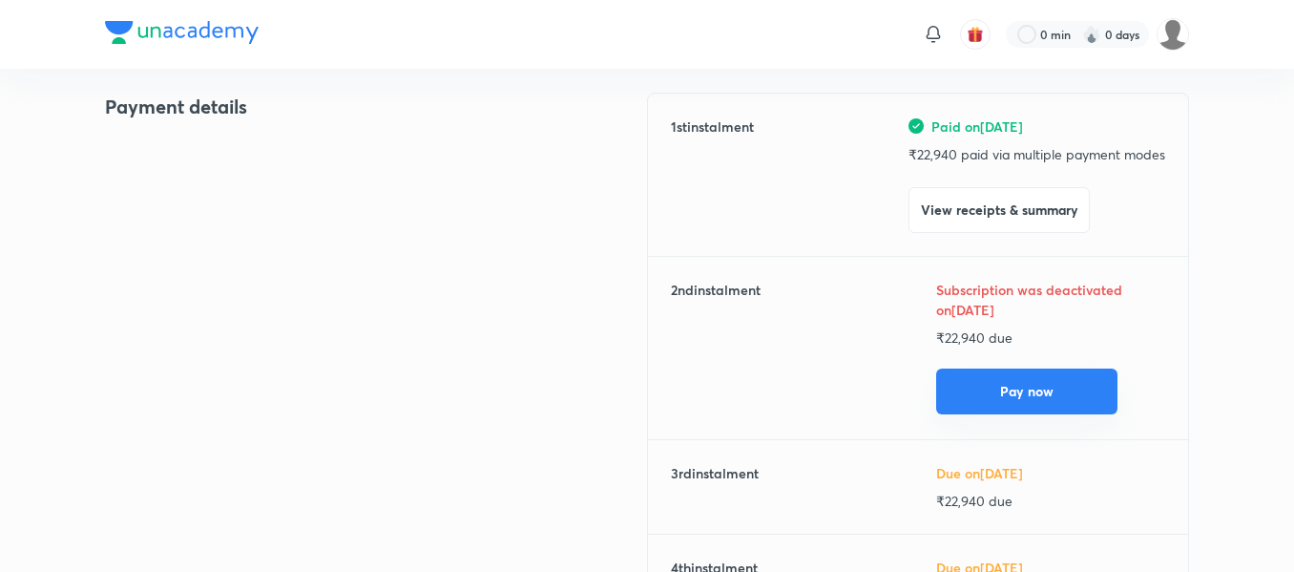
click at [974, 404] on button "Pay now" at bounding box center [1026, 391] width 181 height 46
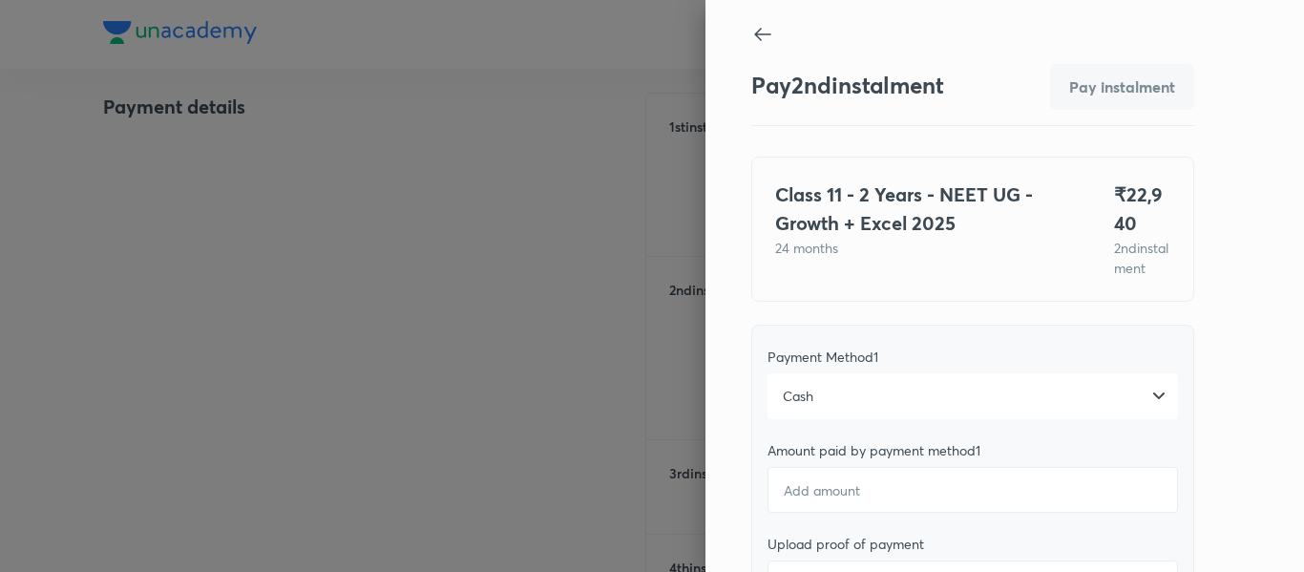
click at [941, 394] on div "Cash" at bounding box center [972, 396] width 410 height 46
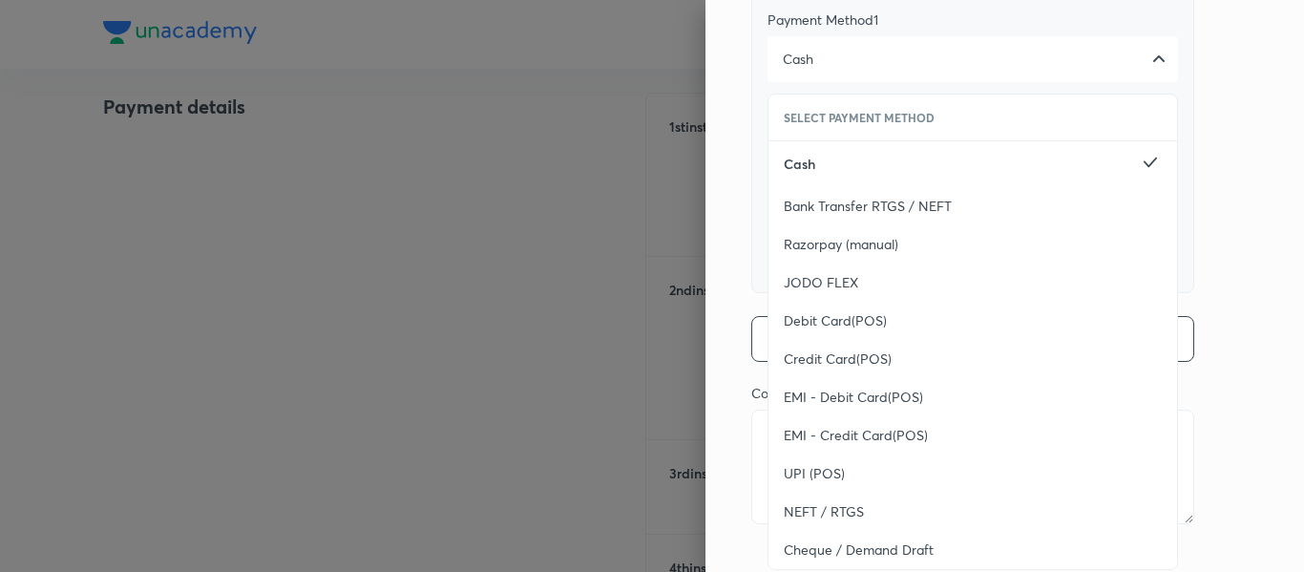
scroll to position [338, 0]
click at [881, 485] on div "UPI (POS)" at bounding box center [972, 472] width 409 height 38
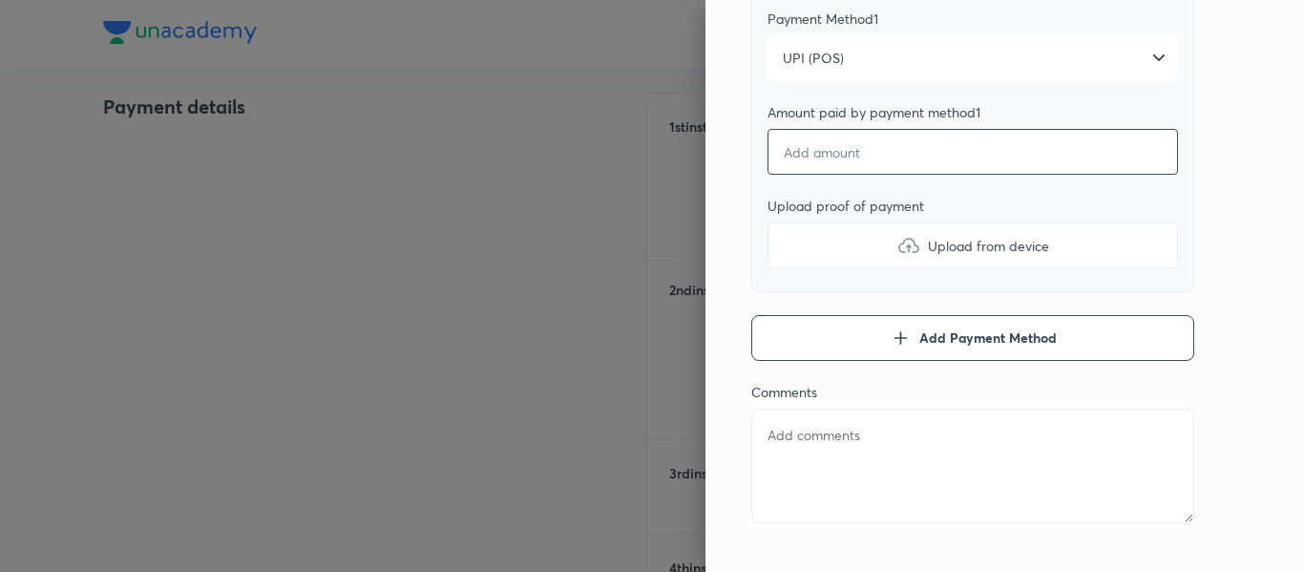
click at [828, 175] on input "number" at bounding box center [972, 152] width 410 height 46
click at [784, 268] on label "Upload from device" at bounding box center [972, 245] width 410 height 46
click at [0, 0] on input "Upload from device" at bounding box center [0, 0] width 0 height 0
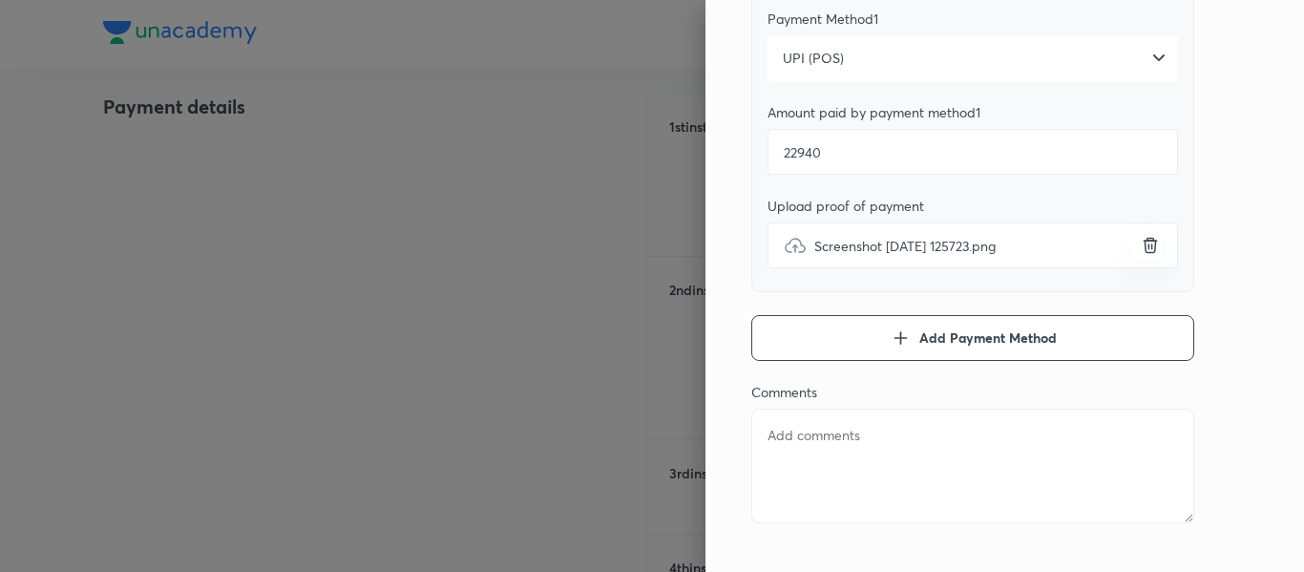
click at [784, 475] on textarea at bounding box center [972, 466] width 443 height 115
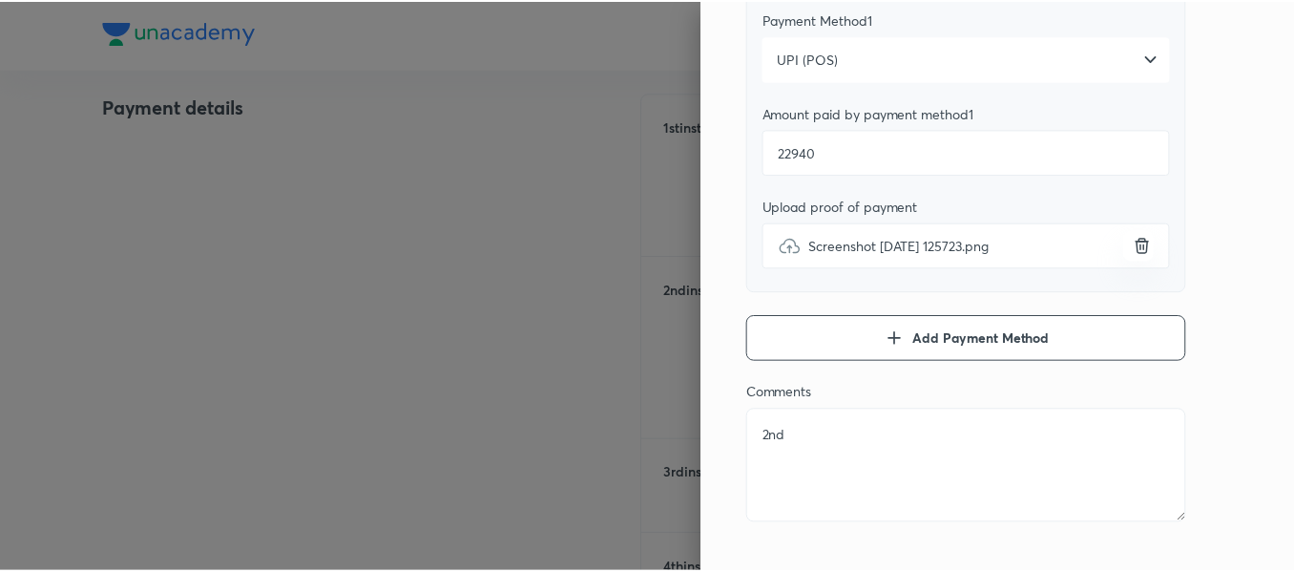
scroll to position [0, 0]
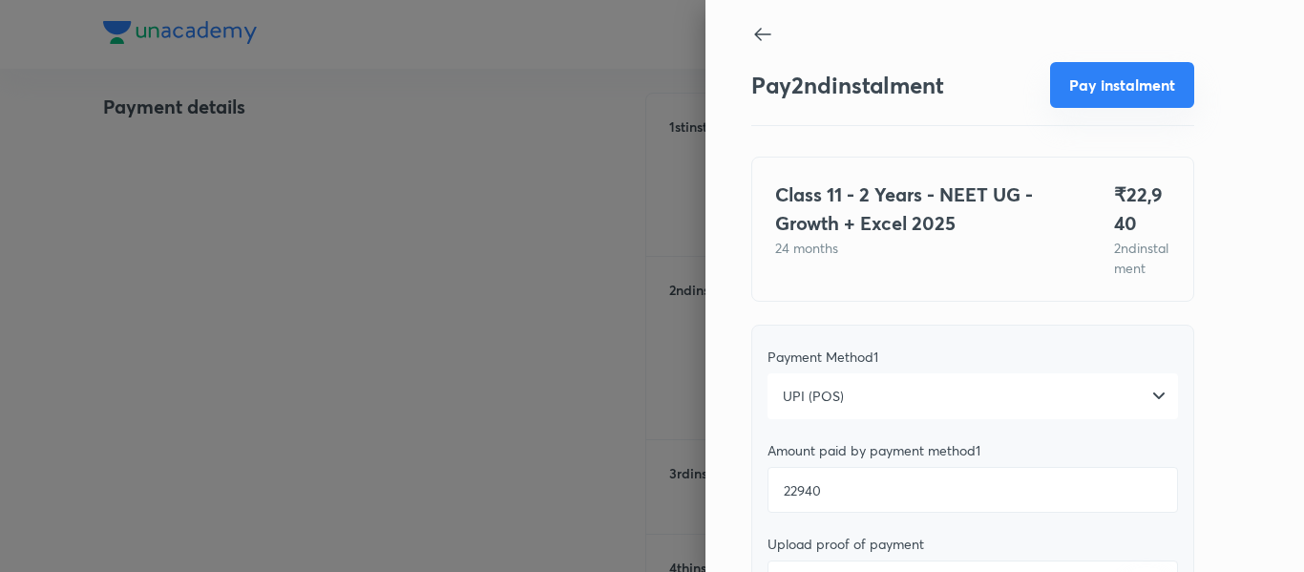
click at [1076, 78] on button "Pay instalment" at bounding box center [1122, 85] width 144 height 46
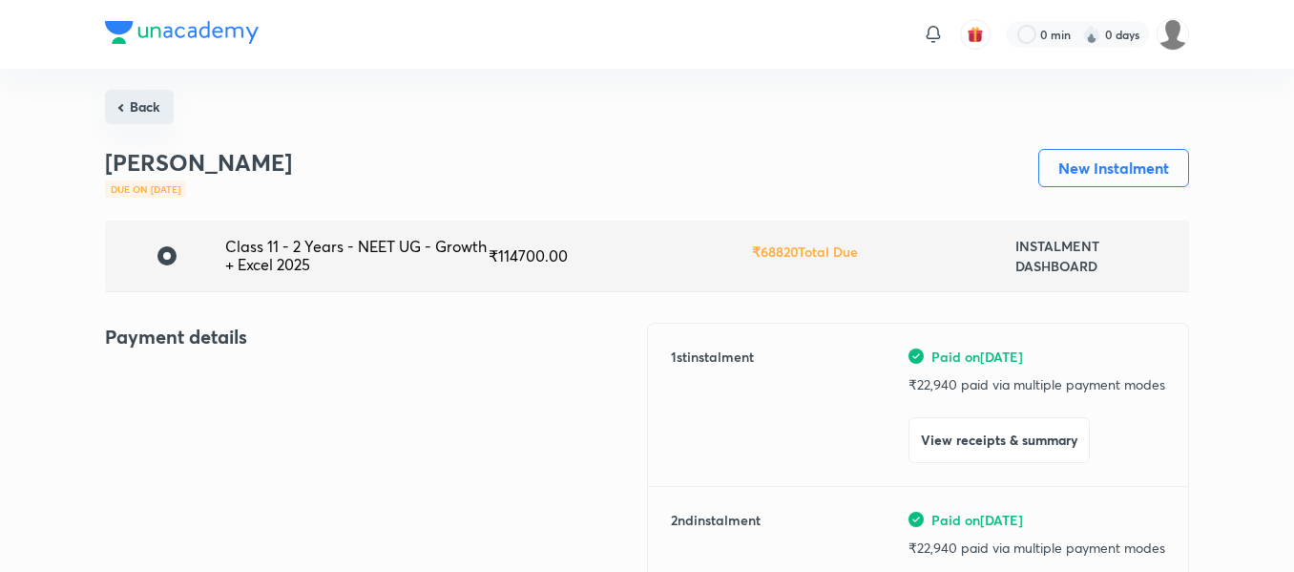
click at [145, 110] on button "Back" at bounding box center [139, 107] width 69 height 34
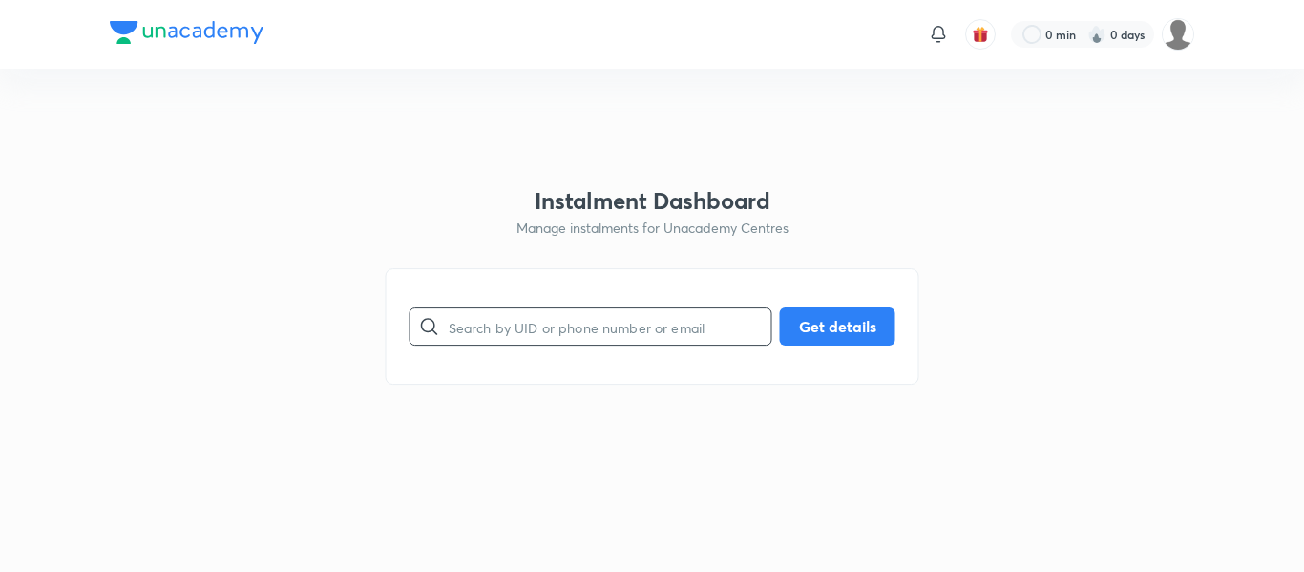
click at [444, 318] on div at bounding box center [429, 326] width 38 height 38
click at [483, 337] on input "text" at bounding box center [610, 327] width 323 height 49
paste input "[EMAIL_ADDRESS][DOMAIN_NAME]"
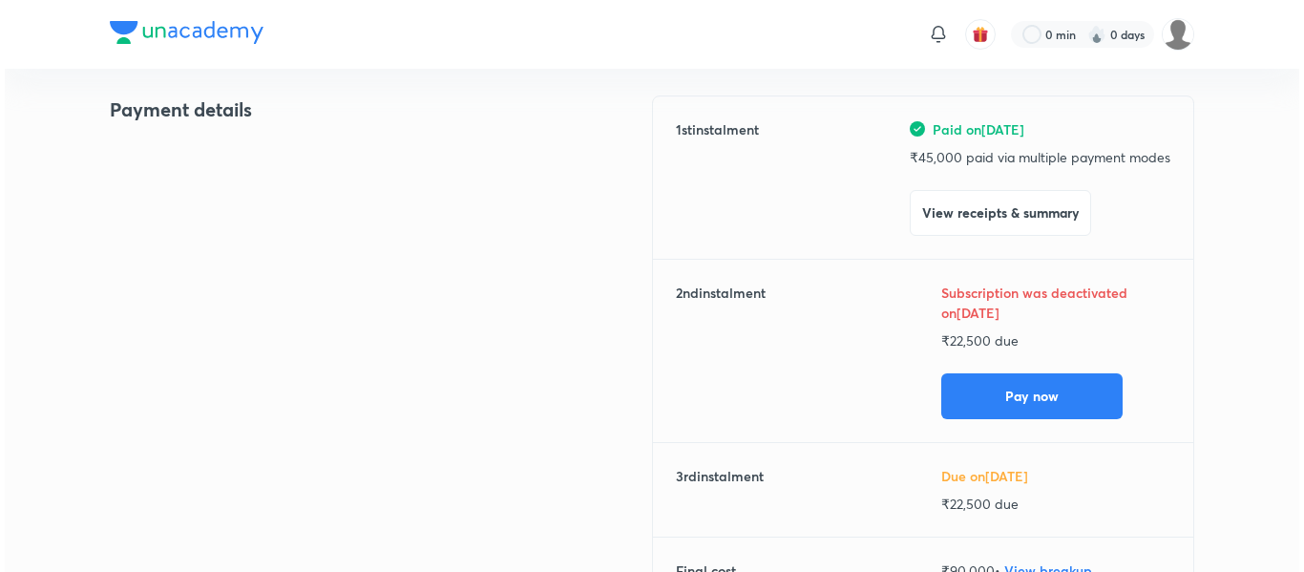
scroll to position [231, 0]
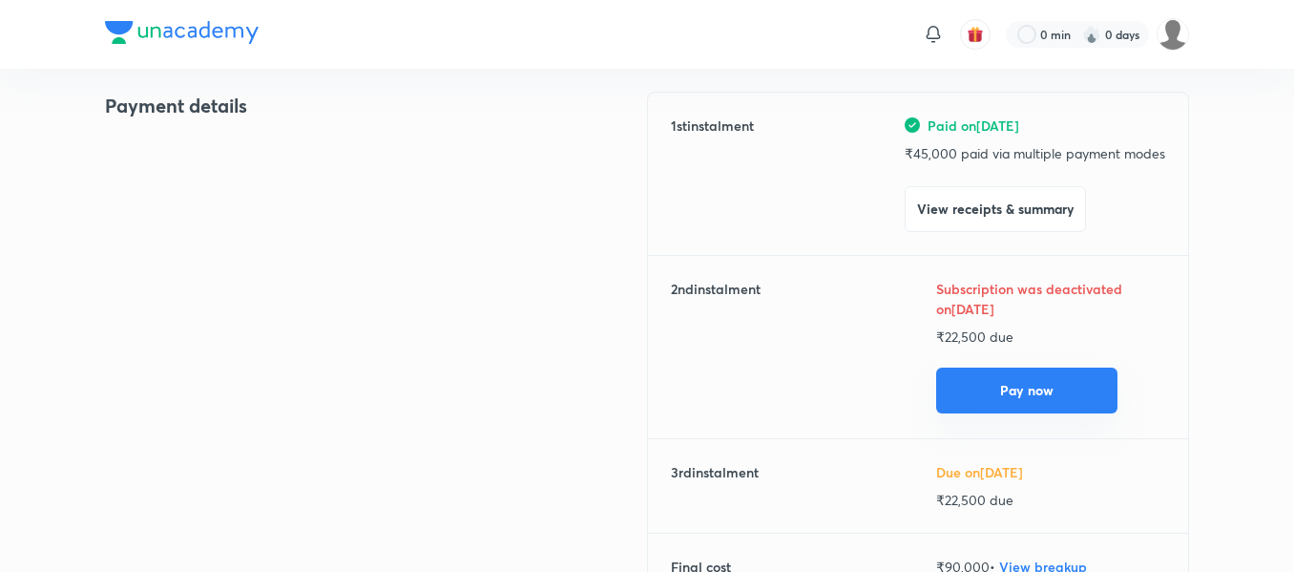
click at [966, 403] on button "Pay now" at bounding box center [1026, 391] width 181 height 46
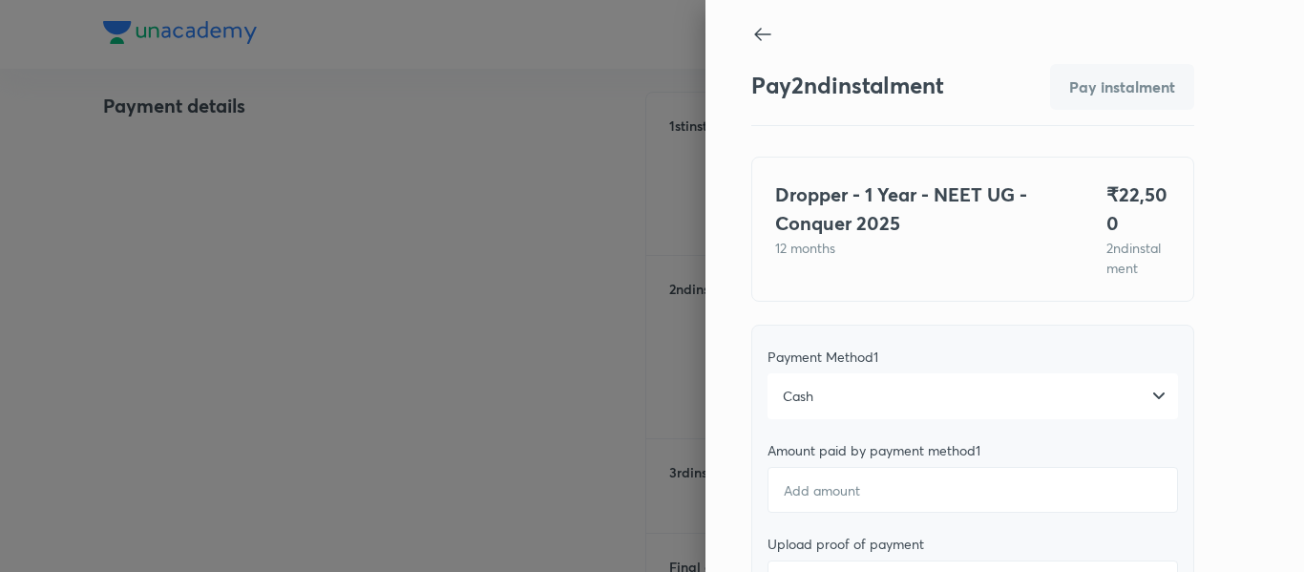
click at [839, 399] on div "Cash" at bounding box center [972, 396] width 410 height 46
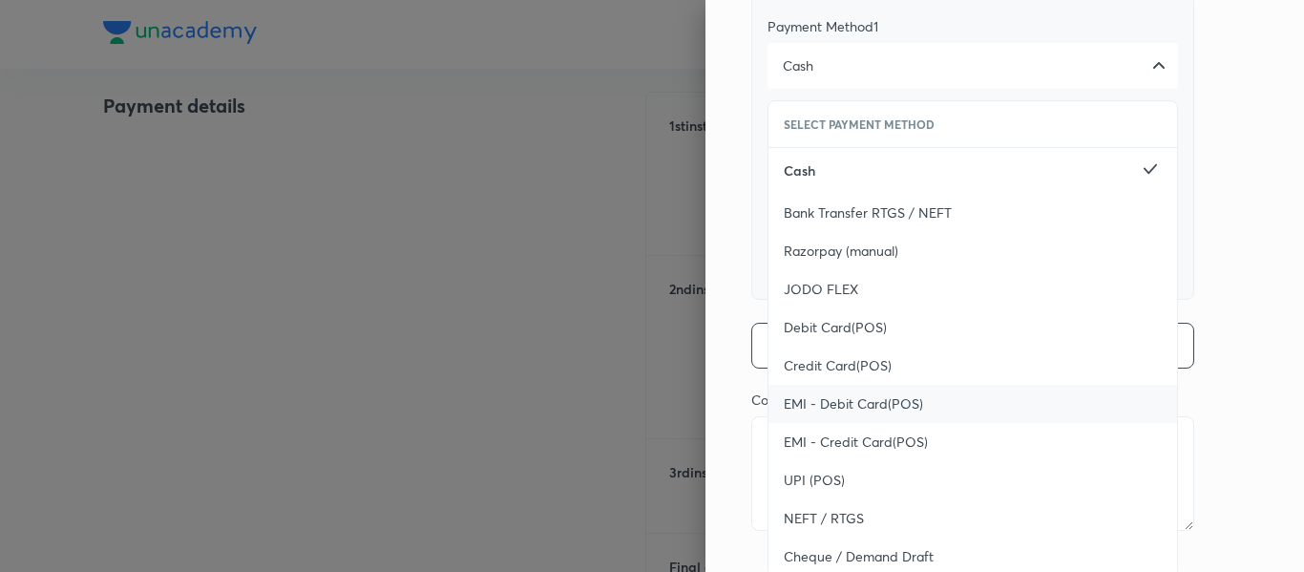
scroll to position [343, 0]
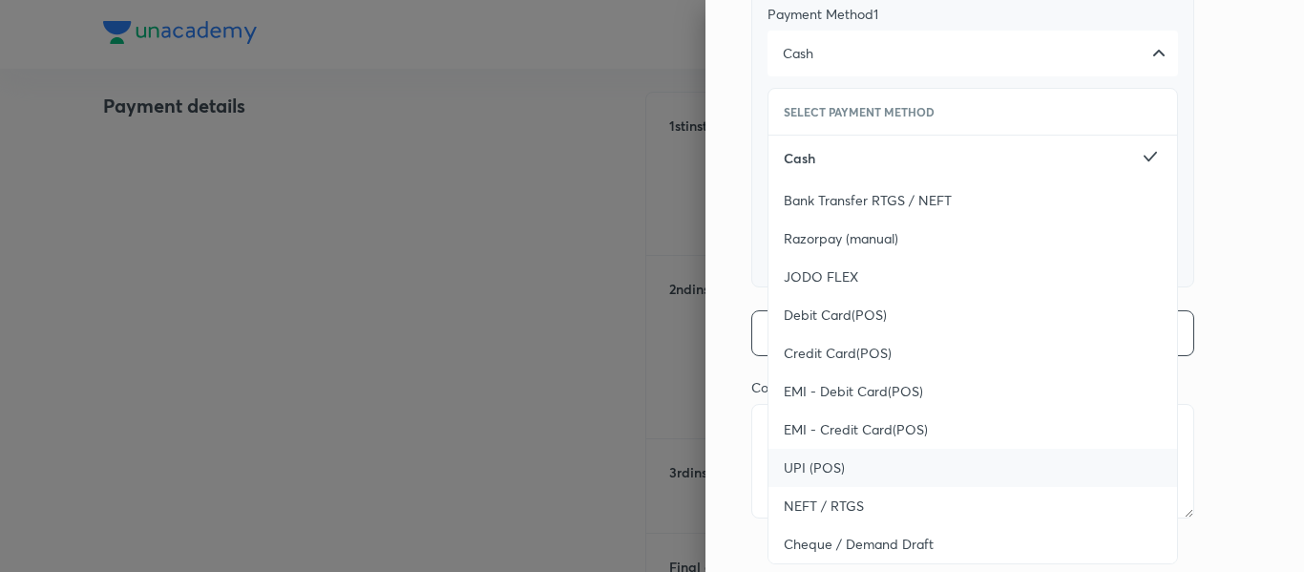
click at [821, 464] on span "UPI (POS)" at bounding box center [814, 467] width 61 height 19
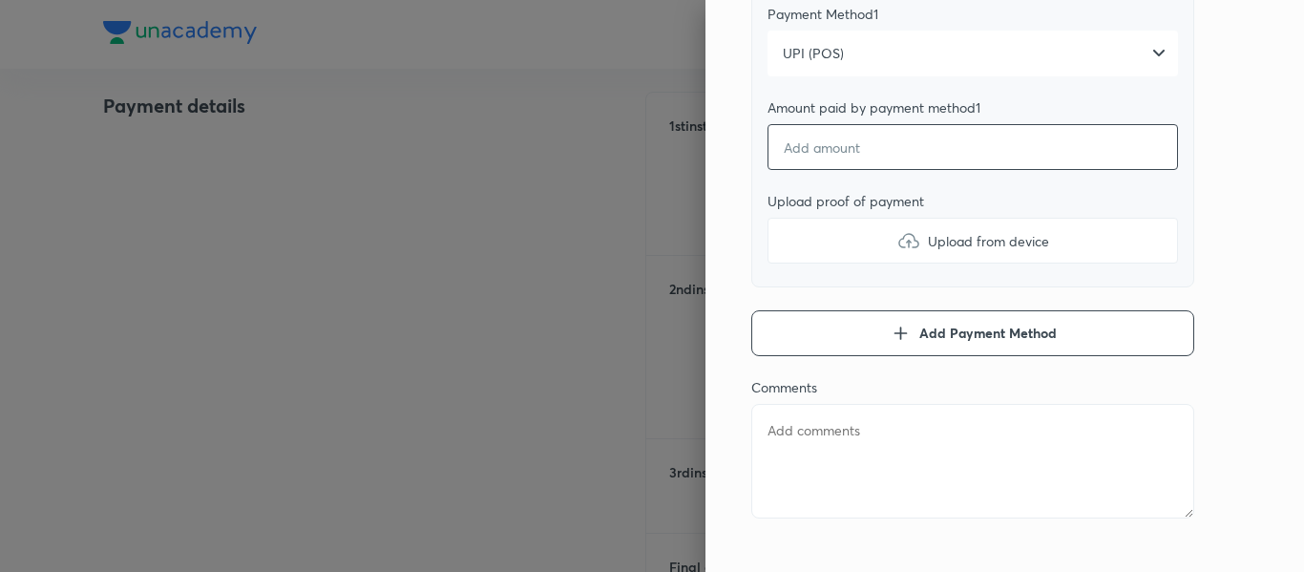
click at [813, 156] on input "number" at bounding box center [972, 147] width 410 height 46
click at [807, 238] on label "Upload from device" at bounding box center [972, 241] width 410 height 46
click at [0, 0] on input "Upload from device" at bounding box center [0, 0] width 0 height 0
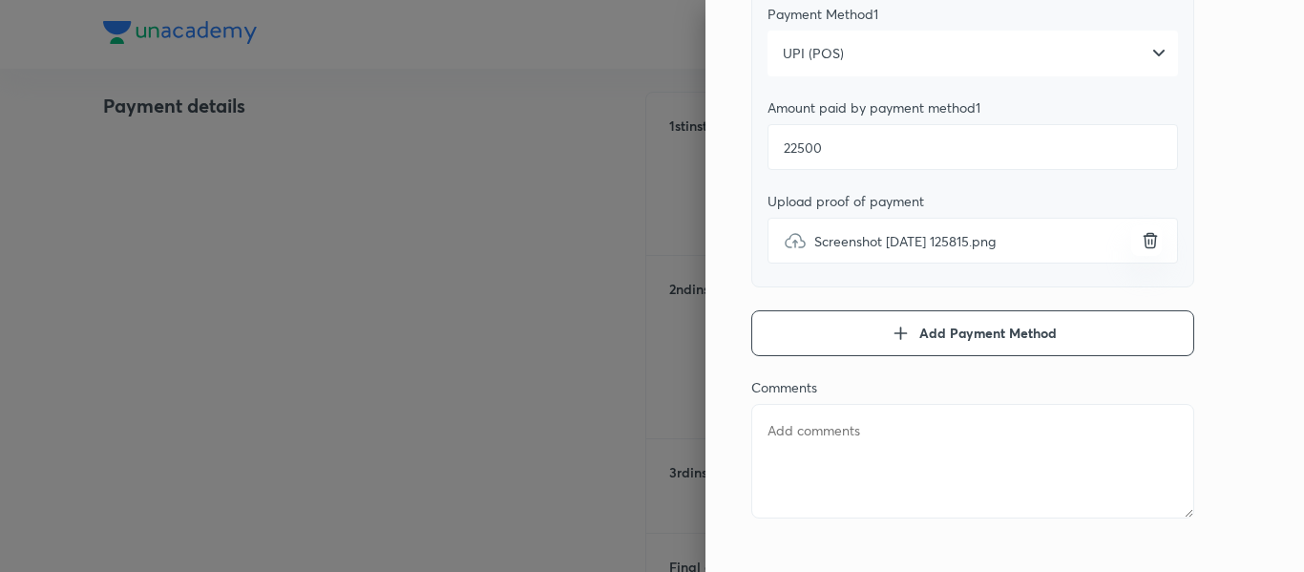
click at [824, 414] on textarea at bounding box center [972, 461] width 443 height 115
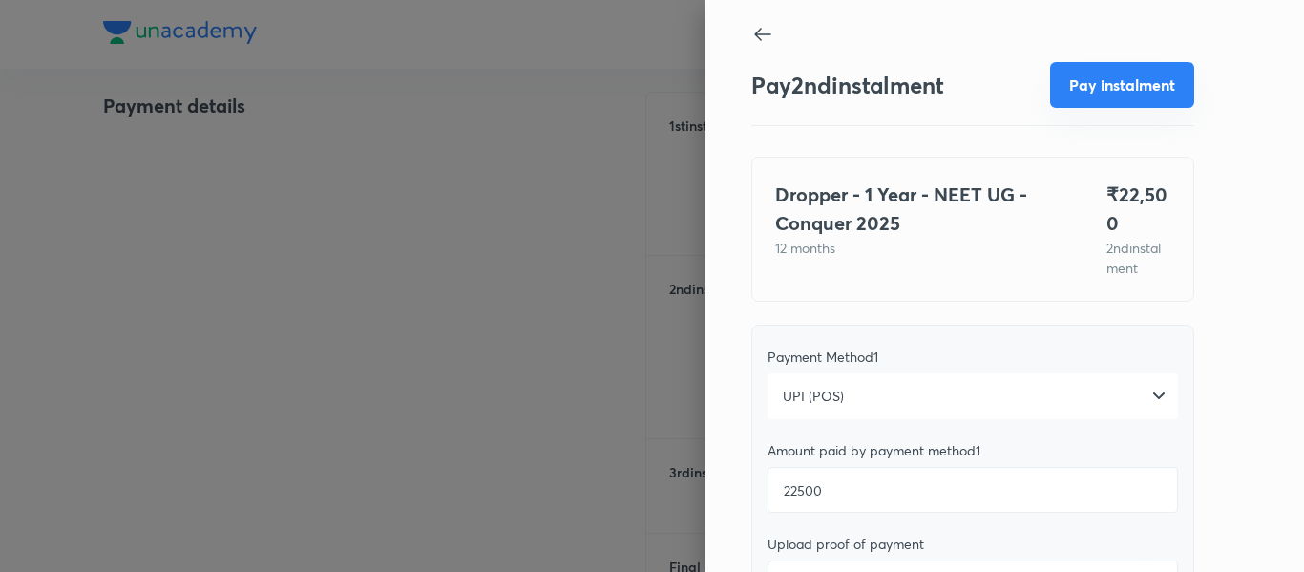
click at [1082, 98] on button "Pay instalment" at bounding box center [1122, 85] width 144 height 46
